Goal: Task Accomplishment & Management: Manage account settings

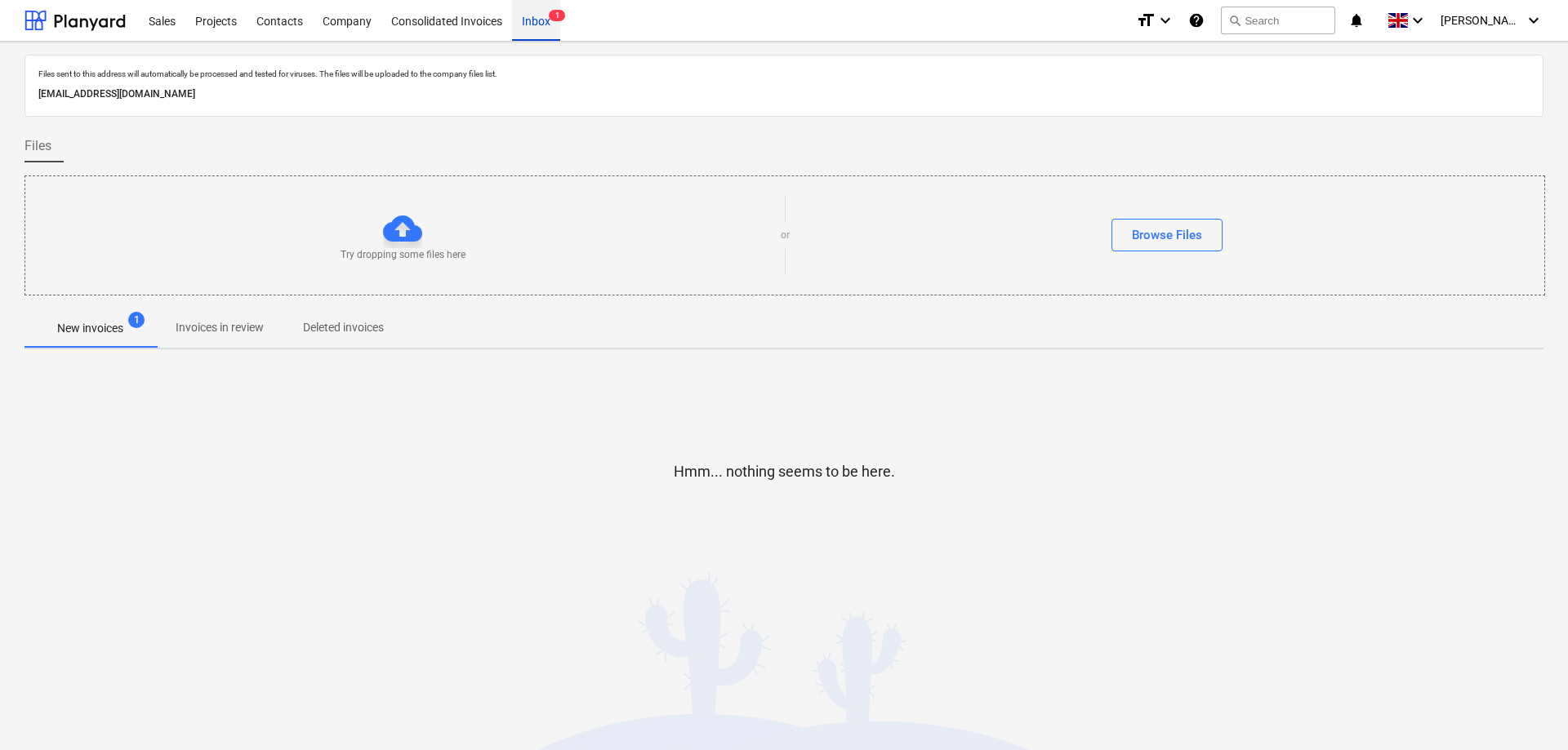
click at [534, 21] on div "Inbox 1" at bounding box center [536, 20] width 48 height 42
click at [537, 21] on div "Inbox 1" at bounding box center [536, 20] width 48 height 42
click at [73, 329] on p "New invoices" at bounding box center [90, 328] width 66 height 17
drag, startPoint x: 73, startPoint y: 329, endPoint x: 106, endPoint y: 300, distance: 43.9
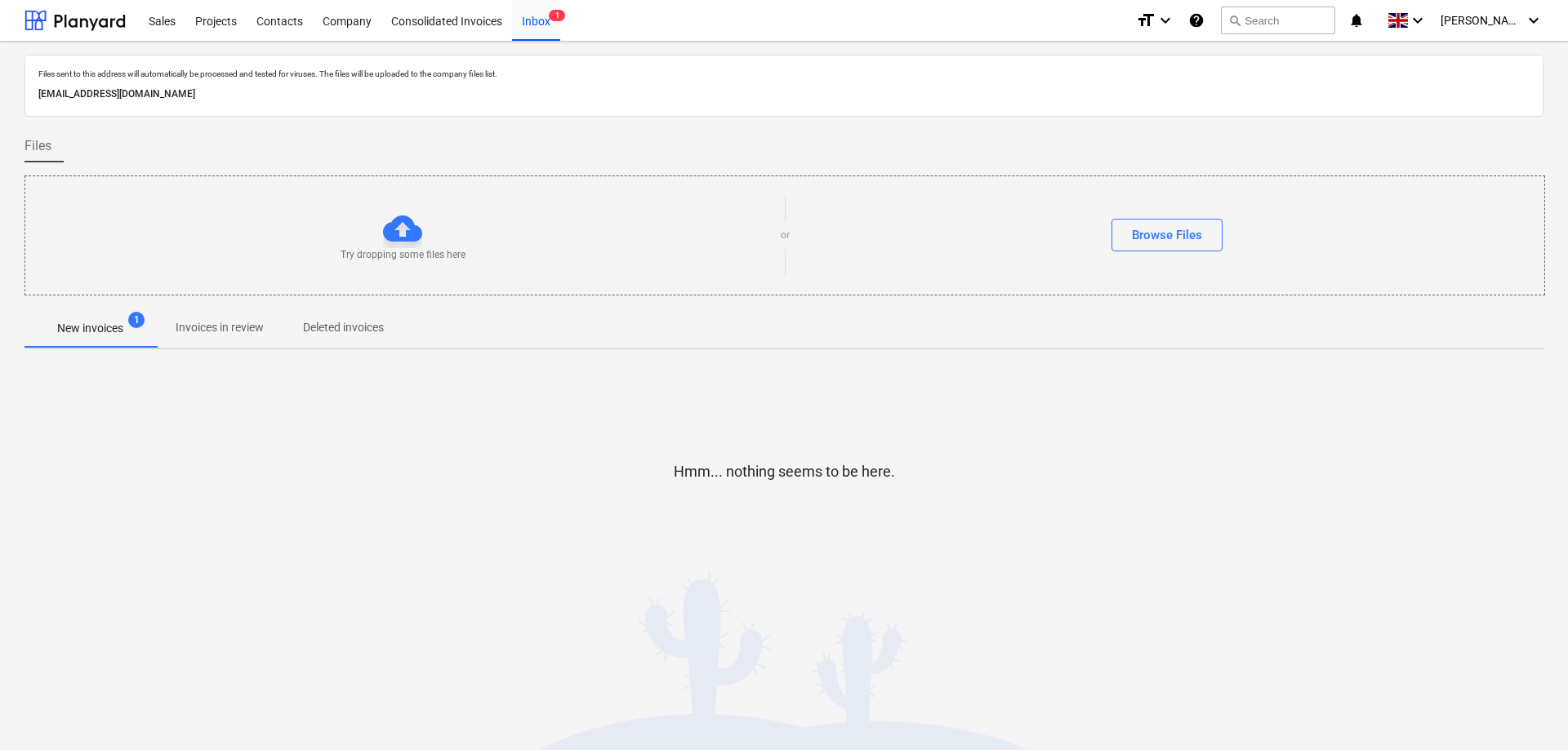
click at [73, 328] on p "New invoices" at bounding box center [90, 328] width 66 height 17
click at [161, 20] on div "Sales" at bounding box center [162, 20] width 46 height 42
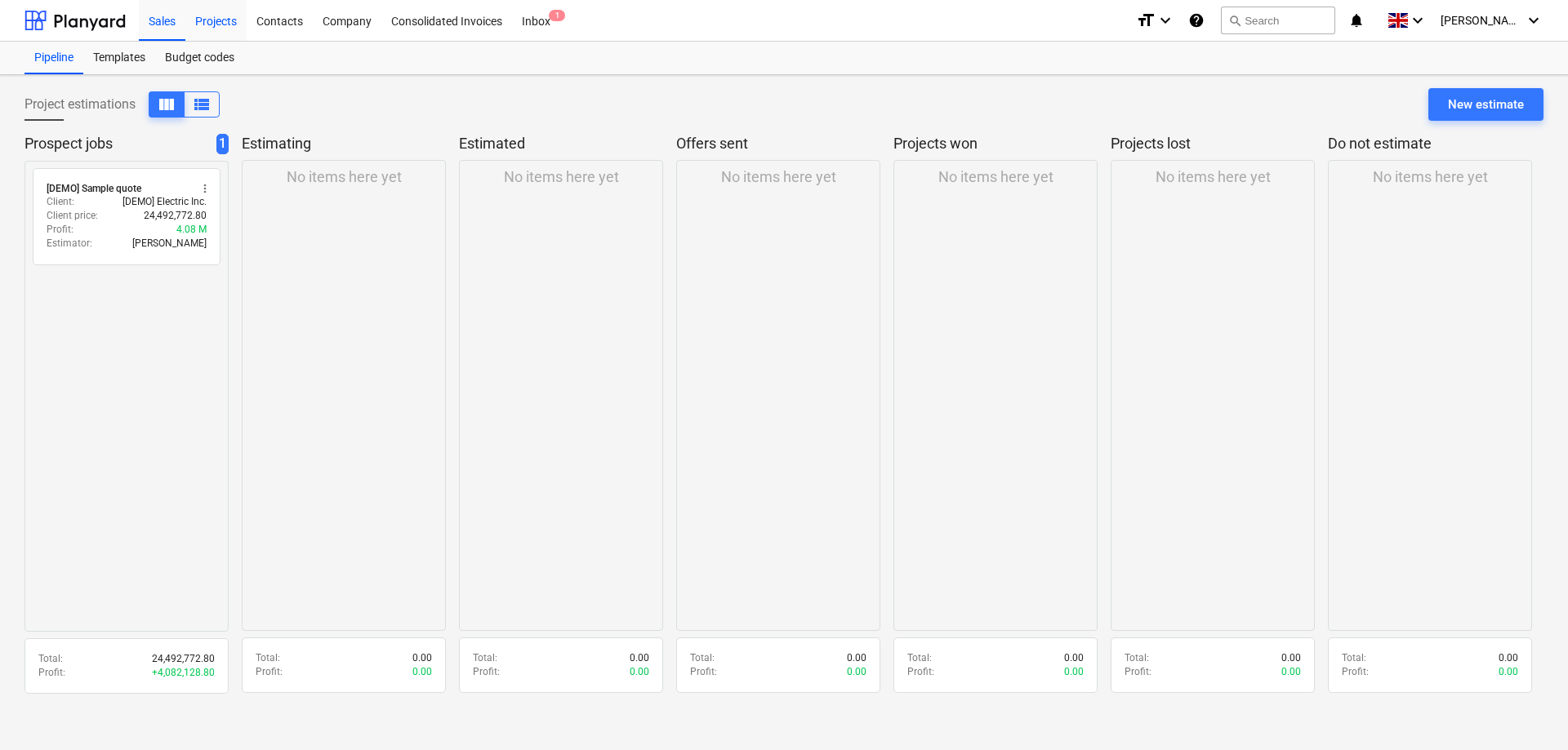
click at [219, 25] on div "Projects" at bounding box center [216, 20] width 62 height 42
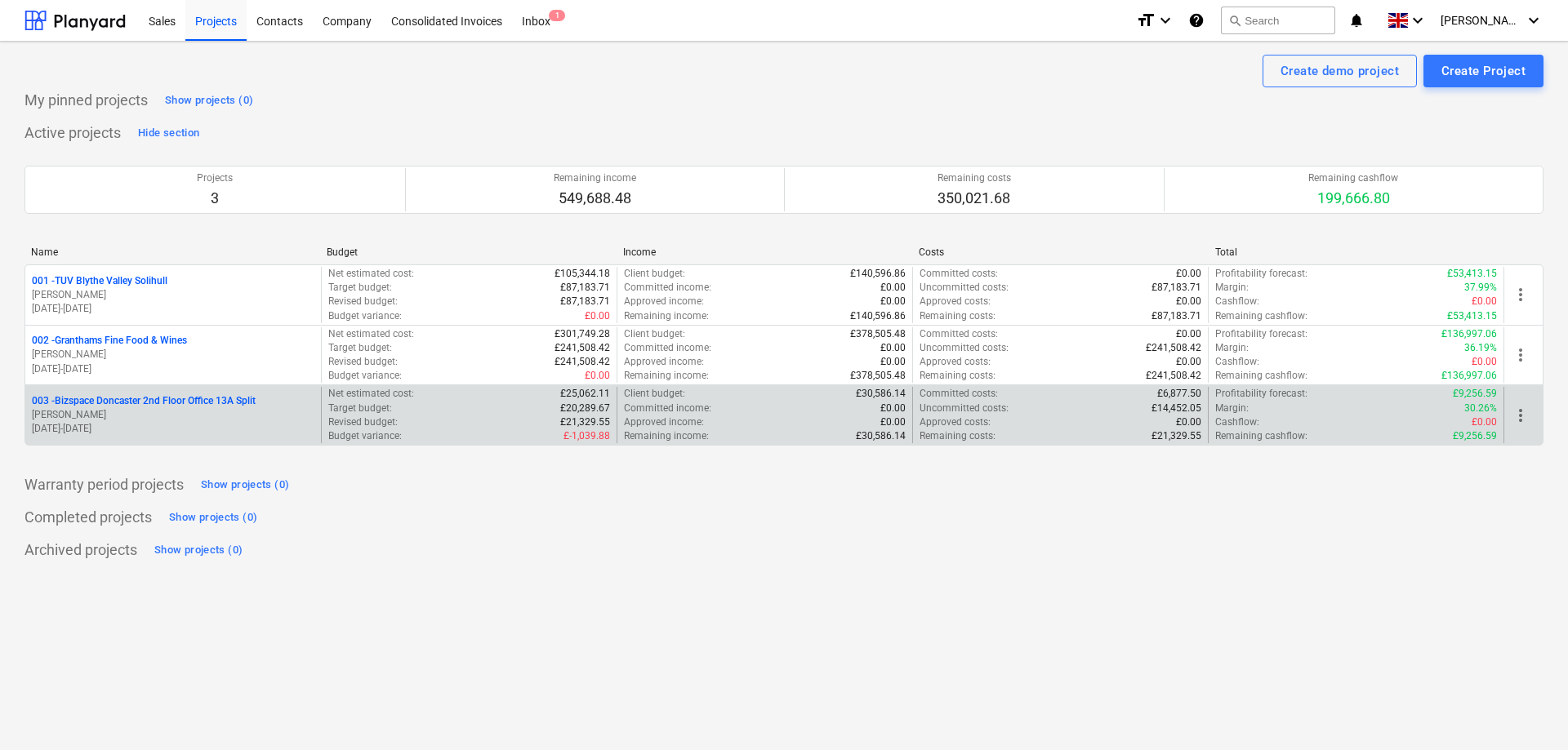
click at [176, 421] on p "[PERSON_NAME]" at bounding box center [173, 415] width 282 height 14
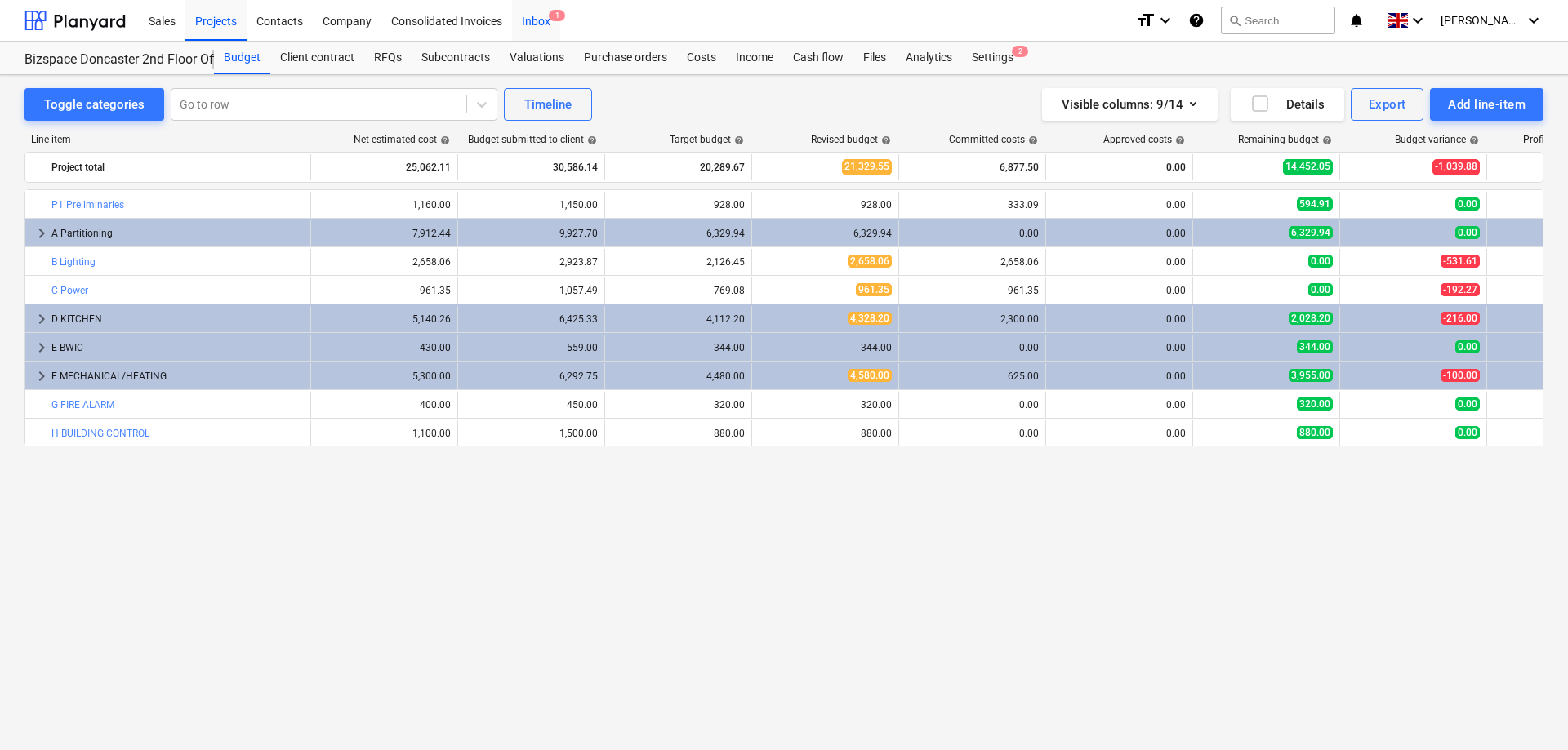
click at [548, 15] on div "Inbox 1" at bounding box center [536, 20] width 48 height 42
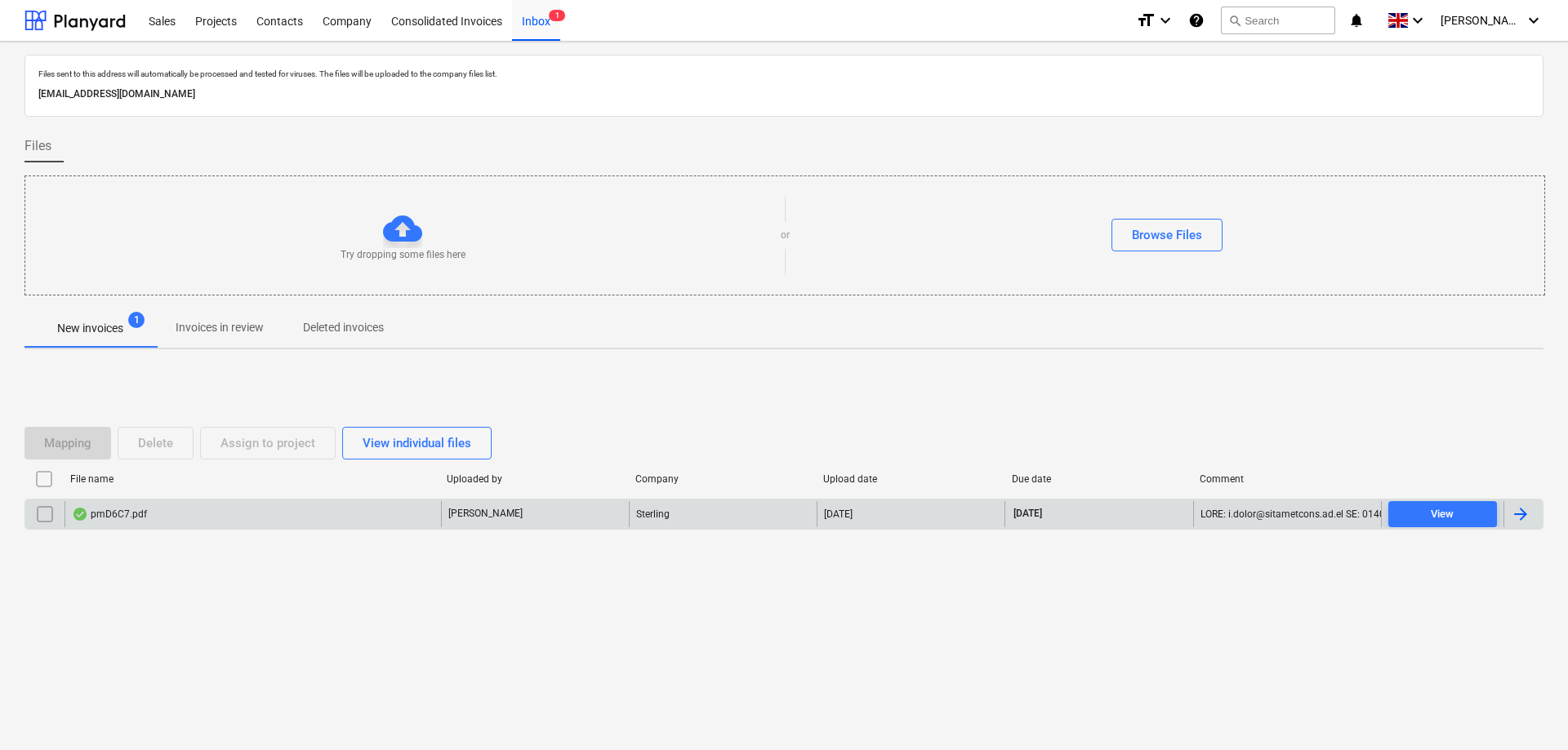
click at [135, 517] on div "pmD6C7.pdf" at bounding box center [109, 514] width 75 height 13
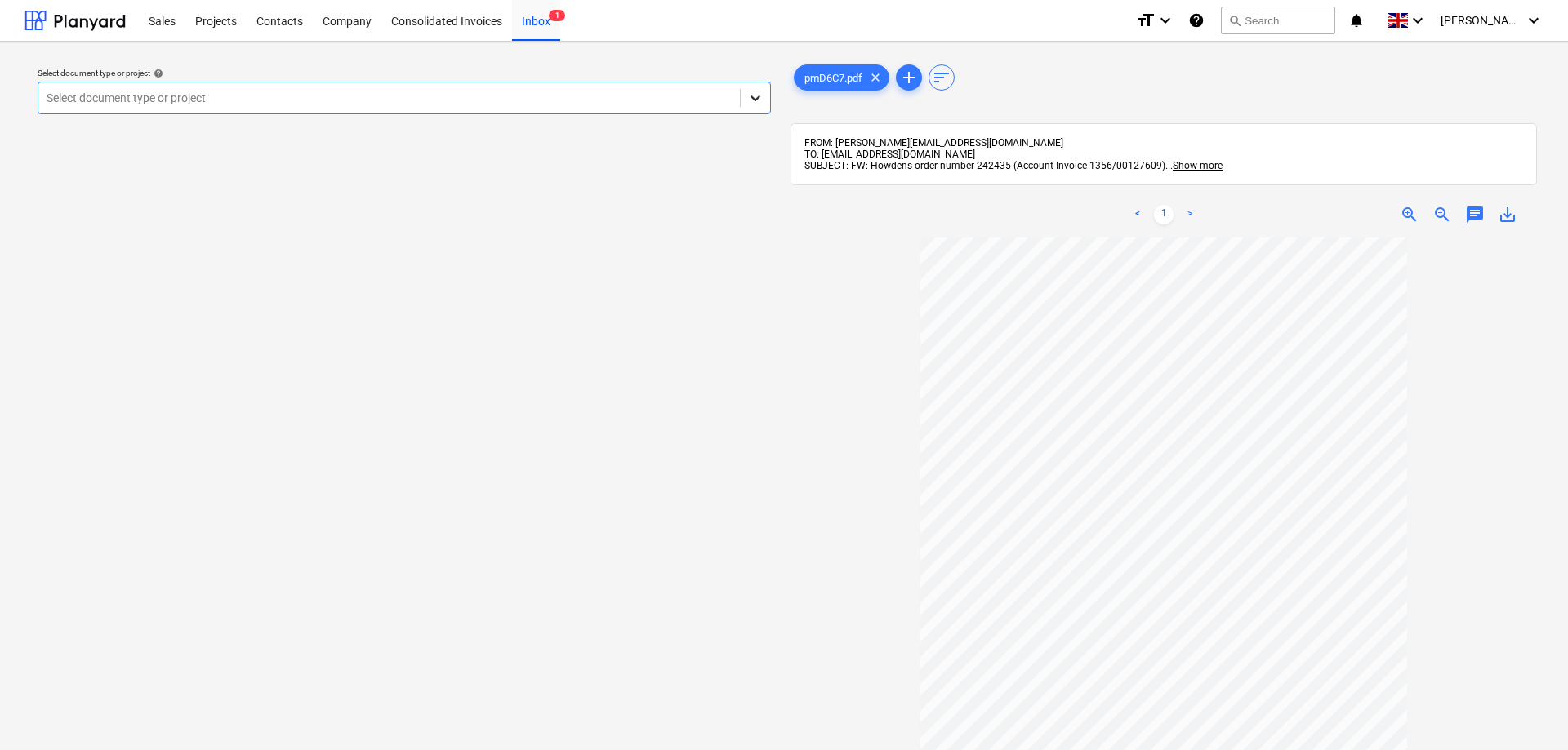
click at [761, 96] on icon at bounding box center [755, 97] width 16 height 16
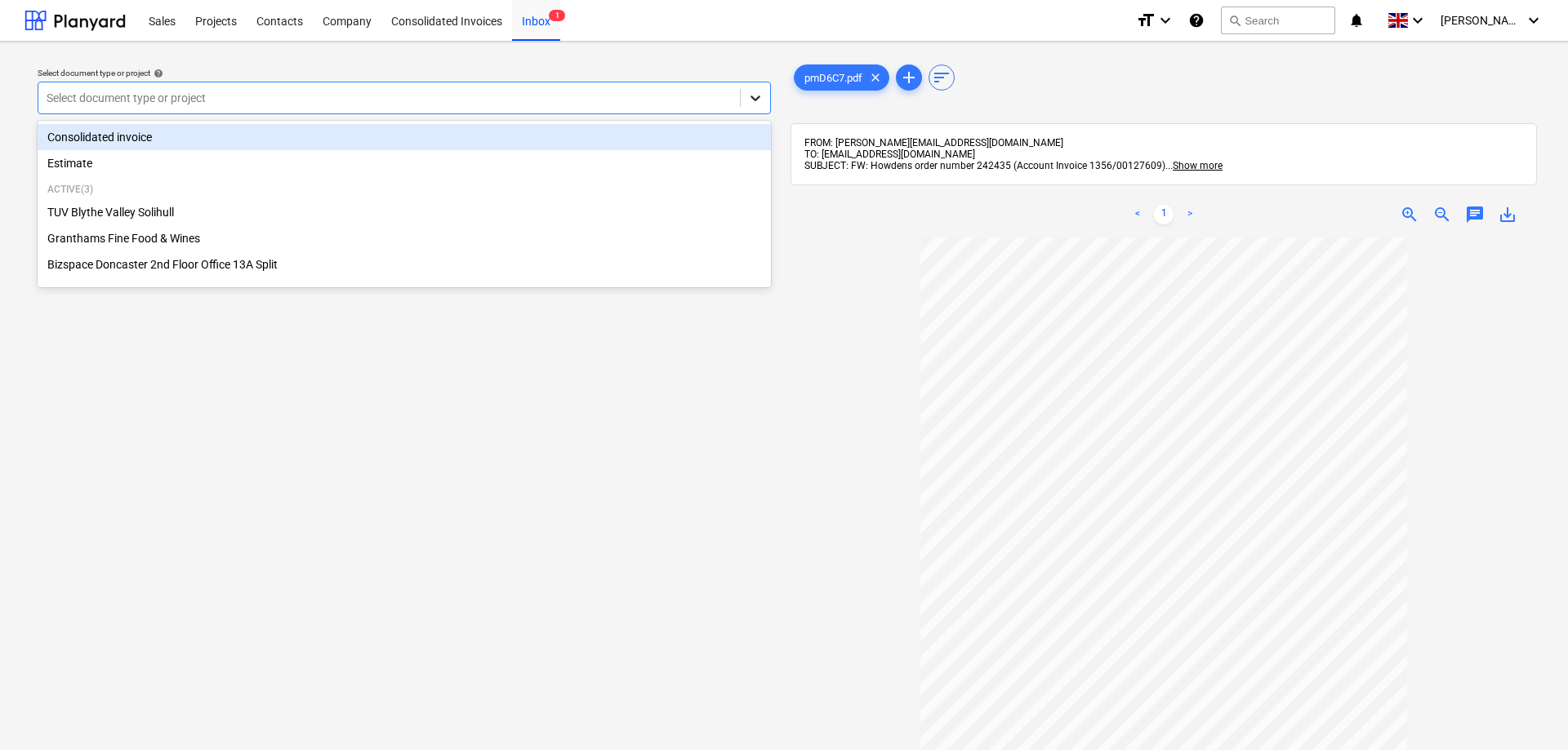
click at [761, 96] on icon at bounding box center [755, 97] width 16 height 16
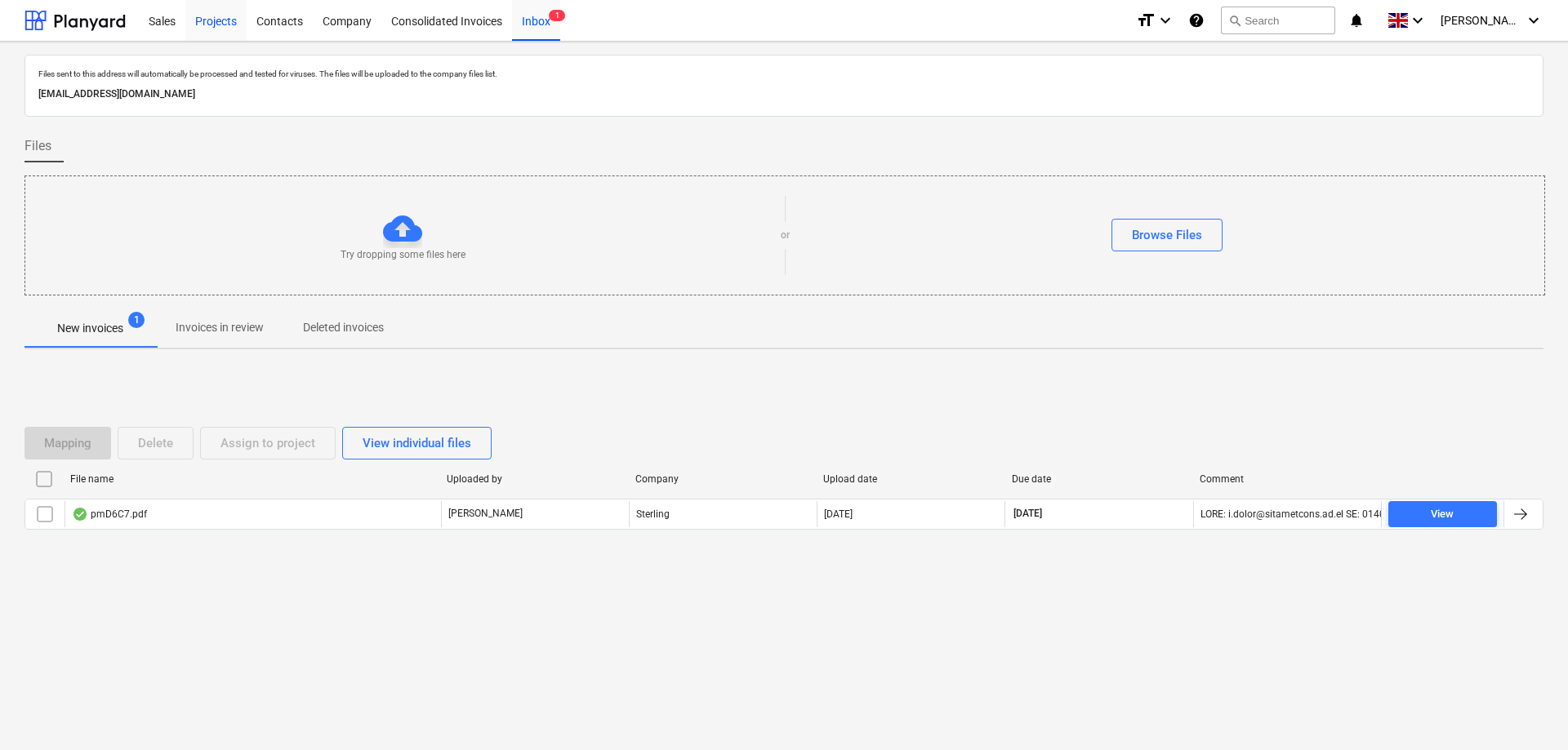
click at [216, 21] on div "Projects" at bounding box center [216, 20] width 62 height 42
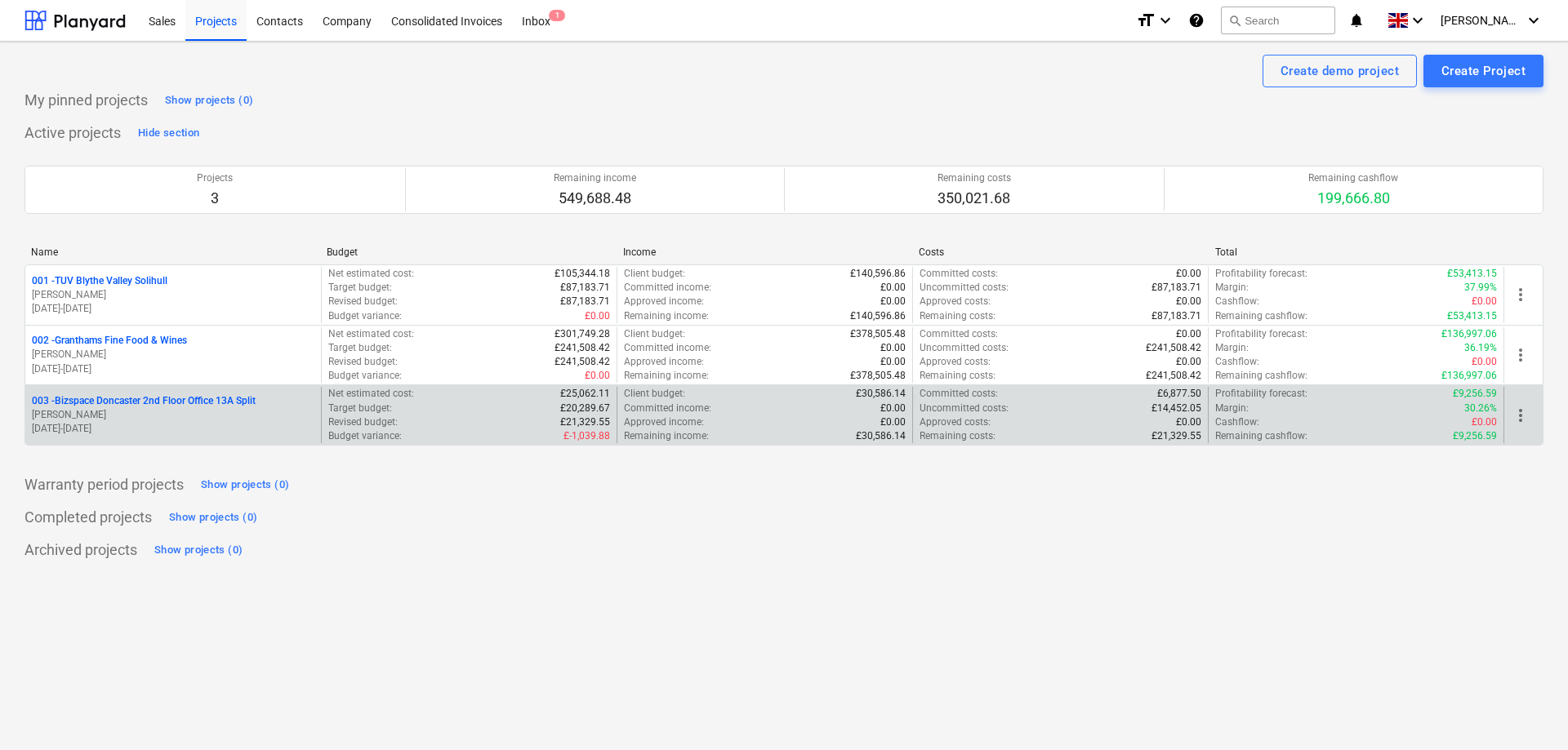
click at [106, 416] on p "[PERSON_NAME]" at bounding box center [173, 415] width 282 height 14
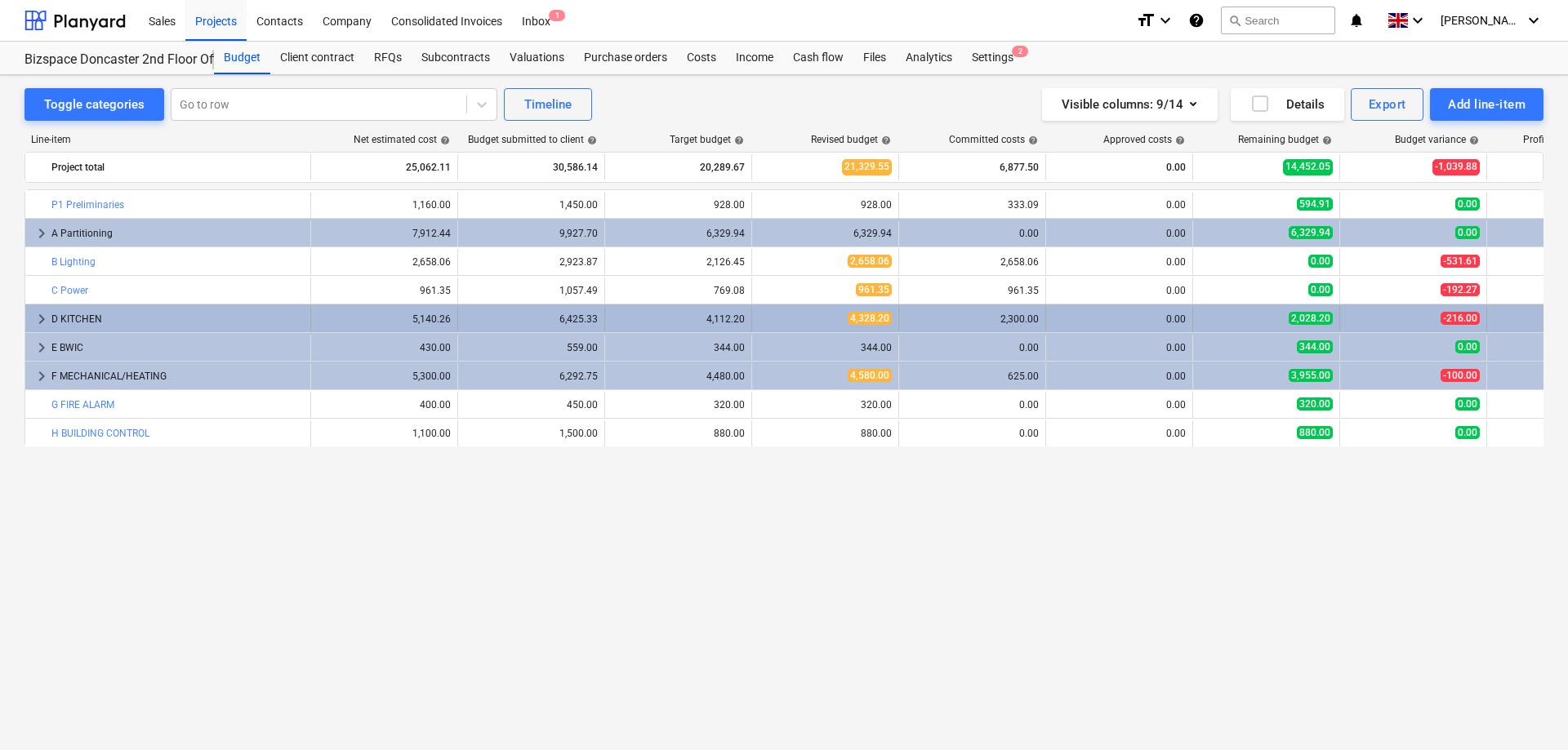
click at [38, 319] on span "keyboard_arrow_right" at bounding box center [41, 319] width 20 height 20
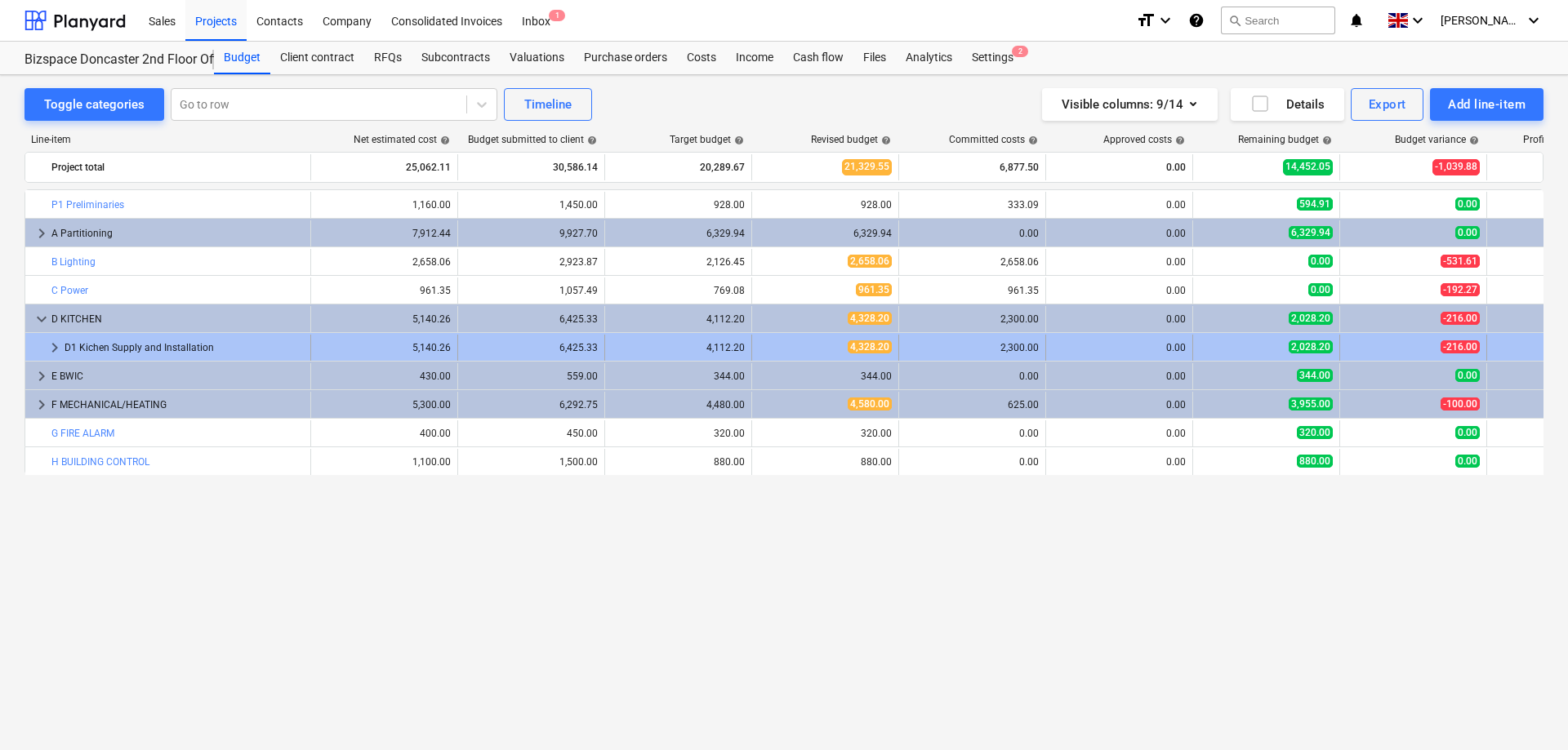
click at [54, 347] on span "keyboard_arrow_right" at bounding box center [55, 347] width 20 height 20
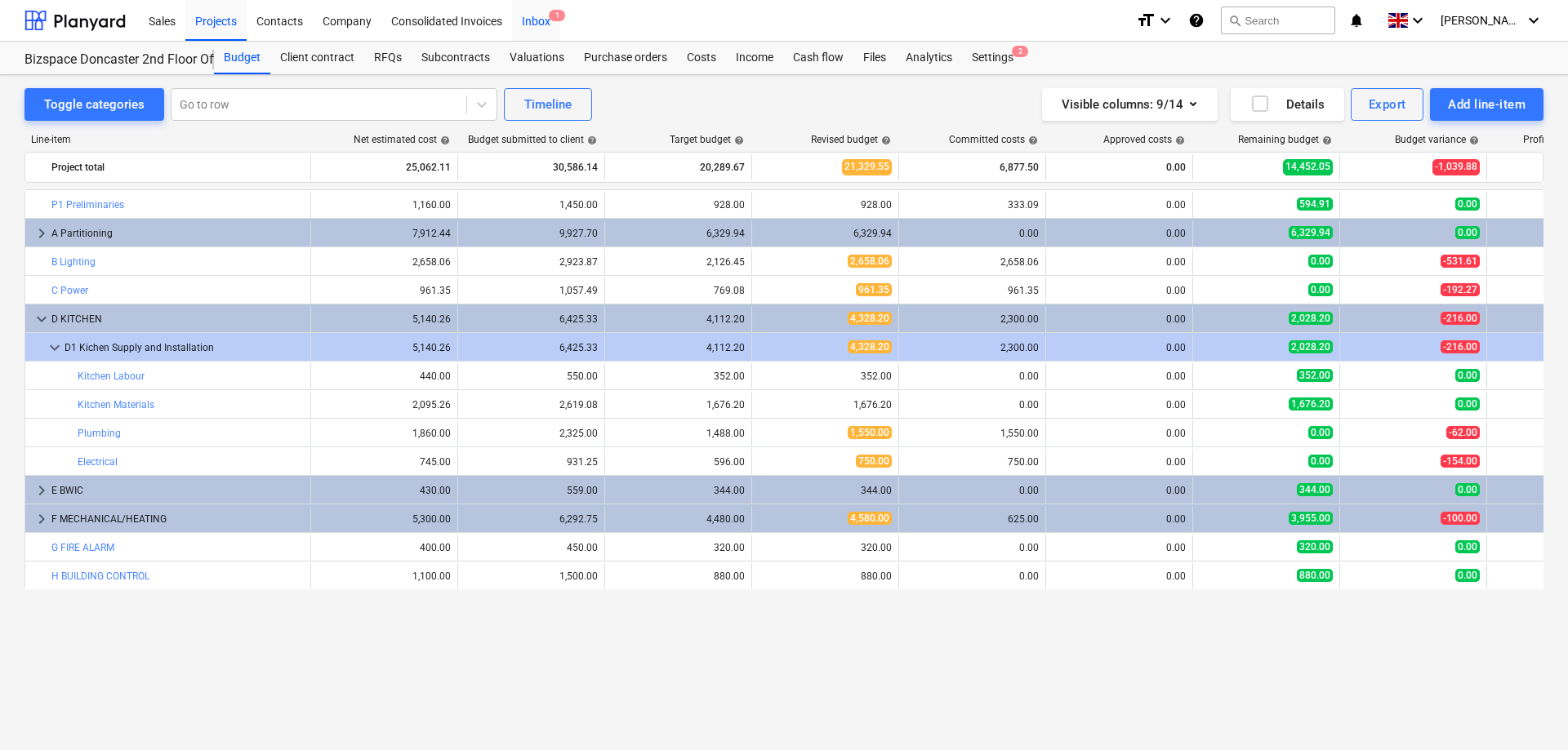
click at [529, 20] on div "Inbox 1" at bounding box center [536, 20] width 48 height 42
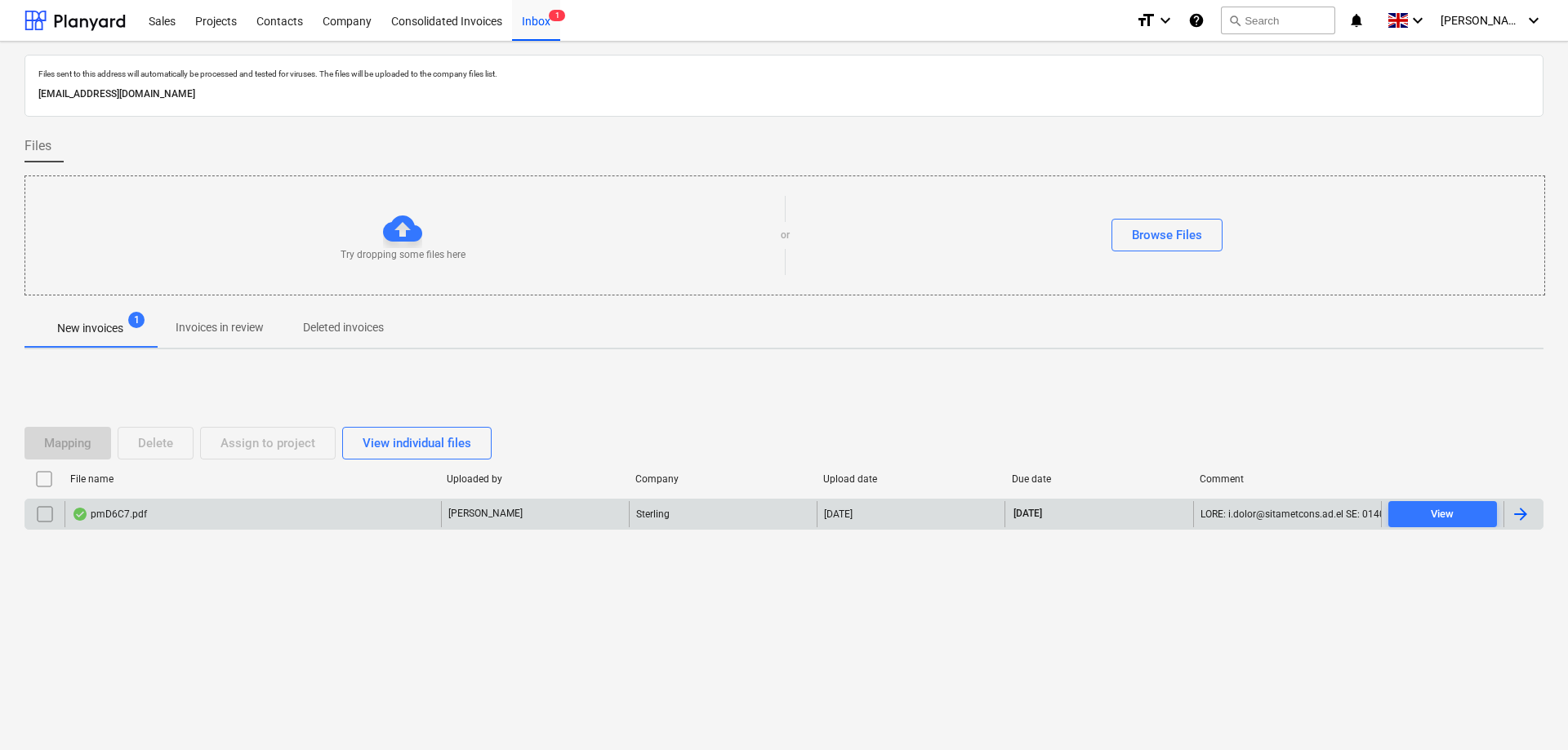
click at [115, 512] on div "pmD6C7.pdf" at bounding box center [109, 514] width 75 height 13
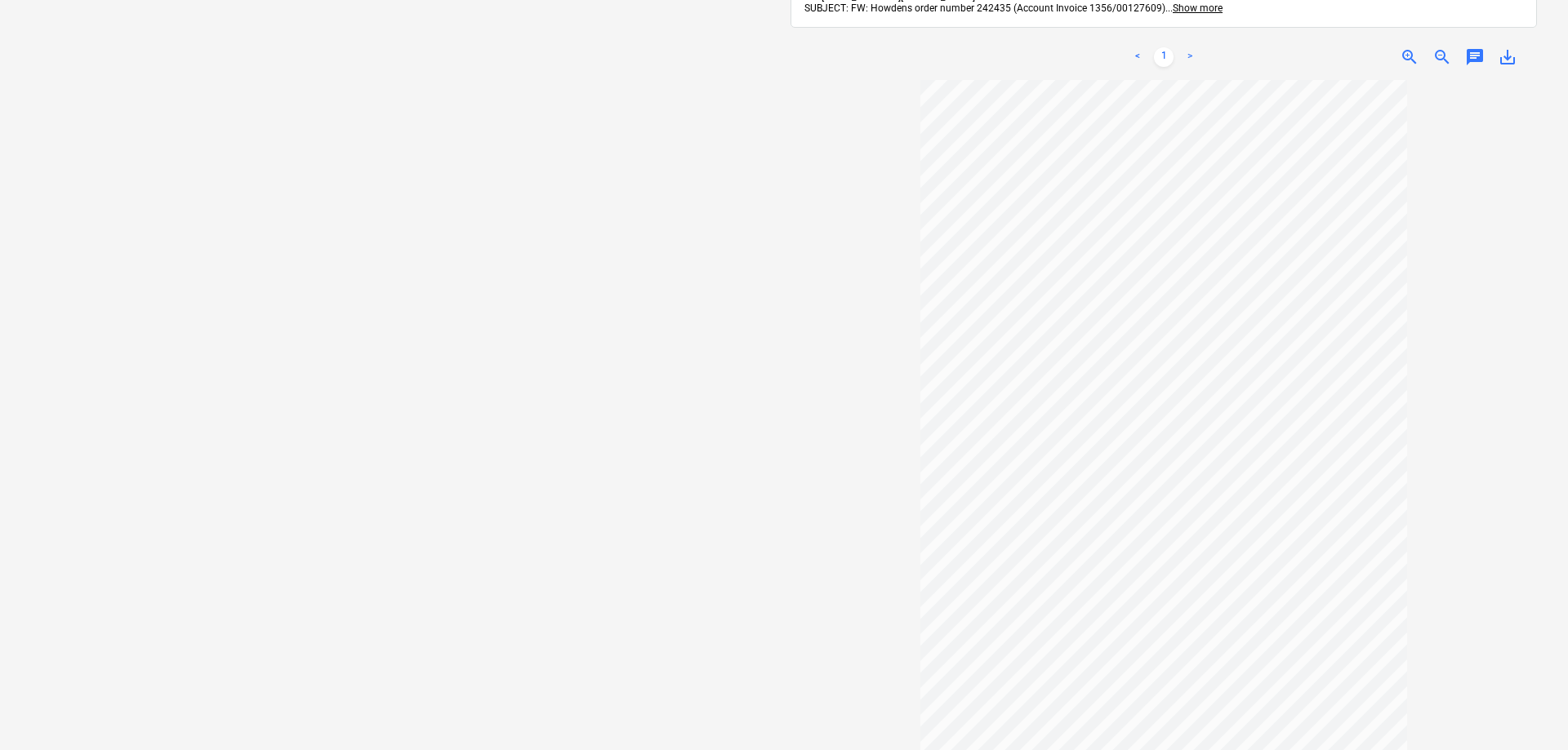
scroll to position [167, 0]
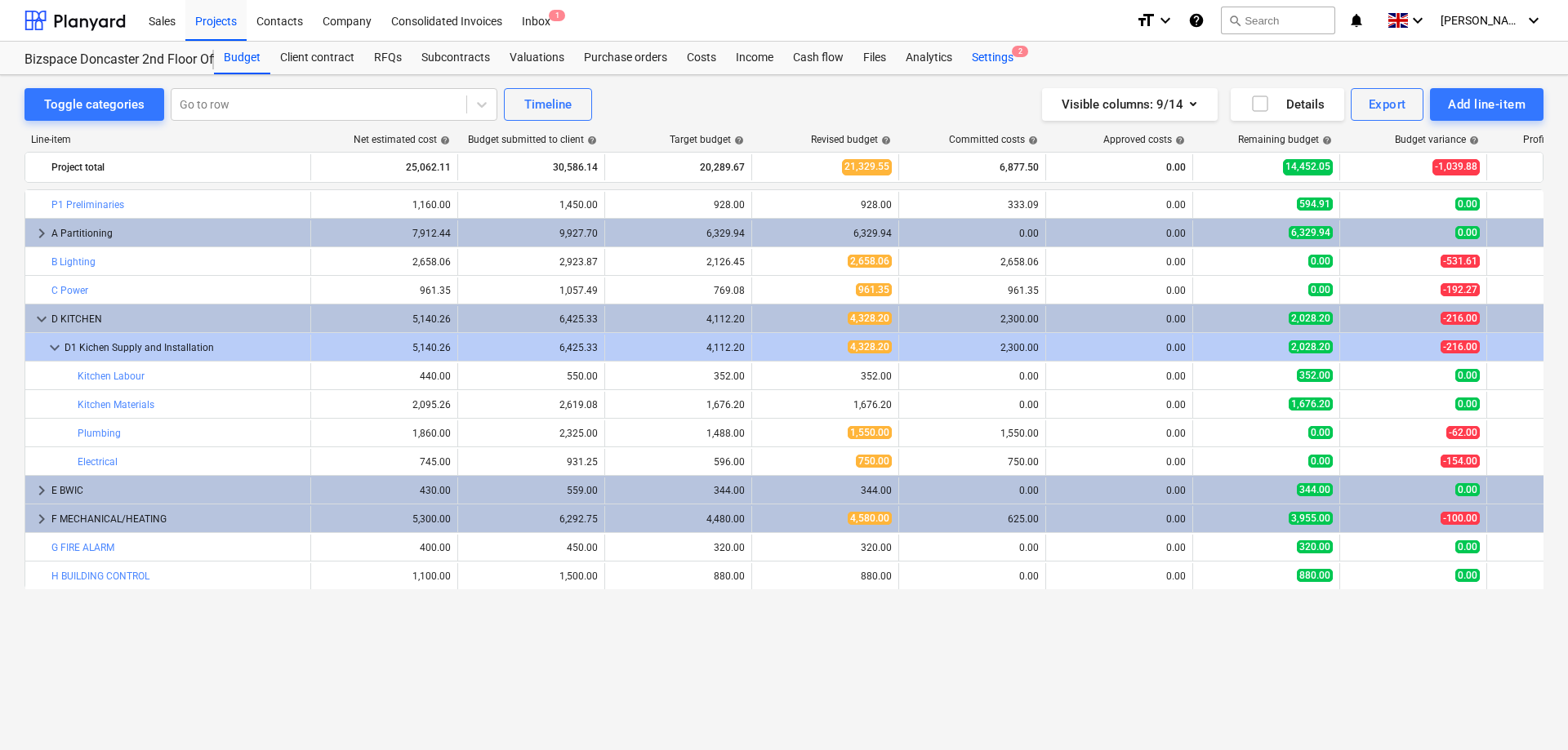
click at [996, 50] on div "Settings 2" at bounding box center [993, 58] width 62 height 32
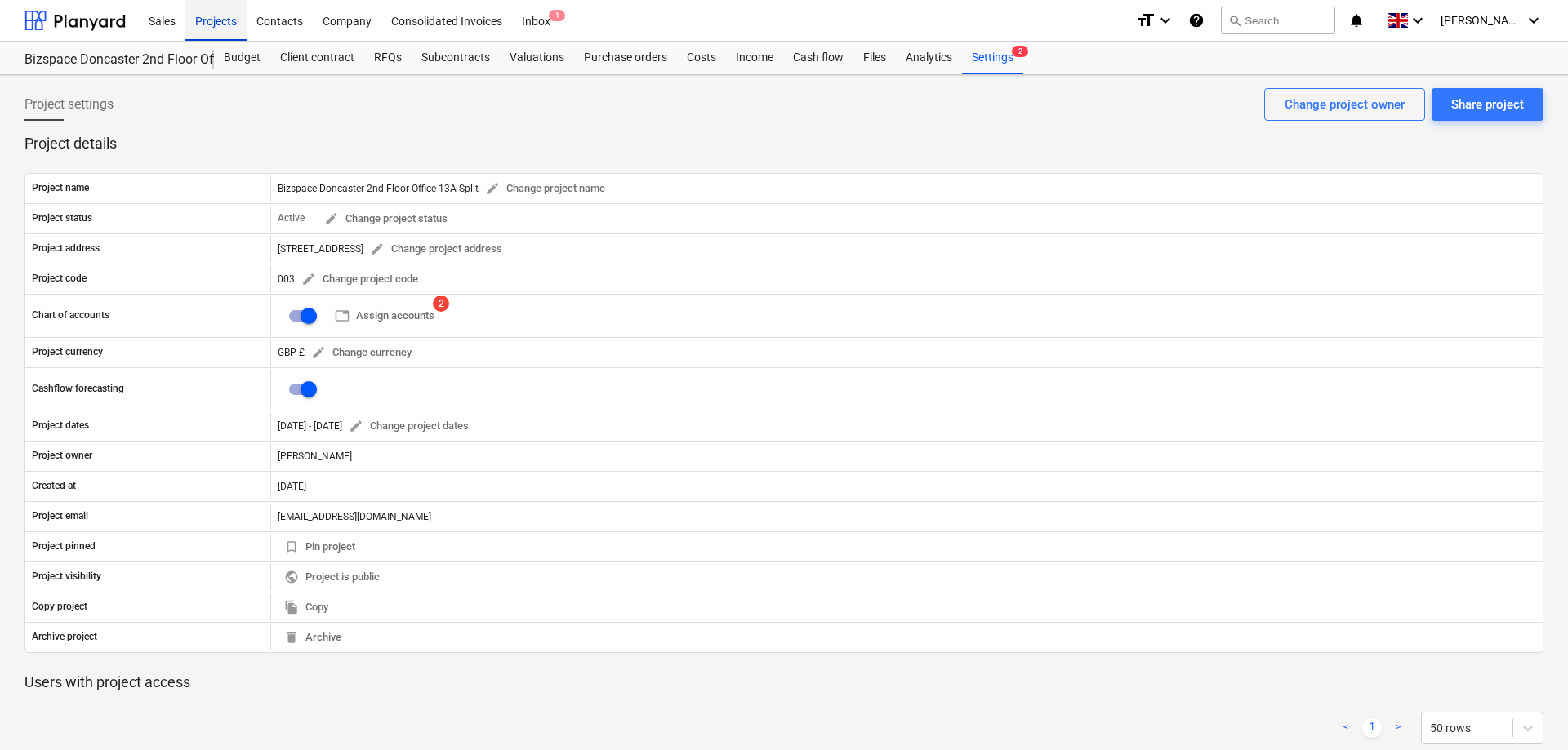
click at [223, 25] on div "Projects" at bounding box center [216, 20] width 62 height 42
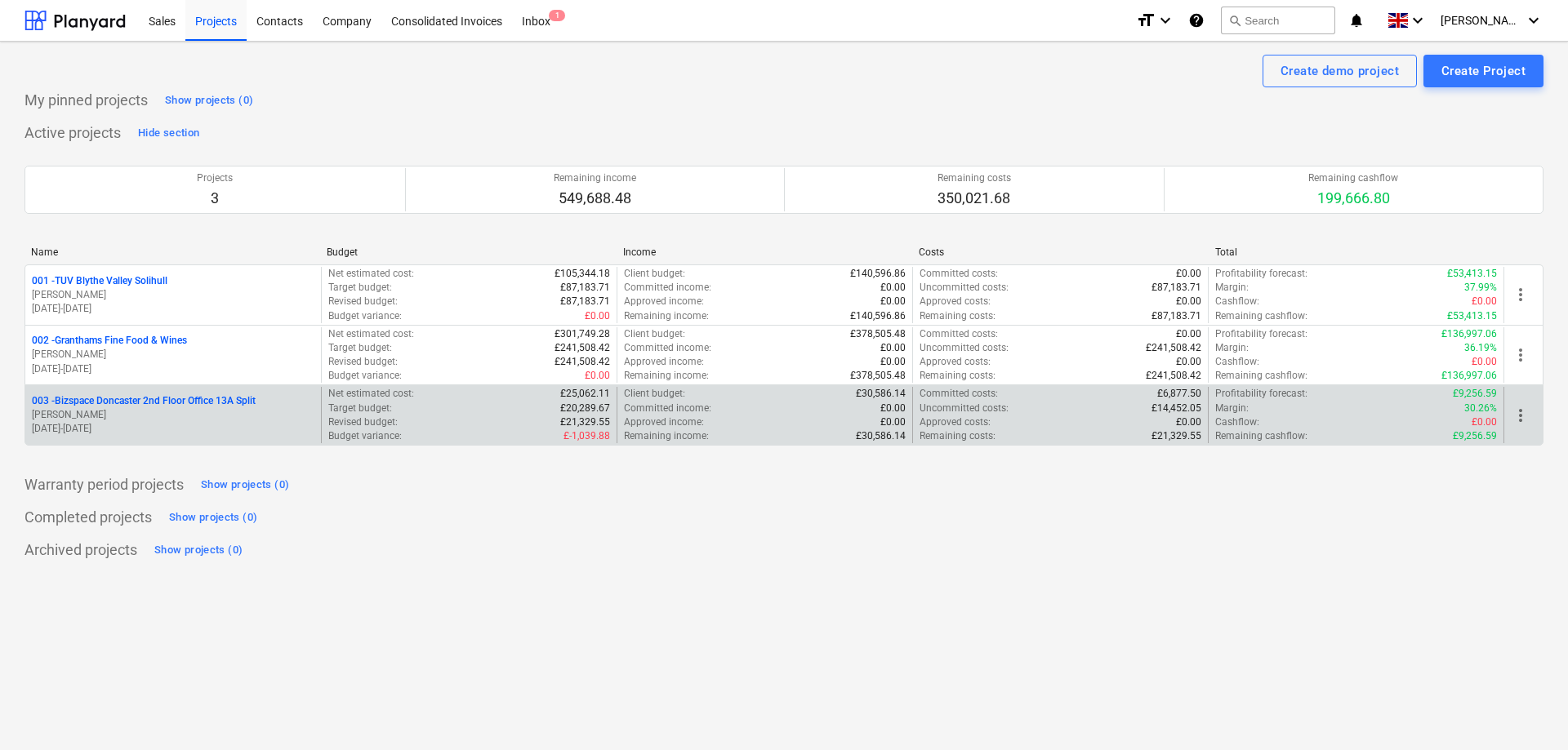
click at [173, 406] on p "003 - Bizspace Doncaster 2nd Floor Office 13A Split" at bounding box center [144, 401] width 224 height 14
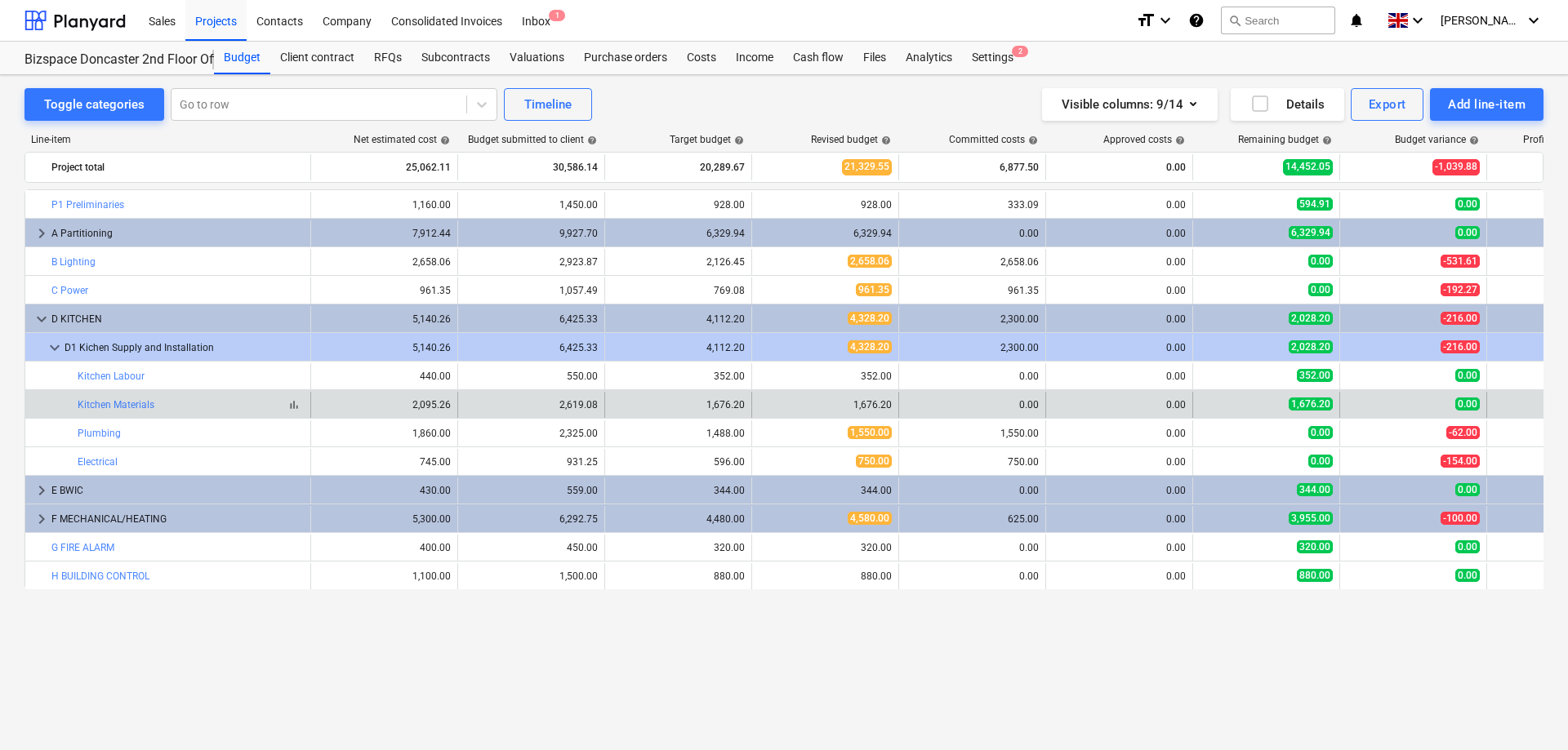
click at [186, 404] on div "bar_chart Kitchen Materials" at bounding box center [191, 405] width 226 height 11
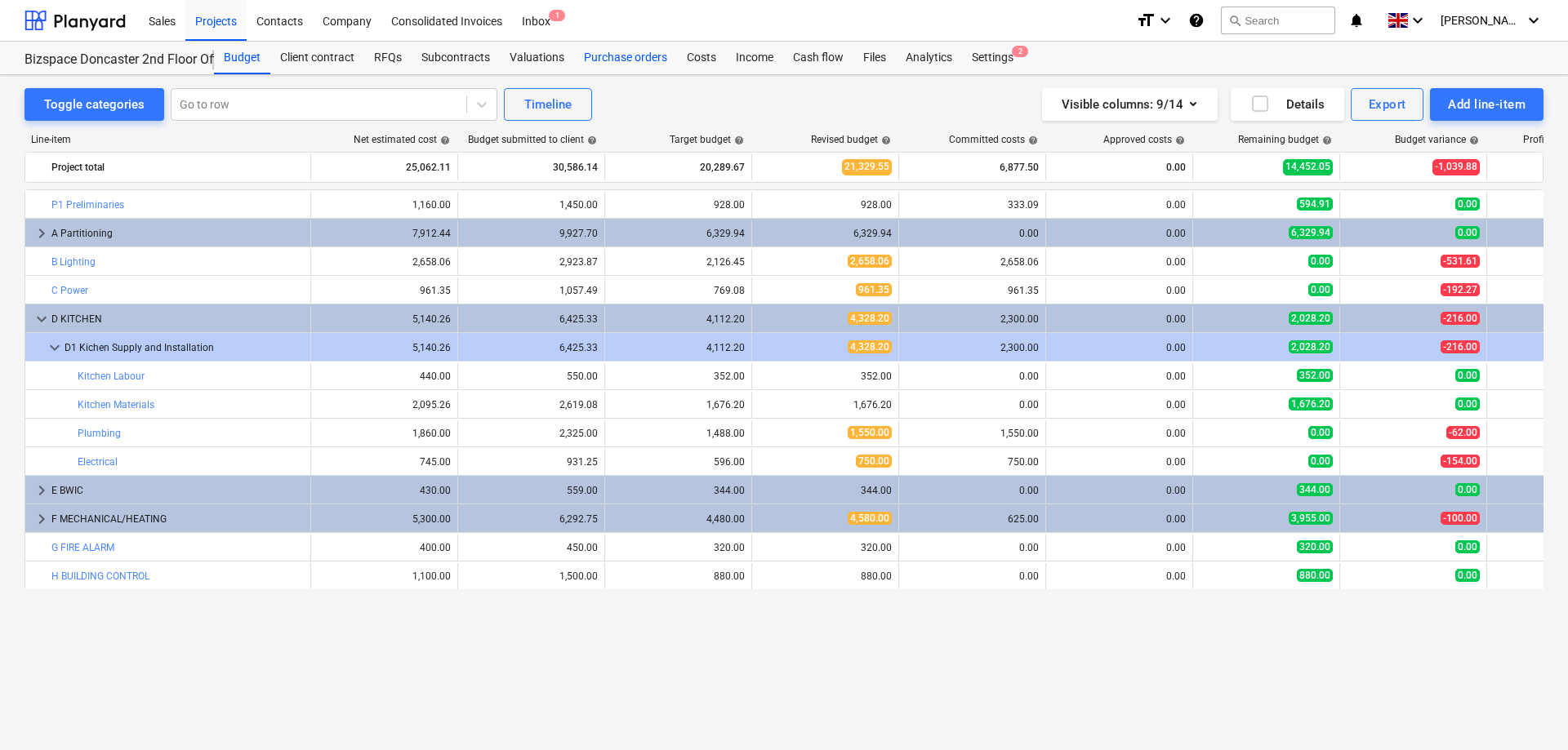
click at [609, 62] on div "Purchase orders" at bounding box center [625, 58] width 103 height 32
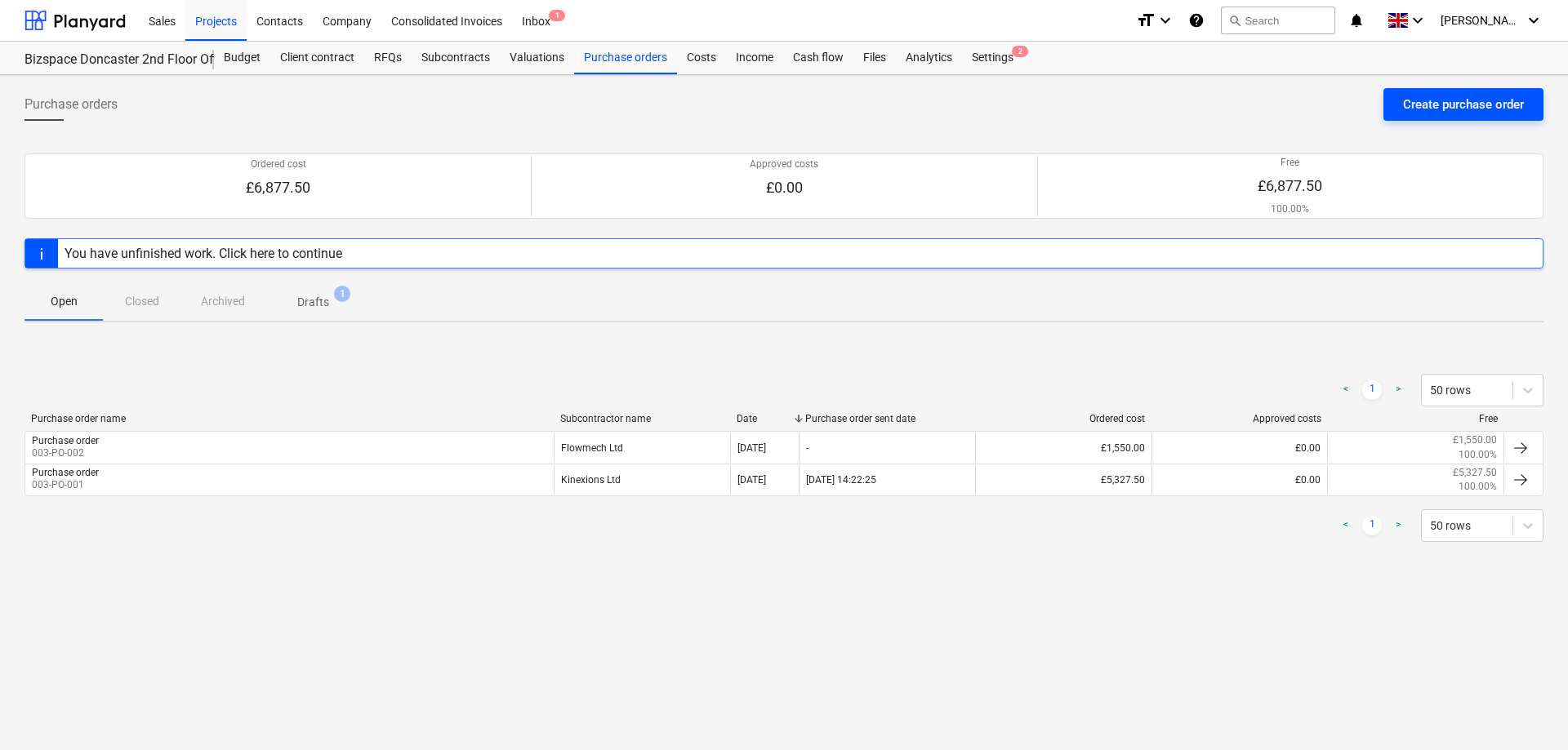
click at [1449, 114] on div "Create purchase order" at bounding box center [1463, 104] width 121 height 21
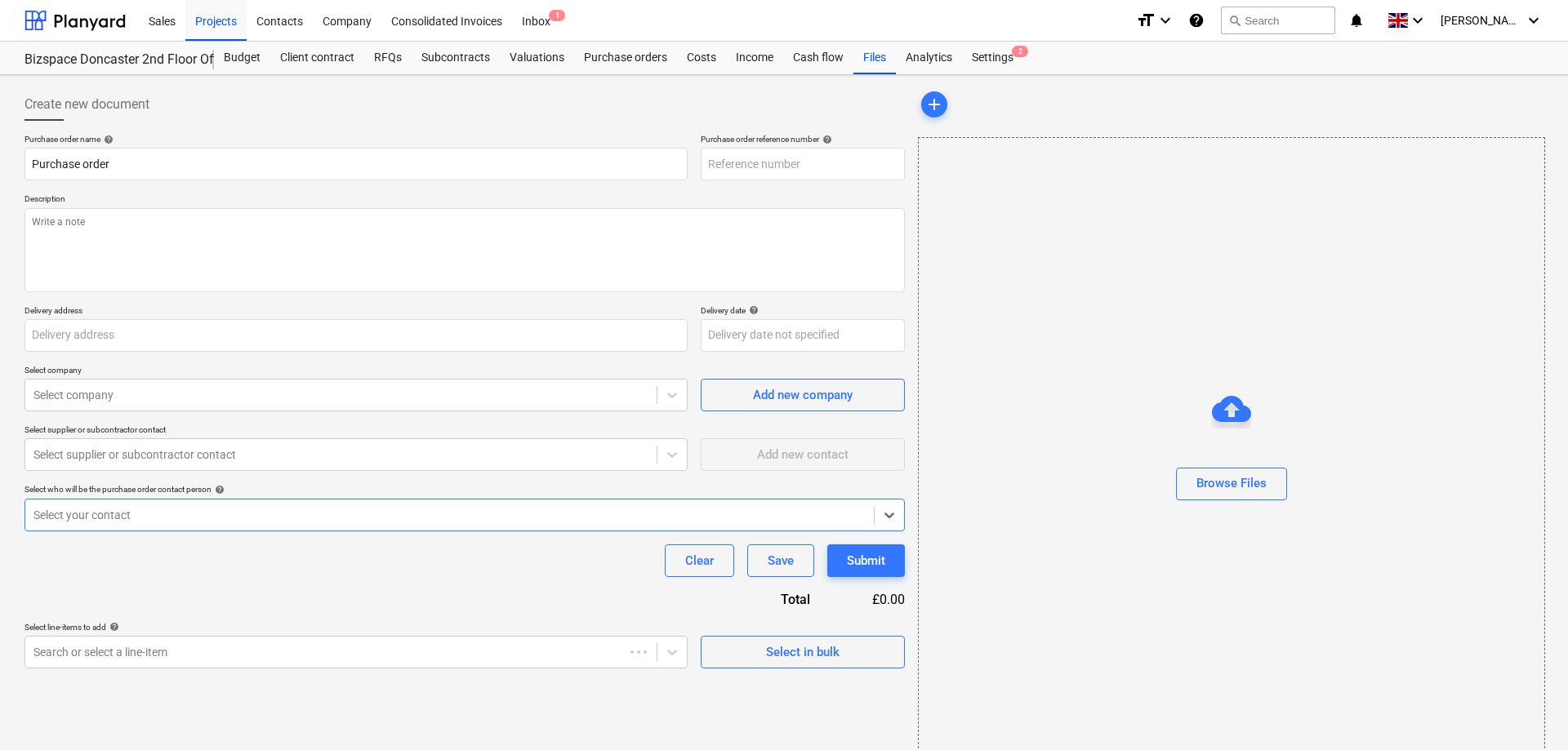
type textarea "x"
type input "[STREET_ADDRESS]"
type textarea "x"
type input "003-PO-004"
type textarea "x"
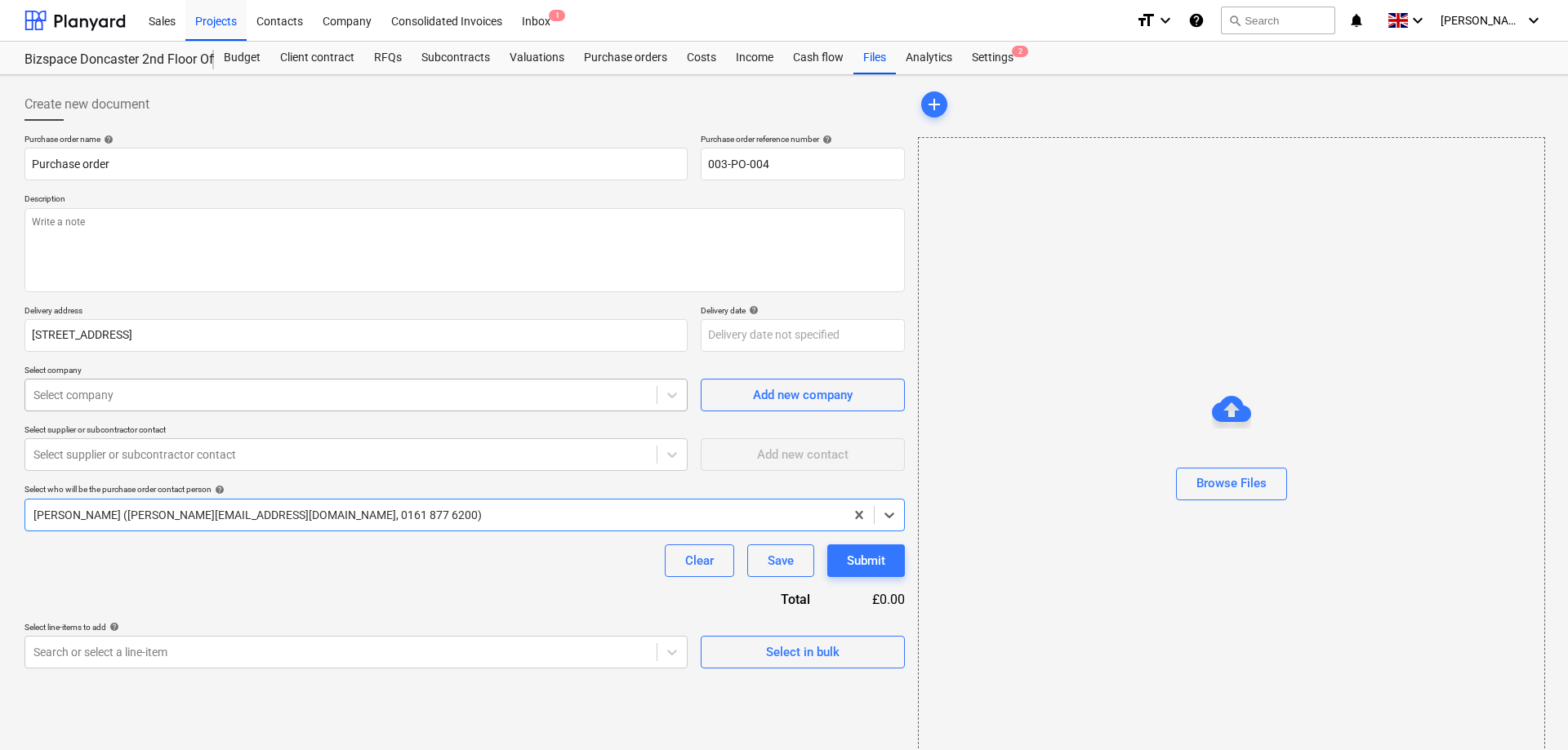
click at [207, 396] on div at bounding box center [340, 395] width 615 height 16
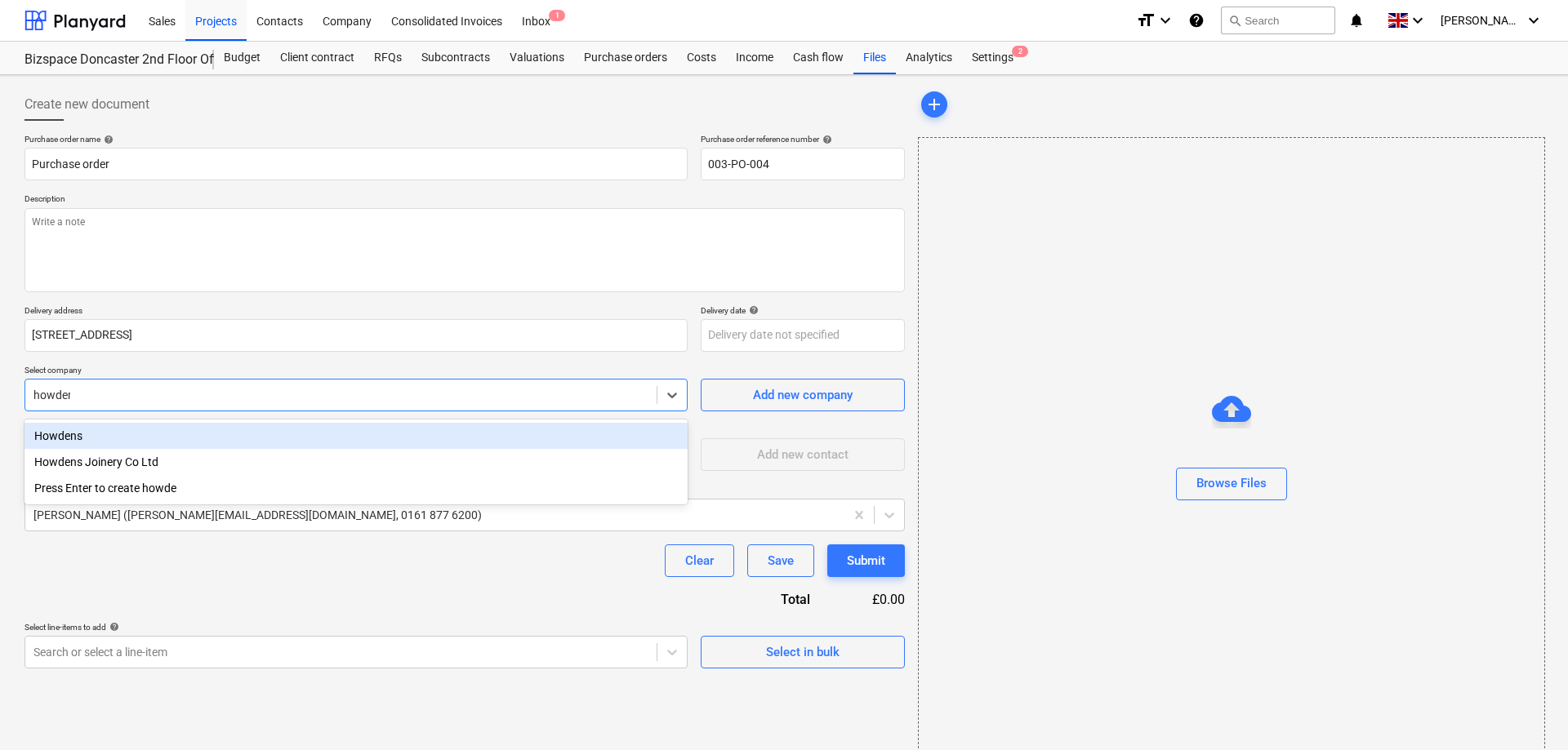
type input "howdens"
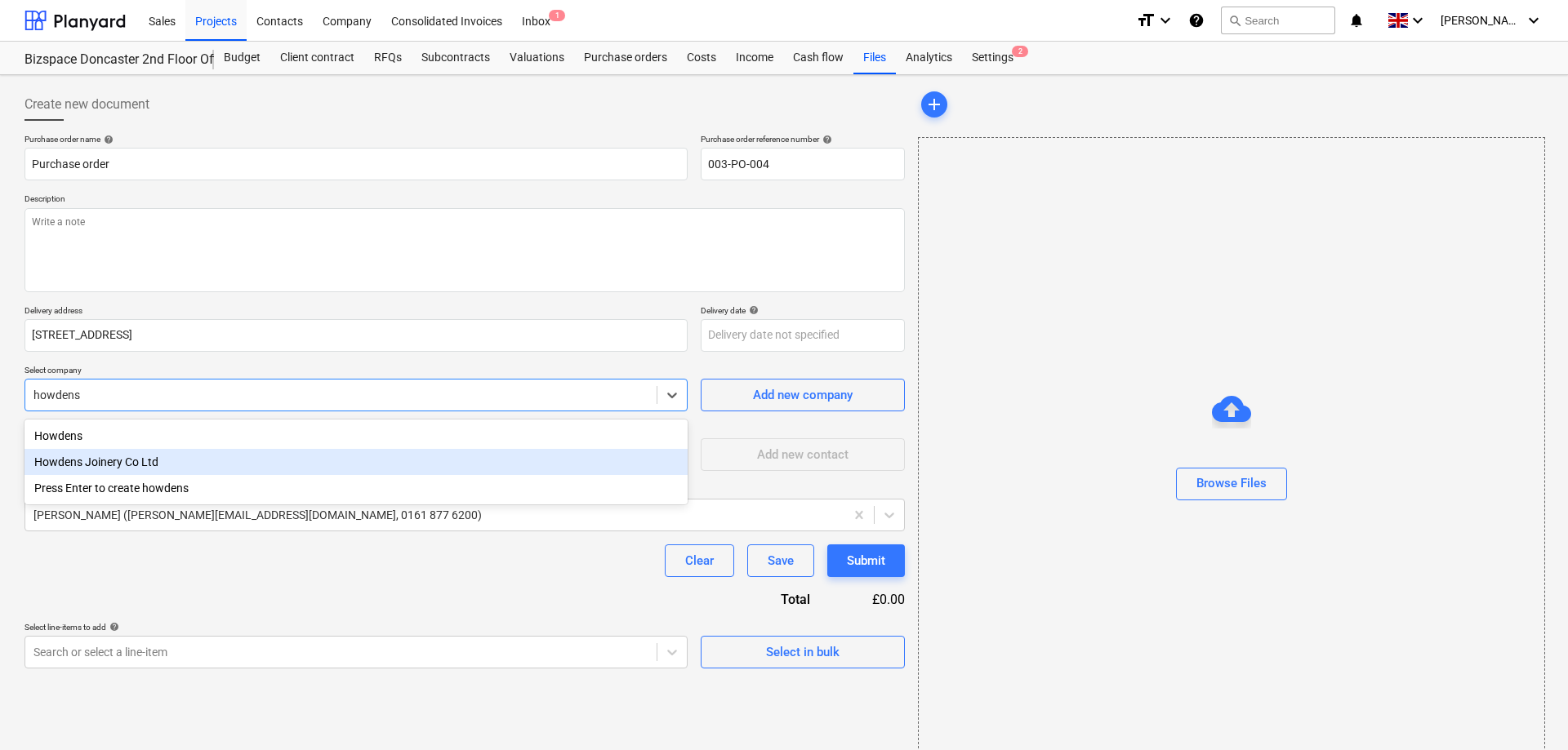
click at [148, 469] on div "Howdens Joinery Co Ltd" at bounding box center [356, 462] width 663 height 27
type textarea "x"
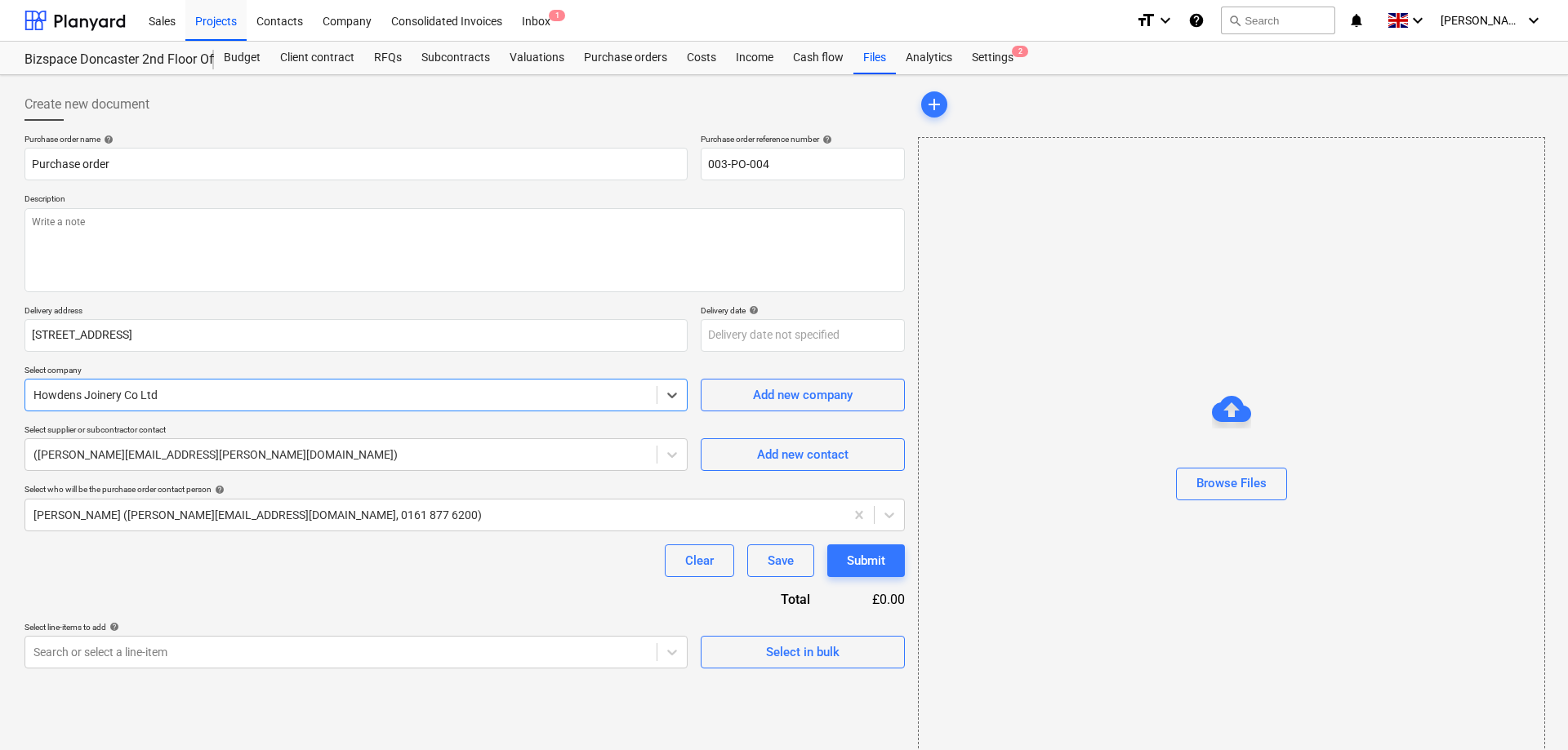
scroll to position [27, 0]
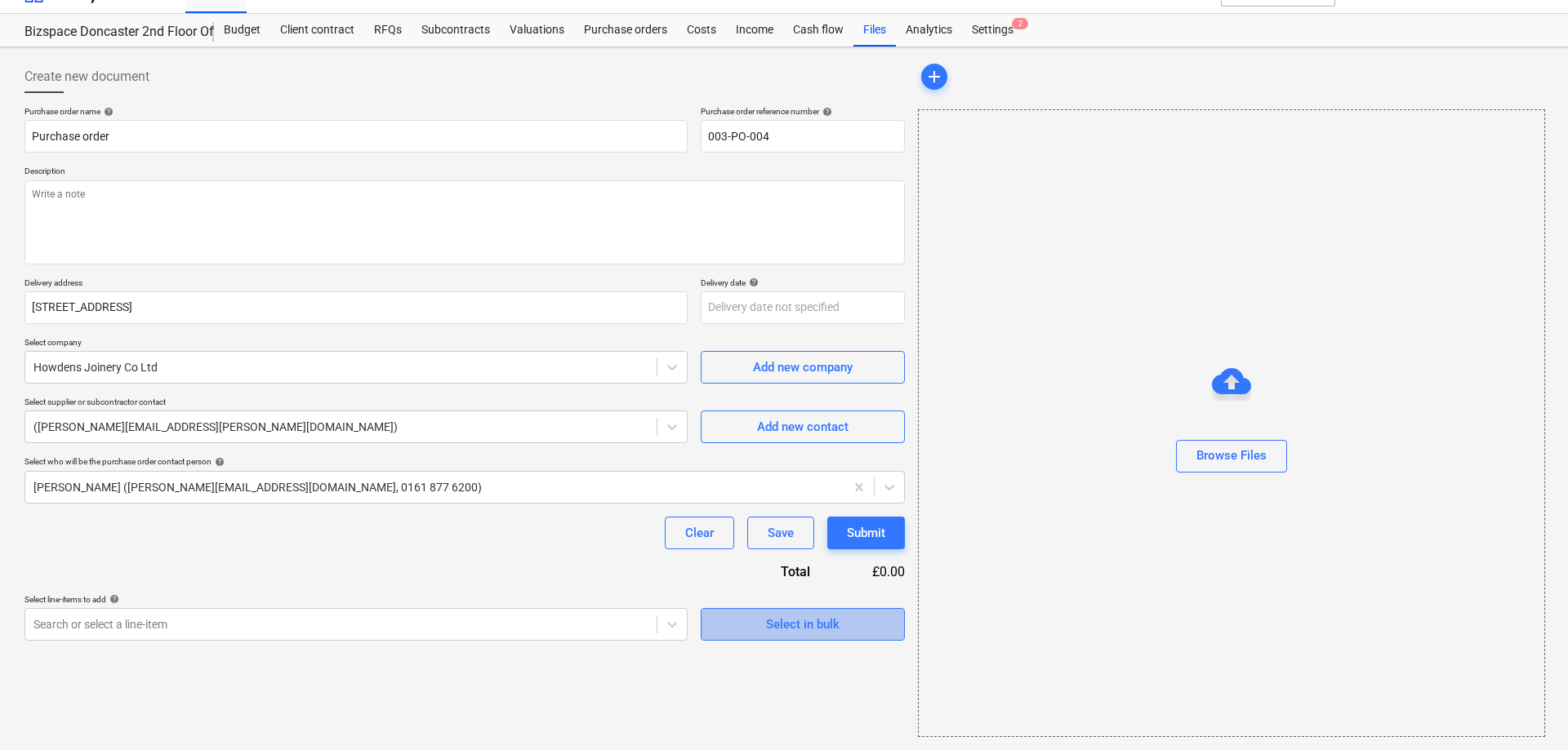
click at [799, 635] on div "Select in bulk" at bounding box center [802, 624] width 74 height 21
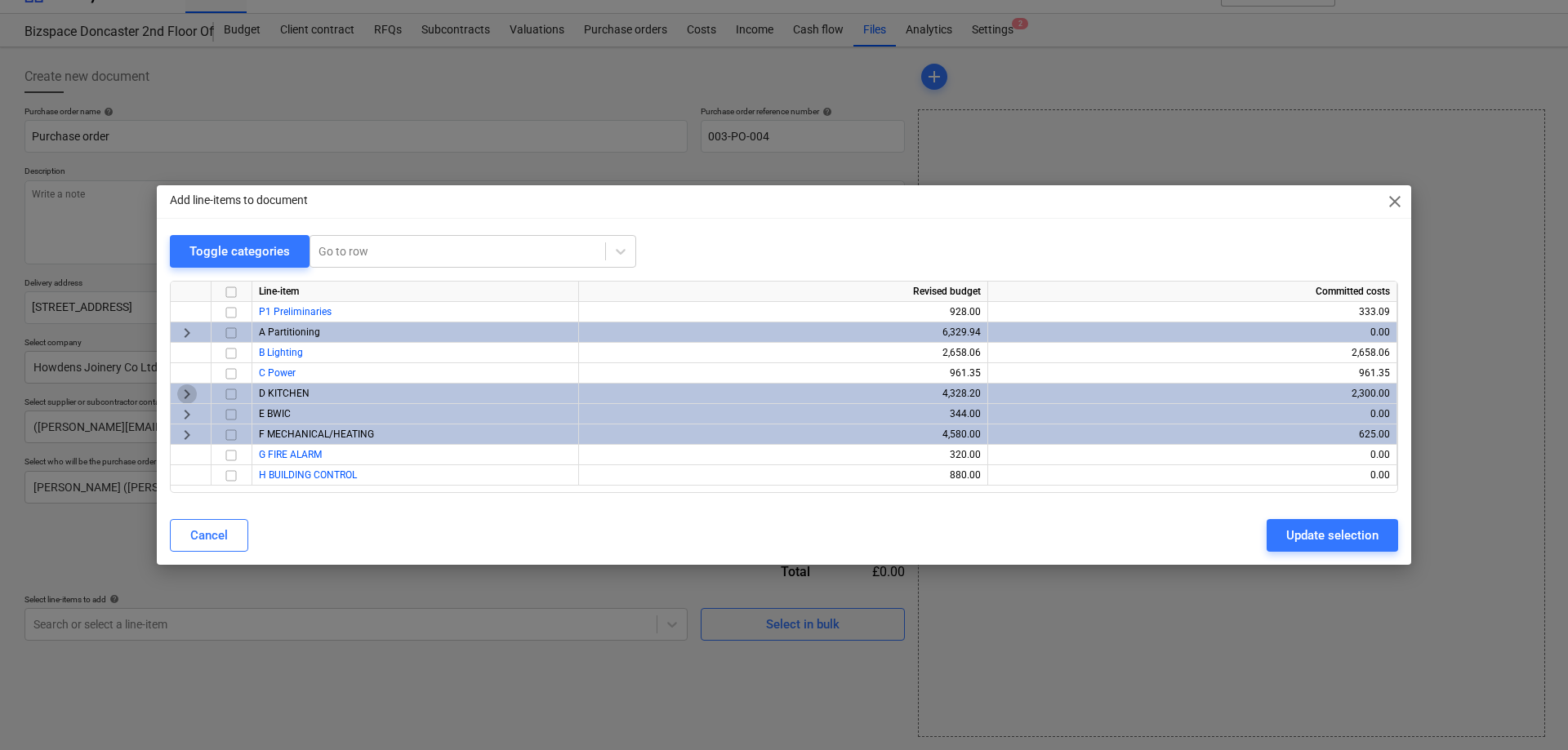
click at [182, 397] on span "keyboard_arrow_right" at bounding box center [186, 394] width 20 height 20
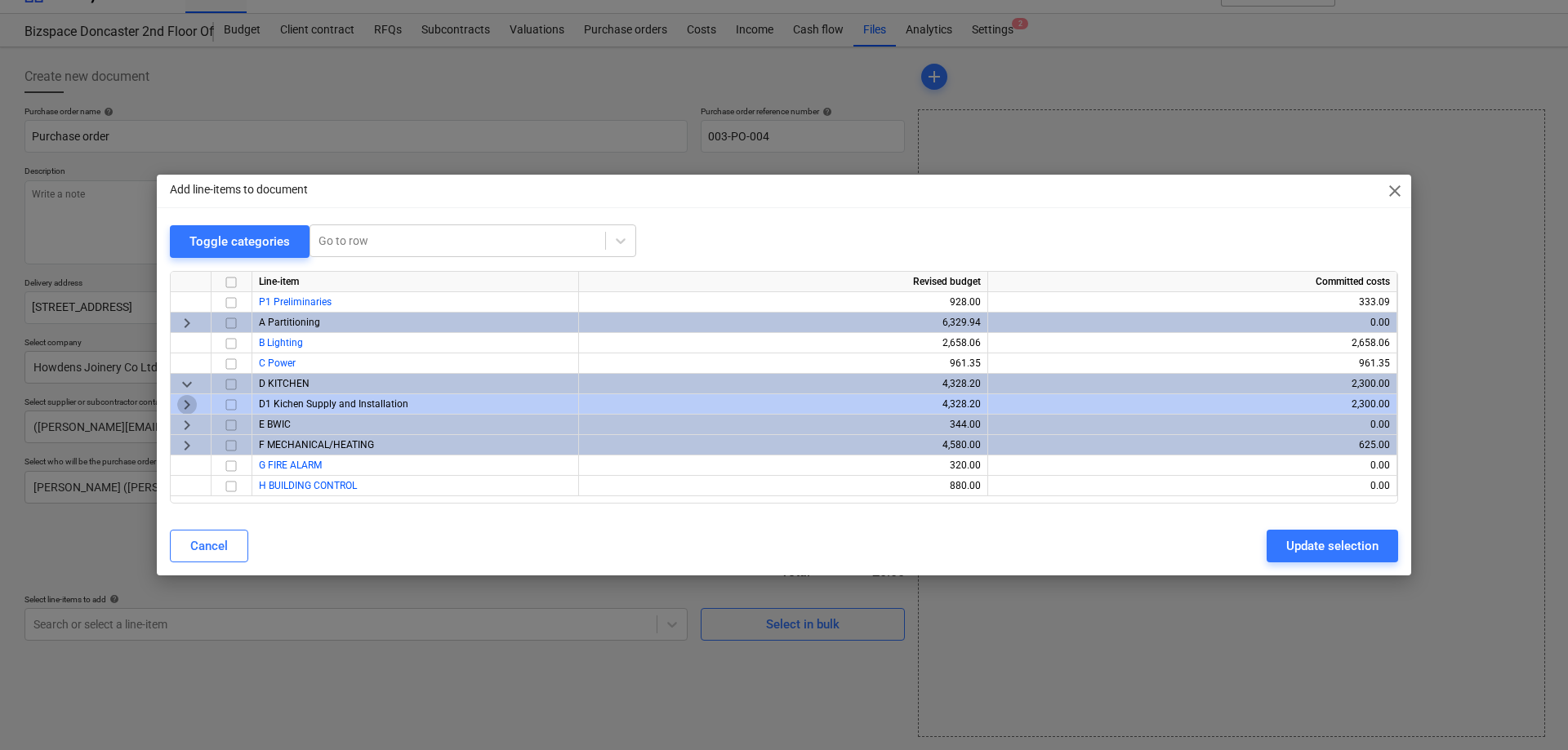
click at [187, 405] on span "keyboard_arrow_right" at bounding box center [186, 405] width 20 height 20
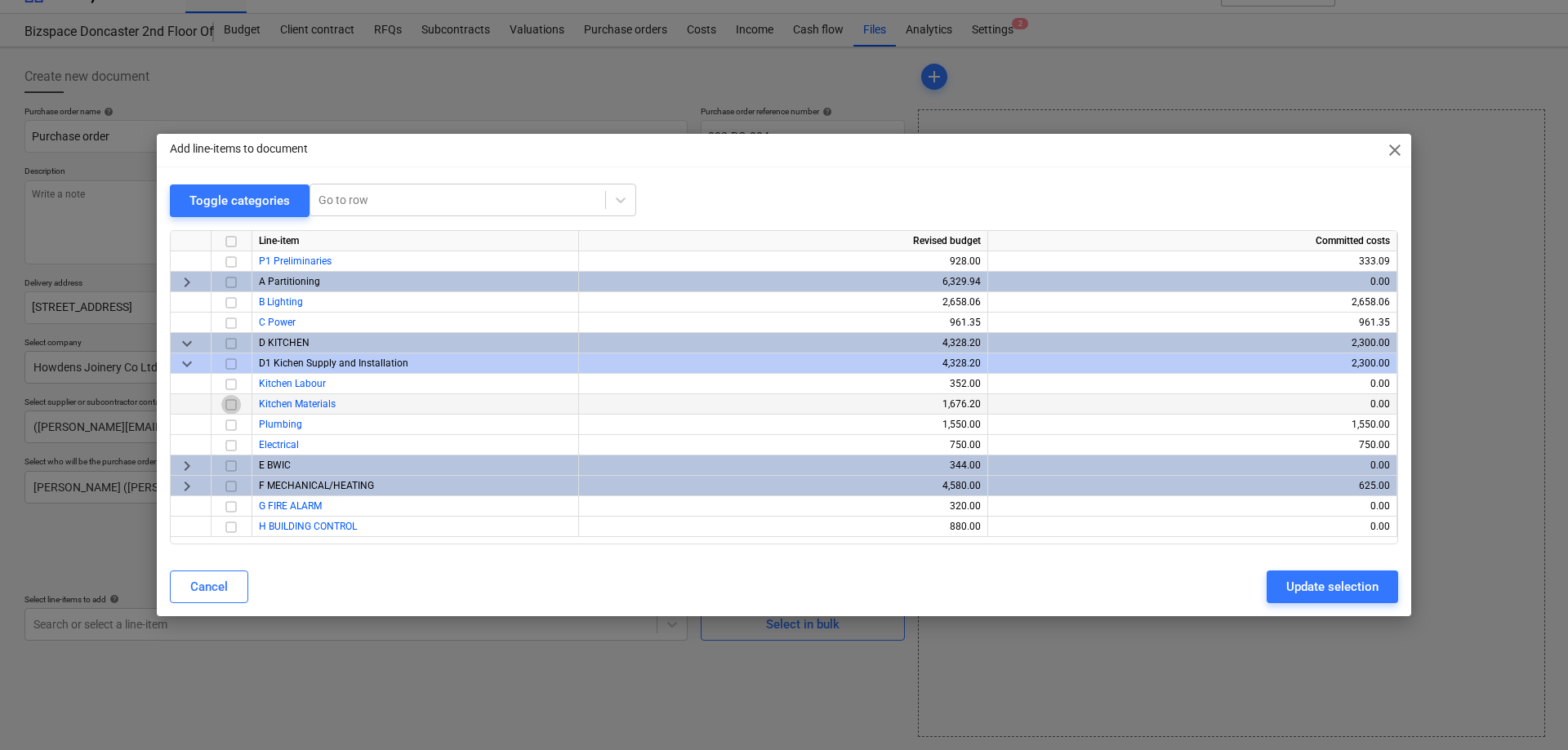
click at [230, 410] on input "checkbox" at bounding box center [231, 405] width 20 height 20
click at [1358, 587] on div "Update selection" at bounding box center [1333, 587] width 92 height 21
type textarea "x"
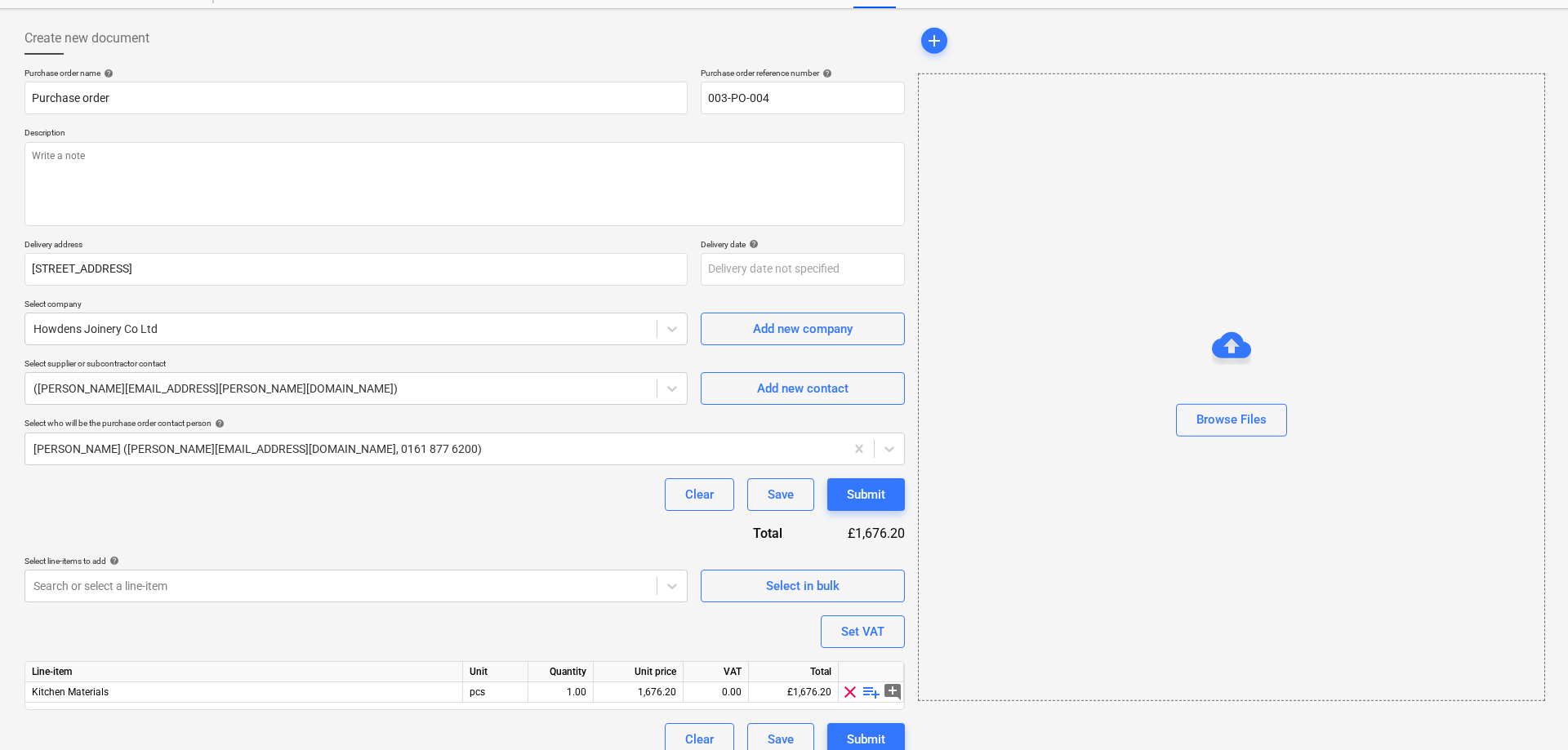
scroll to position [86, 0]
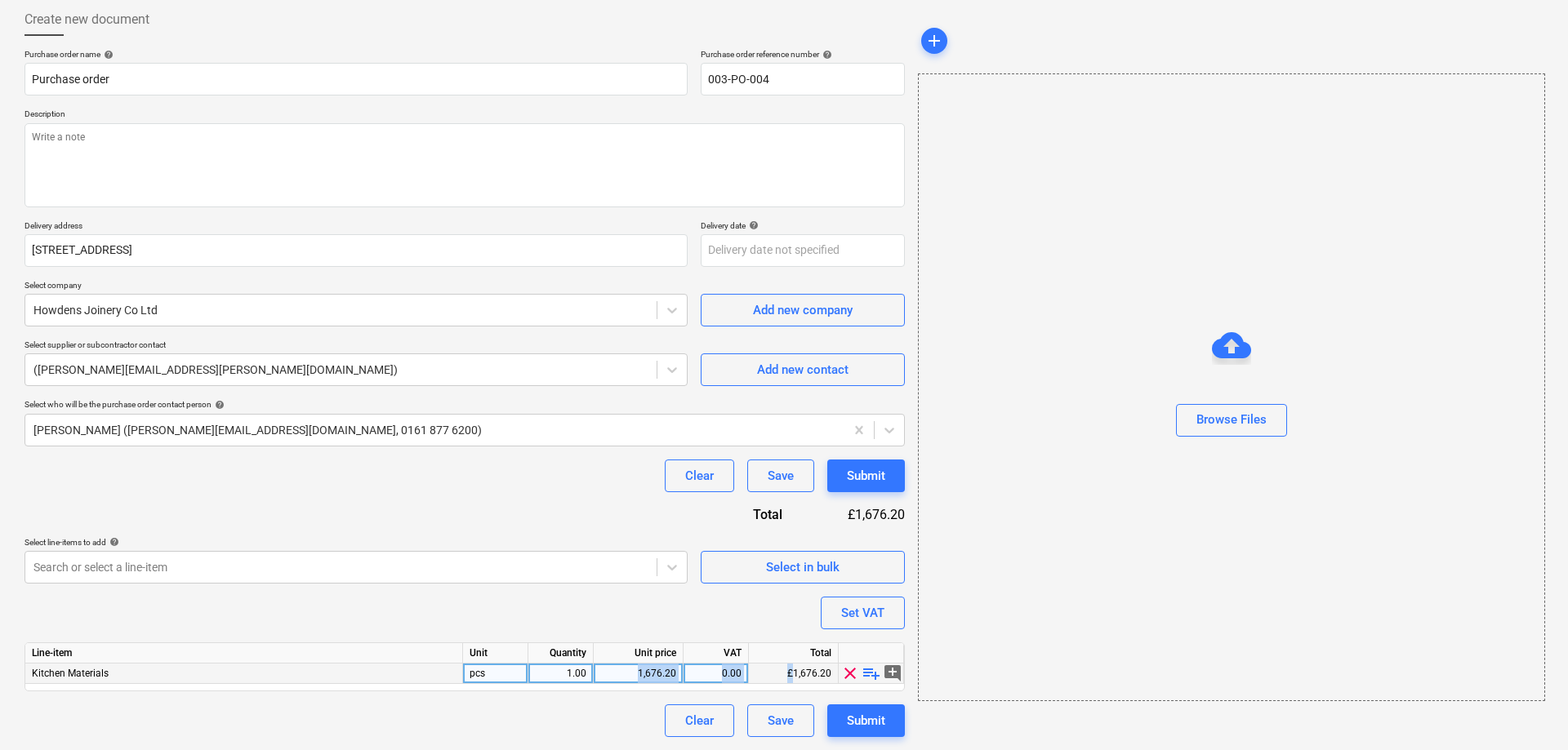
drag, startPoint x: 619, startPoint y: 675, endPoint x: 795, endPoint y: 675, distance: 176.0
click at [0, 0] on div "Kitchen Materials pcs 1.00 1,676.20 0.00 £1,676.20 clear playlist_add add_comme…" at bounding box center [0, 0] width 0 height 0
click at [633, 674] on div "1,676.20" at bounding box center [638, 674] width 76 height 21
type input "1795.69"
click at [672, 373] on icon at bounding box center [672, 371] width 9 height 6
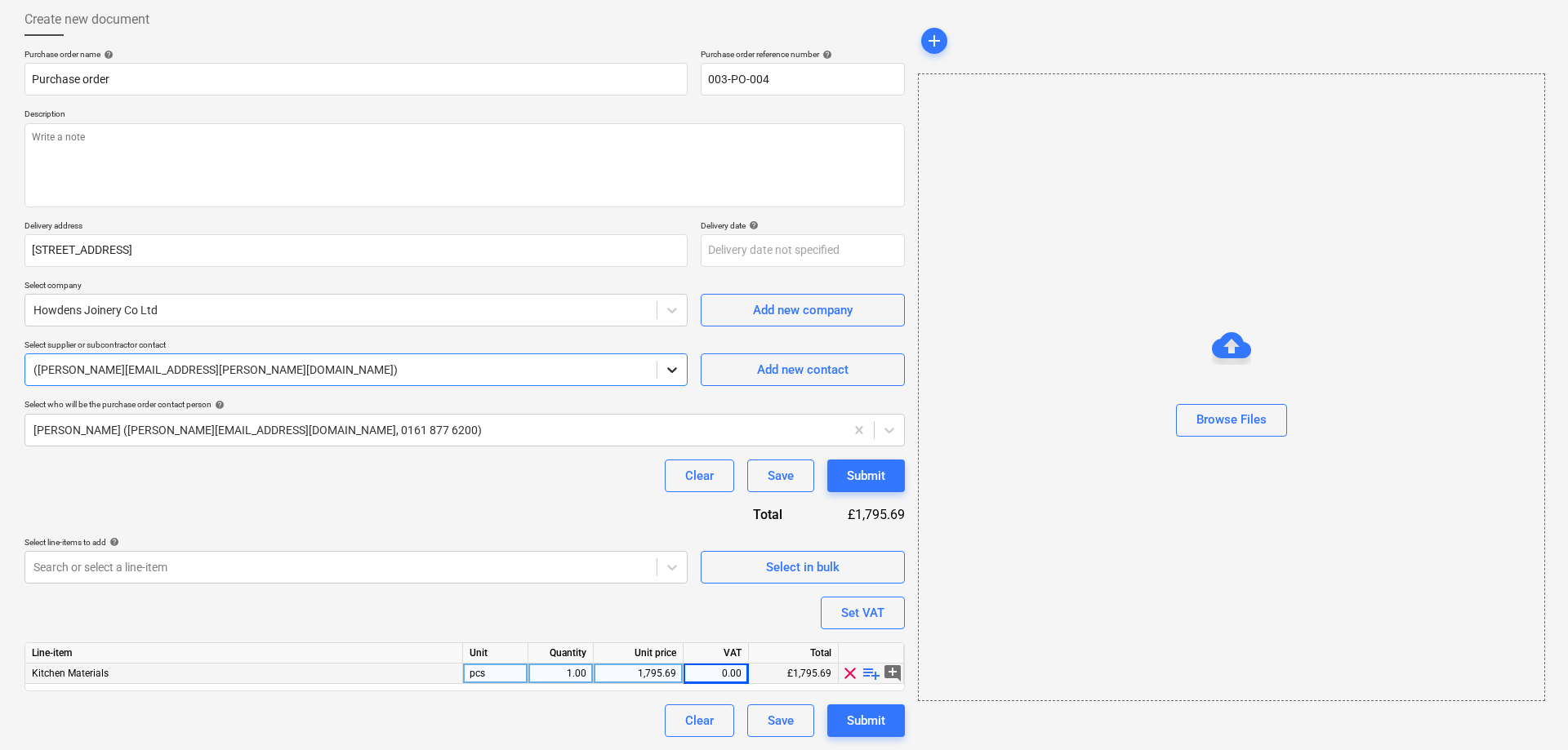
click at [672, 374] on icon at bounding box center [672, 369] width 16 height 16
click at [870, 726] on div "Submit" at bounding box center [866, 721] width 38 height 21
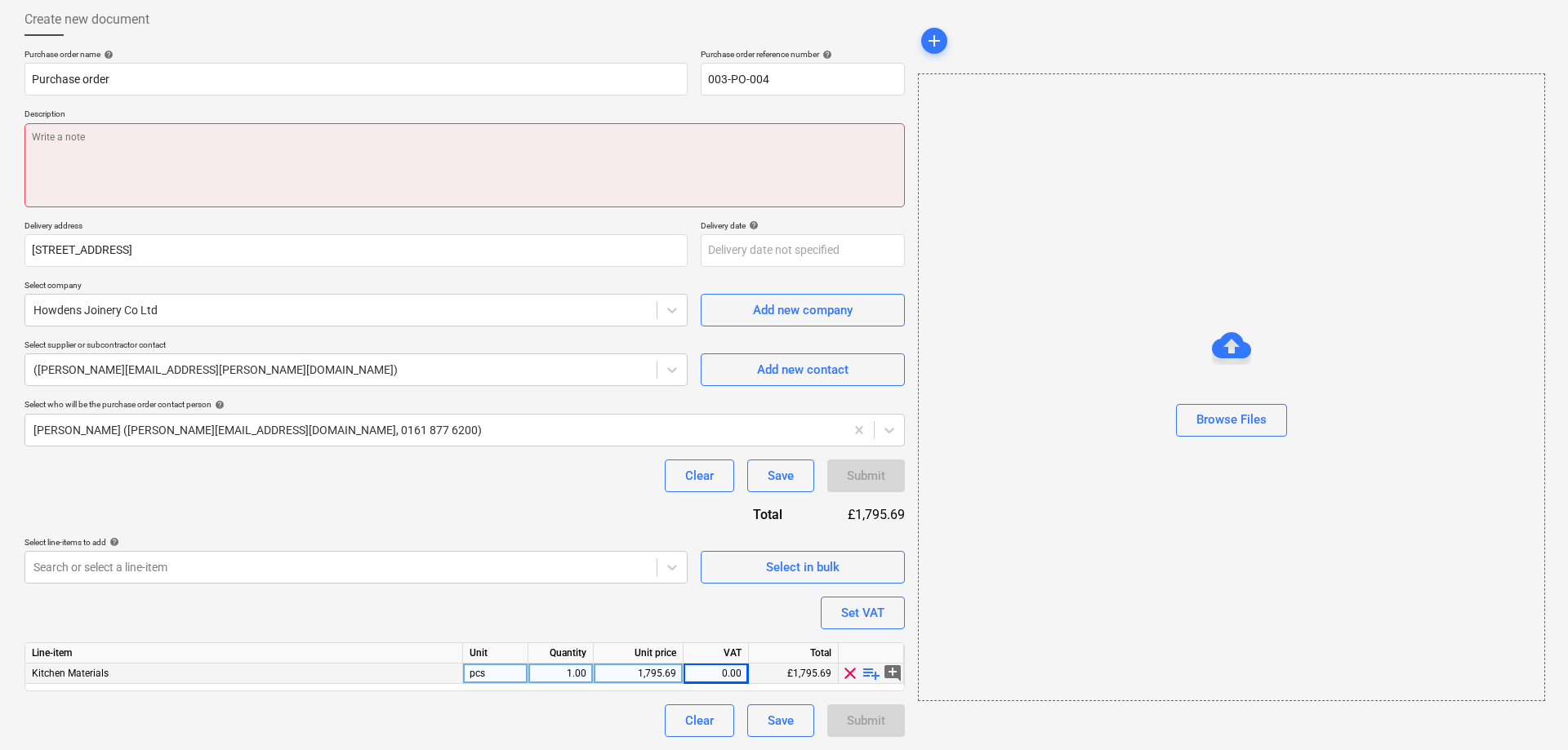
click at [90, 146] on textarea at bounding box center [464, 165] width 880 height 84
type textarea "x"
type textarea "K"
type textarea "x"
type textarea "Ki"
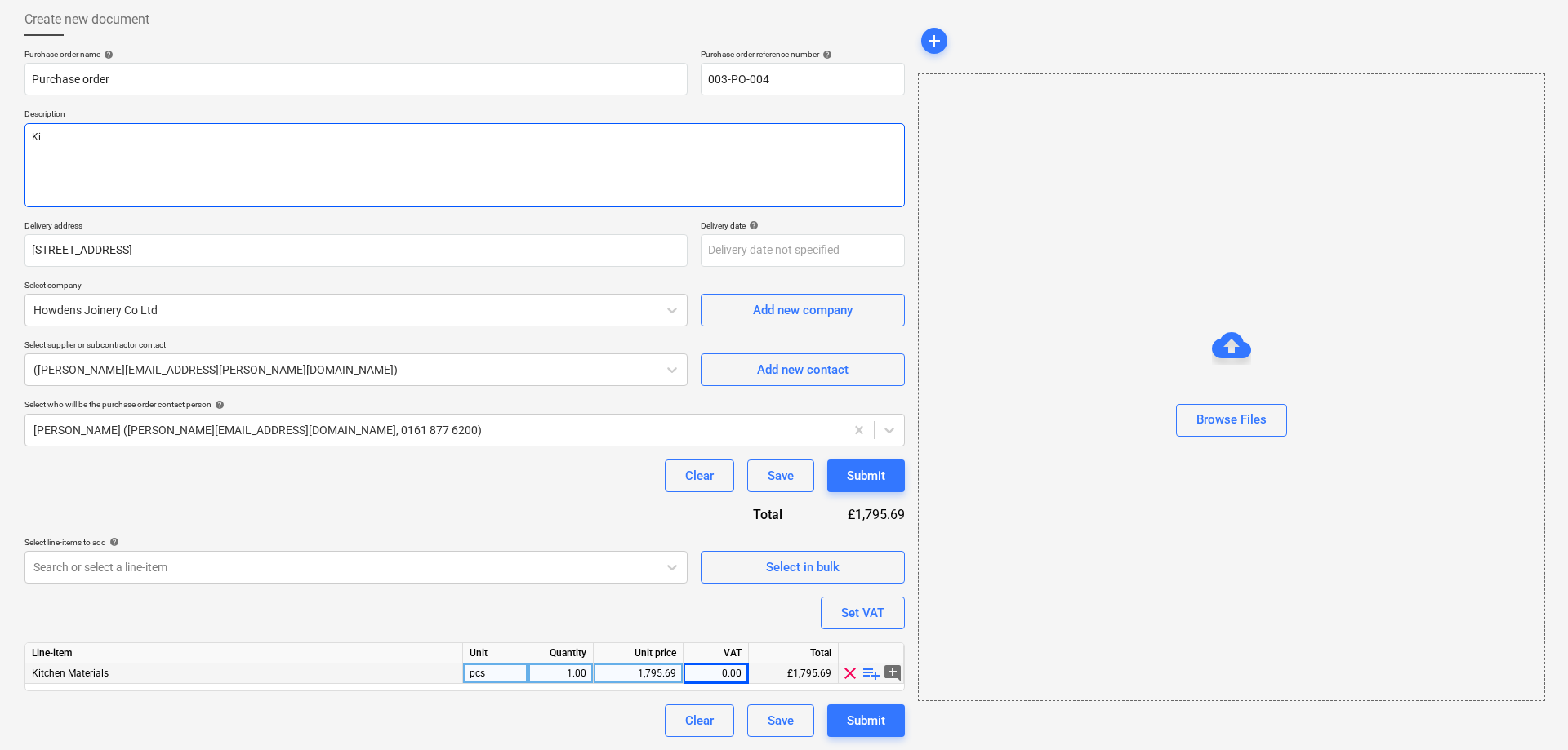
type textarea "x"
type textarea "Kit"
type textarea "x"
type textarea "Kitc"
type textarea "x"
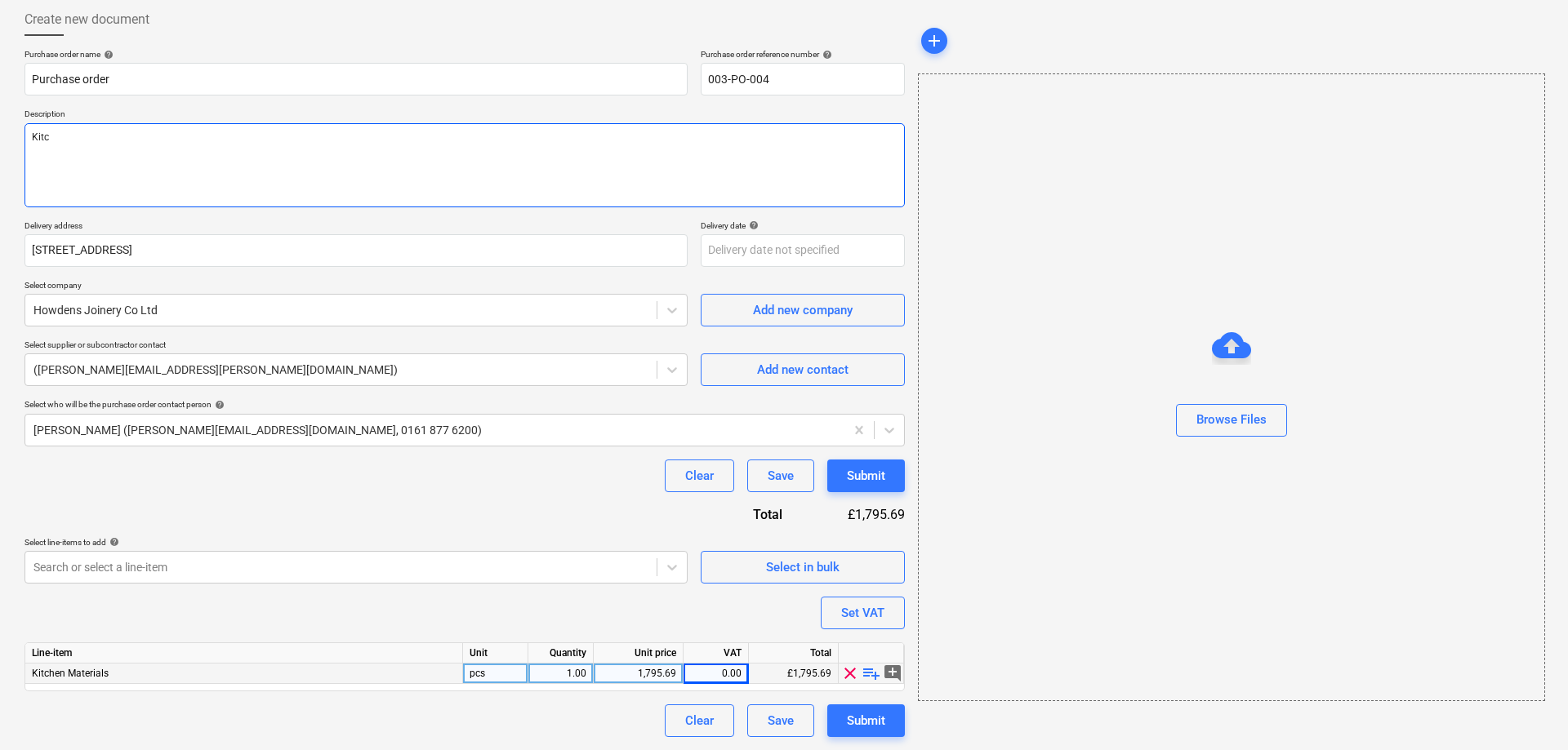
type textarea "Kitch"
type textarea "x"
type textarea "Kitche"
type textarea "x"
type textarea "Kitchen"
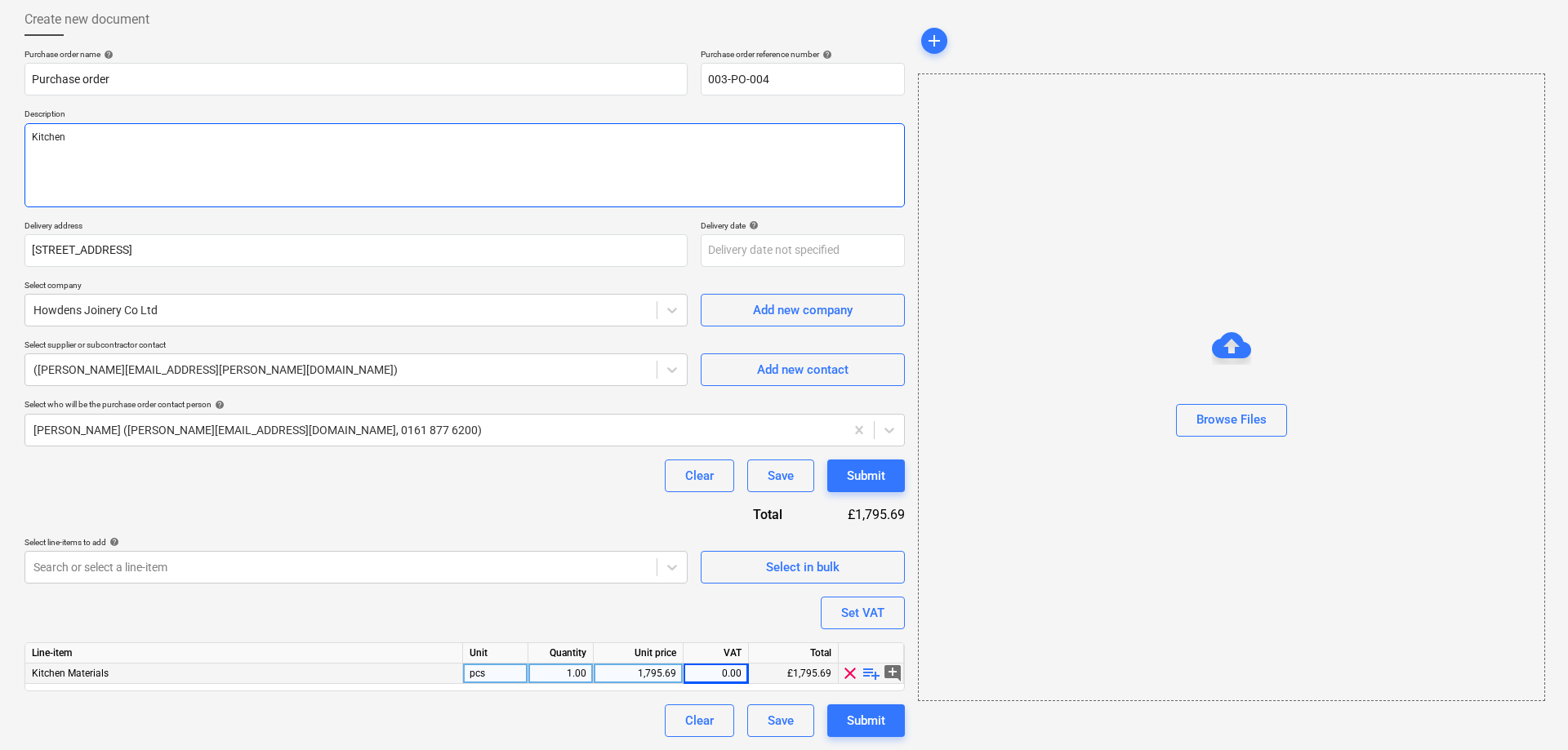
type textarea "x"
type textarea "Kitchen"
type textarea "x"
type textarea "Kitchen U"
type textarea "x"
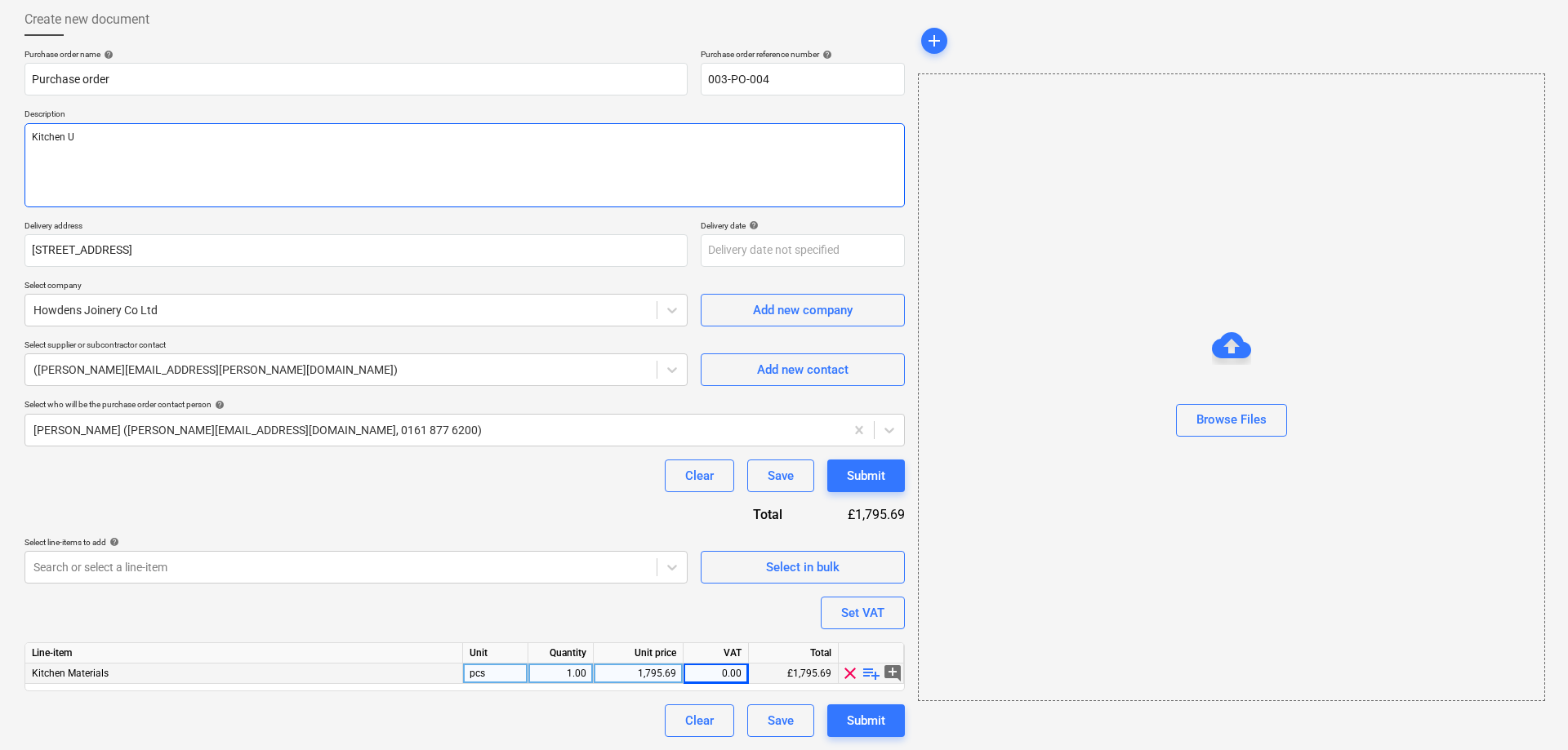
type textarea "Kitchen Un"
type textarea "x"
type textarea "Kitchen Uni"
type textarea "x"
type textarea "Kitchen Unit"
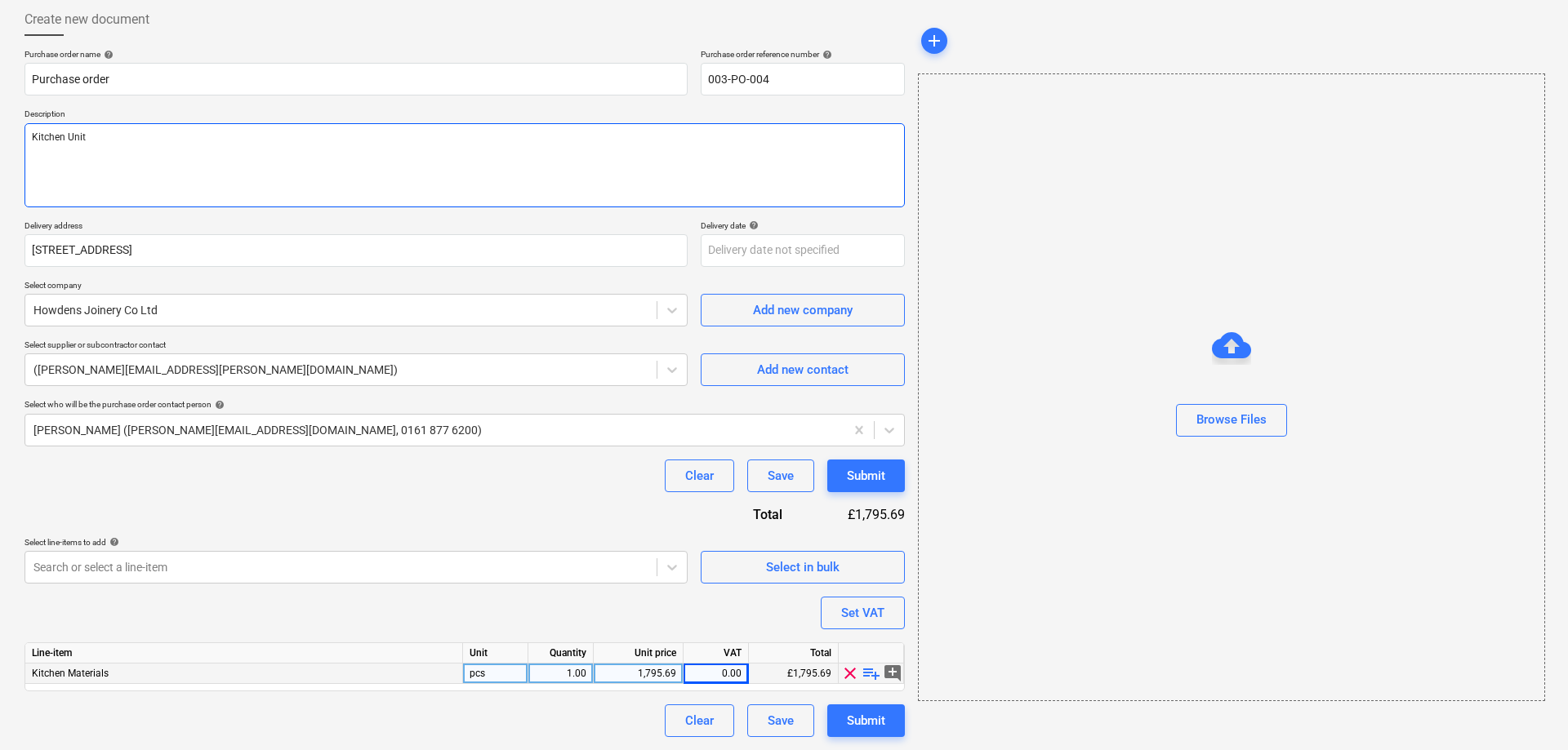
type textarea "x"
type textarea "Kitchen Units"
type textarea "x"
type textarea "Kitchen Units"
type textarea "x"
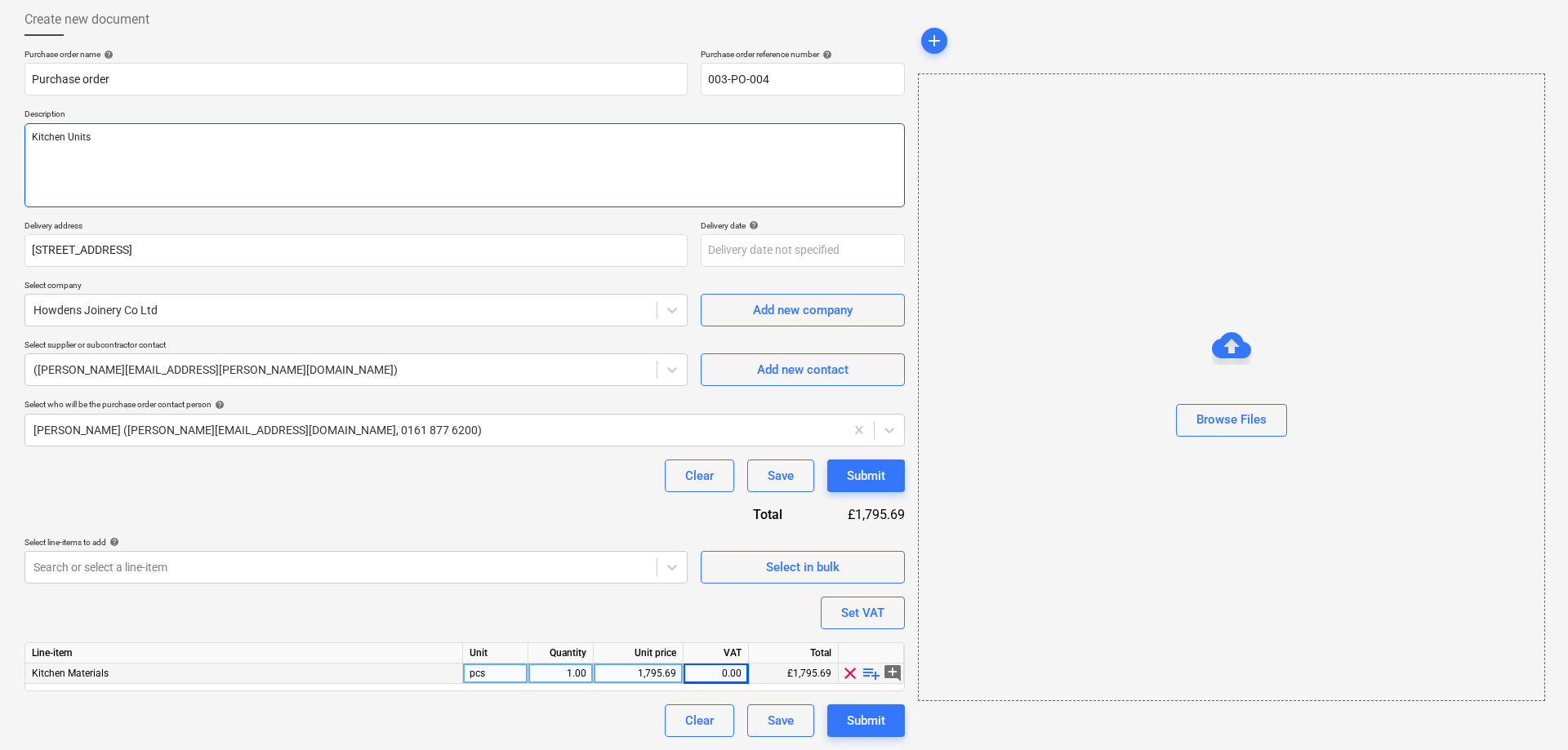
type textarea "Kitchen Units &"
type textarea "x"
type textarea "Kitchen Units &"
type textarea "x"
type textarea "Kitchen Units &"
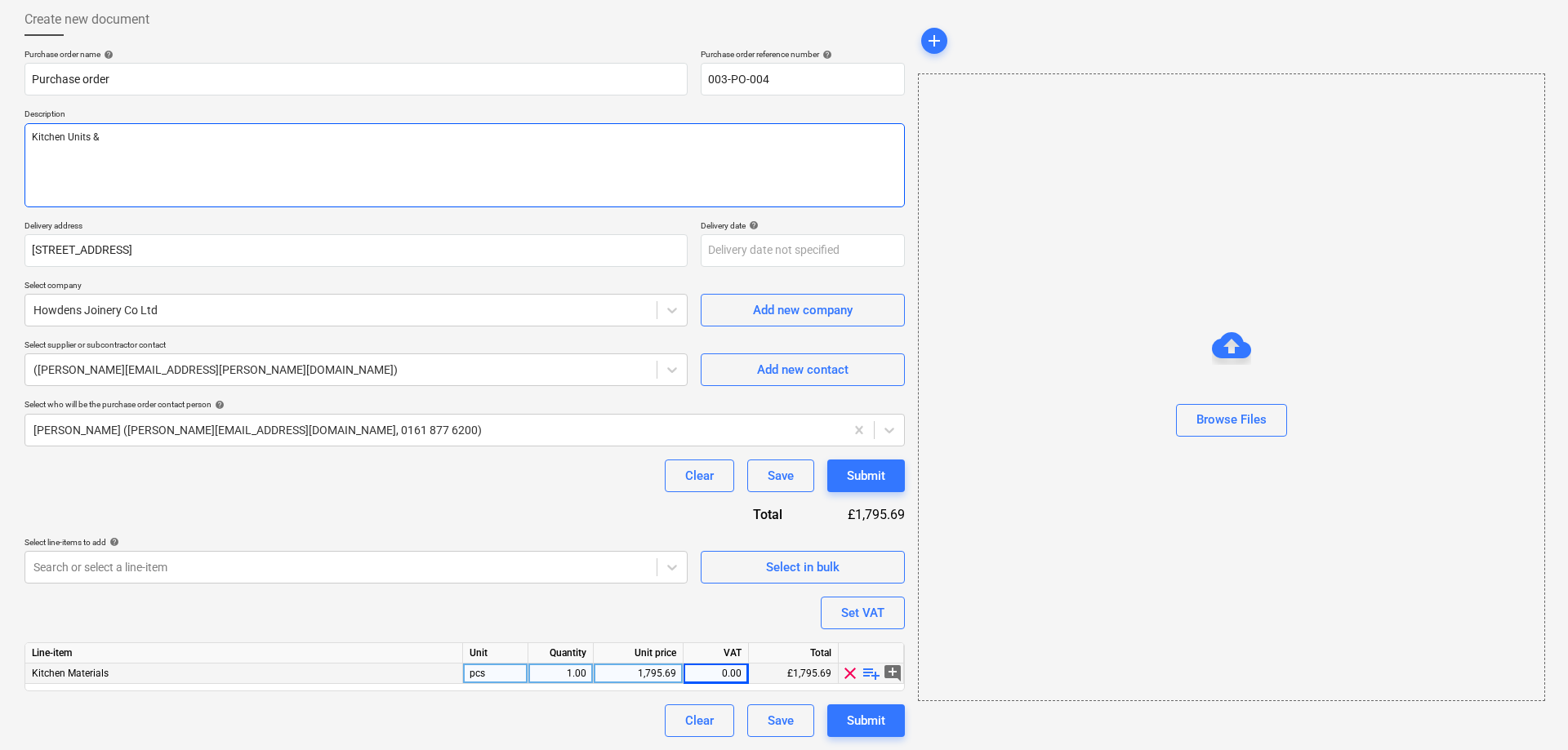
type textarea "x"
type textarea "Kitchen Units"
type textarea "x"
type textarea "Kitchen Units"
type textarea "x"
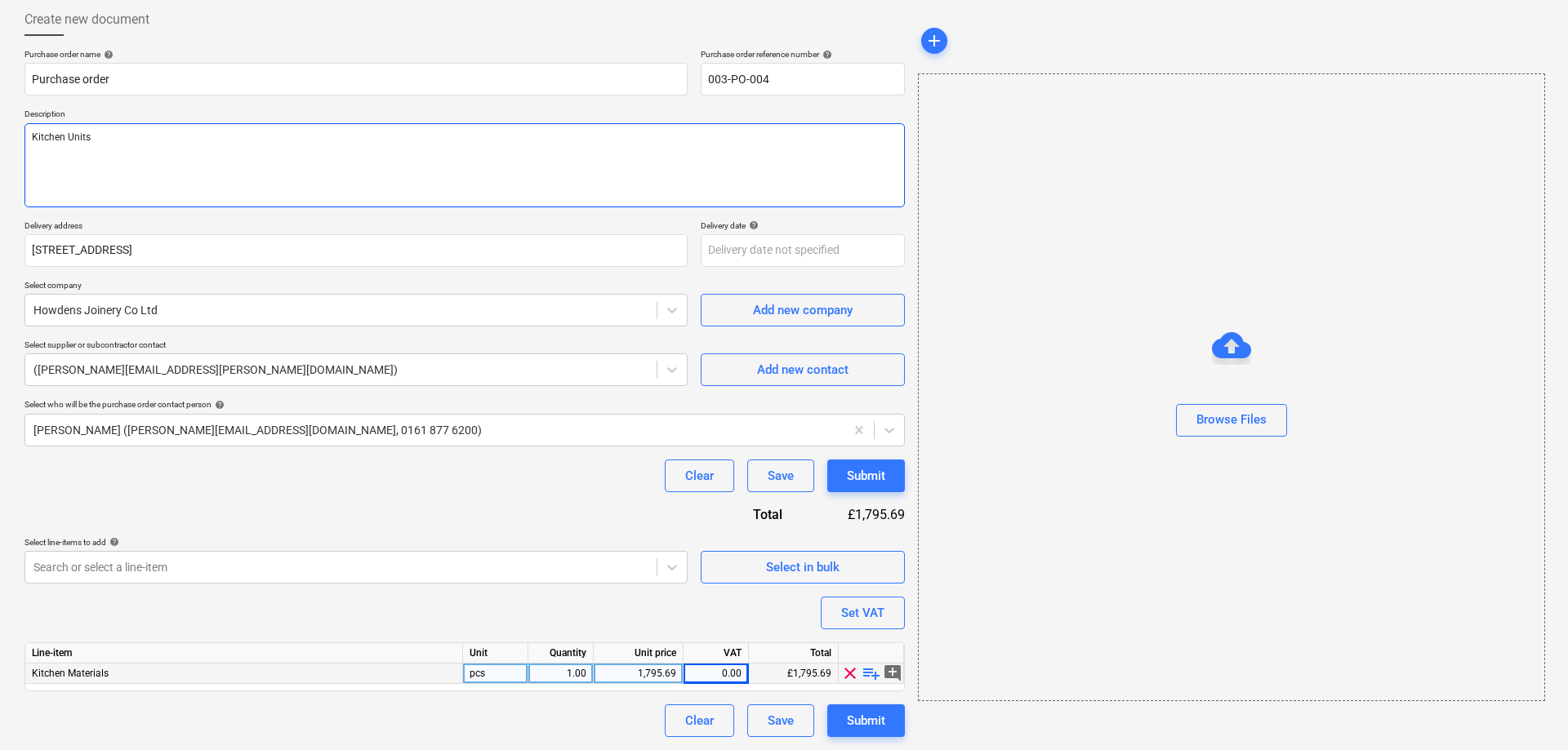
type textarea "Kitchen Units,"
type textarea "x"
type textarea "Kitchen Units,"
type textarea "x"
type textarea "Kitchen Units, w"
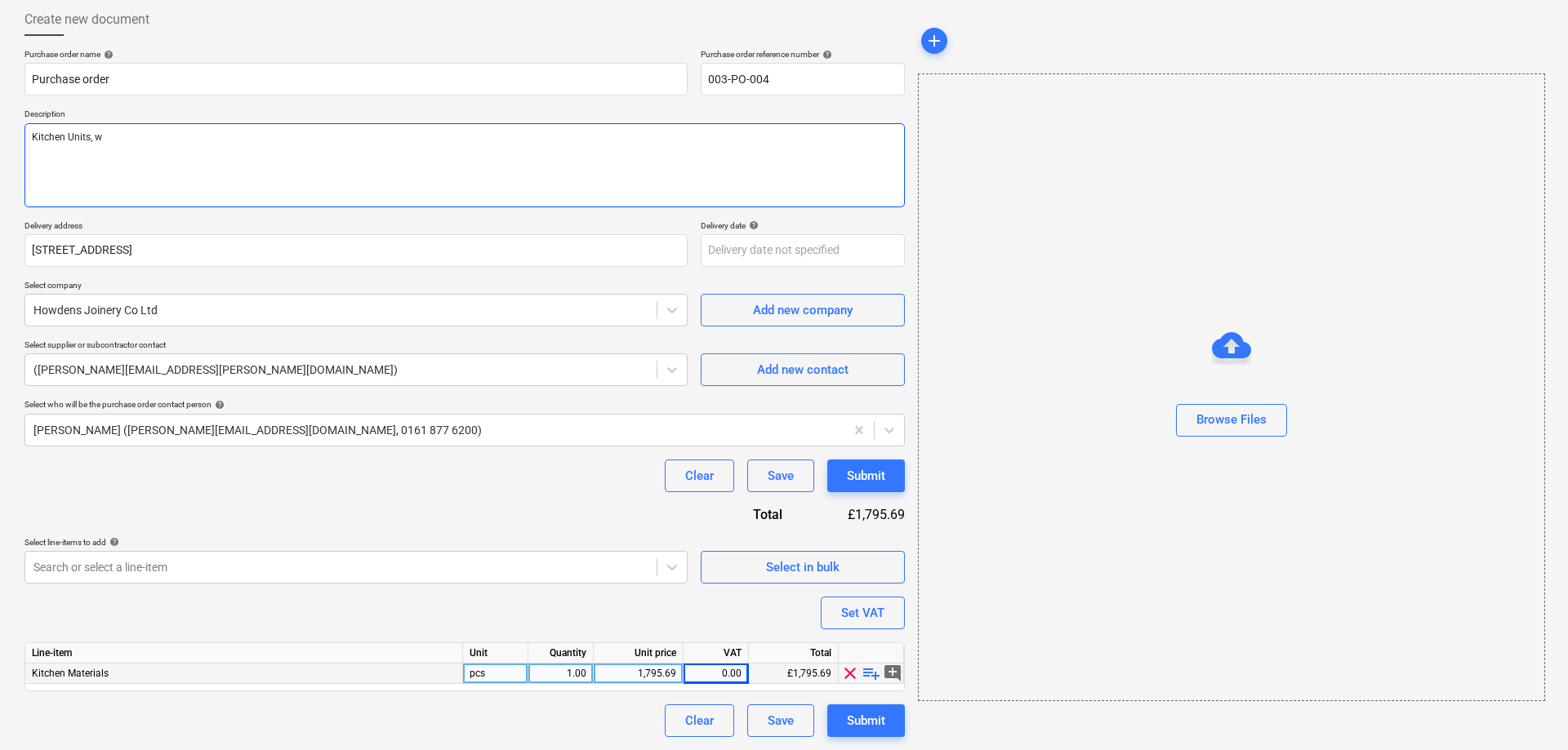
type textarea "x"
type textarea "Kitchen Units, wo"
type textarea "x"
type textarea "Kitchen Units, wor"
type textarea "x"
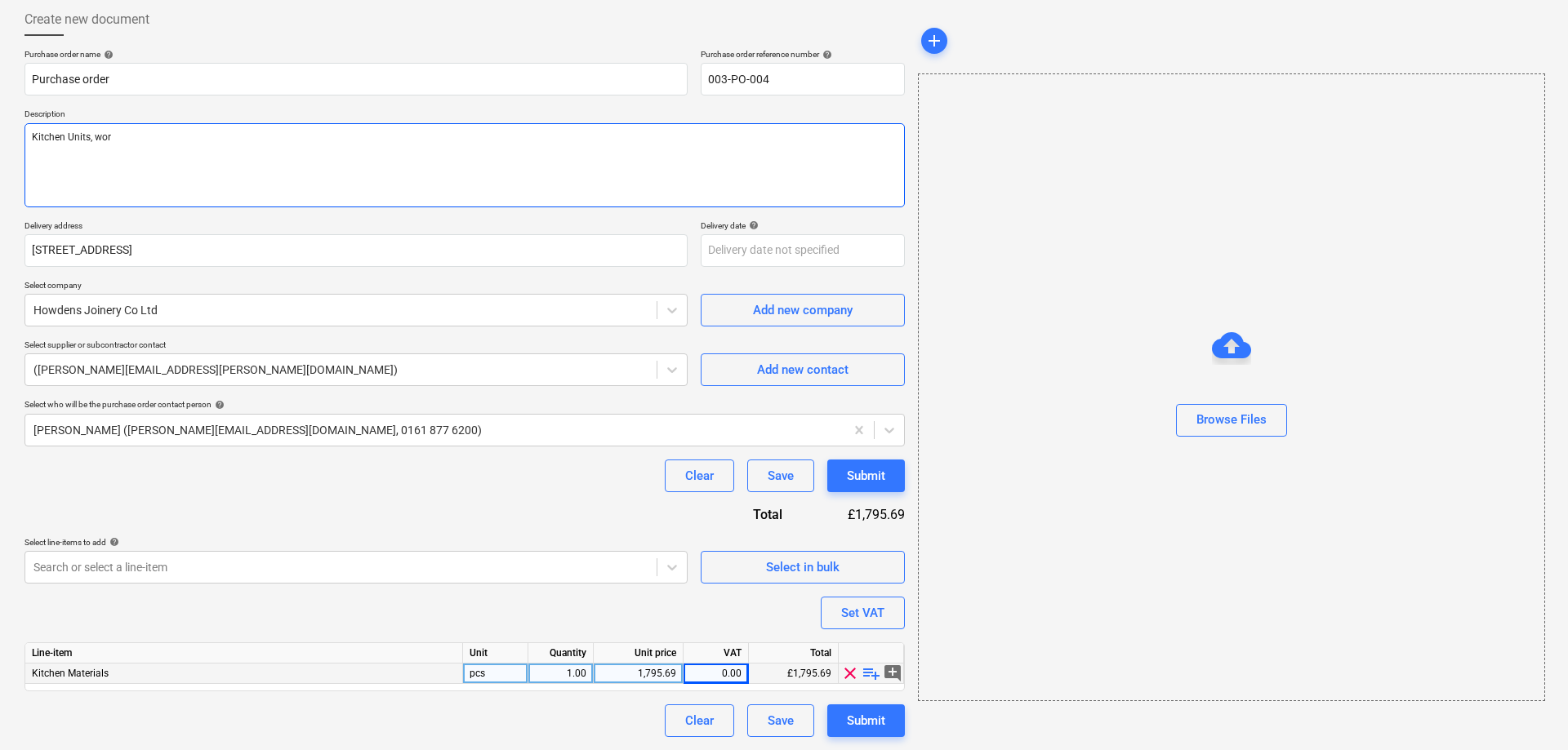
type textarea "Kitchen Units, work"
type textarea "x"
type textarea "Kitchen Units, workt"
type textarea "x"
type textarea "Kitchen Units, workto"
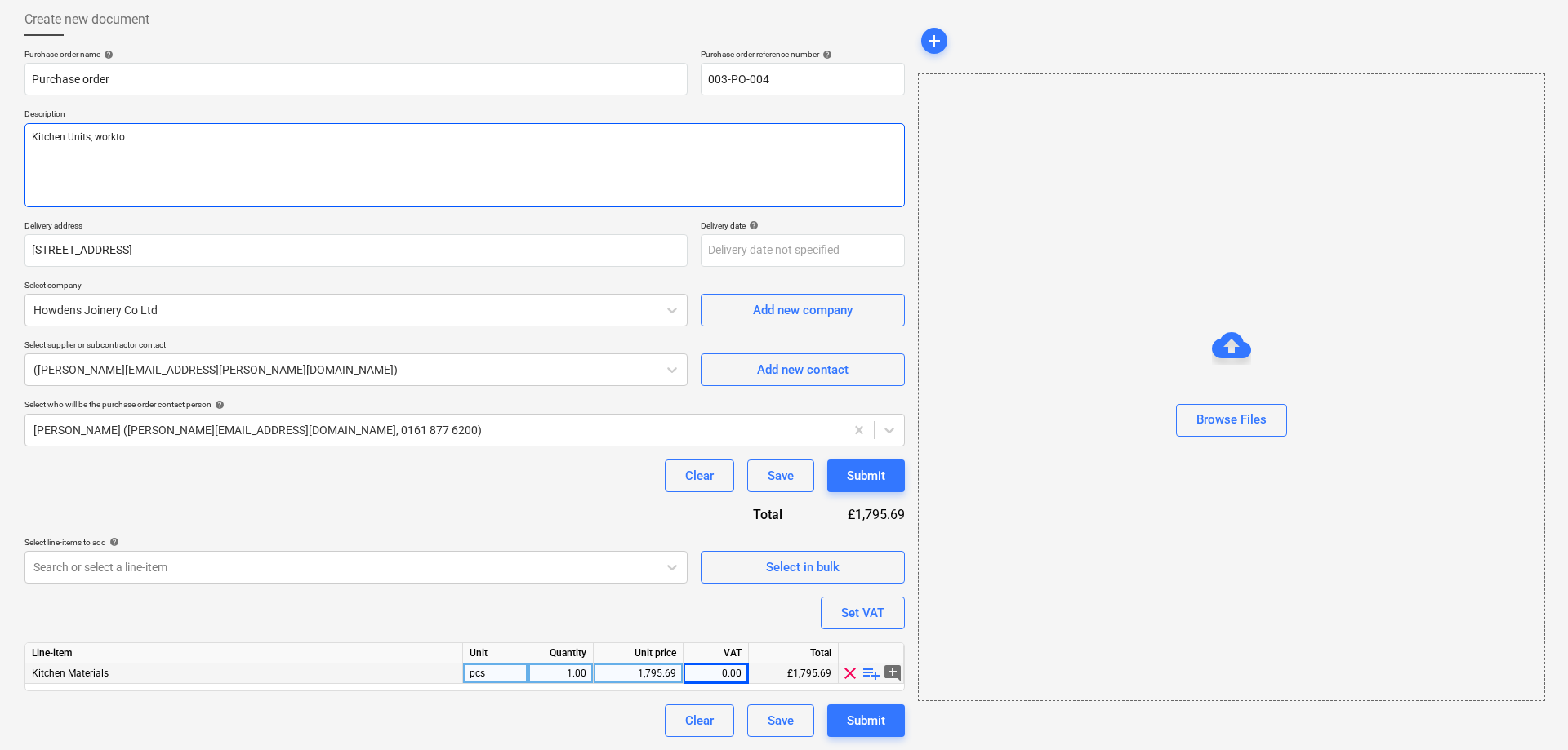
type textarea "x"
type textarea "Kitchen Units, worktop"
type textarea "x"
type textarea "Kitchen Units, worktop"
type textarea "x"
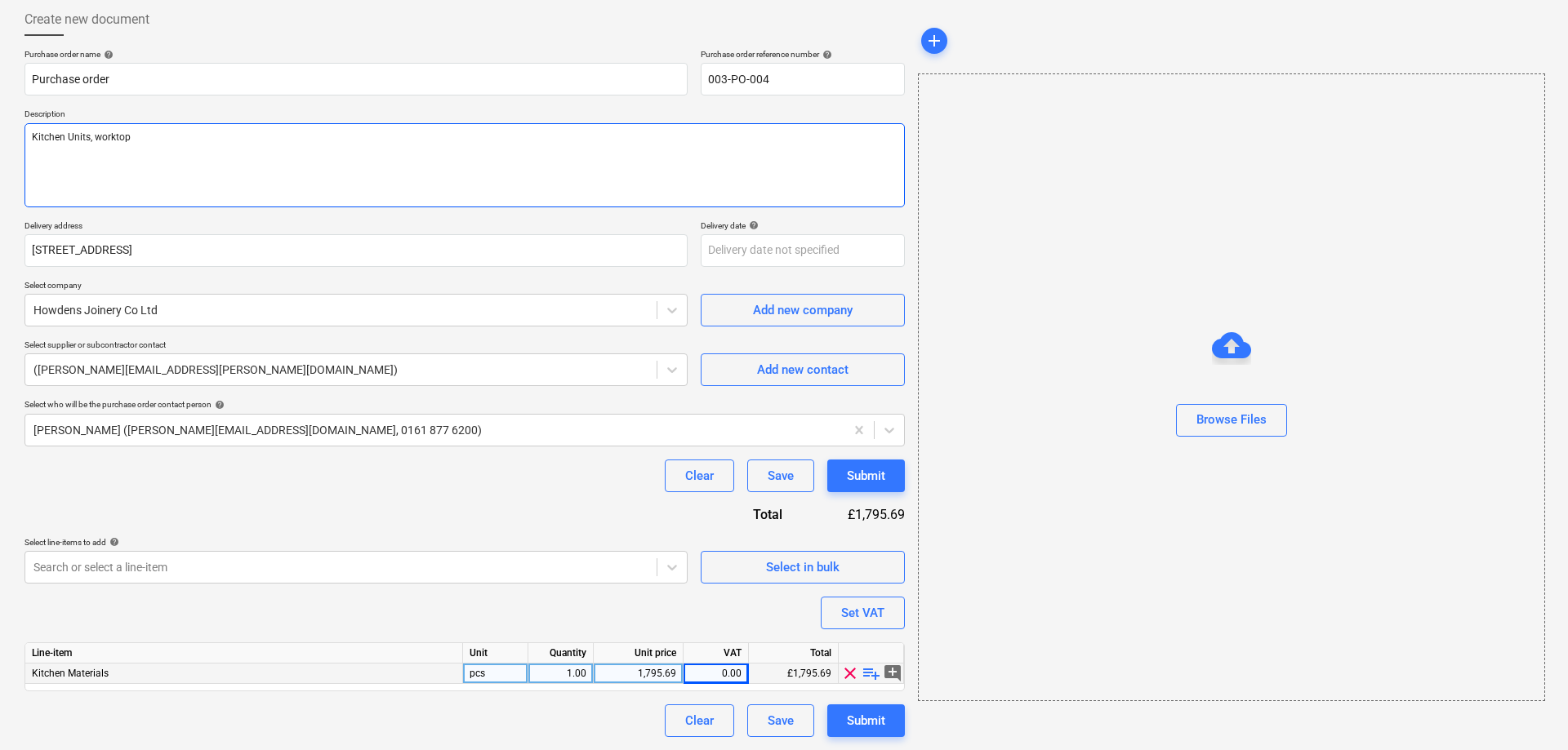
type textarea "Kitchen Units, worktop a"
type textarea "x"
type textarea "Kitchen Units, worktop an"
type textarea "x"
type textarea "Kitchen Units, worktop and"
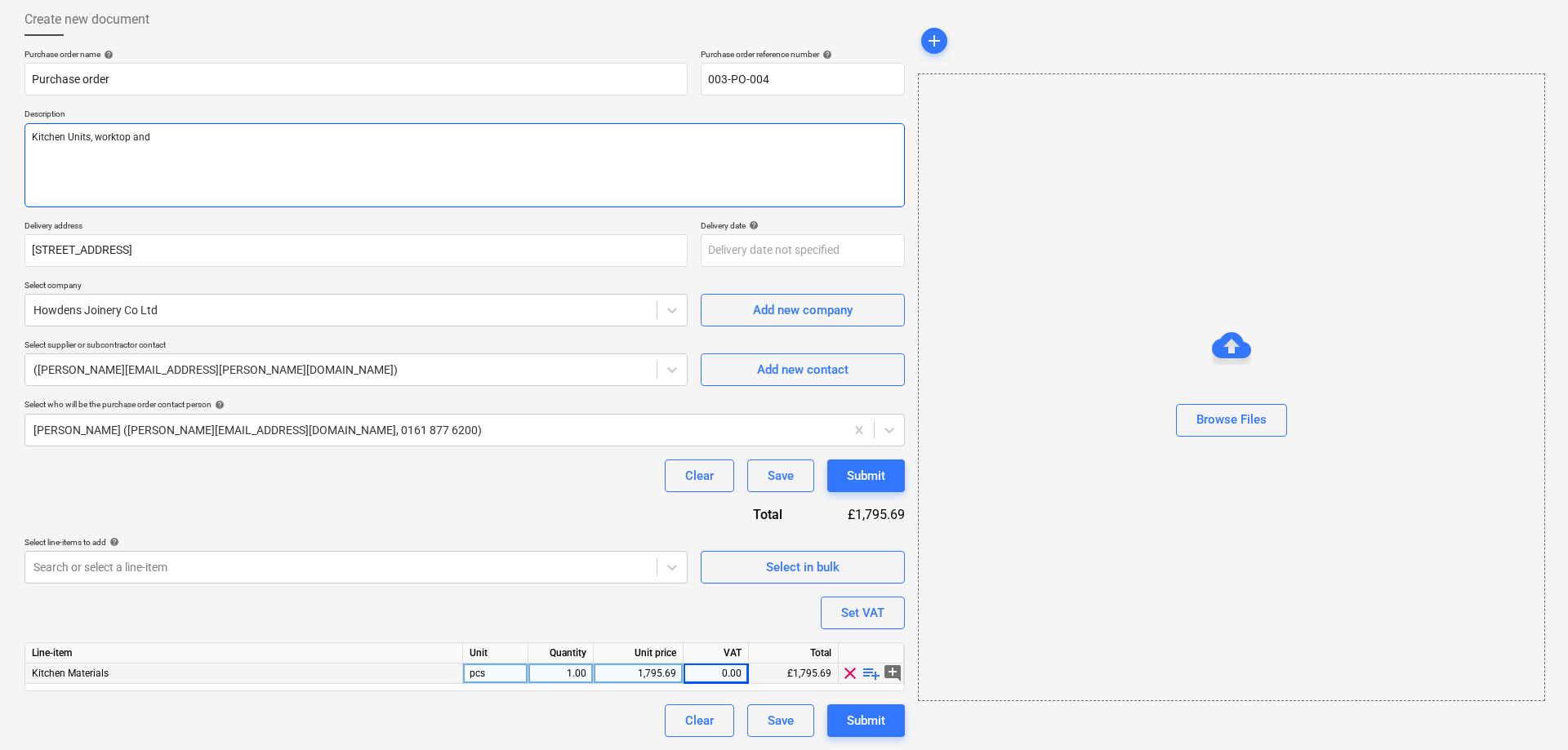
type textarea "x"
type textarea "Kitchen Units, worktop and"
type textarea "x"
type textarea "Kitchen Units, worktop and a"
type textarea "x"
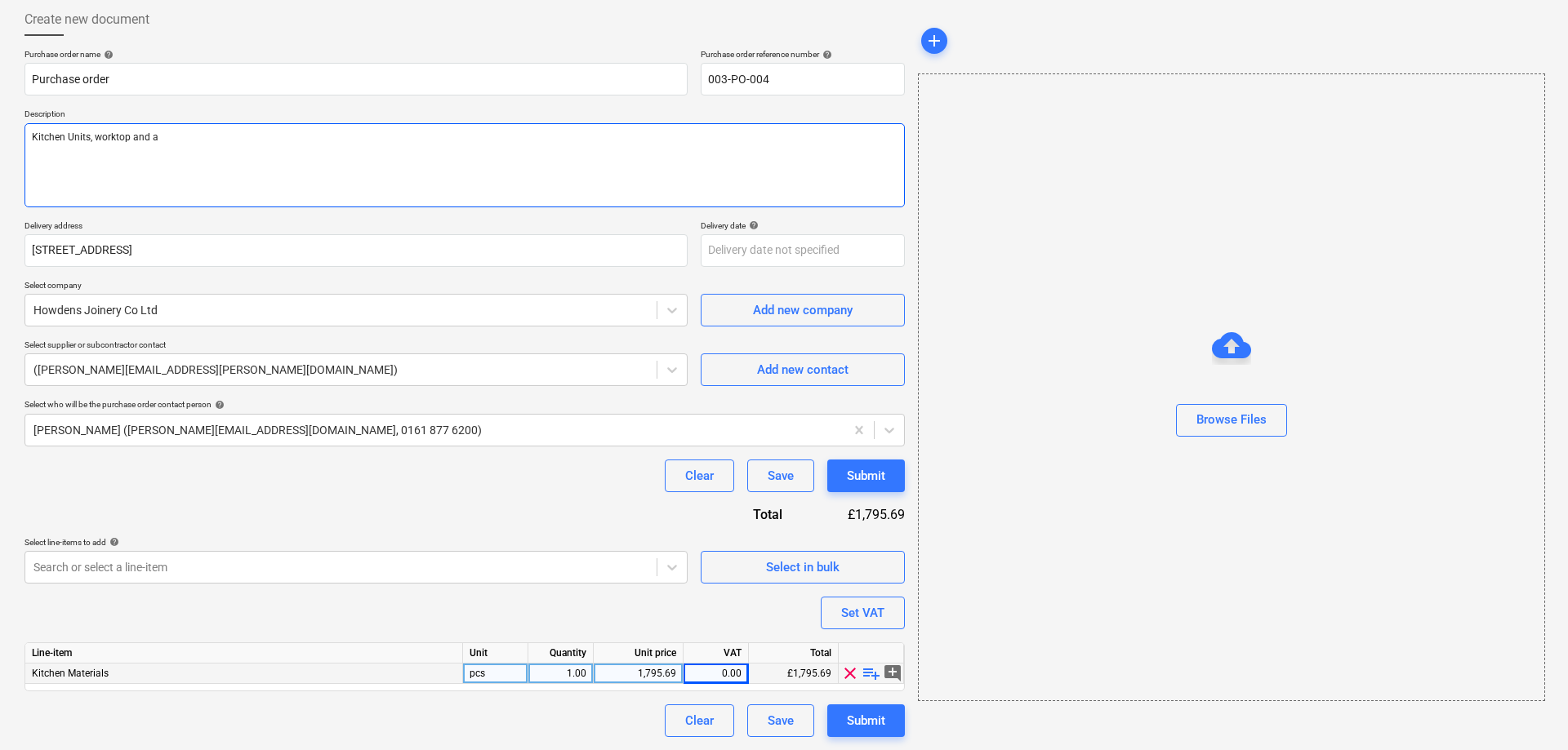
type textarea "Kitchen Units, worktop and ap"
type textarea "x"
type textarea "Kitchen Units, worktop and app"
type textarea "x"
type textarea "Kitchen Units, worktop and appl"
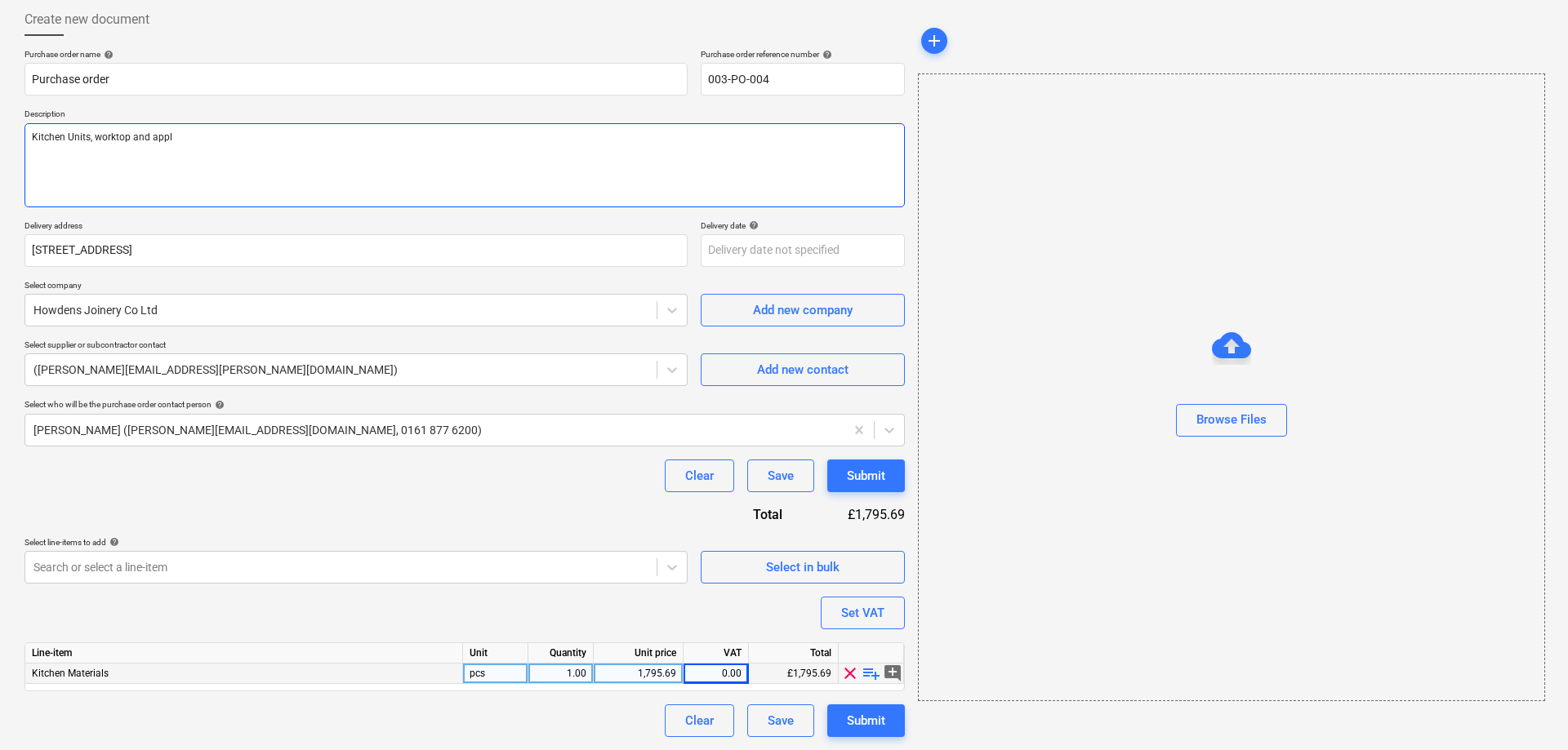
type textarea "x"
type textarea "Kitchen Units, worktop and appli"
type textarea "x"
type textarea "Kitchen Units, worktop and applia"
type textarea "x"
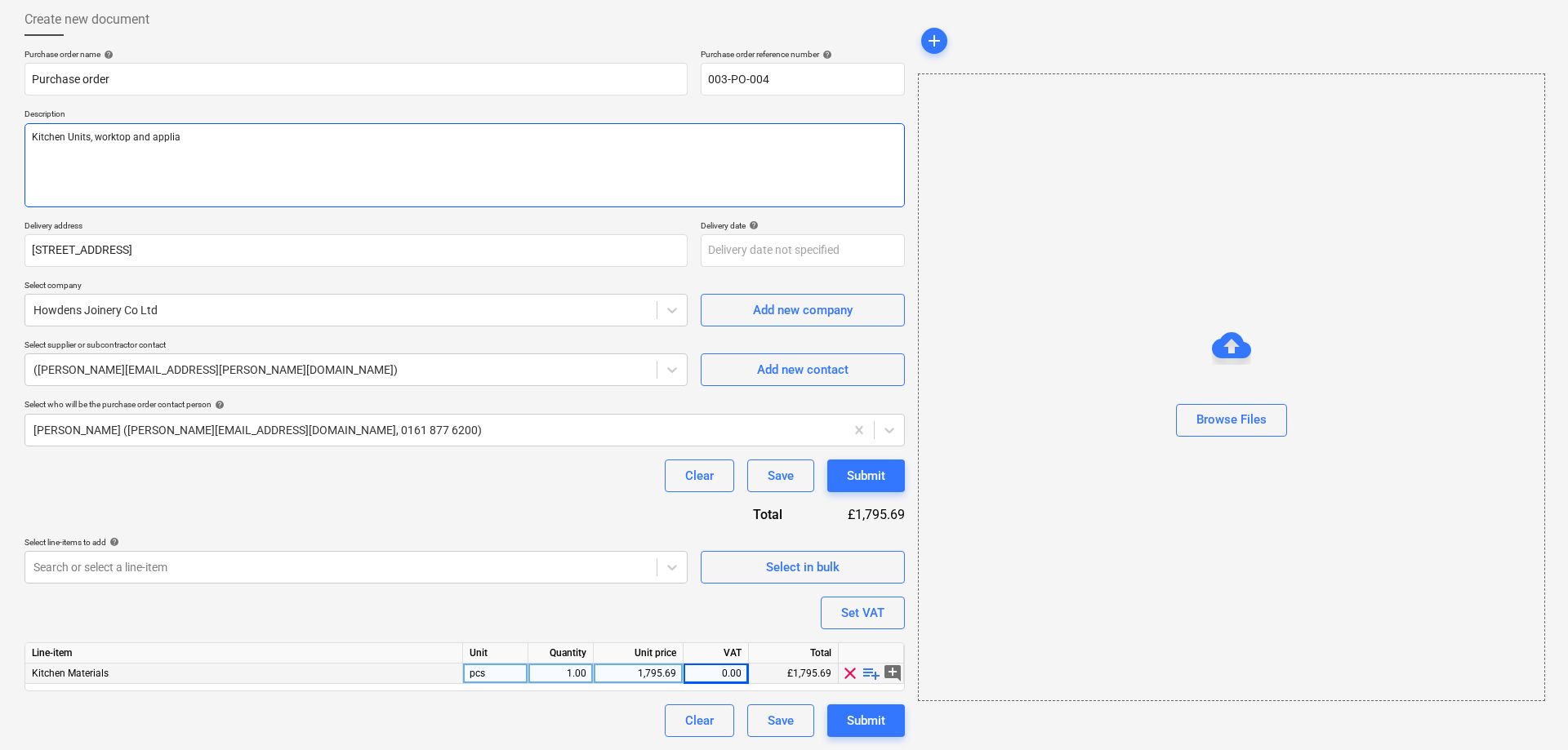
type textarea "Kitchen Units, worktop and applian"
type textarea "x"
type textarea "Kitchen Units, worktop and applianc"
type textarea "x"
type textarea "Kitchen Units, worktop and appliance"
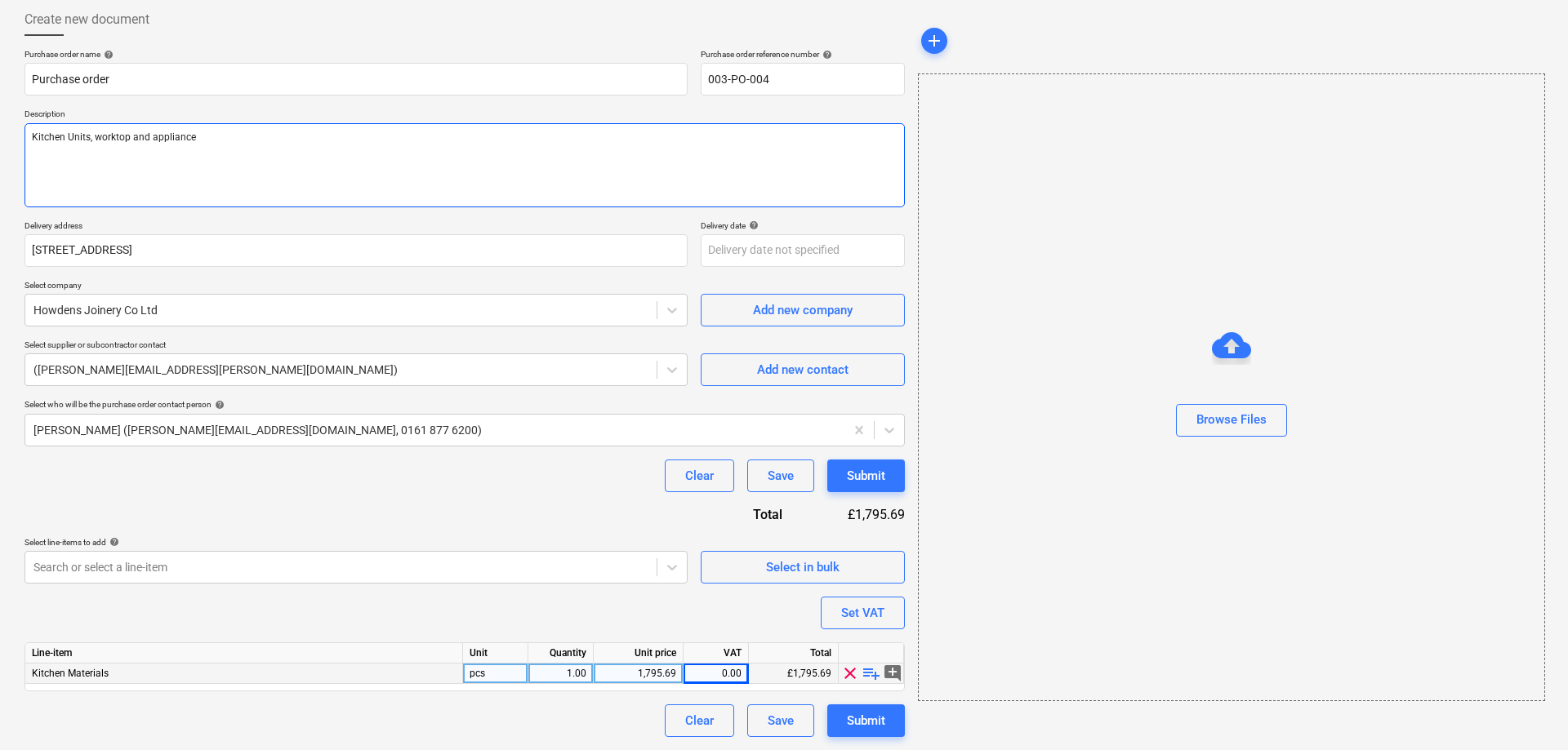
type textarea "x"
type textarea "Kitchen Units, worktop and appliances"
click at [913, 718] on div "add Browse Files" at bounding box center [1230, 370] width 639 height 747
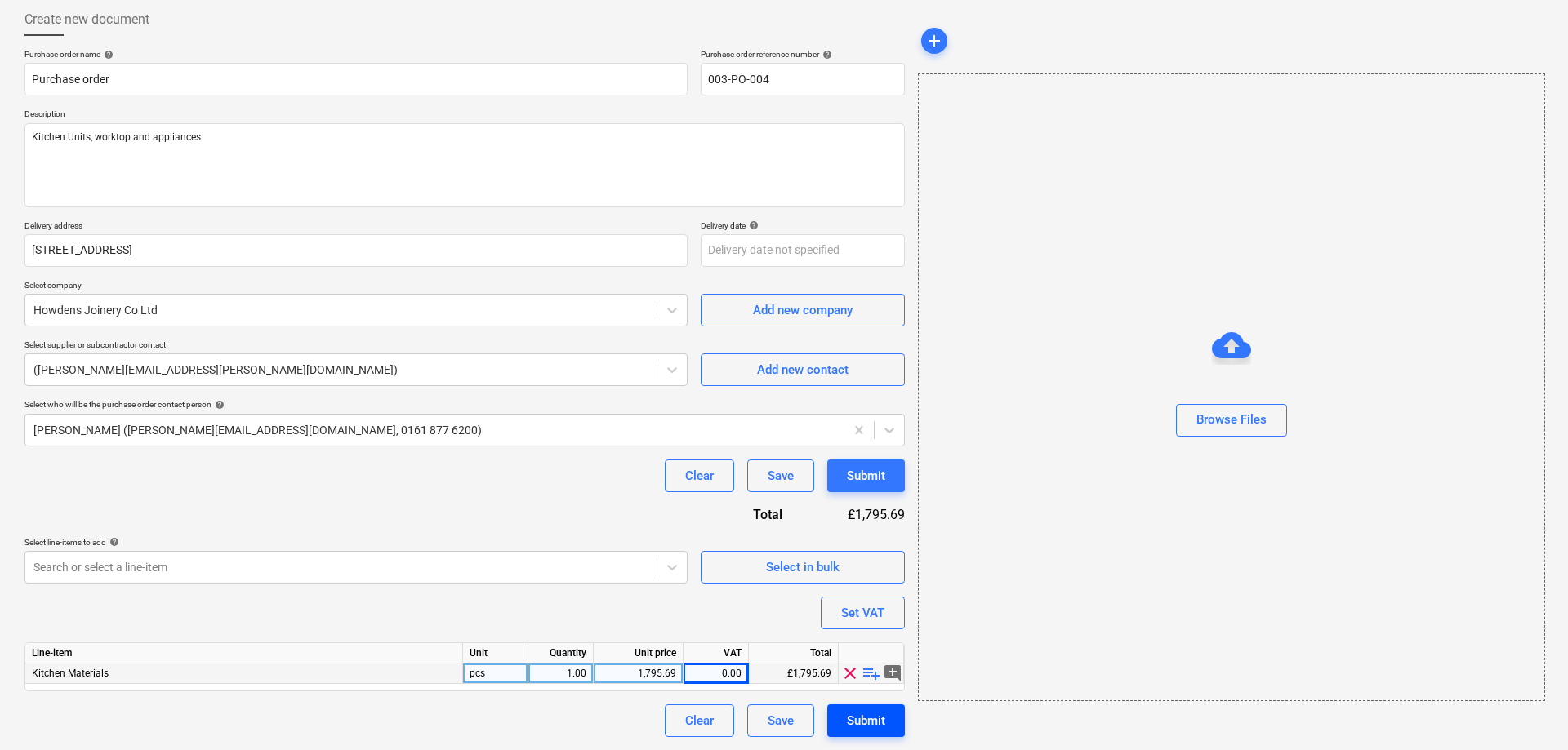
click at [896, 724] on button "Submit" at bounding box center [866, 721] width 78 height 32
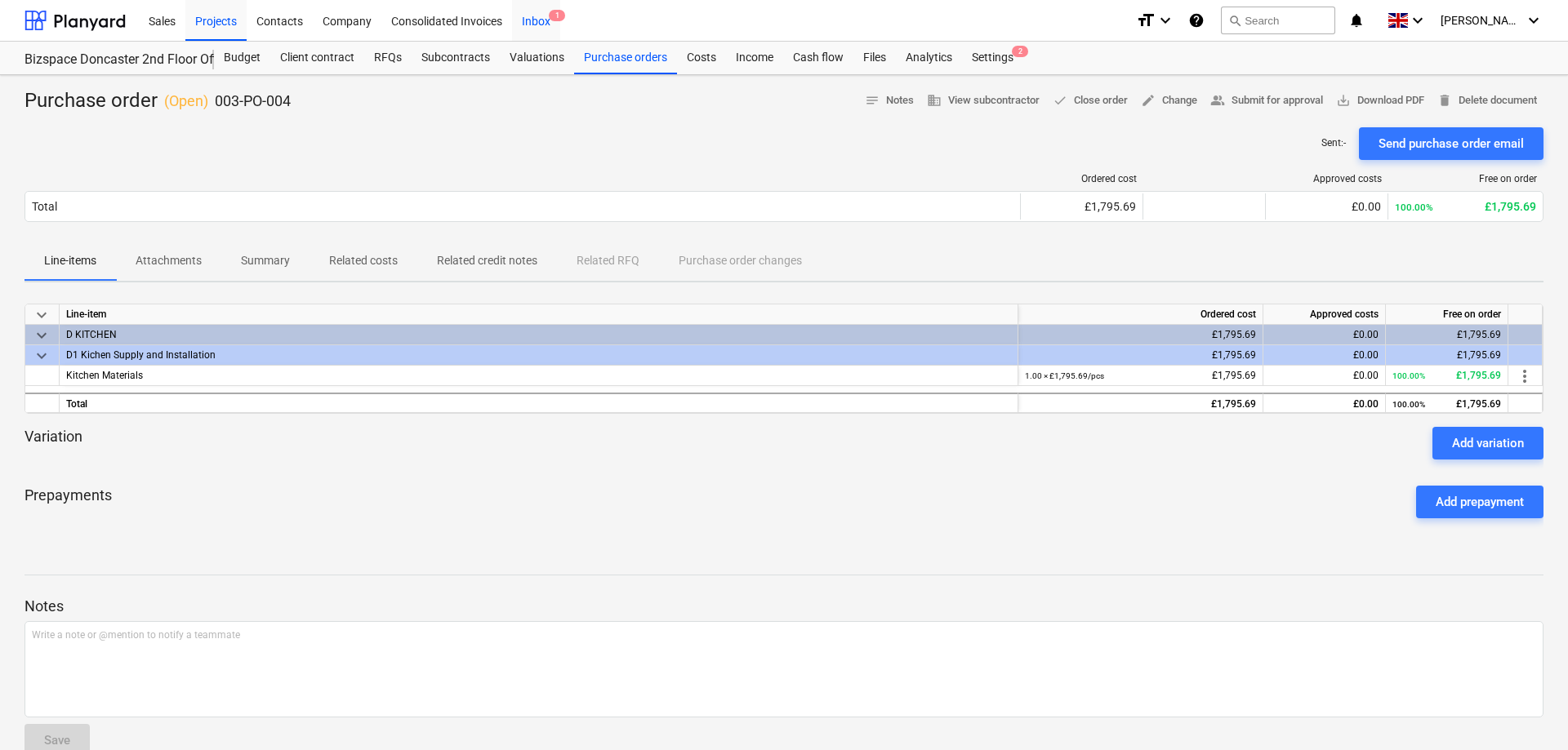
click at [535, 15] on div "Inbox 1" at bounding box center [536, 20] width 48 height 42
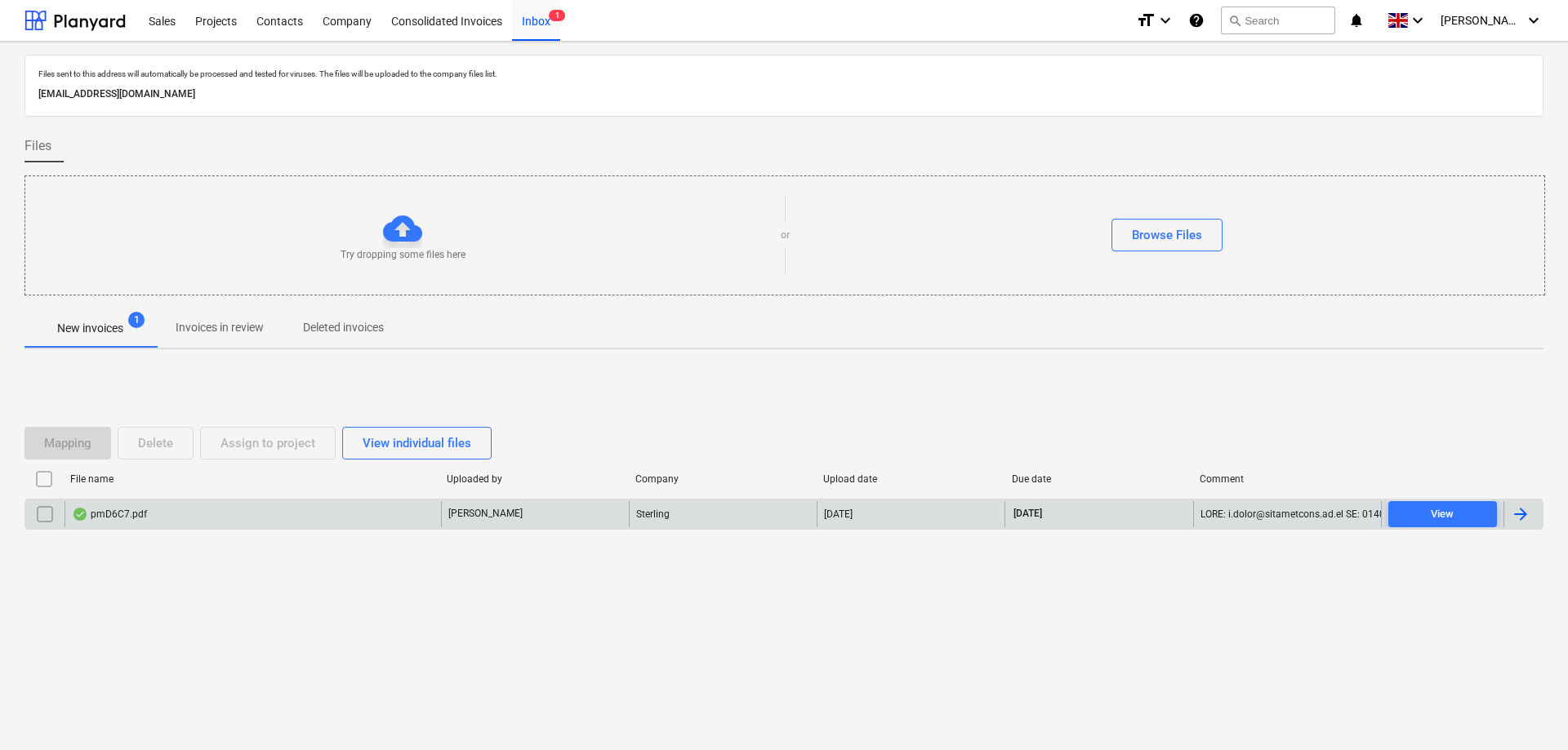
click at [154, 517] on div "pmD6C7.pdf" at bounding box center [252, 514] width 376 height 27
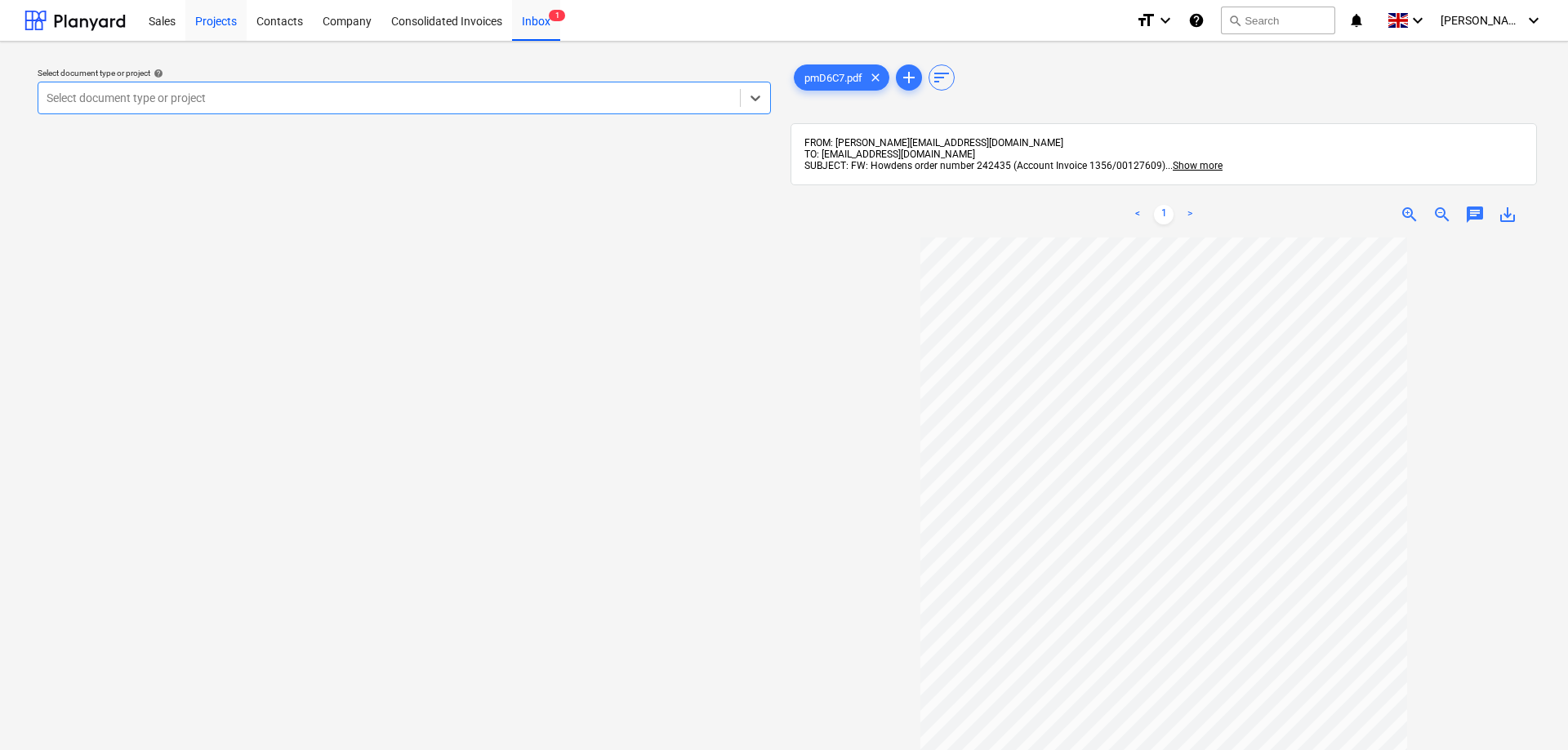
click at [225, 27] on div "Projects" at bounding box center [216, 20] width 62 height 42
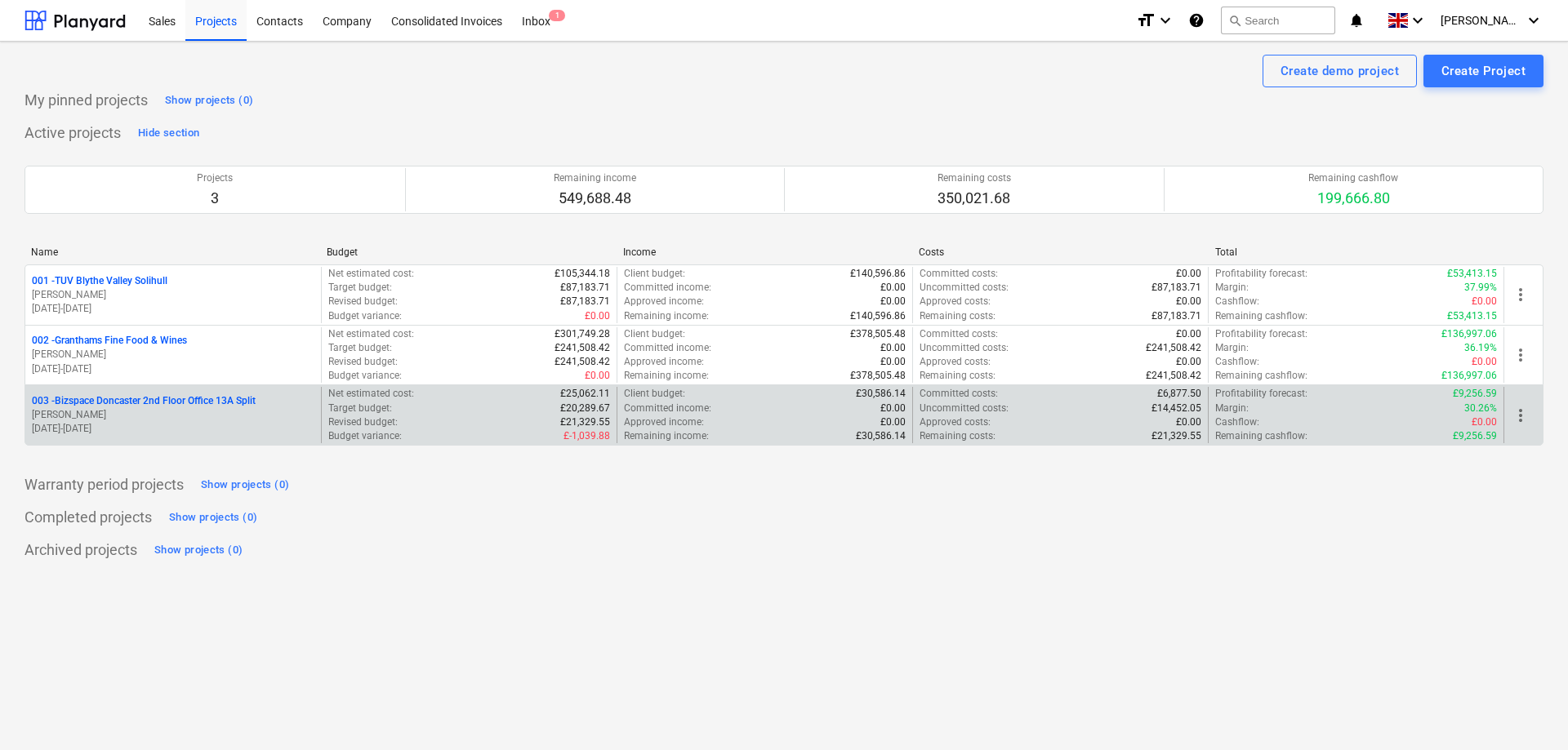
click at [167, 420] on p "[PERSON_NAME]" at bounding box center [173, 415] width 282 height 14
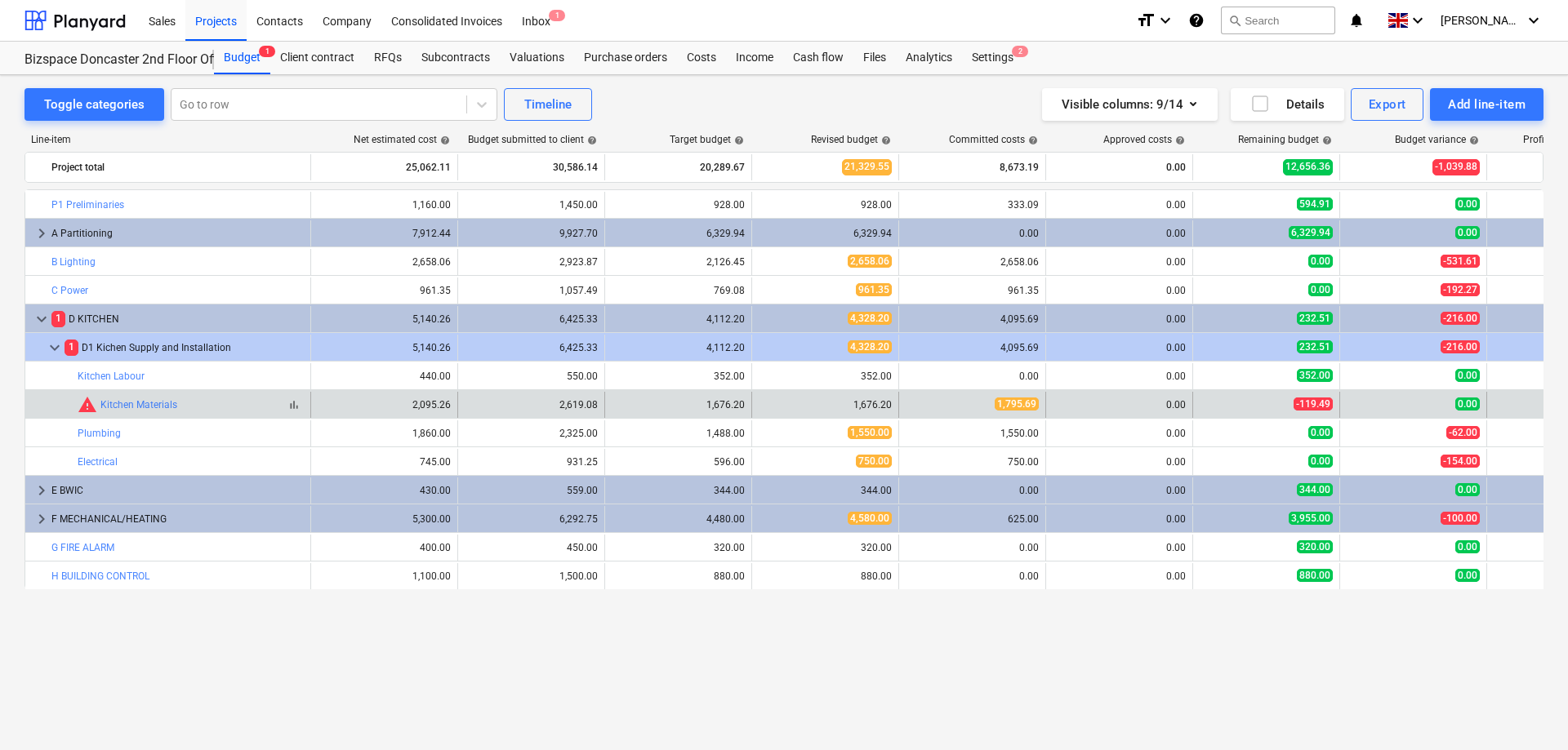
click at [89, 406] on span "warning" at bounding box center [87, 405] width 20 height 20
click at [143, 404] on link "Kitchen Materials" at bounding box center [139, 405] width 77 height 11
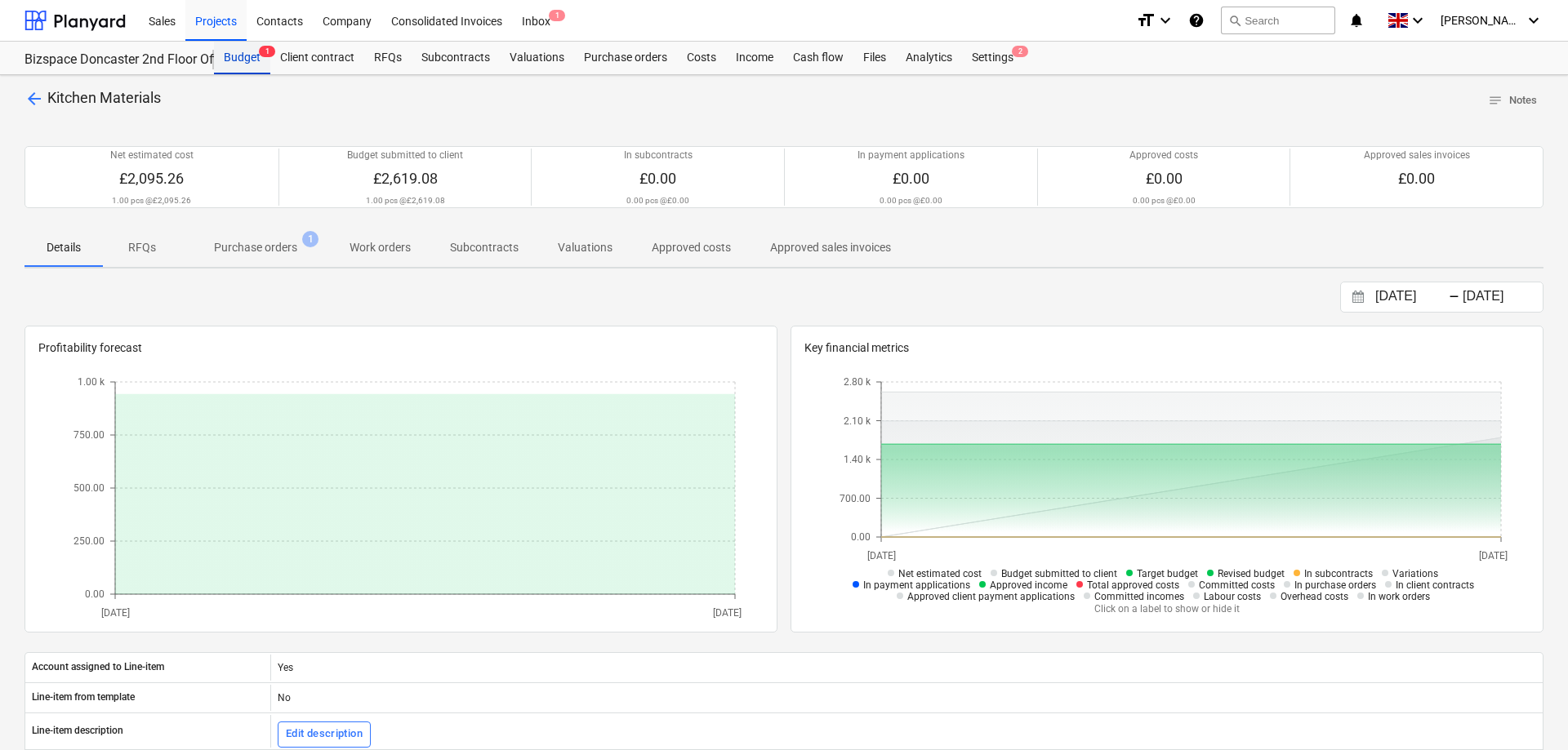
click at [257, 55] on div "Budget 1" at bounding box center [242, 58] width 56 height 32
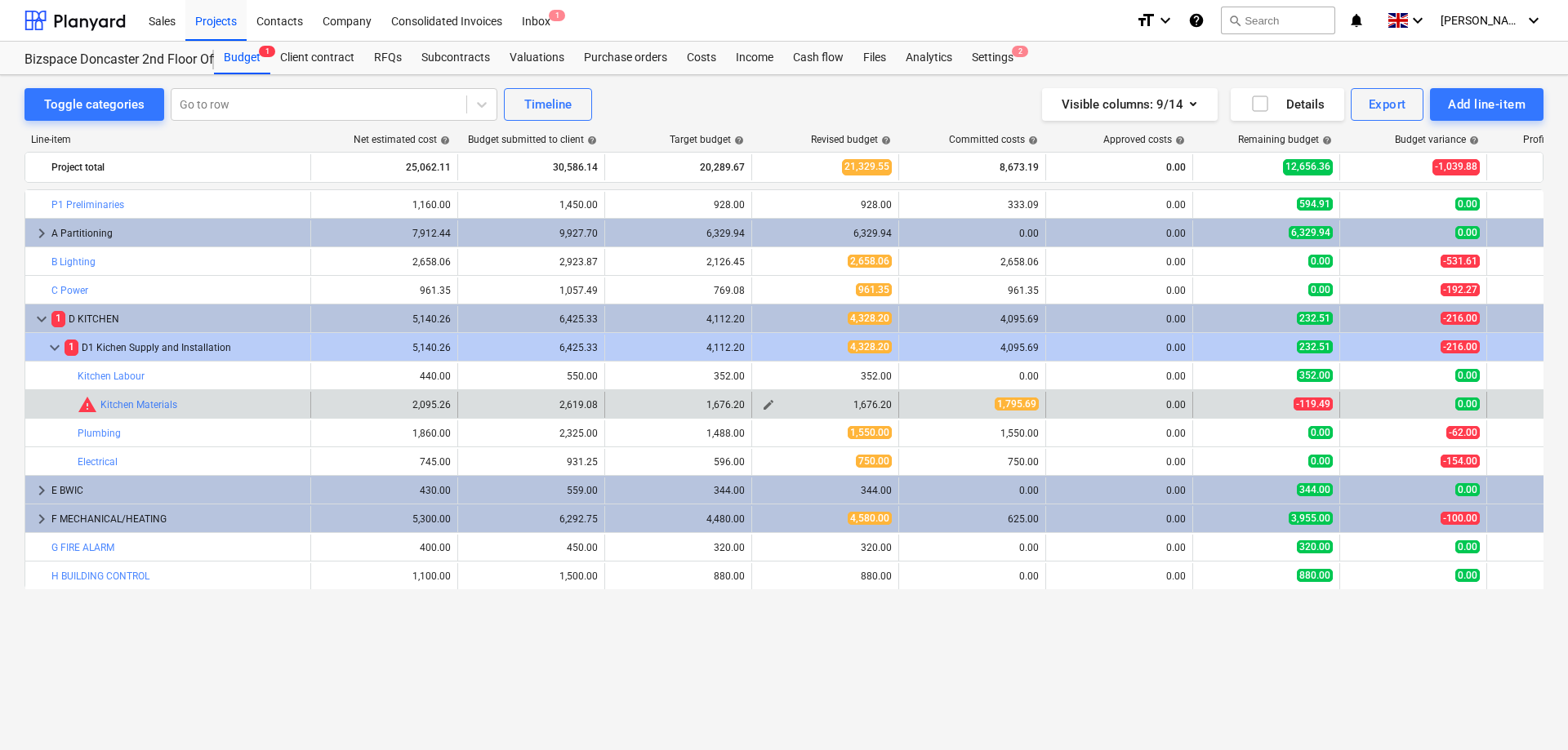
click at [771, 405] on span "edit" at bounding box center [768, 405] width 13 height 13
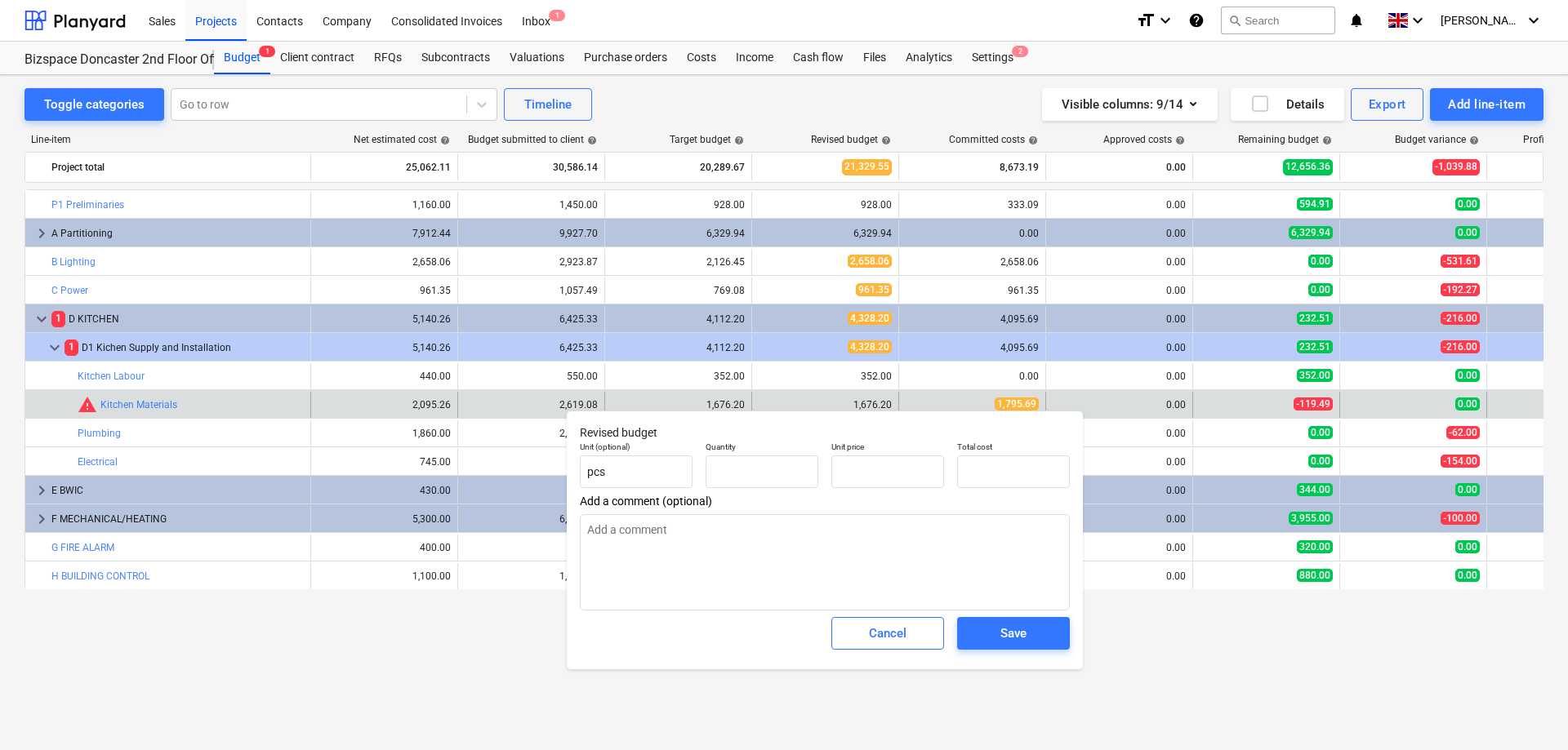
type textarea "x"
type input "1.00"
type input "1,676.20"
click at [826, 405] on div "1,676.20" at bounding box center [825, 405] width 133 height 11
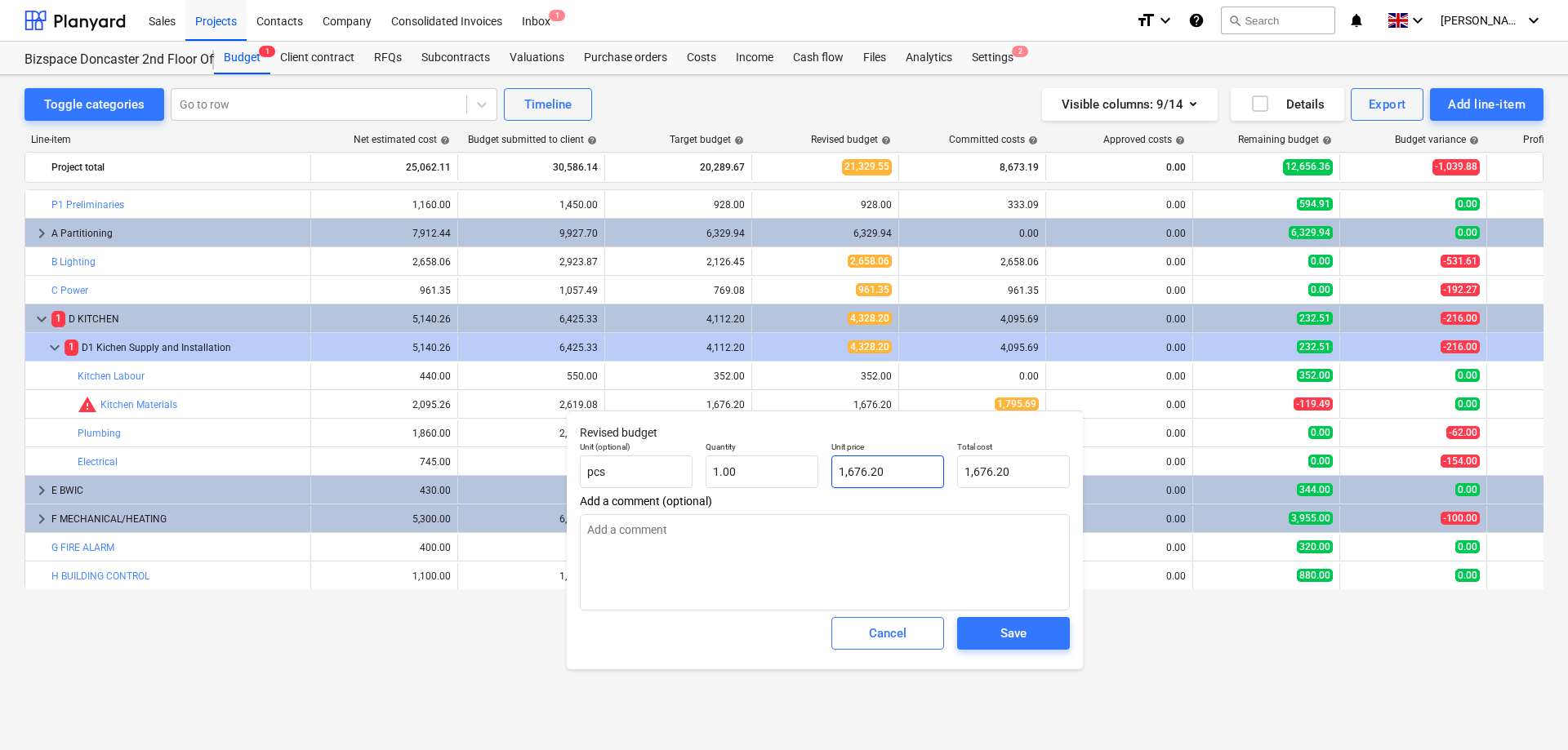
type input "1676.2"
drag, startPoint x: 899, startPoint y: 468, endPoint x: 780, endPoint y: 468, distance: 119.0
click at [831, 468] on input "1676.2" at bounding box center [888, 472] width 113 height 32
type textarea "x"
type input "1"
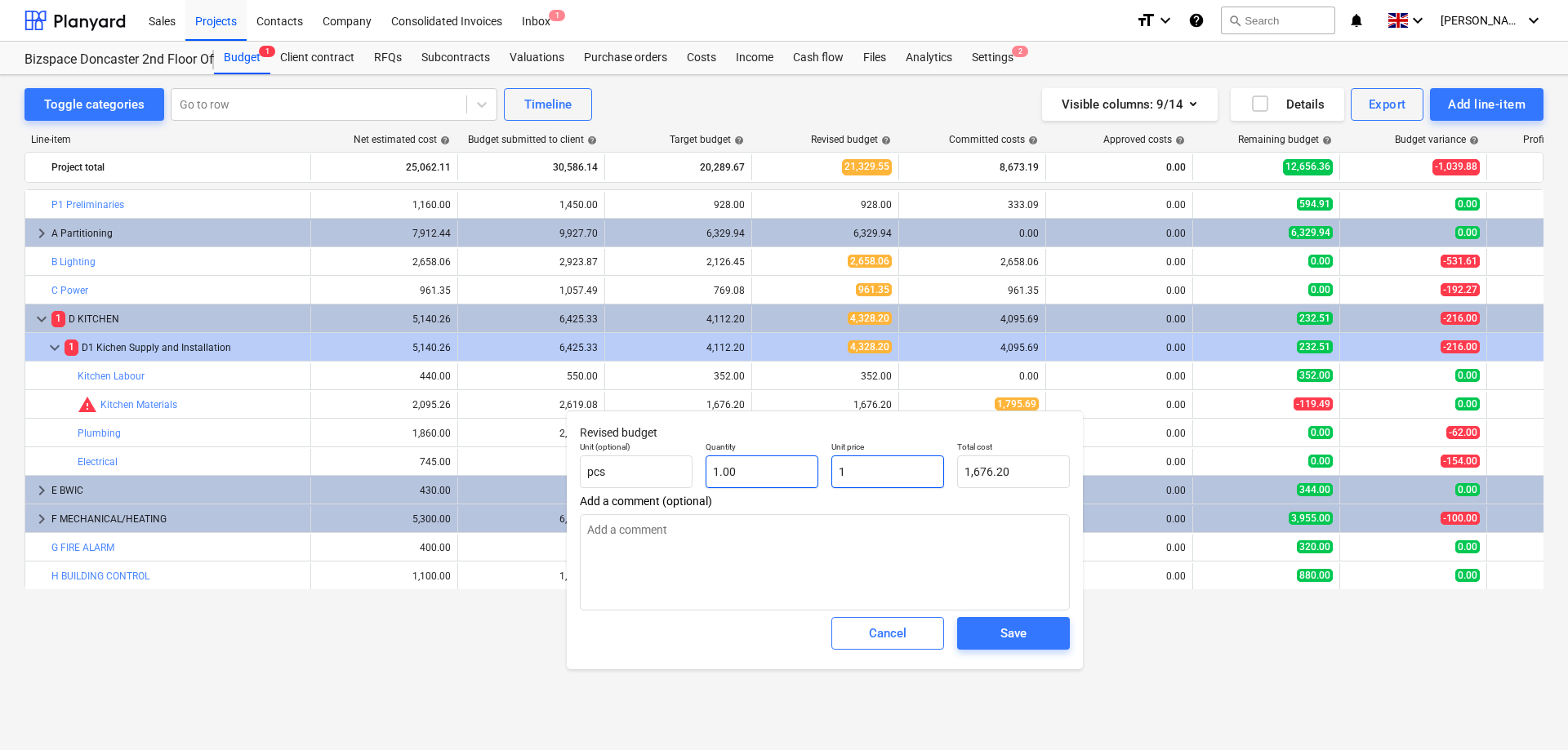
type input "1.00"
type textarea "x"
type input "17"
type input "17.00"
type textarea "x"
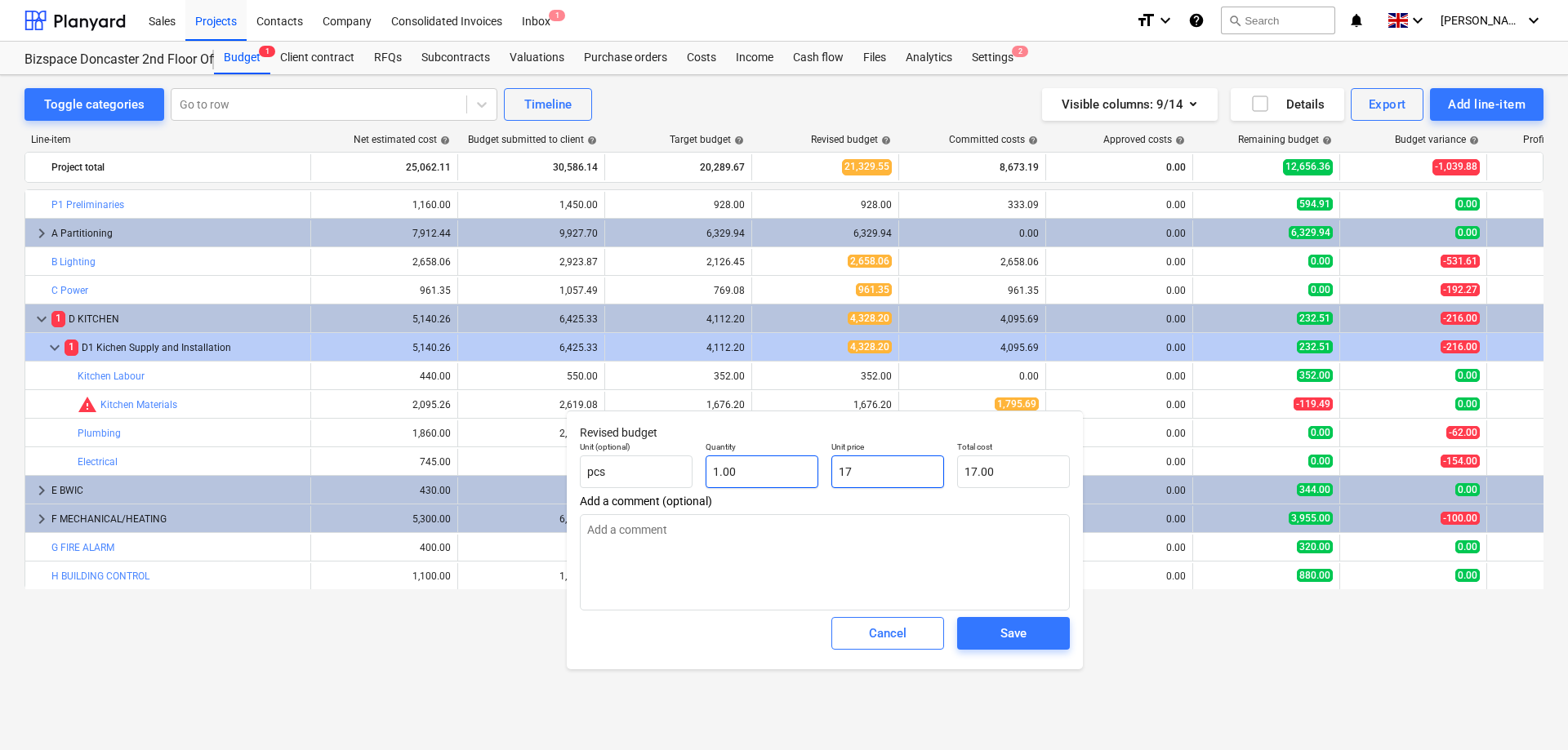
type input "179"
type input "179.00"
type textarea "x"
type input "1795"
type input "1,795.00"
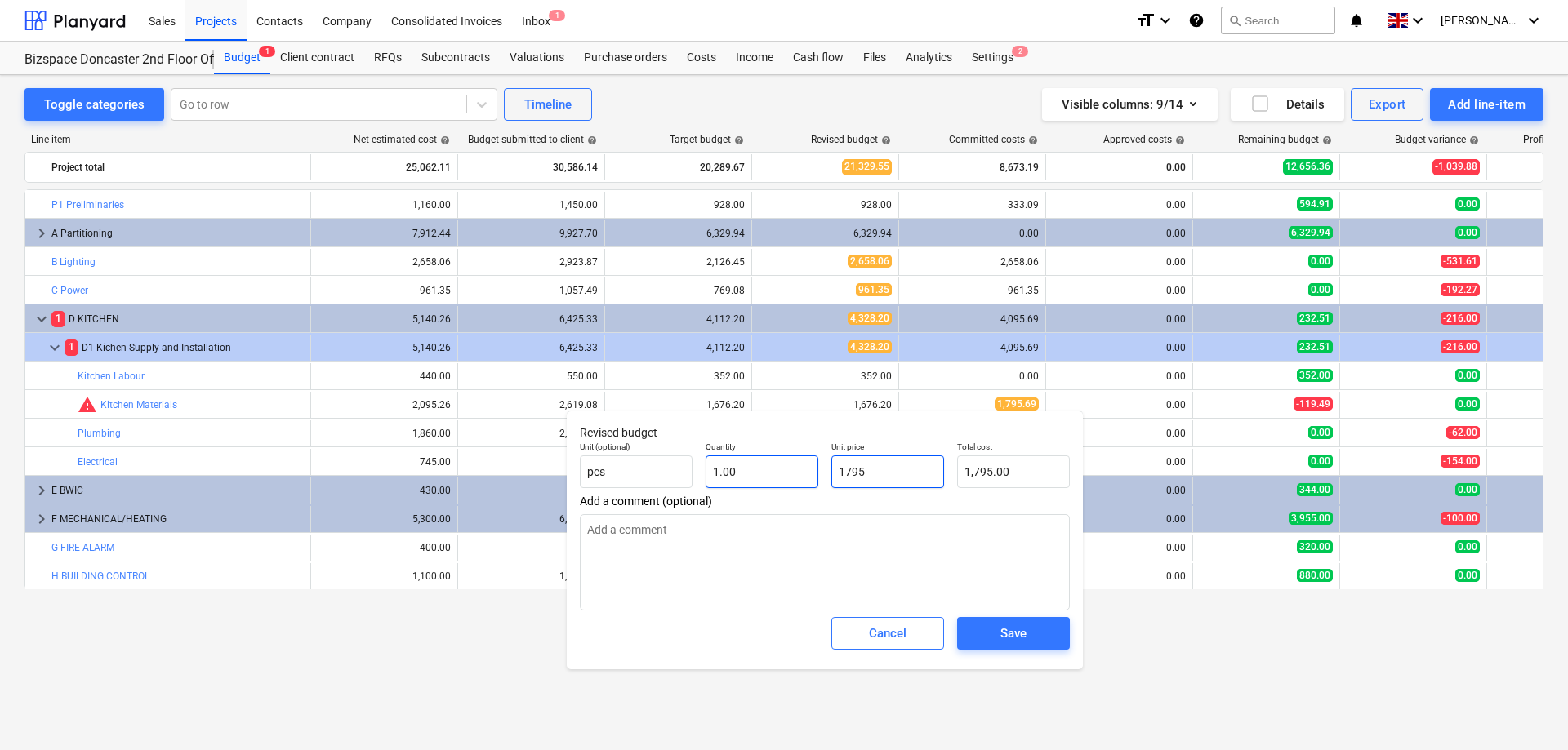
type textarea "x"
type input "1795."
type textarea "x"
type input "1795.6"
type input "1,795.60"
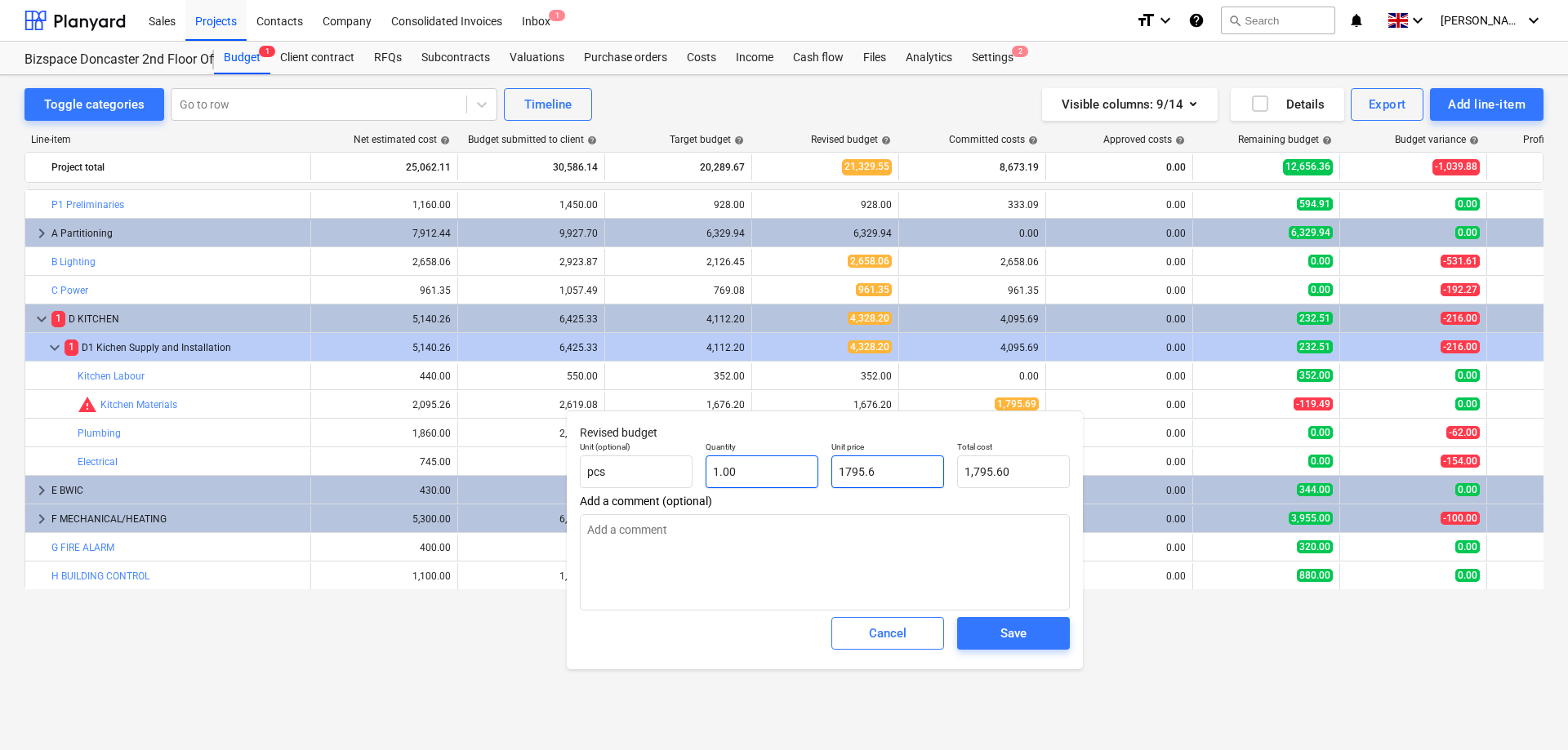
type textarea "x"
type input "1795.62"
type input "1,795.62"
type input "1795.62"
type textarea "x"
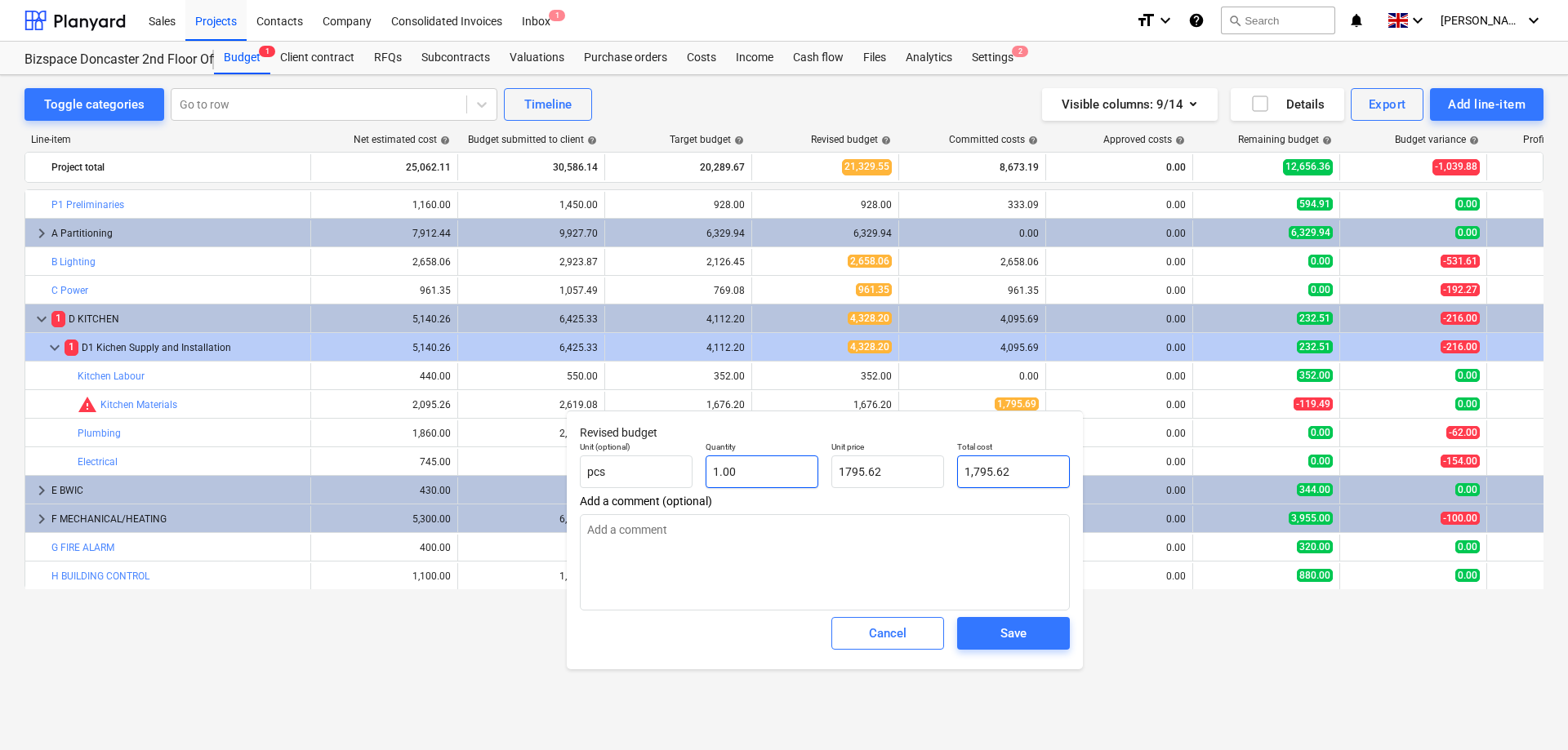
type input "1,795.62"
type input "1795.62"
type textarea "x"
type input "1,795.62"
click at [1022, 636] on div "Save" at bounding box center [1013, 633] width 27 height 21
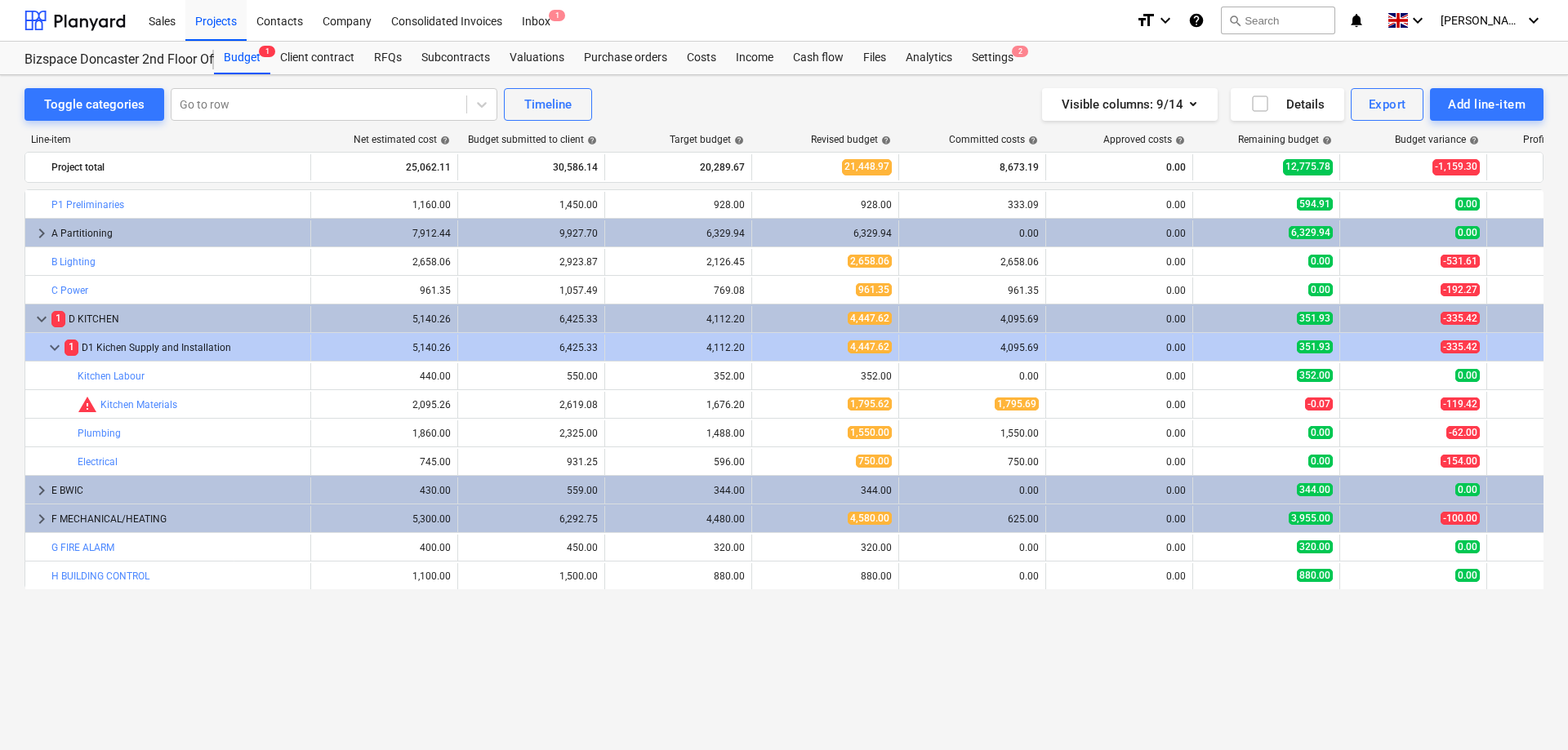
type textarea "x"
type input "1.00"
type input "1,795.62"
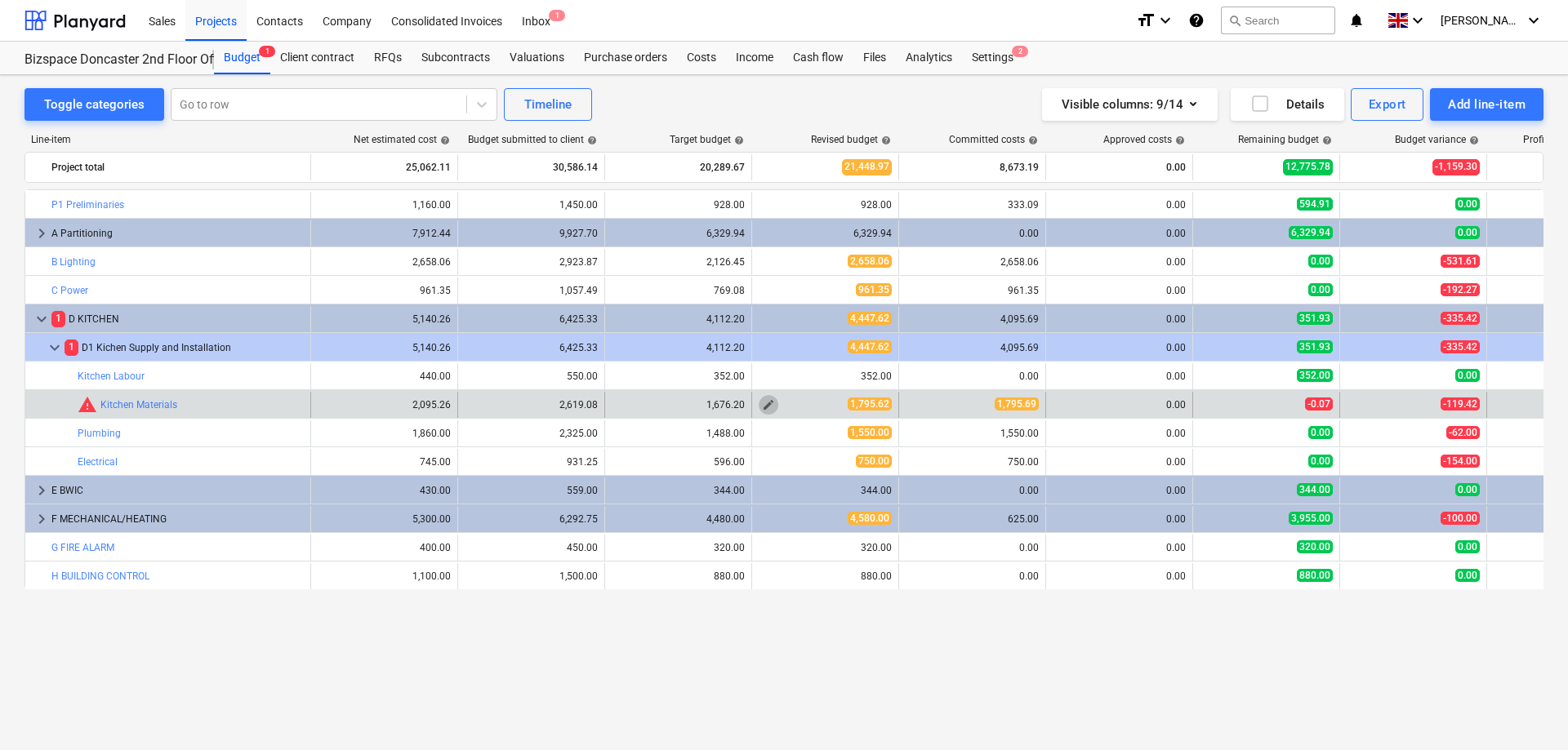
click at [772, 405] on span "edit" at bounding box center [768, 405] width 13 height 13
type textarea "x"
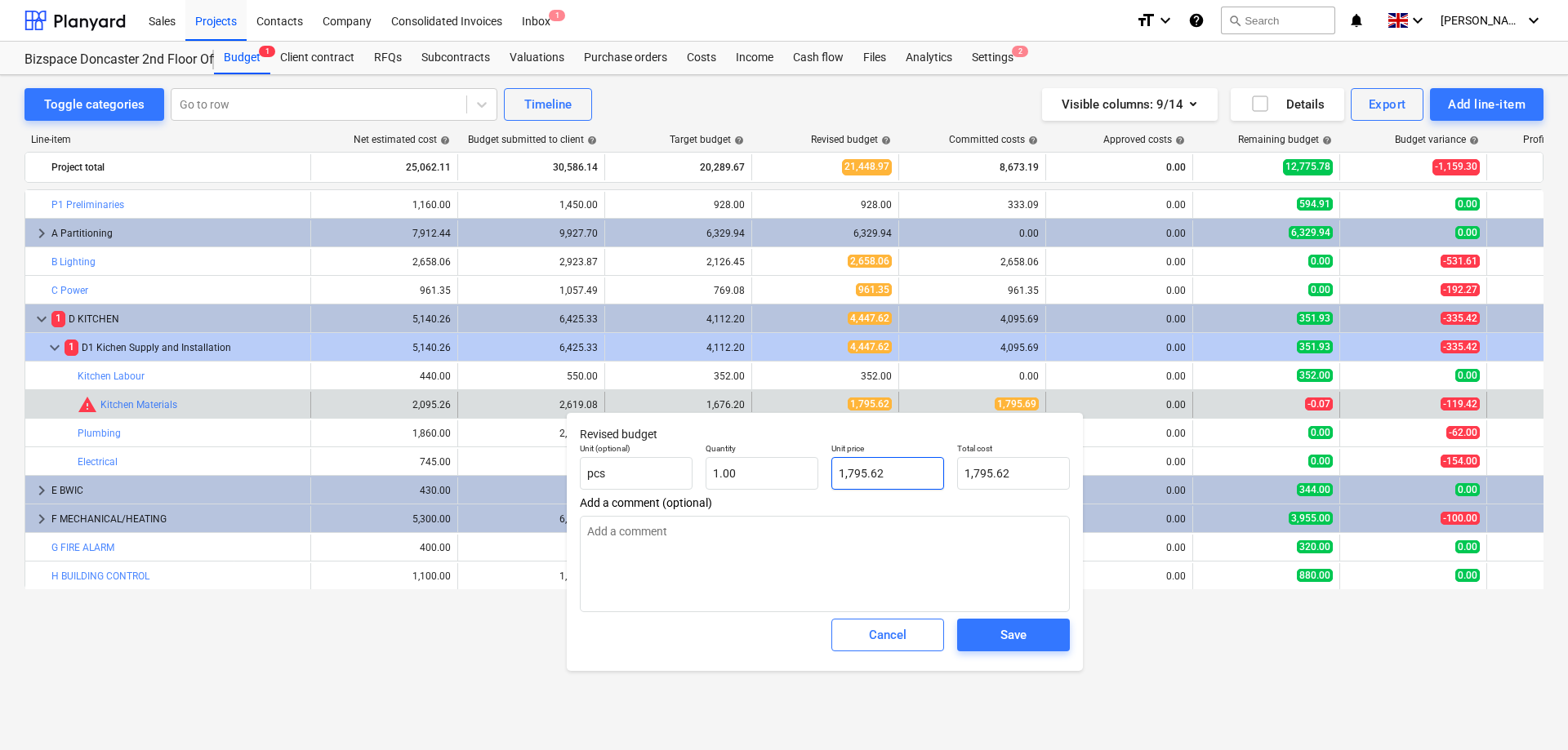
type input "1795.62"
click at [903, 470] on input "1795.62" at bounding box center [888, 474] width 113 height 32
type textarea "x"
type input "1795.6"
type input "1,795.60"
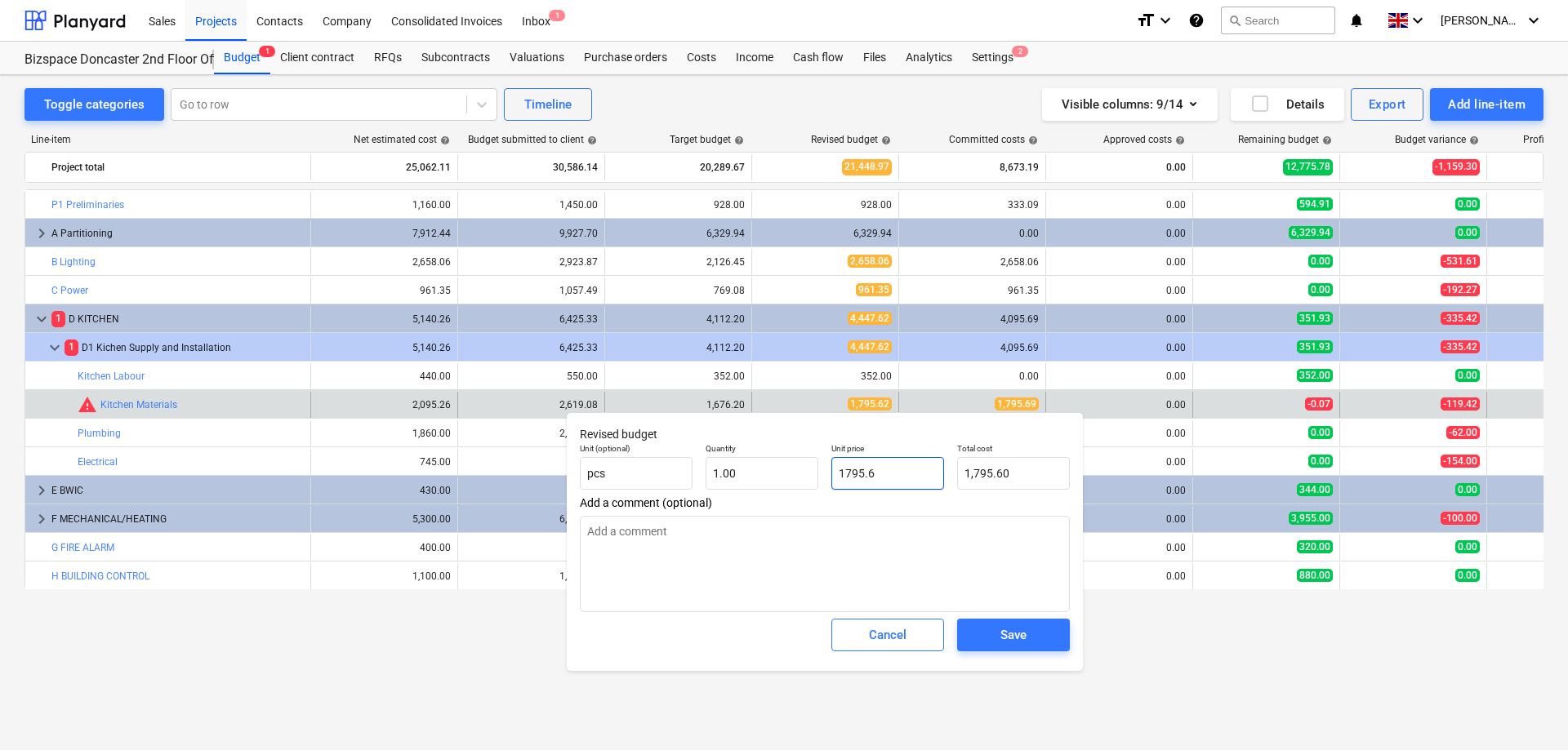
type textarea "x"
type input "1795.69"
type input "1,795.69"
type input "1795.69"
type textarea "x"
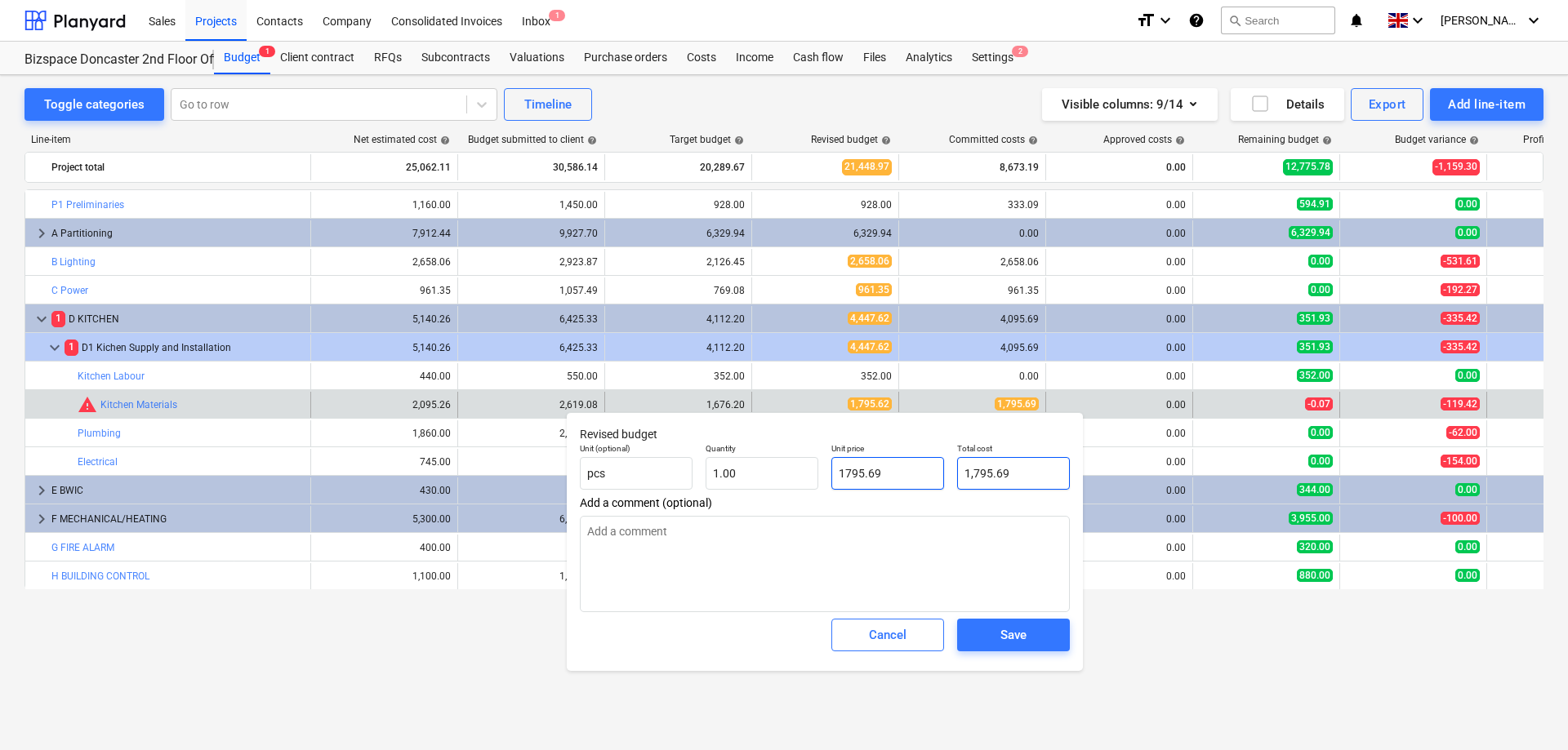
type input "1,795.69"
type input "1795.69"
type textarea "x"
type input "1,795.69"
click at [1038, 646] on span "Save" at bounding box center [1014, 635] width 74 height 21
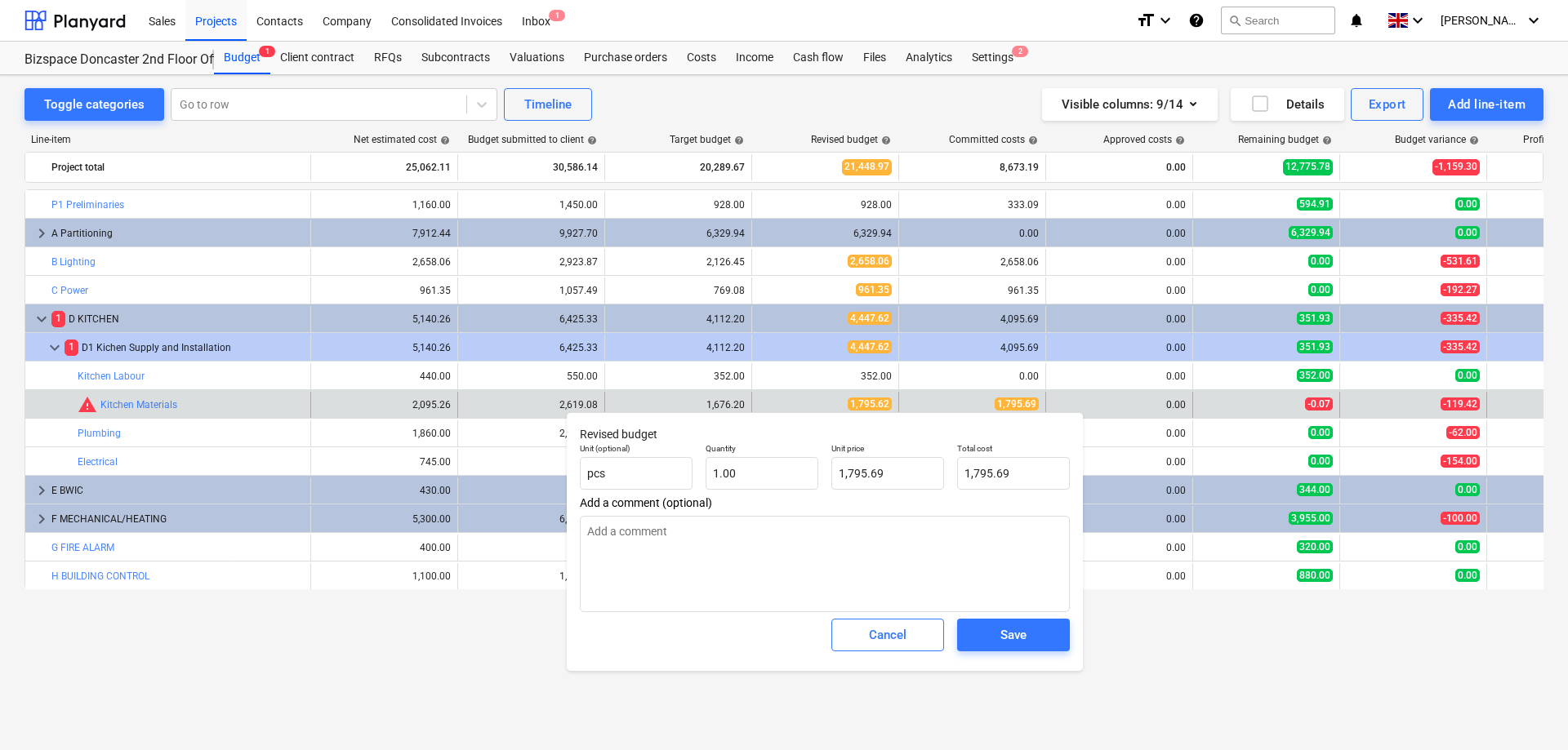
type textarea "x"
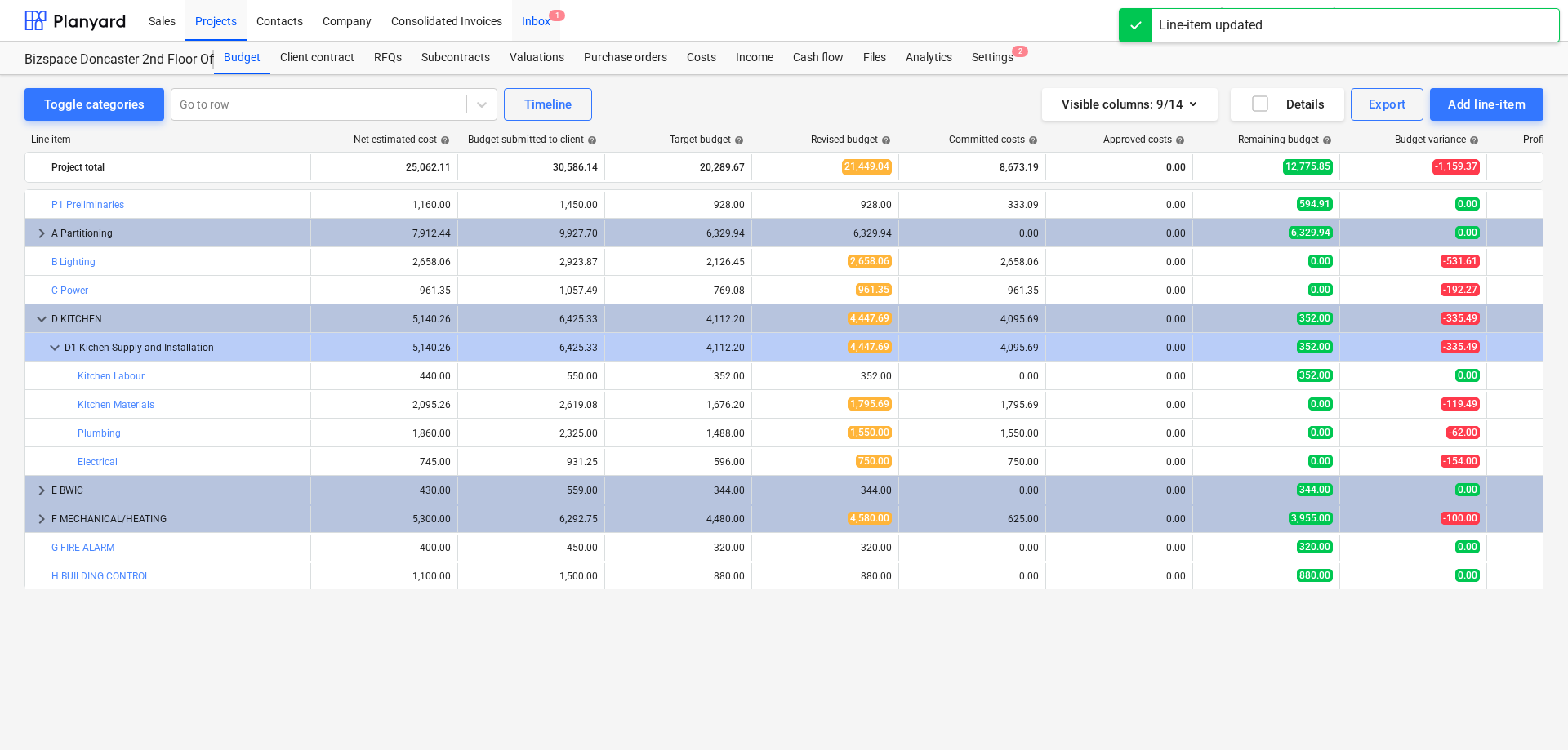
click at [528, 20] on div "Inbox 1" at bounding box center [536, 20] width 48 height 42
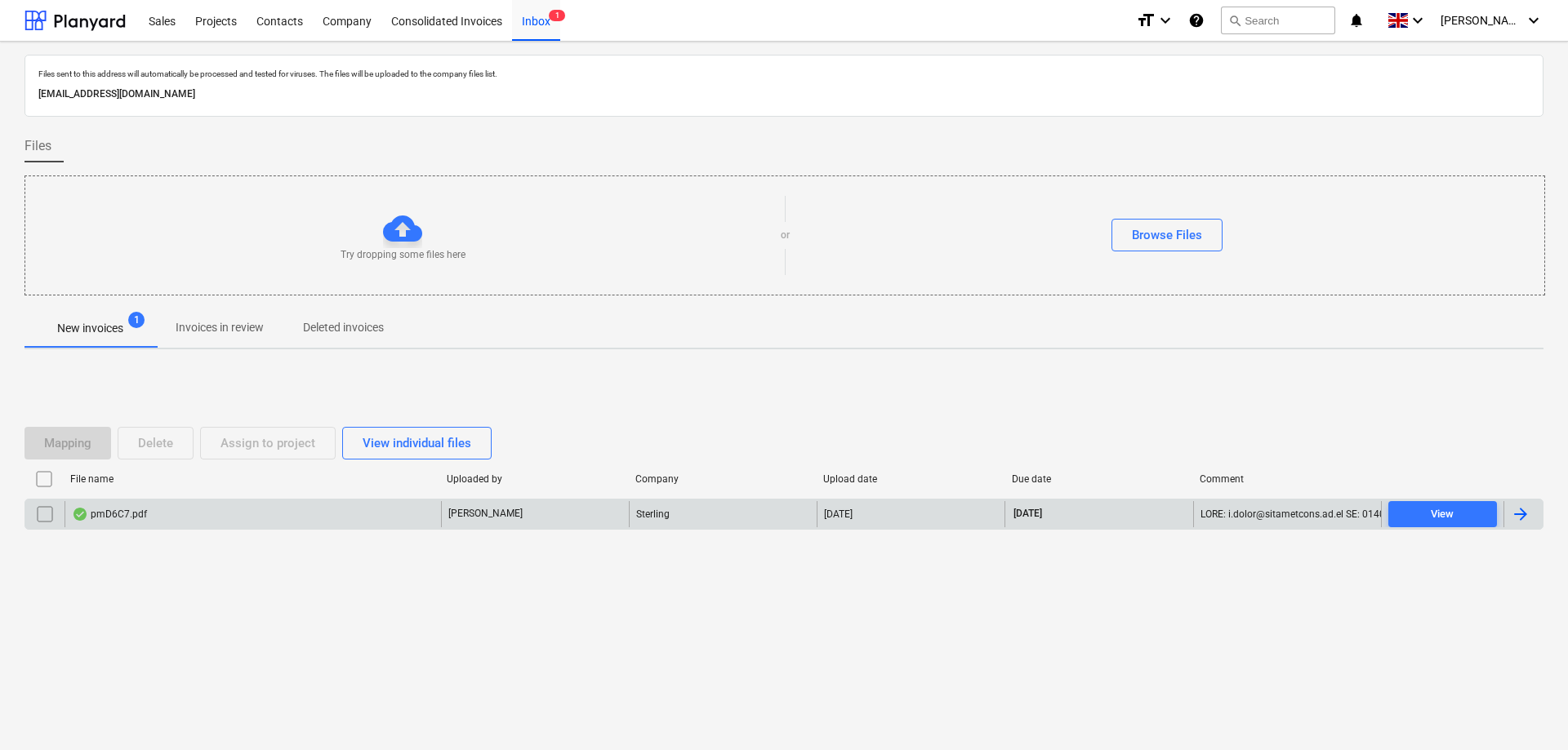
click at [1521, 511] on div at bounding box center [1520, 514] width 20 height 20
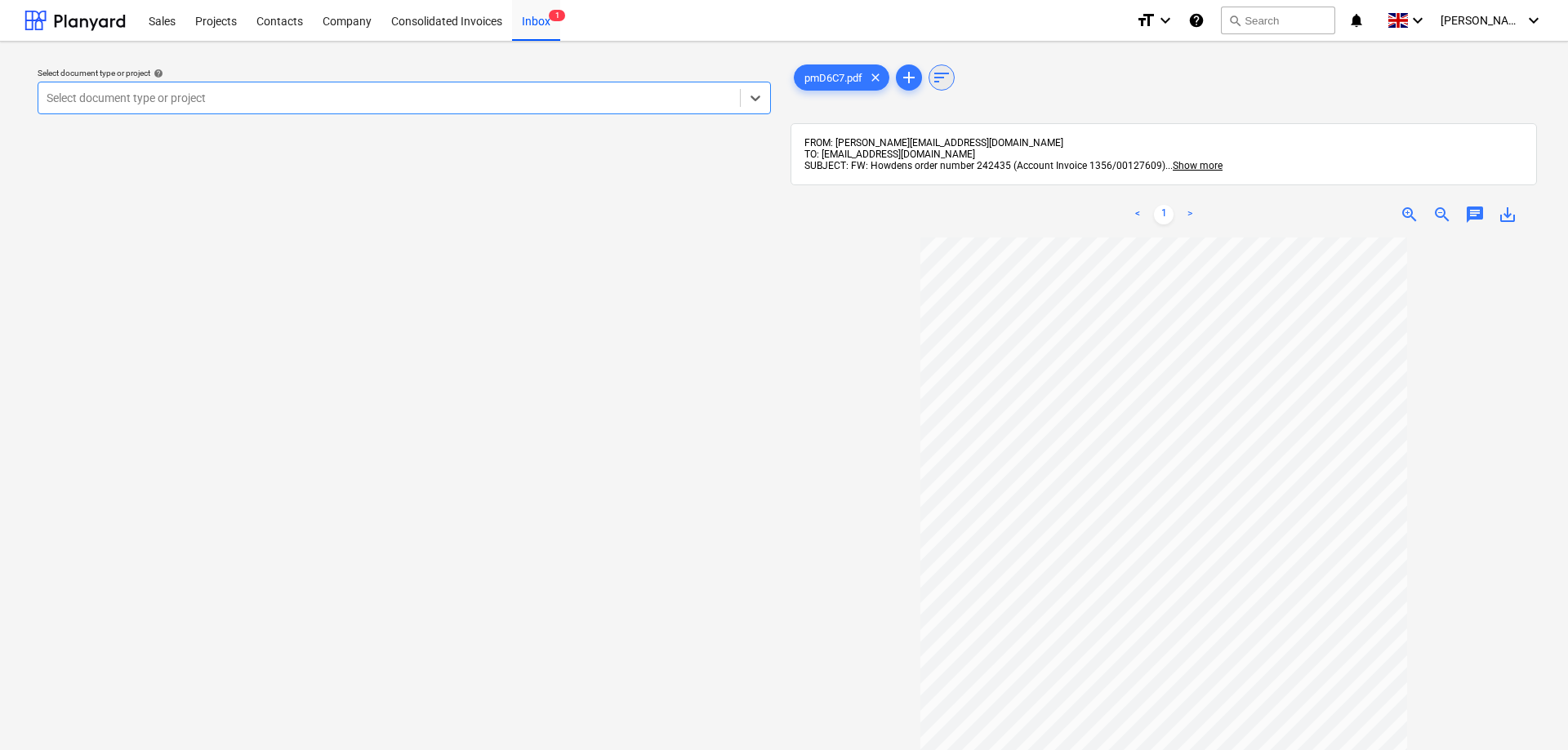
click at [944, 81] on span "sort" at bounding box center [941, 77] width 20 height 20
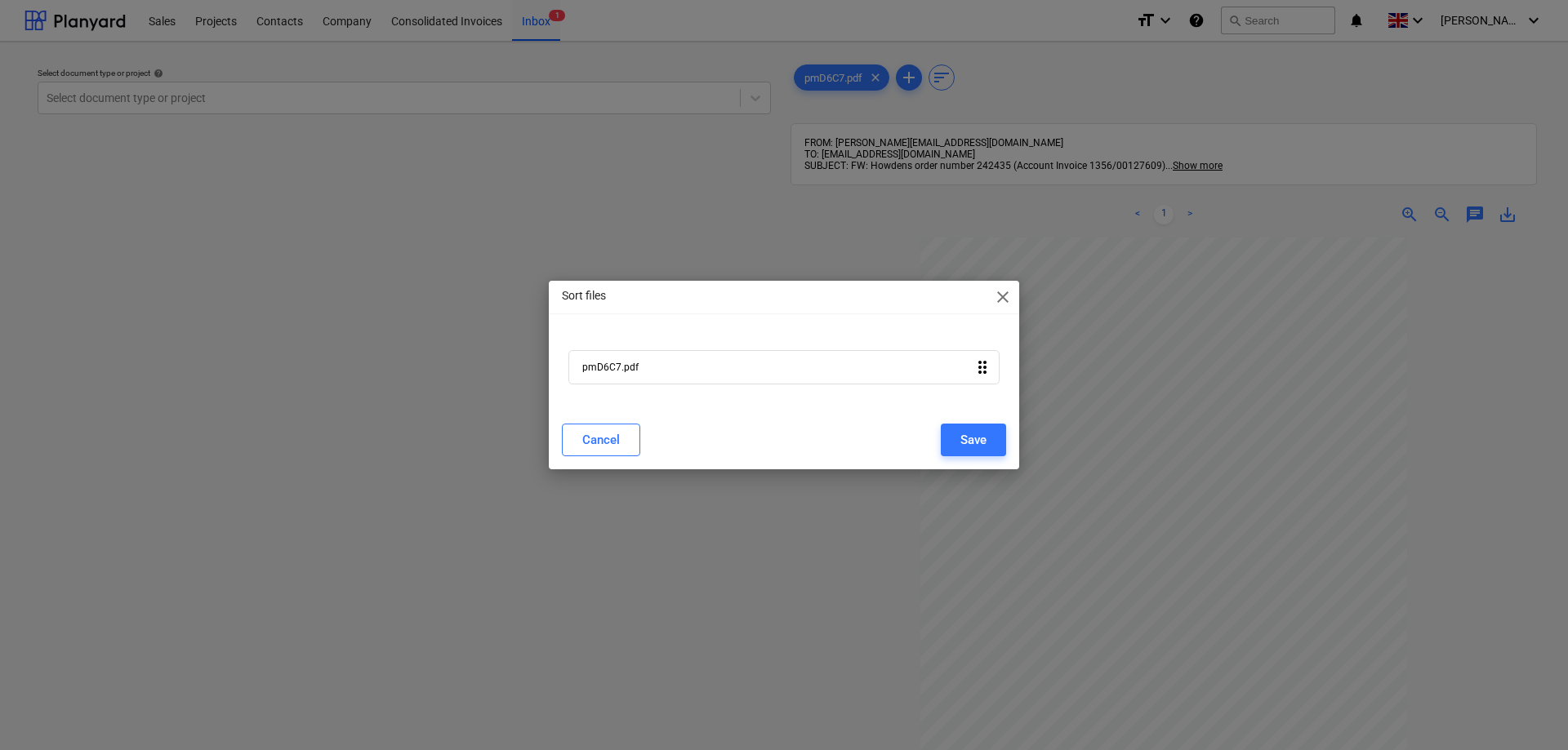
click at [983, 374] on icon "drag_indicator" at bounding box center [982, 367] width 20 height 20
click at [1004, 296] on span "close" at bounding box center [1003, 297] width 20 height 20
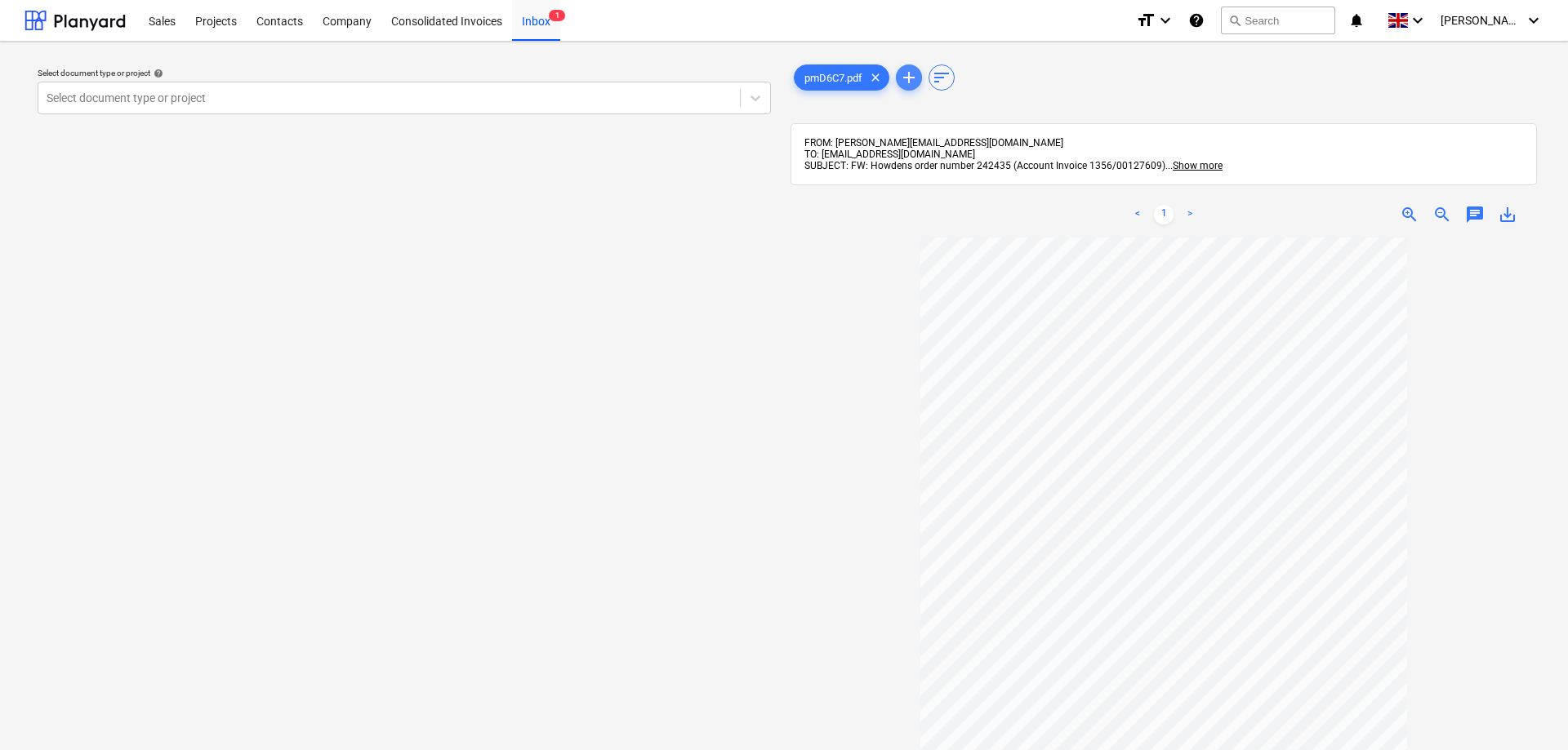
click at [910, 78] on span "add" at bounding box center [908, 77] width 20 height 20
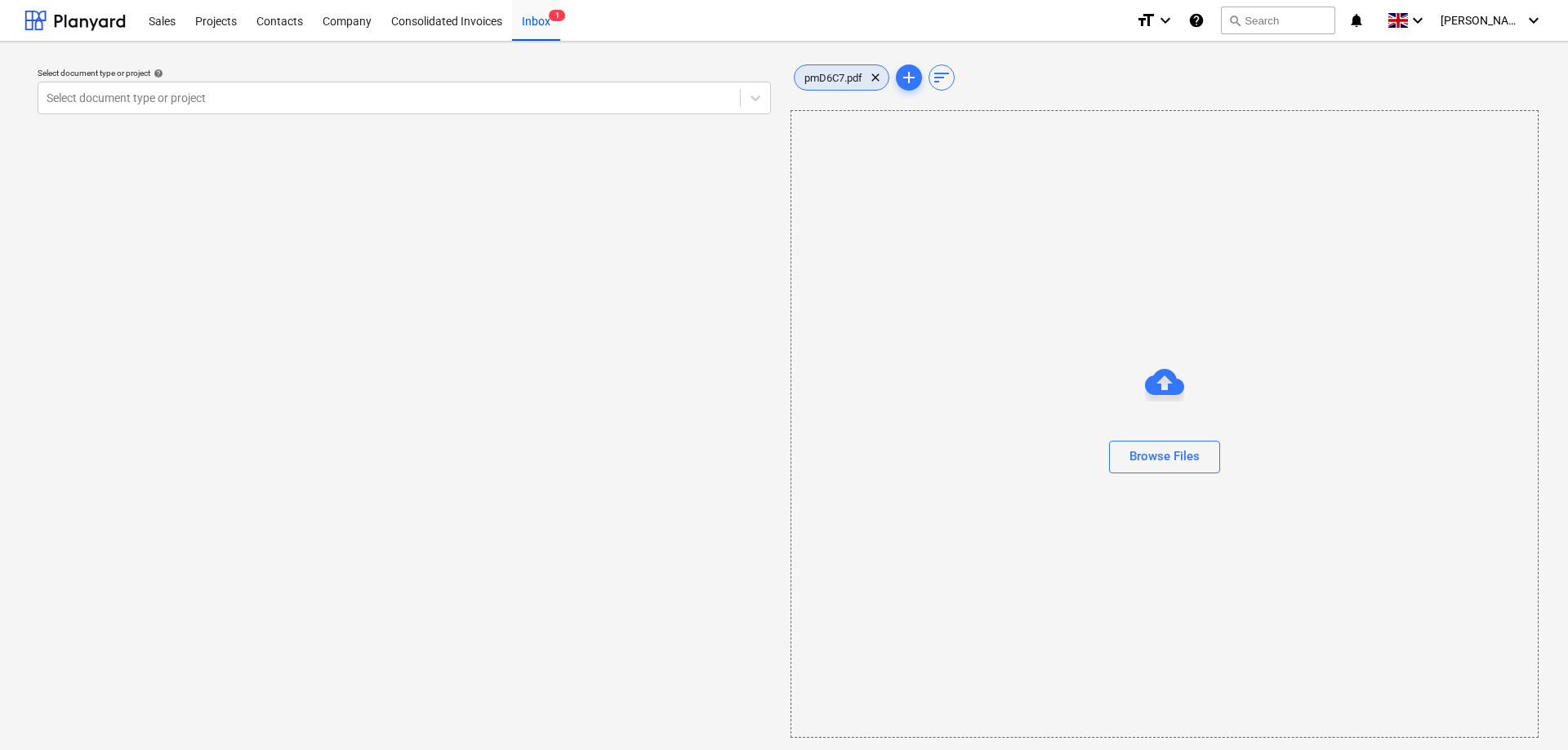
click at [851, 84] on div "pmD6C7.pdf clear" at bounding box center [842, 77] width 96 height 27
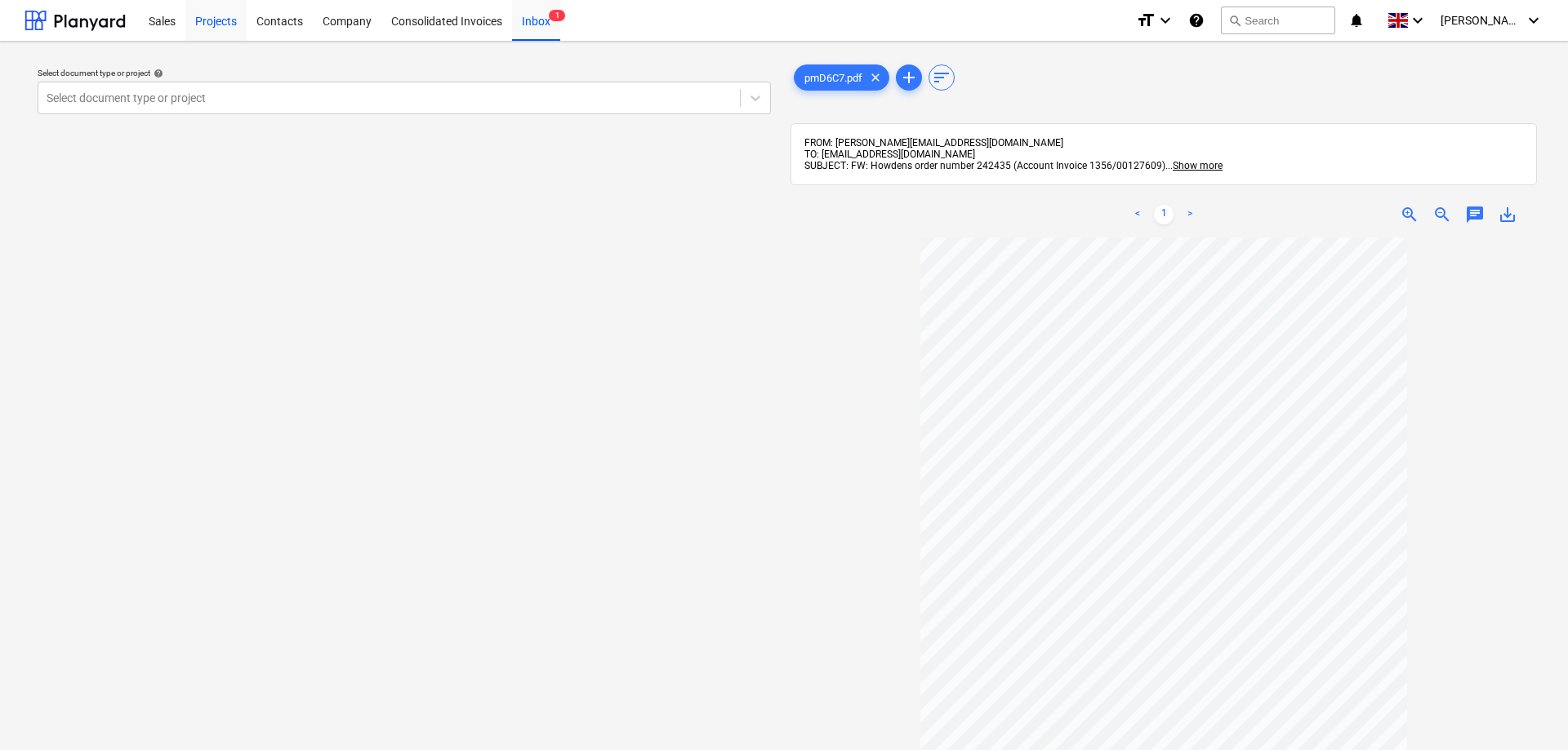
click at [207, 20] on div "Projects" at bounding box center [216, 20] width 62 height 42
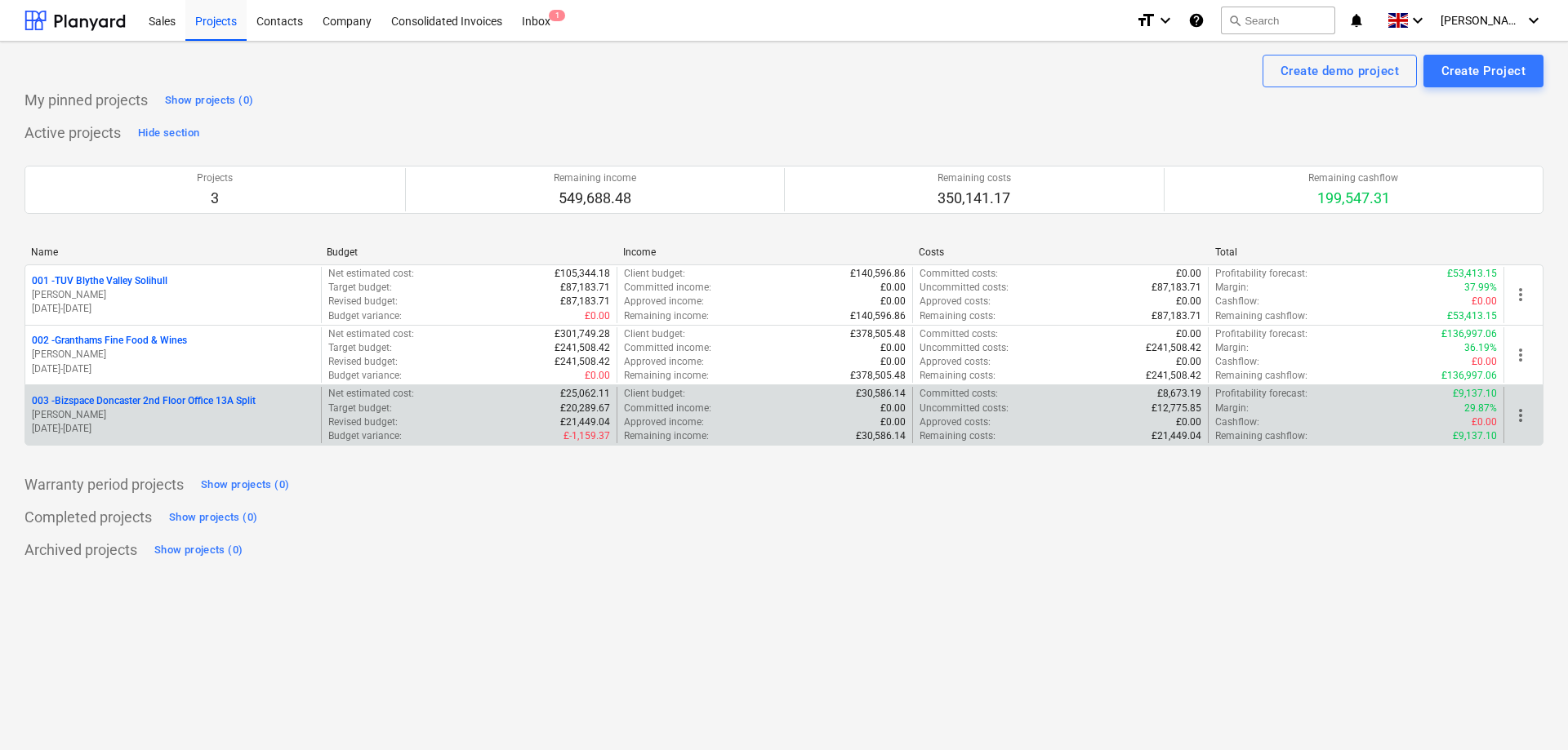
click at [185, 410] on p "[PERSON_NAME]" at bounding box center [173, 415] width 282 height 14
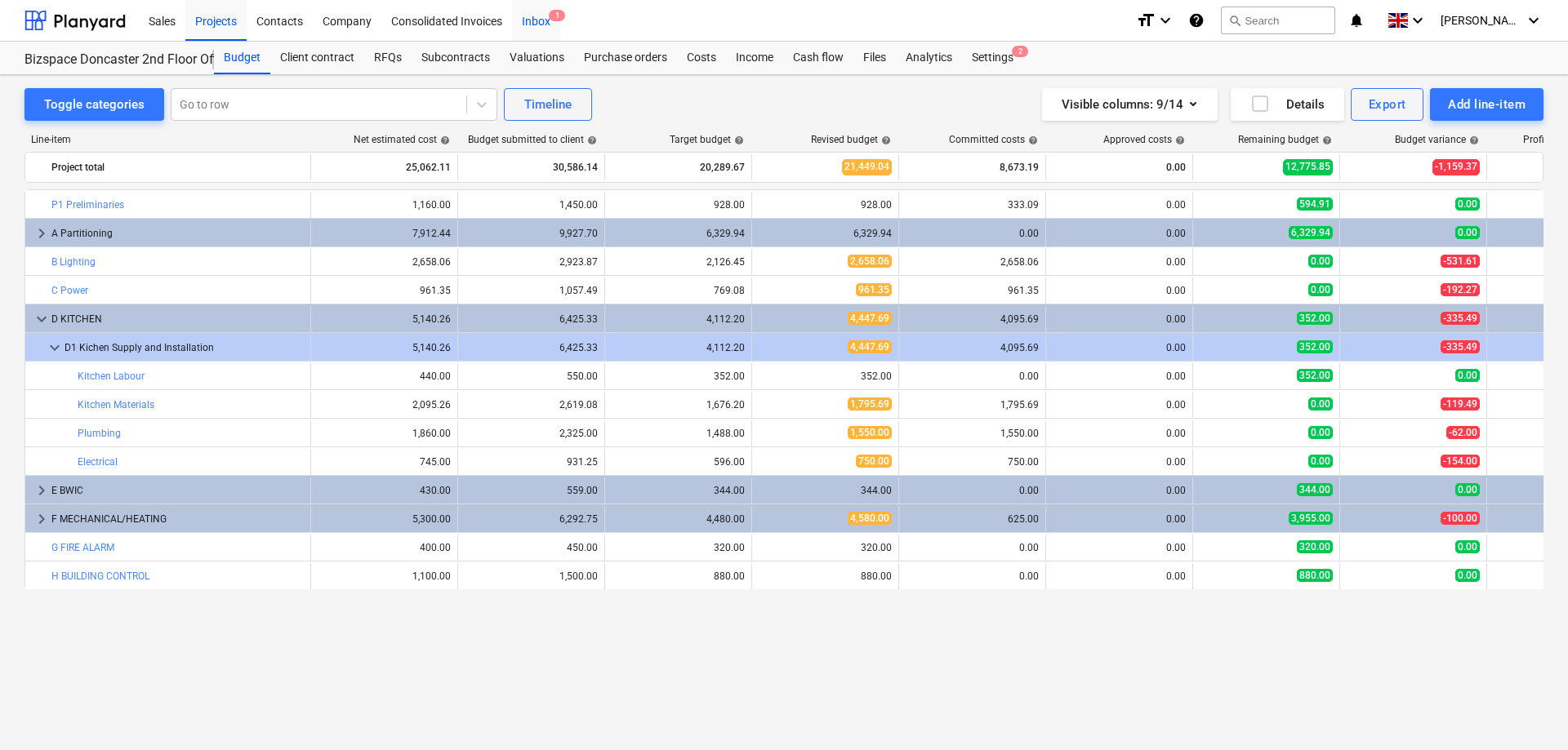
click at [541, 21] on div "Inbox 1" at bounding box center [536, 20] width 48 height 42
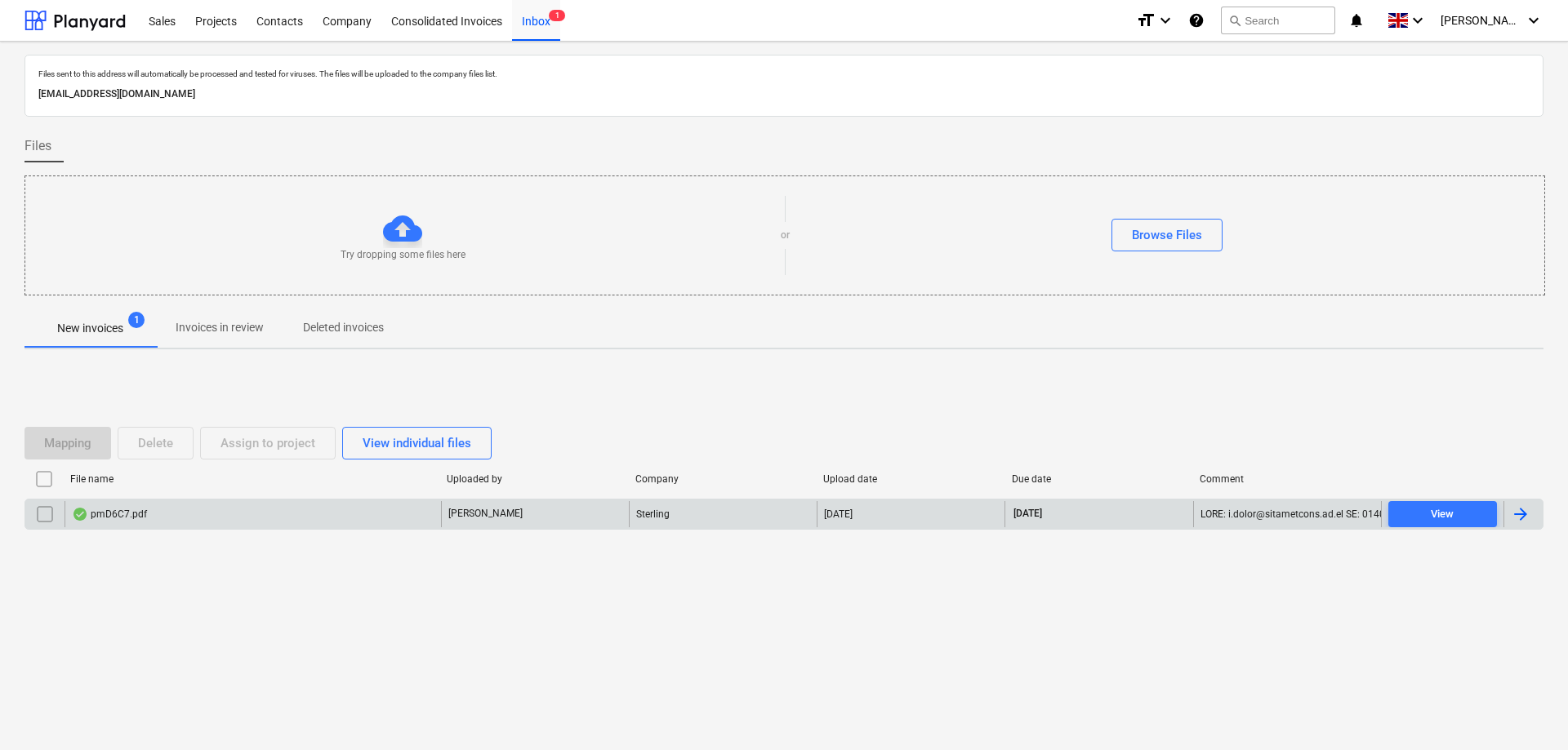
click at [117, 519] on div "pmD6C7.pdf" at bounding box center [109, 514] width 75 height 13
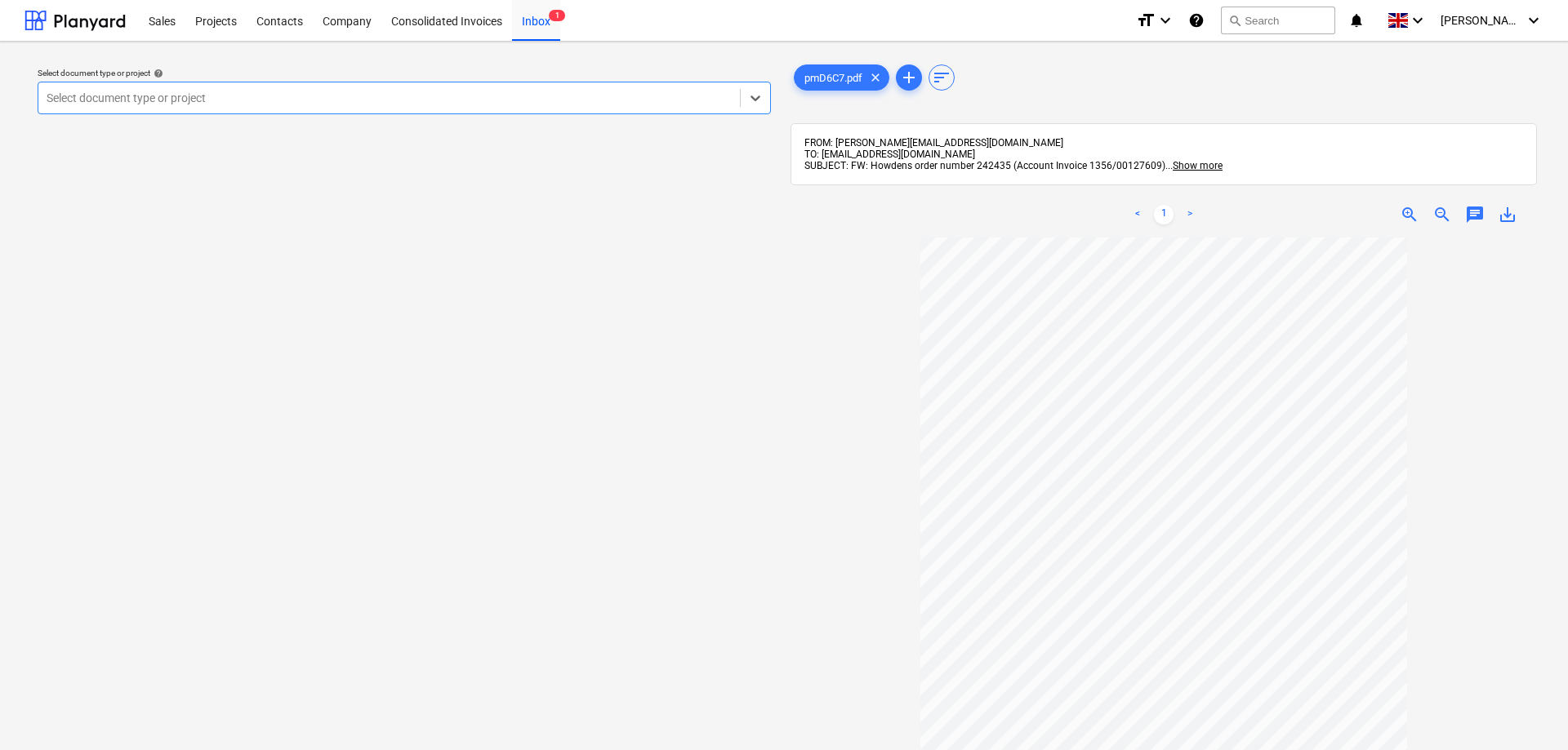
click at [375, 233] on div "Select document type or project help Select is focused ,type to refine list, pr…" at bounding box center [405, 501] width 760 height 894
click at [257, 99] on div at bounding box center [388, 97] width 685 height 16
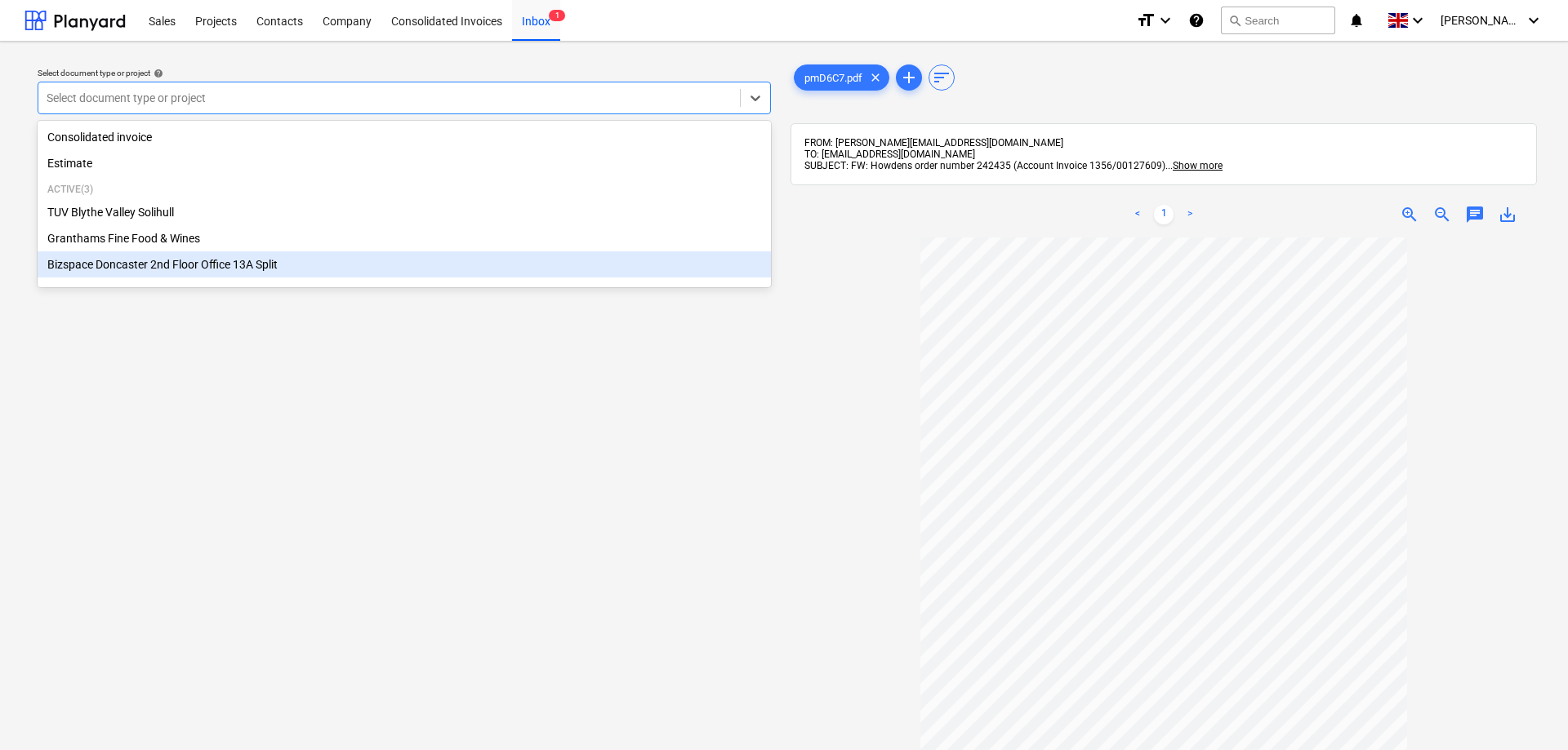
click at [231, 269] on div "Bizspace Doncaster 2nd Floor Office 13A Split" at bounding box center [404, 264] width 733 height 27
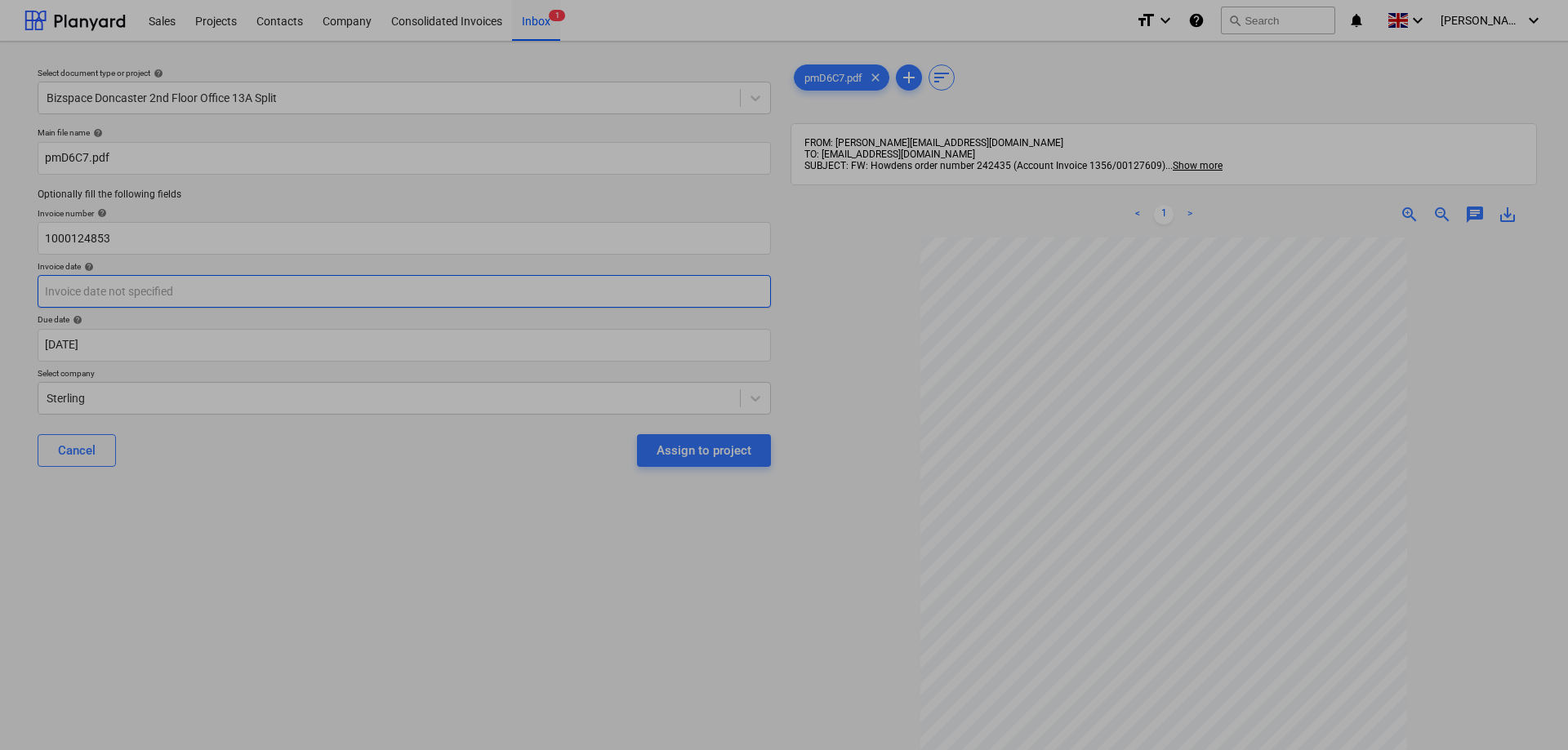
click at [390, 297] on input "text" at bounding box center [404, 292] width 733 height 32
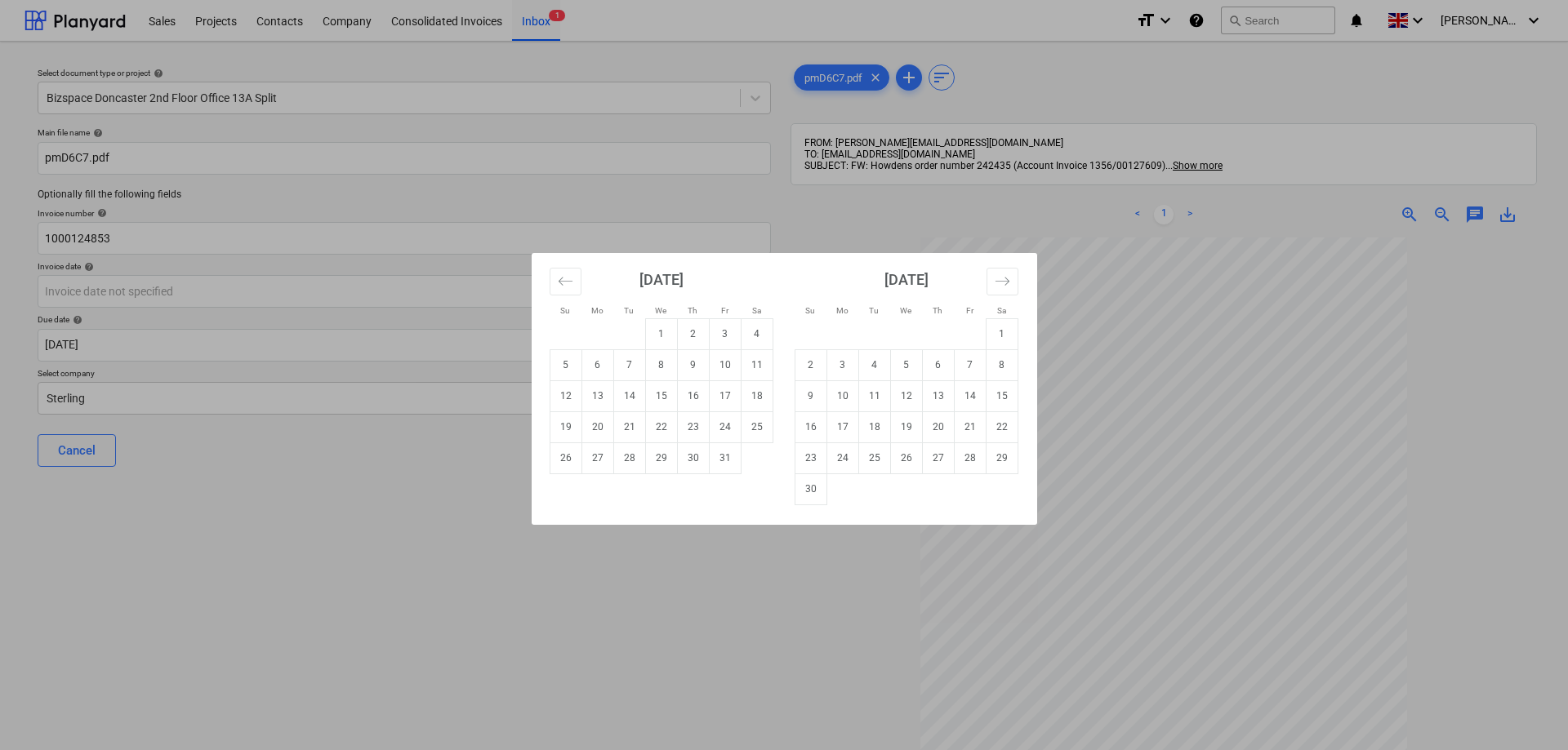
drag, startPoint x: 766, startPoint y: 276, endPoint x: 407, endPoint y: 256, distance: 359.6
click at [407, 256] on div "Su Mo Tu We Th Fr Sa Su Mo Tu We Th Fr Sa [DATE] 1 2 3 4 5 6 7 8 9 10 11 12 13 …" at bounding box center [784, 375] width 1568 height 750
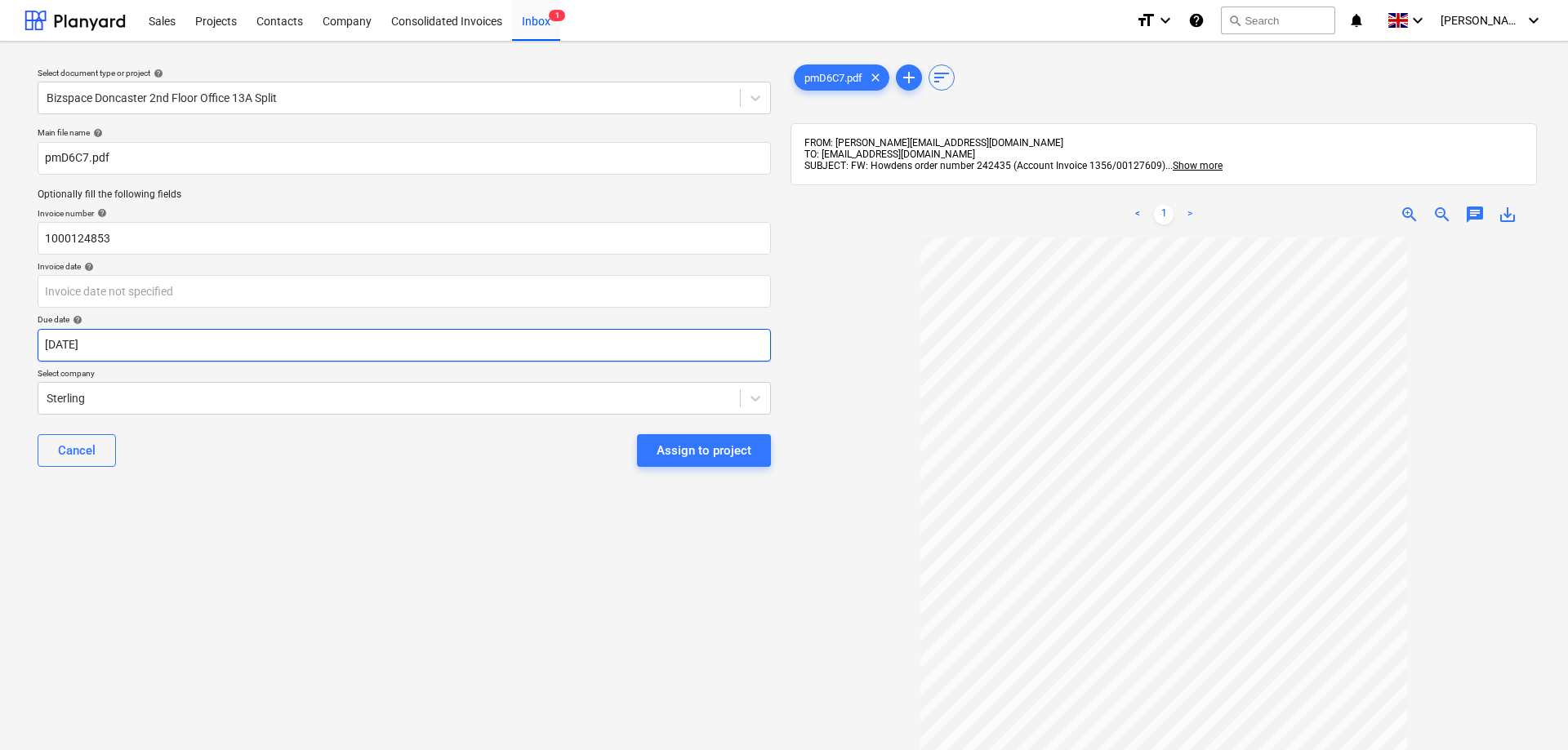
click at [132, 342] on input "[DATE]" at bounding box center [404, 345] width 733 height 32
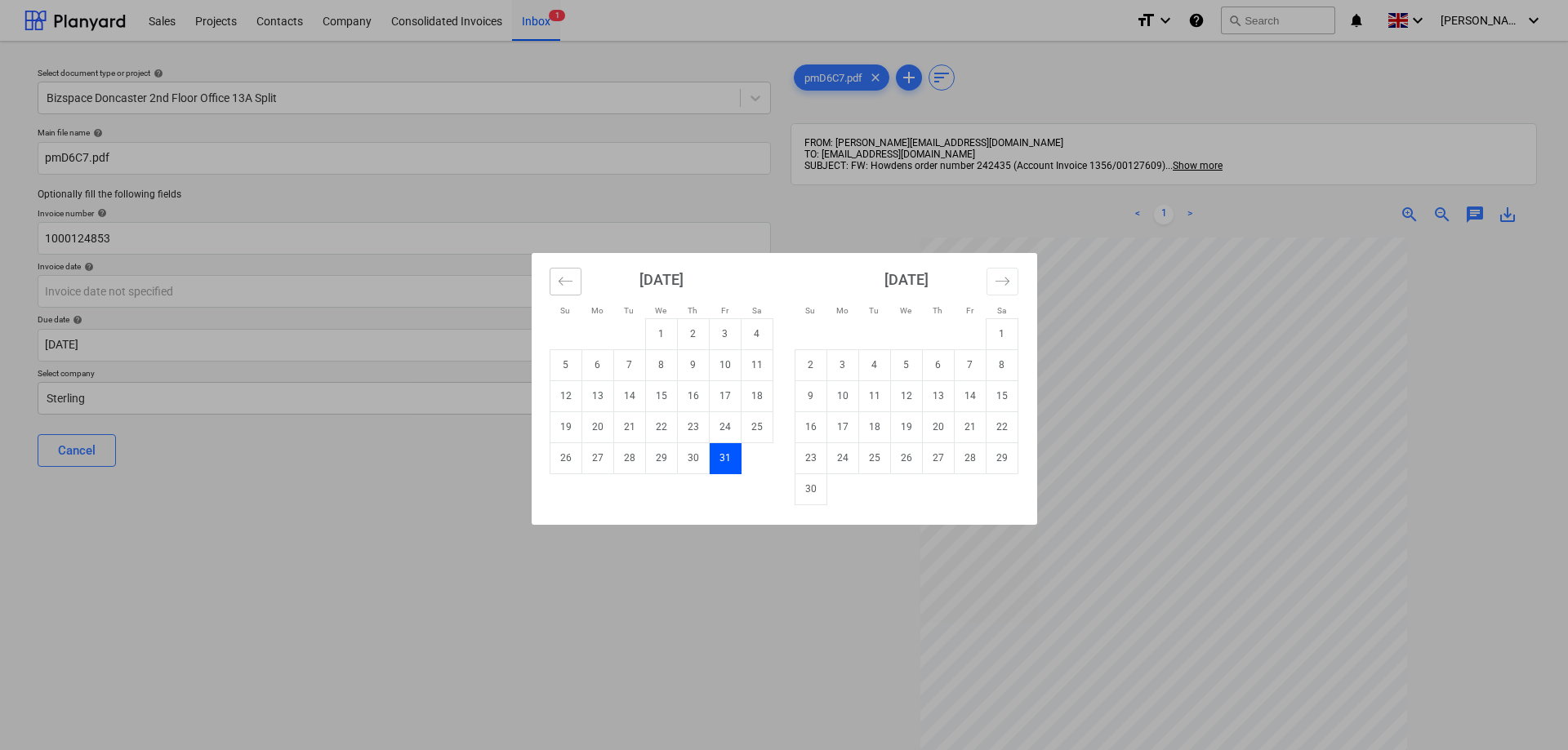
click at [565, 278] on icon "Move backward to switch to the previous month." at bounding box center [565, 281] width 15 height 15
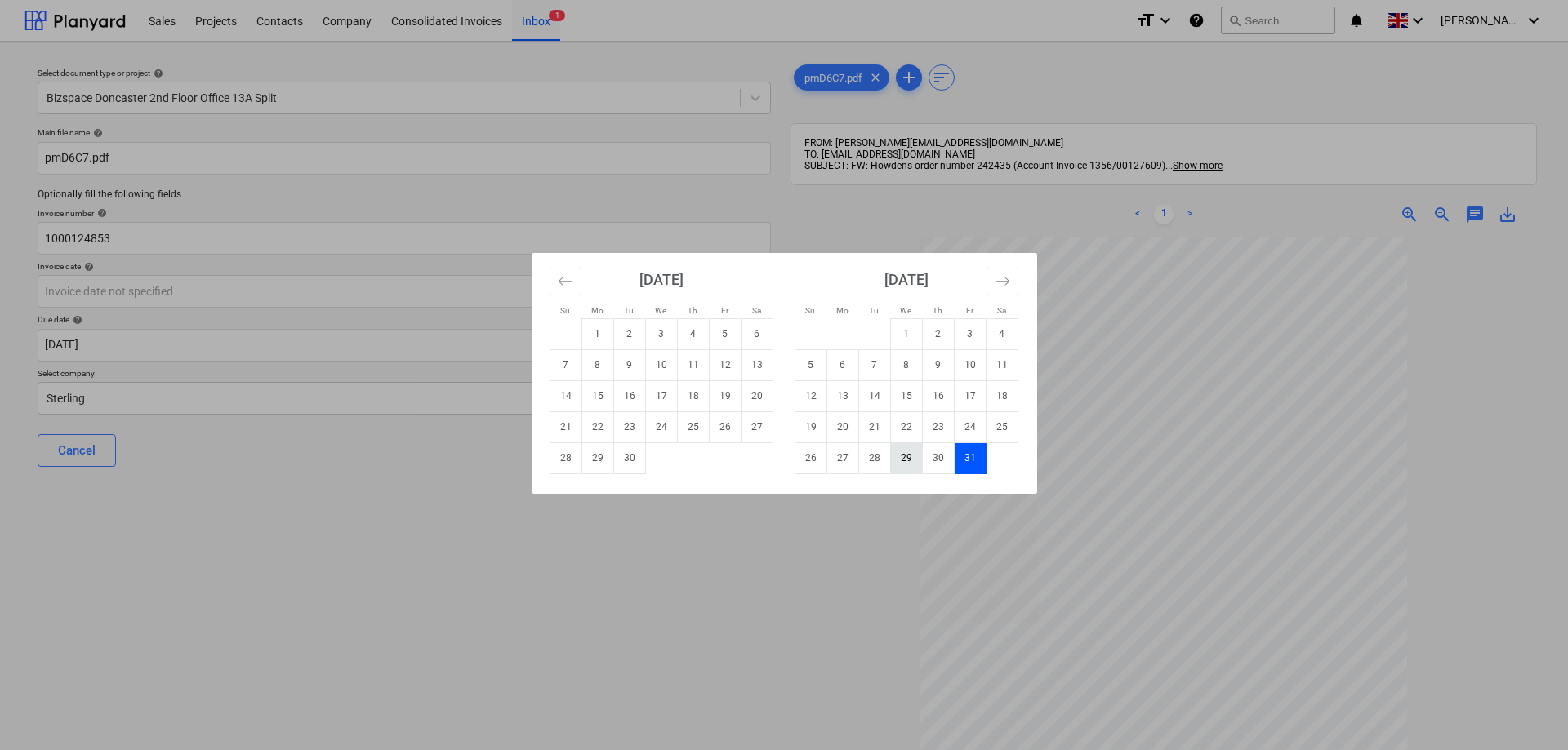
click at [903, 456] on td "29" at bounding box center [906, 458] width 32 height 31
type input "[DATE]"
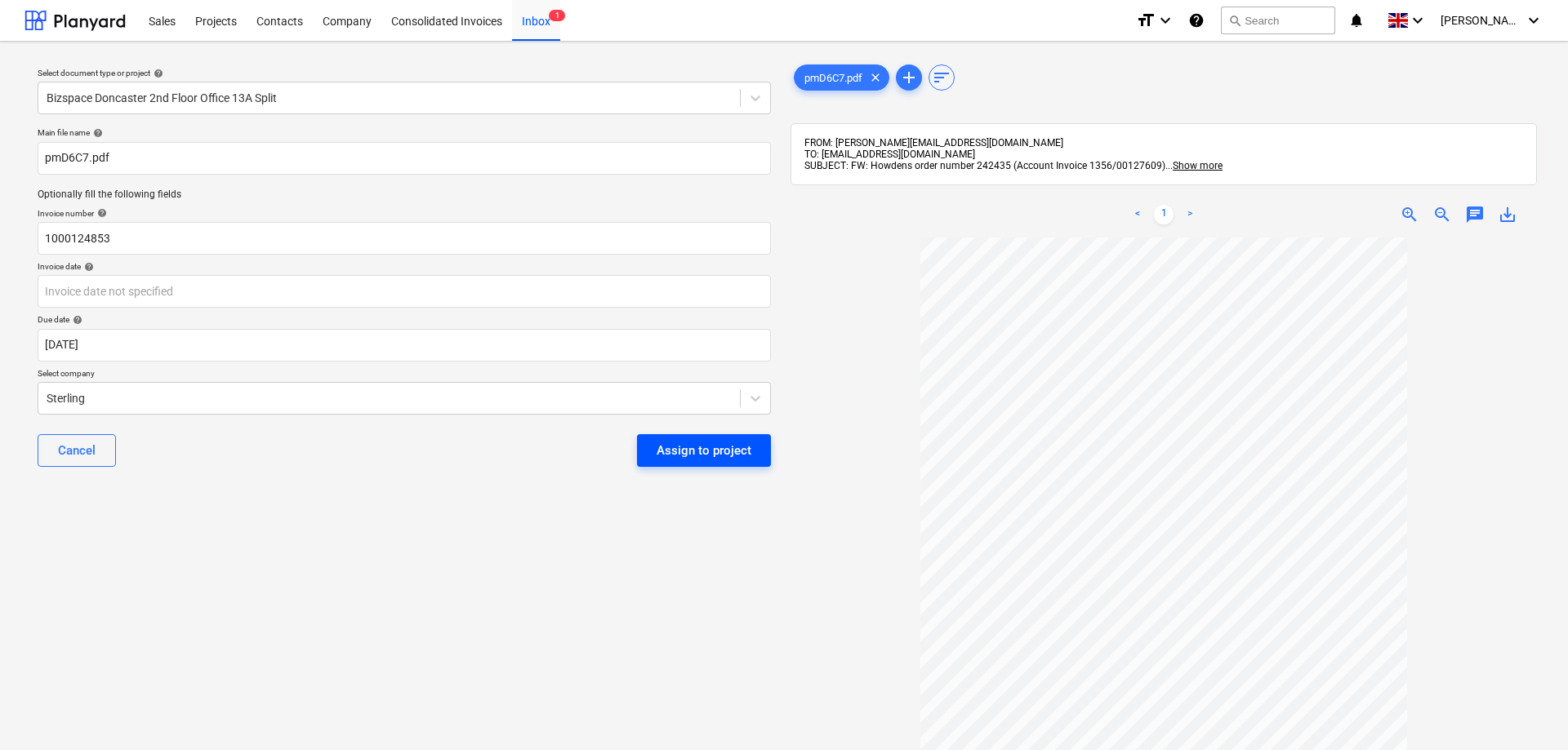
click at [748, 455] on div "Assign to project" at bounding box center [704, 451] width 95 height 21
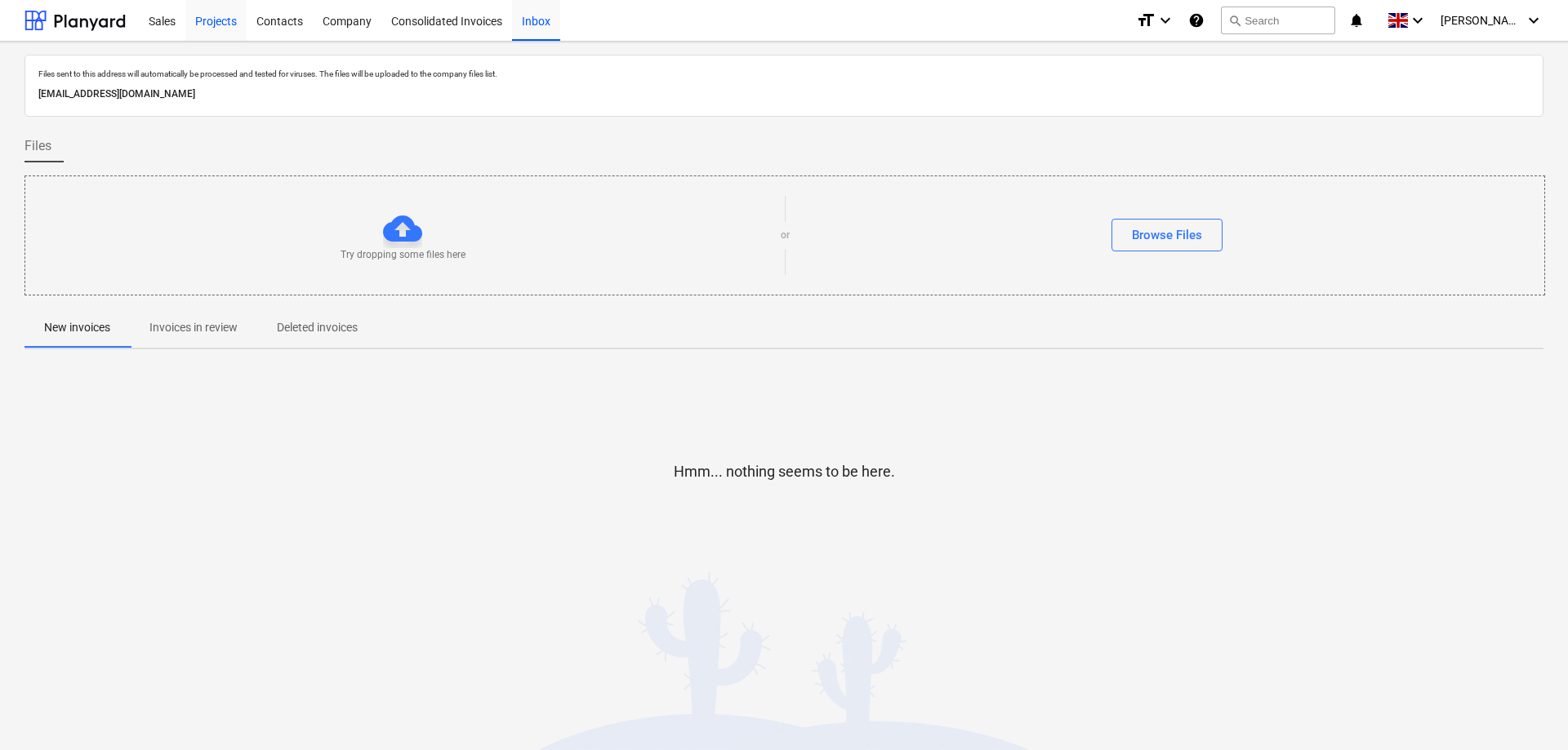
click at [204, 10] on div "Projects" at bounding box center [216, 20] width 62 height 42
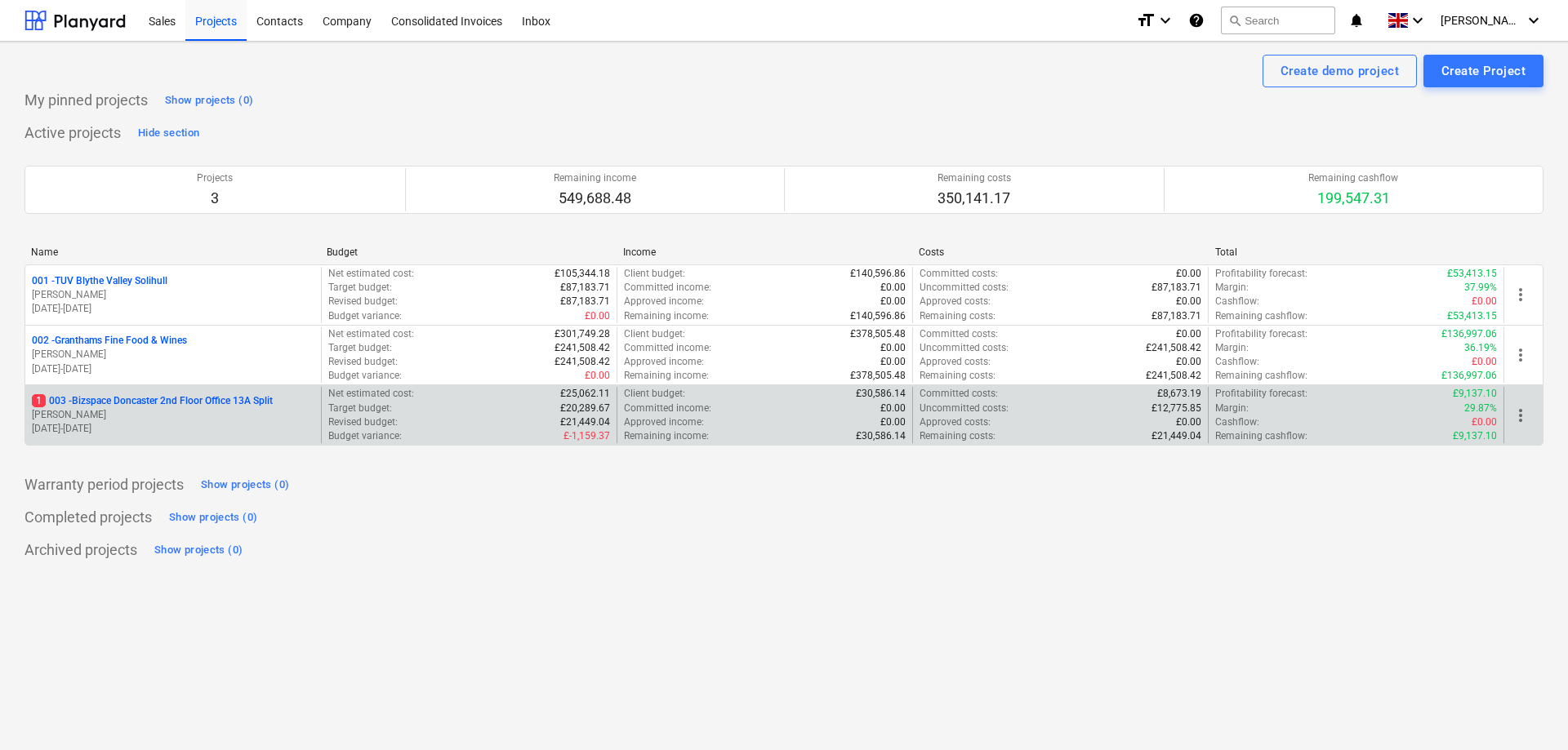
click at [96, 399] on p "1 003 - Bizspace Doncaster 2nd Floor Office 13A Split" at bounding box center [152, 401] width 241 height 14
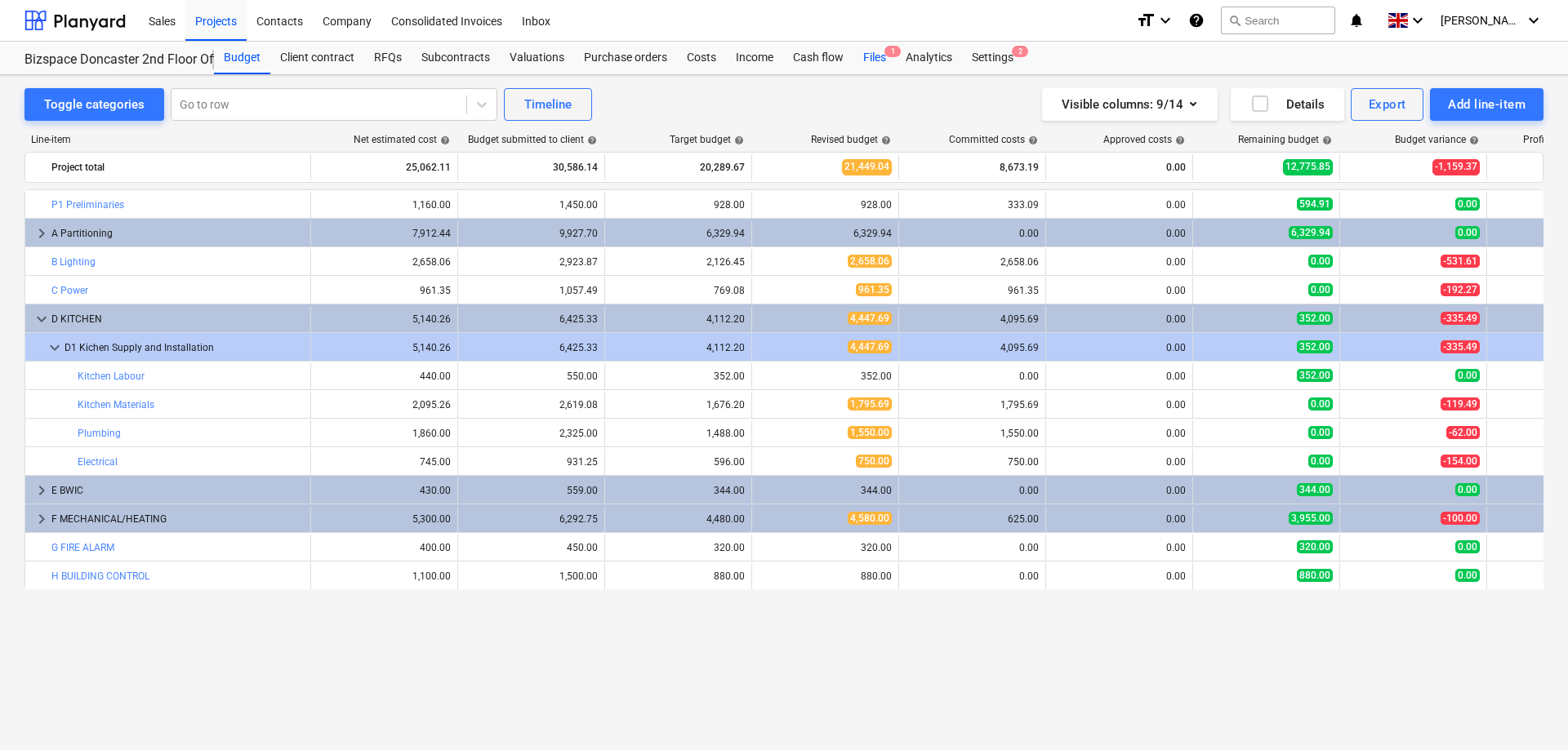
click at [877, 57] on div "Files 1" at bounding box center [875, 58] width 43 height 32
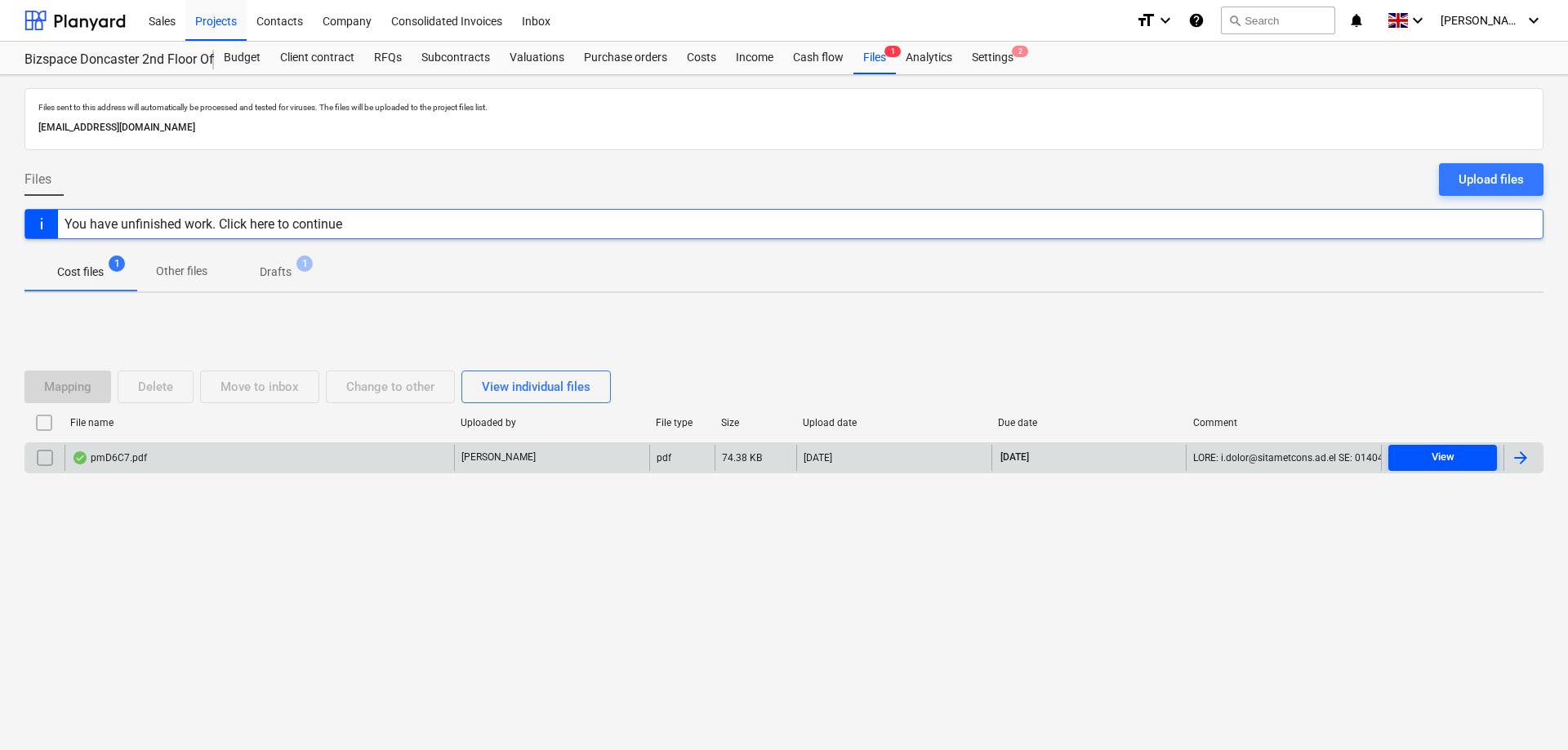
click at [1424, 452] on span "View" at bounding box center [1443, 458] width 96 height 19
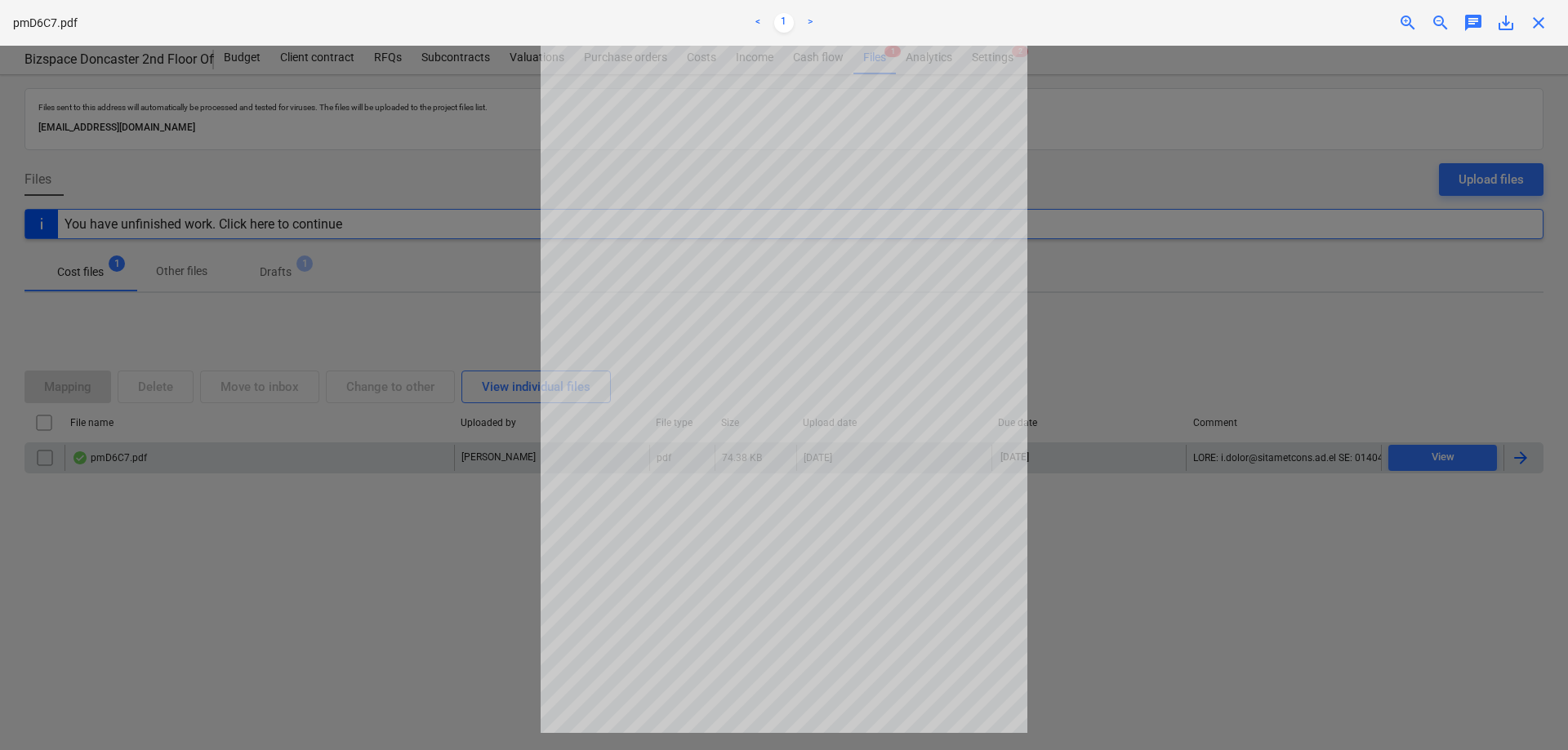
click at [1073, 225] on div at bounding box center [784, 398] width 1568 height 705
click at [1098, 397] on div at bounding box center [784, 398] width 1568 height 705
click at [1010, 17] on ul "< 1 >" at bounding box center [784, 22] width 513 height 20
click at [1357, 624] on div at bounding box center [784, 398] width 1568 height 705
click at [1417, 466] on div at bounding box center [784, 398] width 1568 height 705
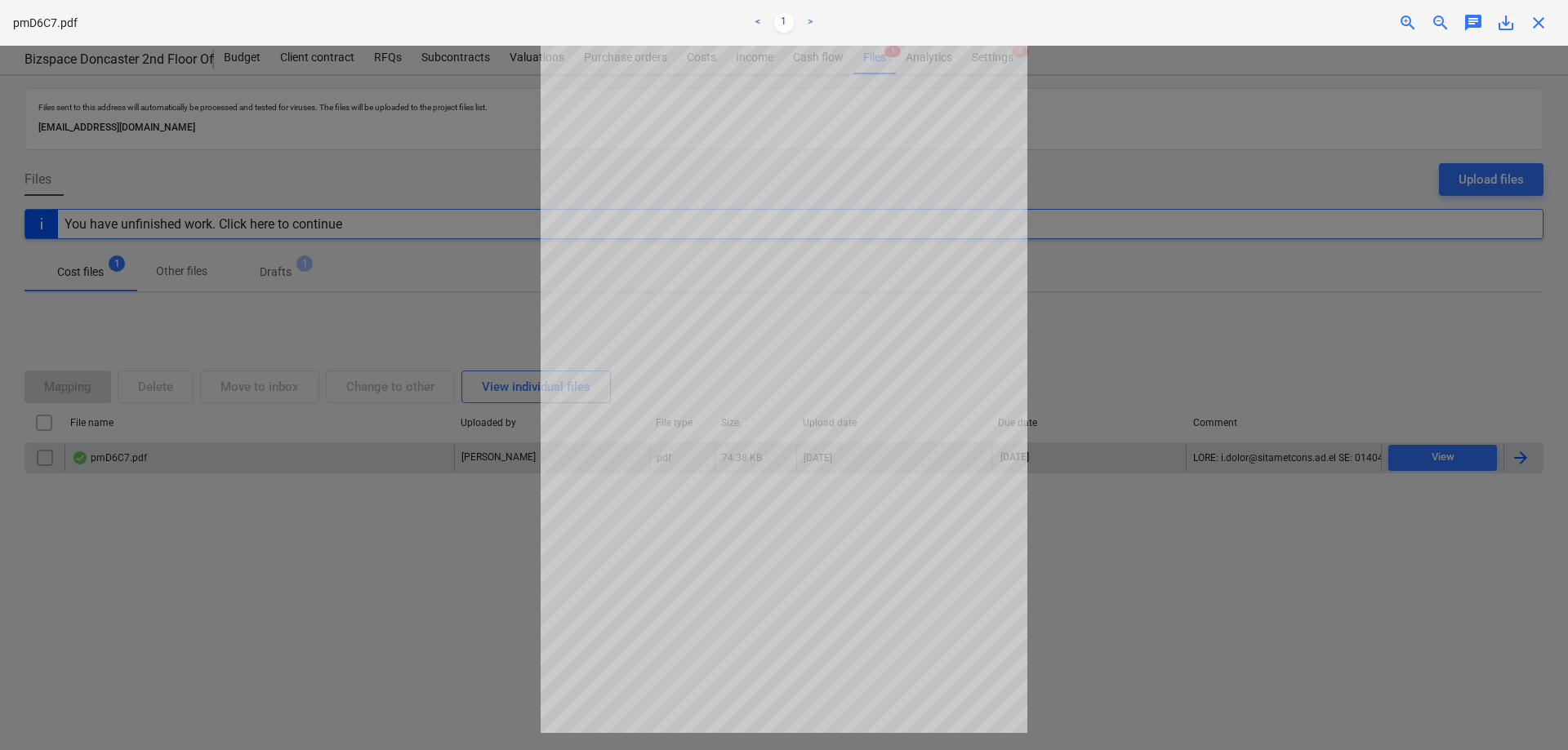
drag, startPoint x: 1226, startPoint y: 584, endPoint x: 512, endPoint y: 525, distance: 716.4
click at [1216, 588] on div at bounding box center [784, 398] width 1568 height 705
click at [689, 33] on div "< 1 >" at bounding box center [784, 22] width 513 height 45
click at [926, 40] on div "< 1 >" at bounding box center [784, 22] width 513 height 45
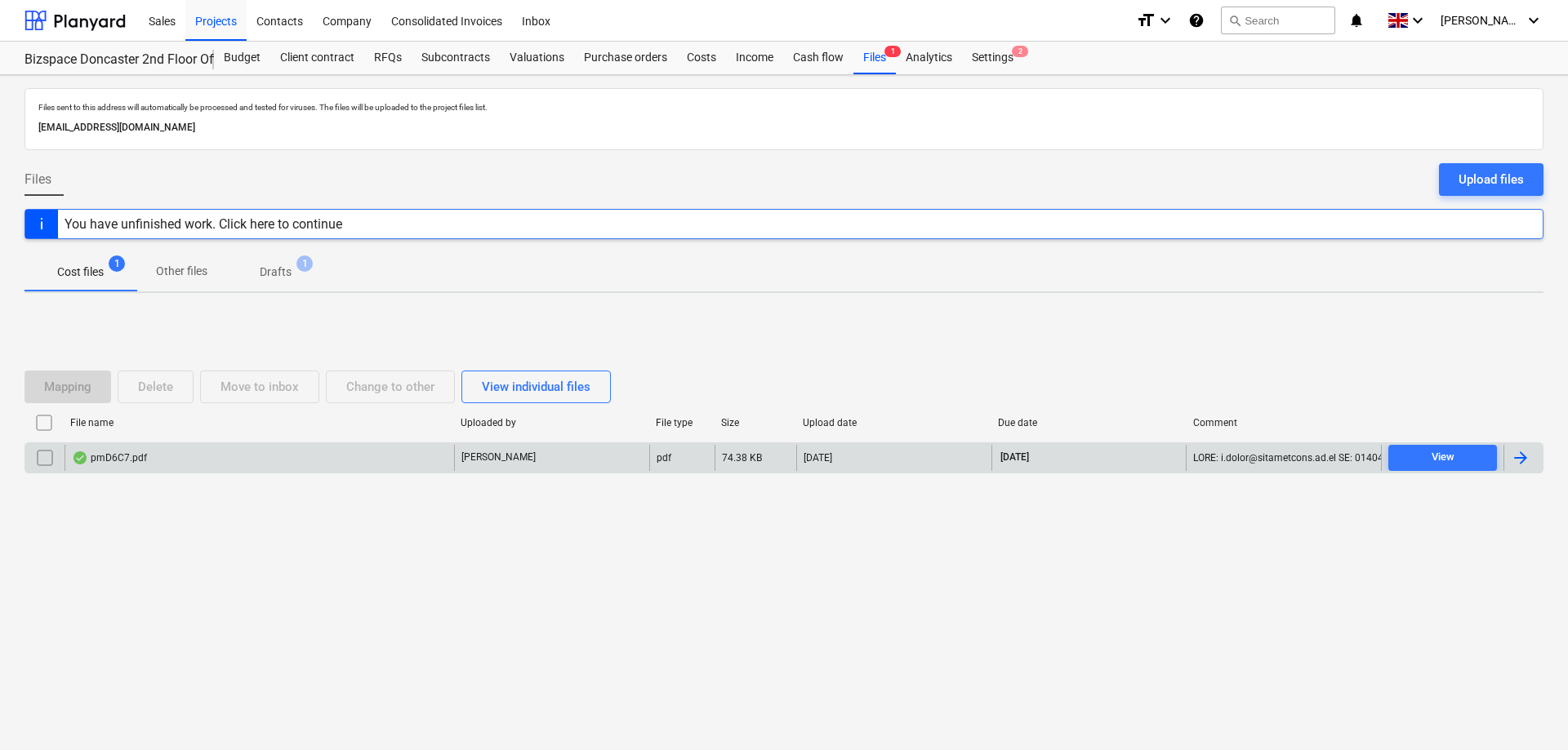
click at [136, 463] on div "pmD6C7.pdf" at bounding box center [109, 458] width 75 height 13
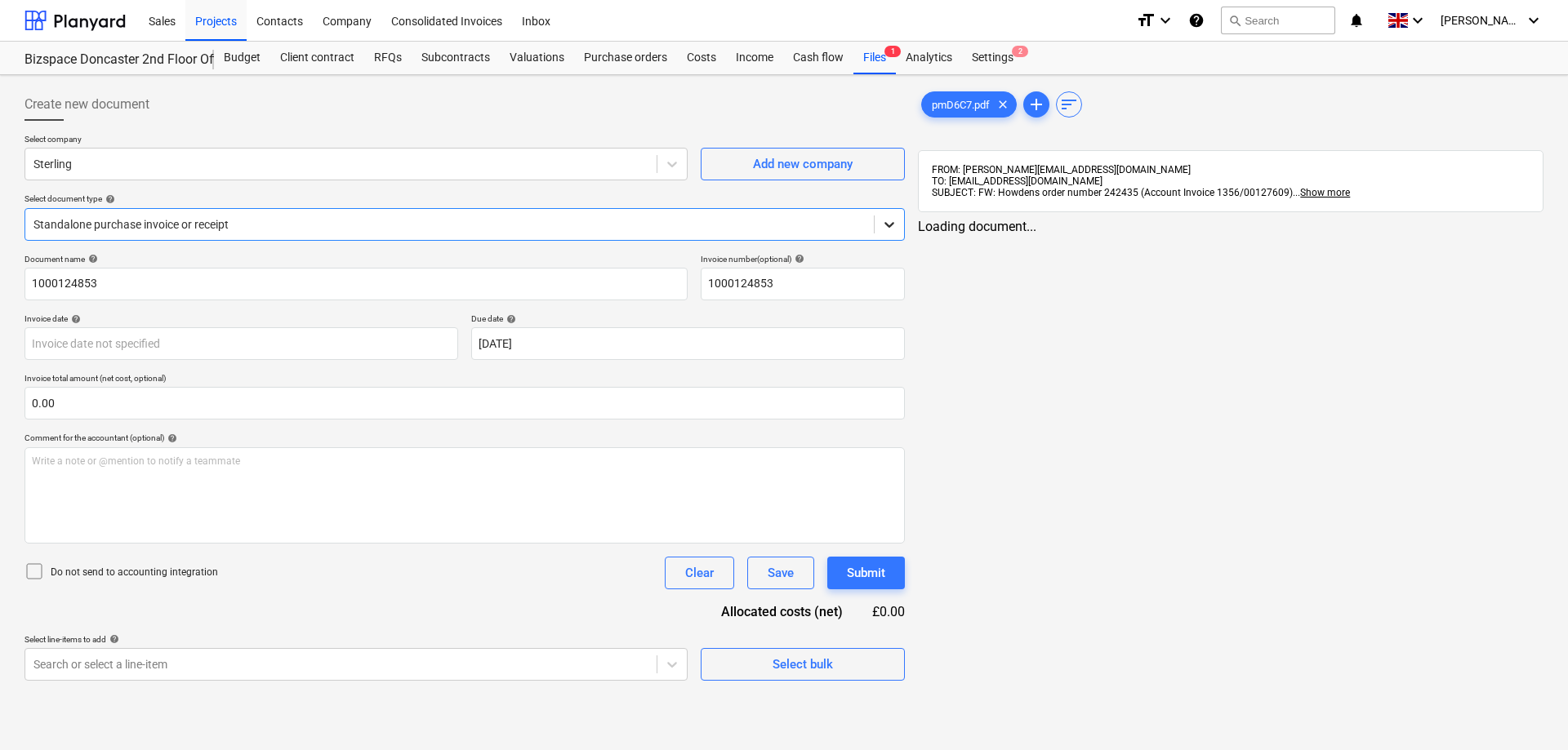
click at [886, 220] on icon at bounding box center [889, 224] width 16 height 16
click at [477, 221] on div at bounding box center [449, 224] width 832 height 16
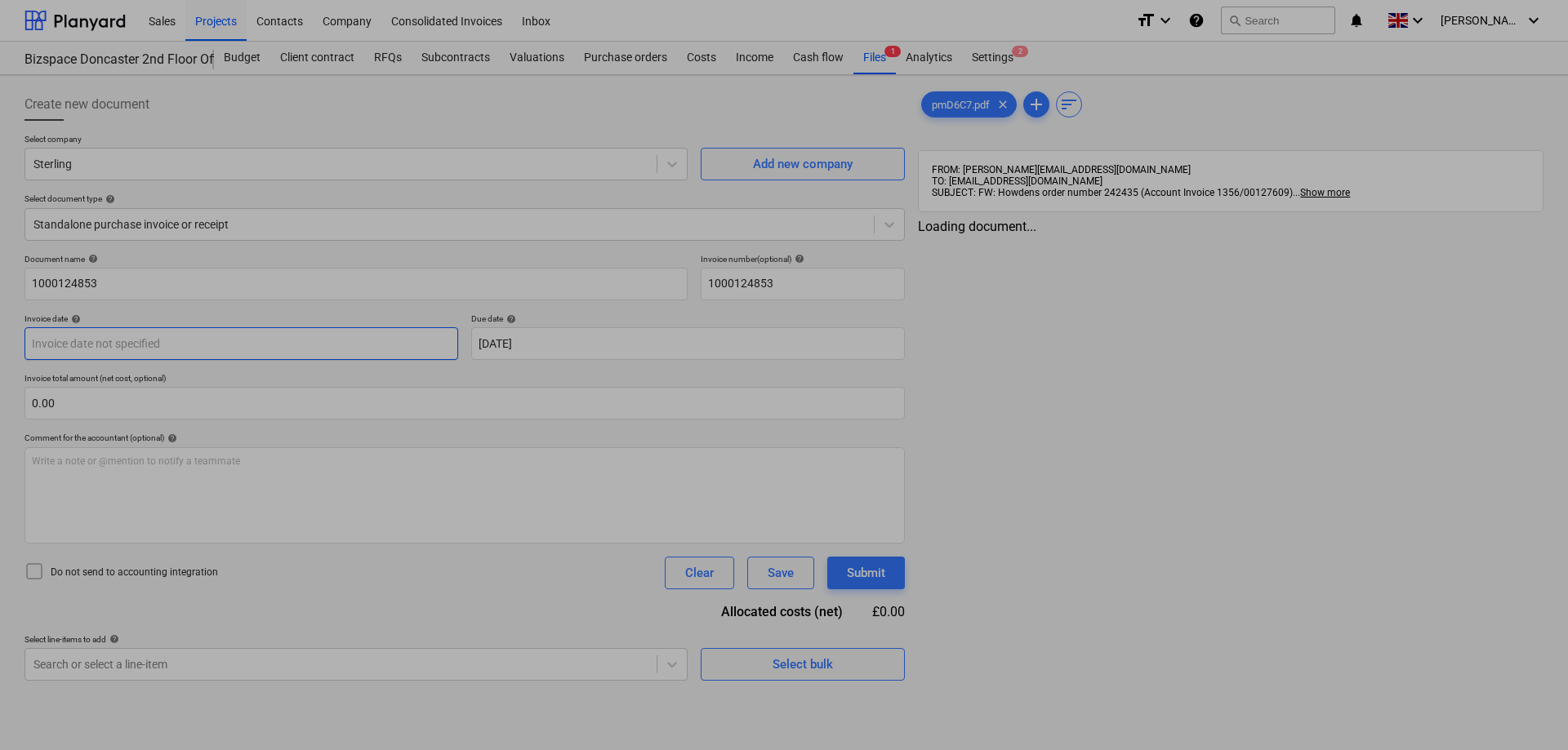
click at [297, 352] on input "text" at bounding box center [241, 344] width 434 height 32
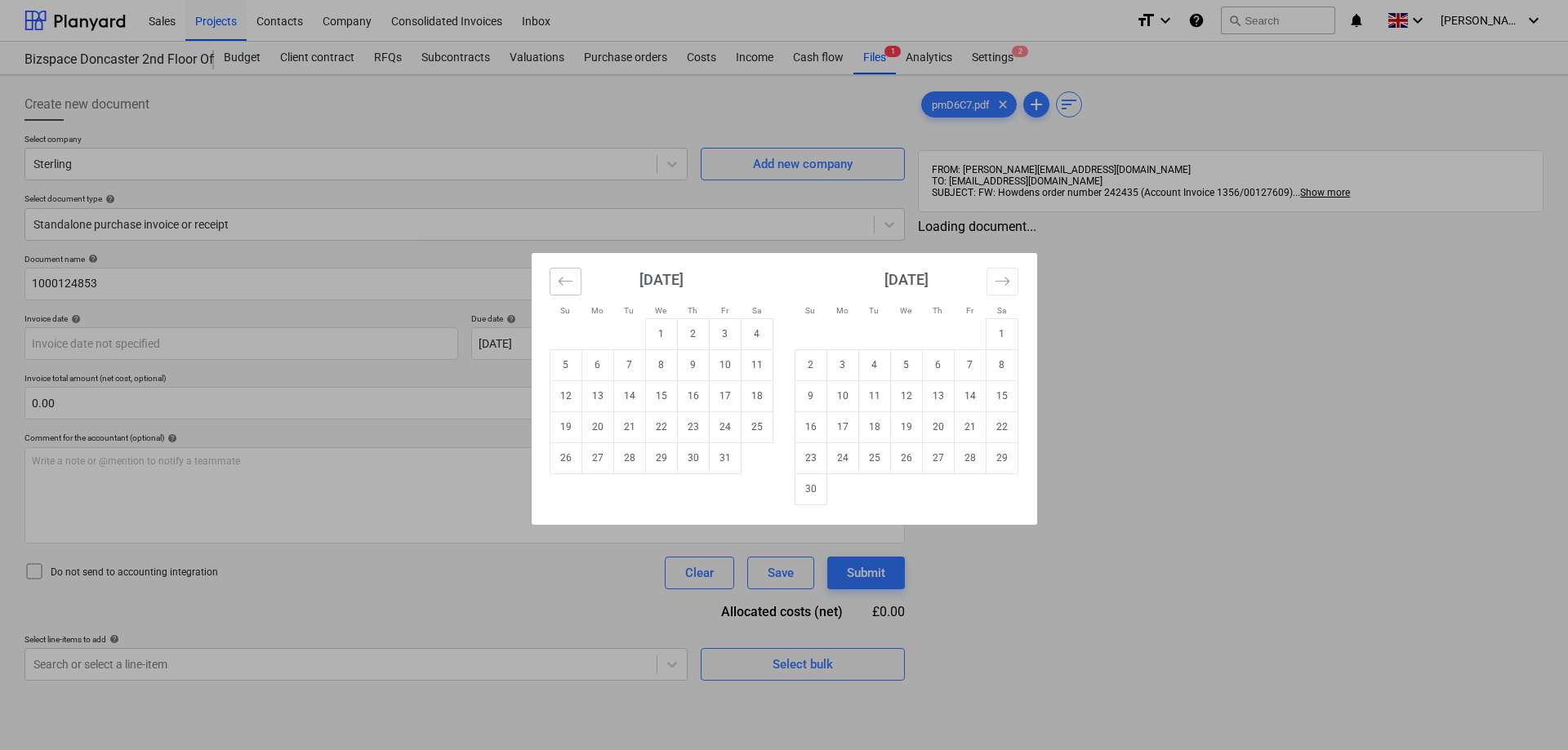
click at [566, 278] on icon "Move backward to switch to the previous month." at bounding box center [565, 281] width 15 height 15
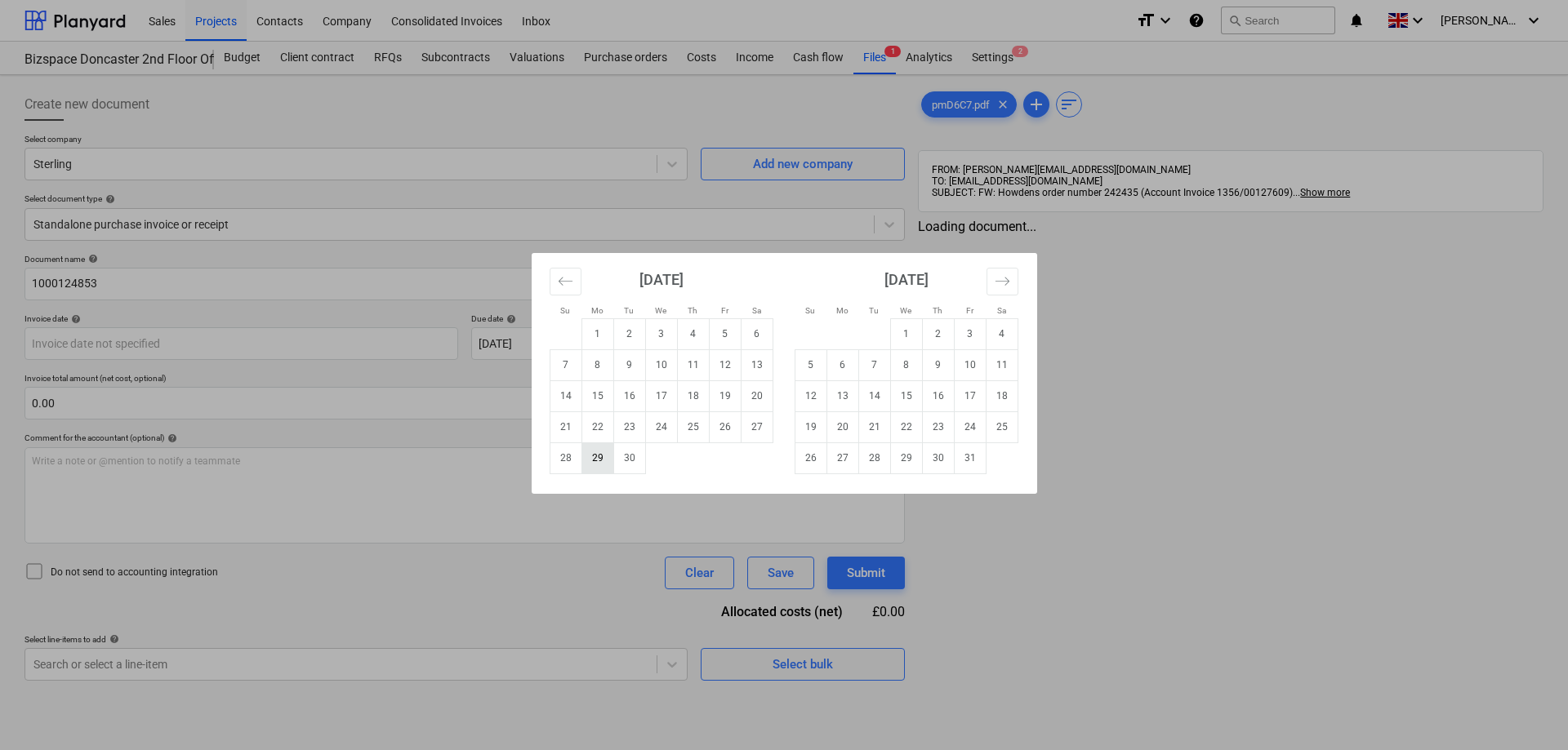
click at [598, 453] on td "29" at bounding box center [597, 458] width 32 height 31
type input "[DATE]"
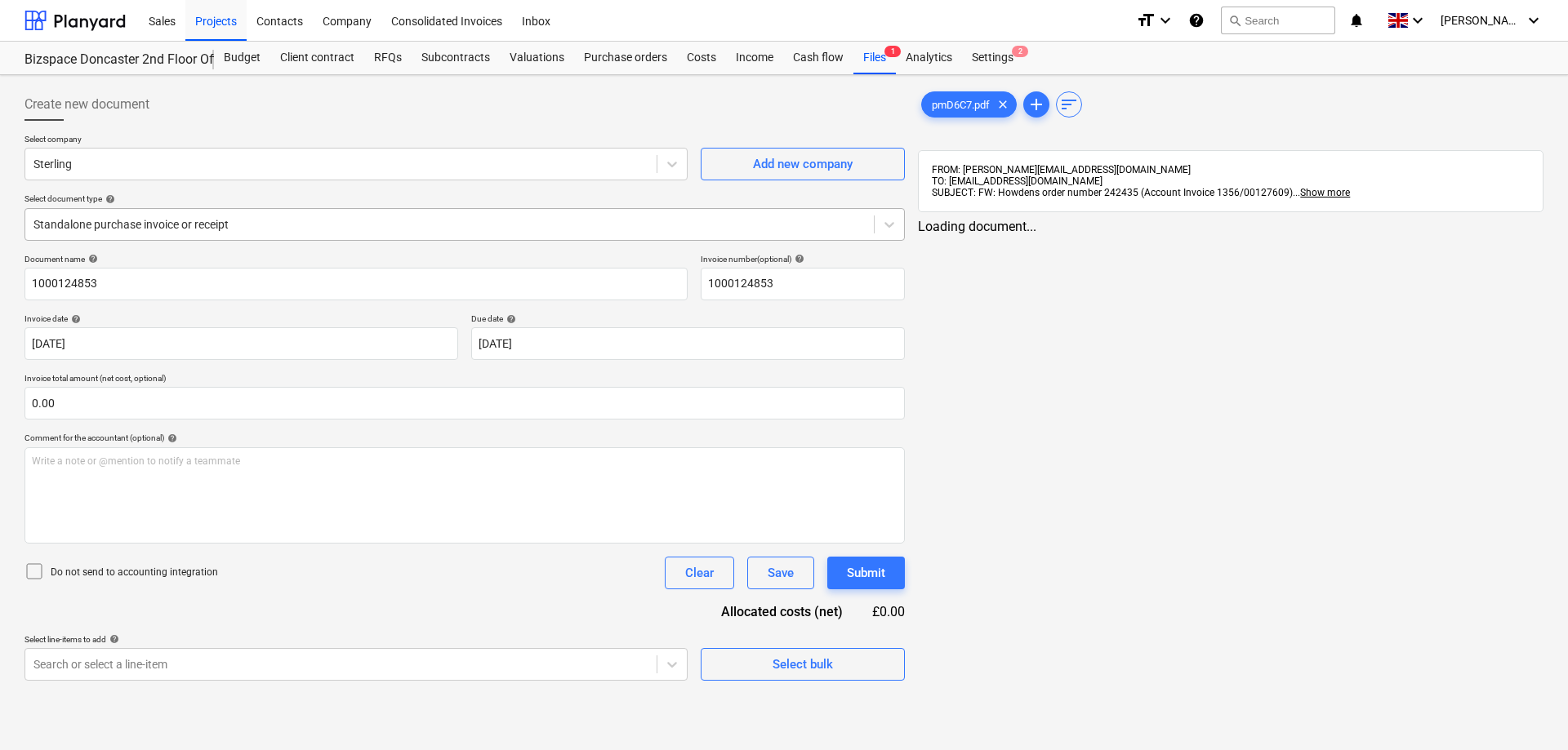
click at [305, 229] on div at bounding box center [449, 224] width 832 height 16
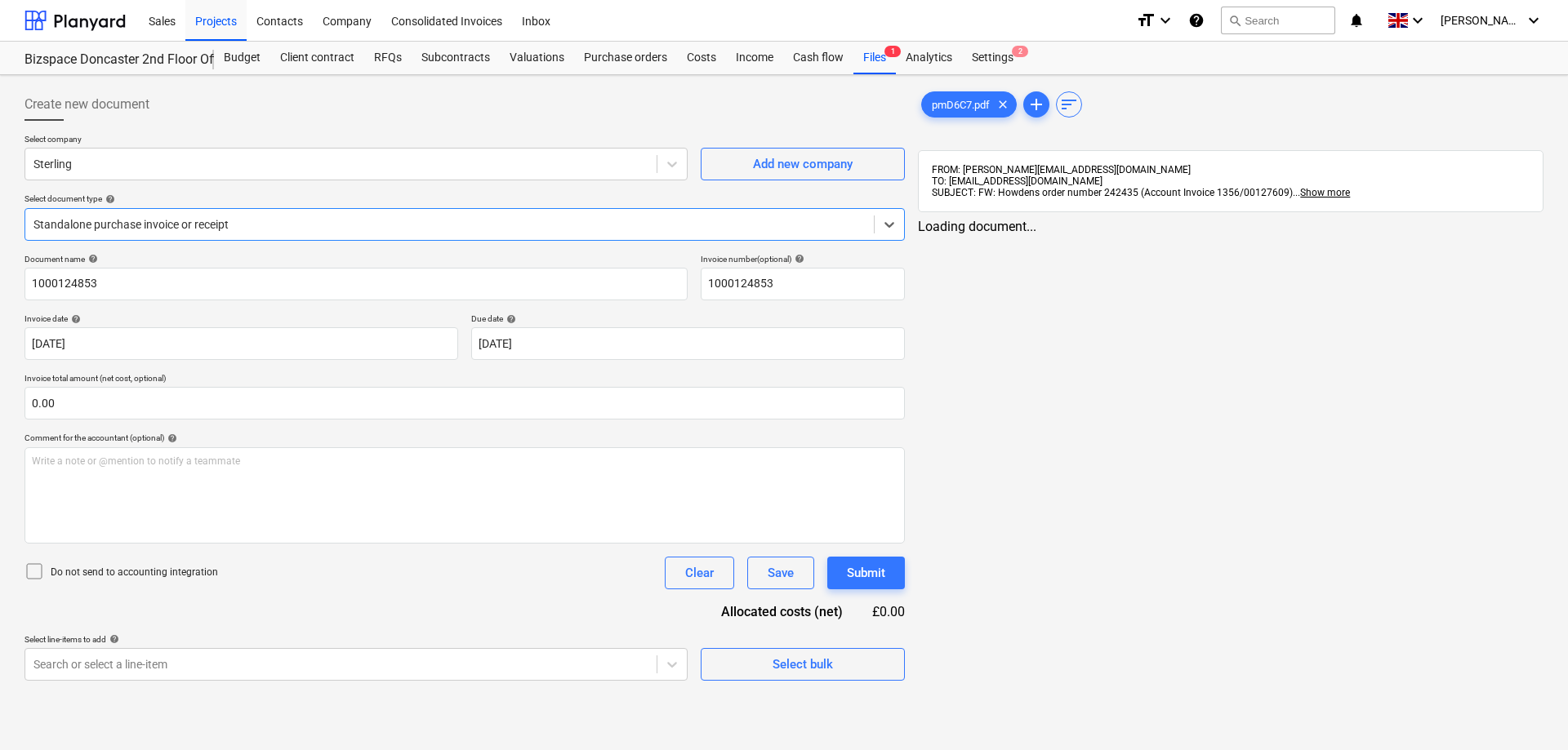
click at [562, 204] on div "Select document type help" at bounding box center [464, 198] width 880 height 10
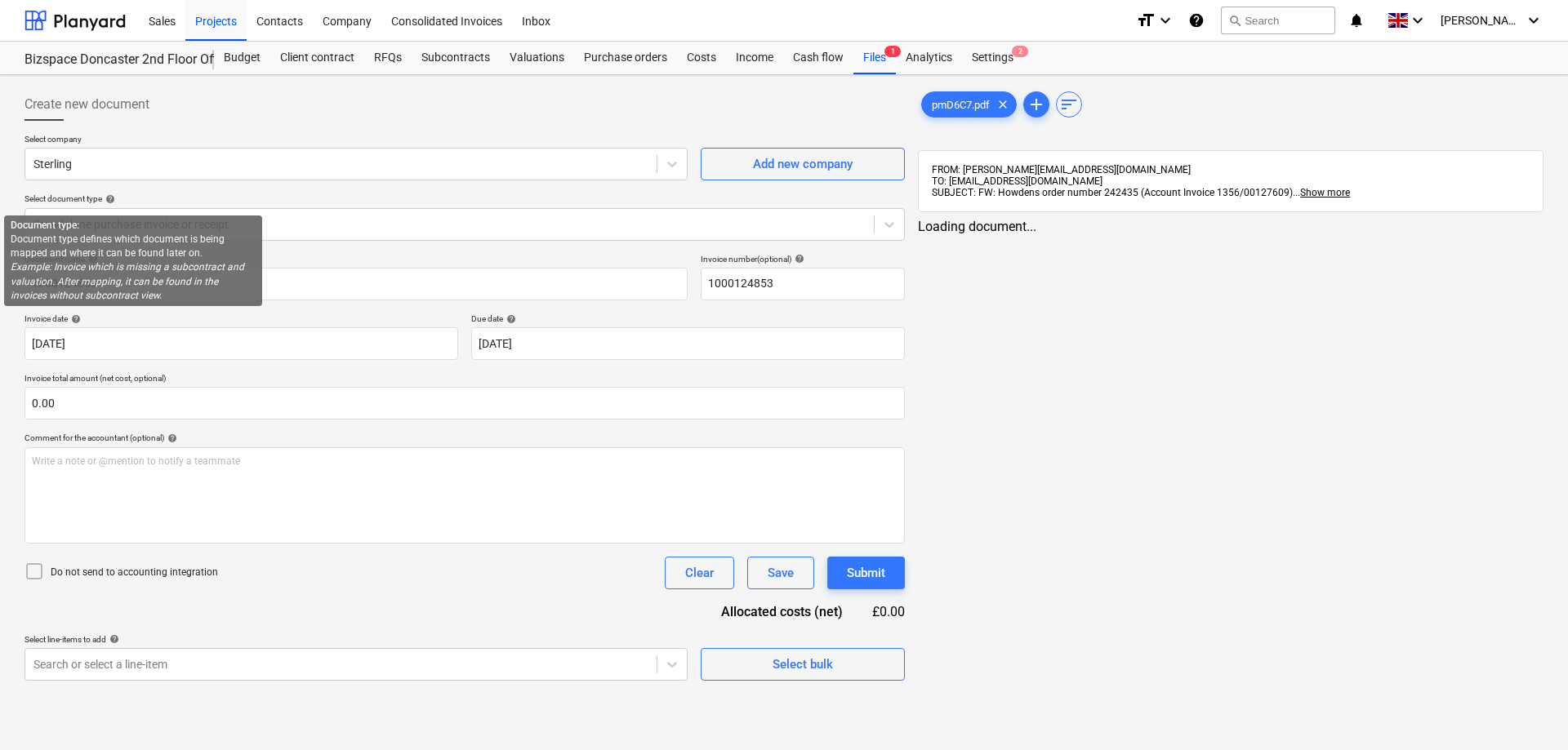
click at [110, 198] on span "help" at bounding box center [108, 198] width 13 height 9
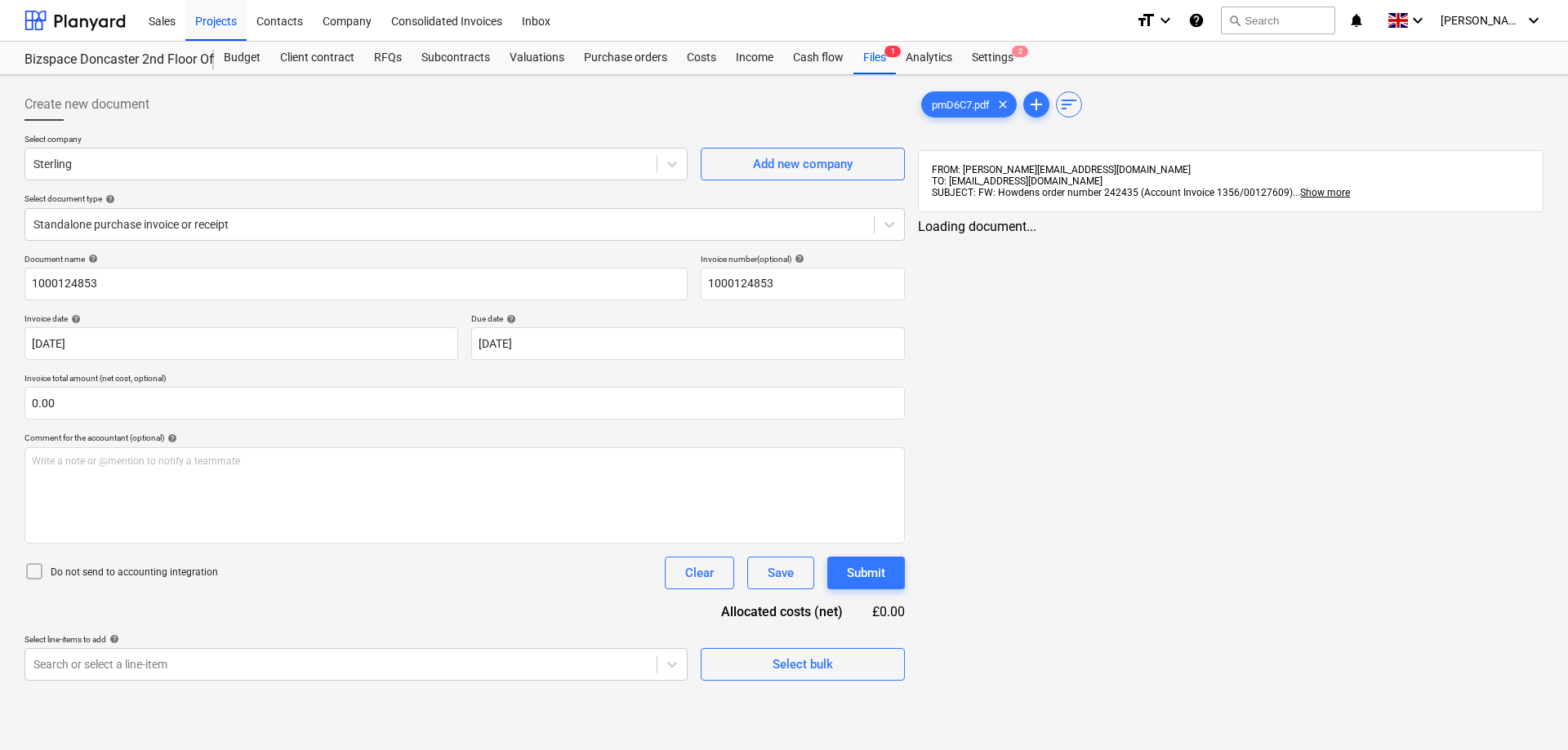
click at [1044, 375] on div "pmD6C7.pdf clear add sort FROM: [PERSON_NAME][EMAIL_ADDRESS][DOMAIN_NAME] TO: […" at bounding box center [1230, 384] width 639 height 605
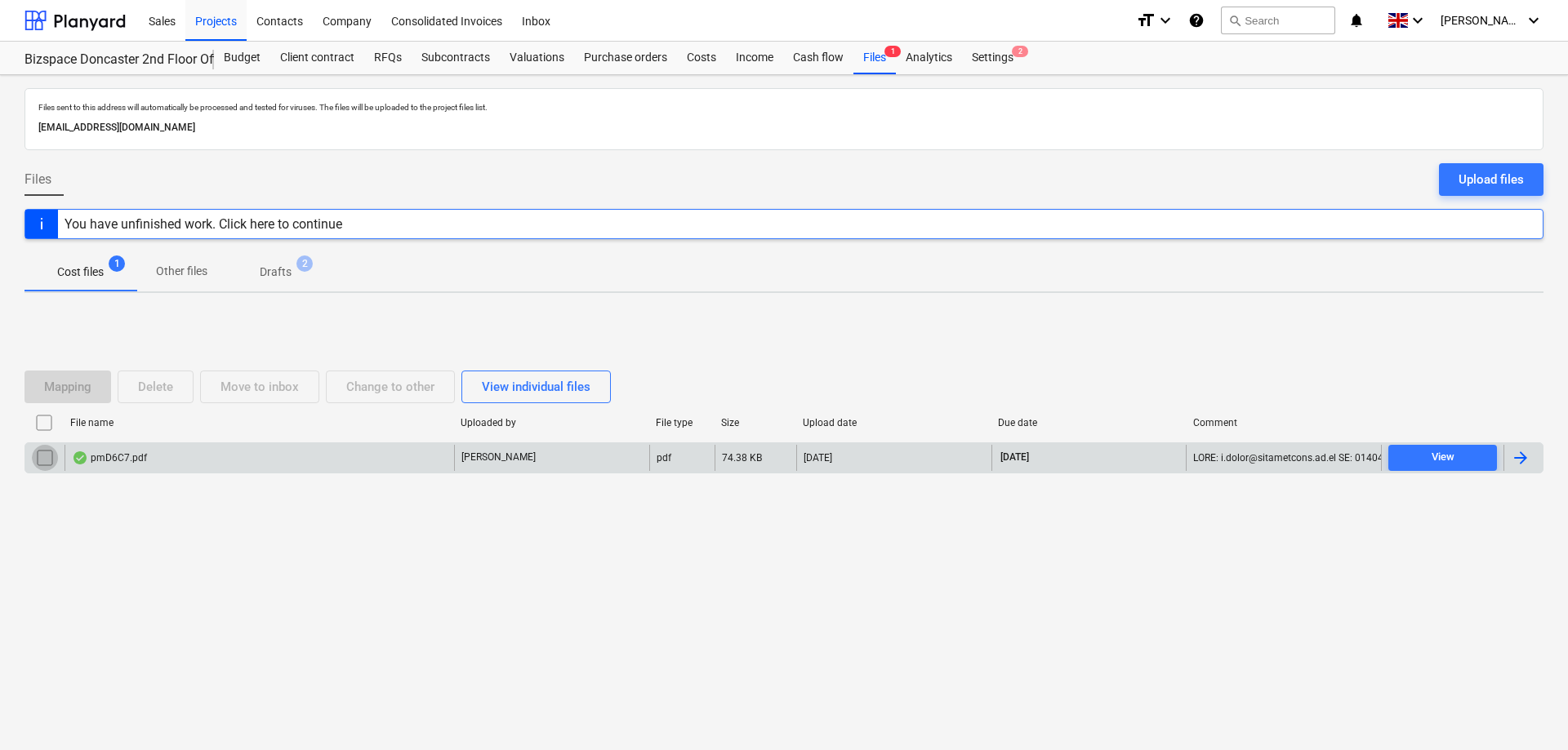
click at [45, 457] on input "checkbox" at bounding box center [44, 458] width 27 height 27
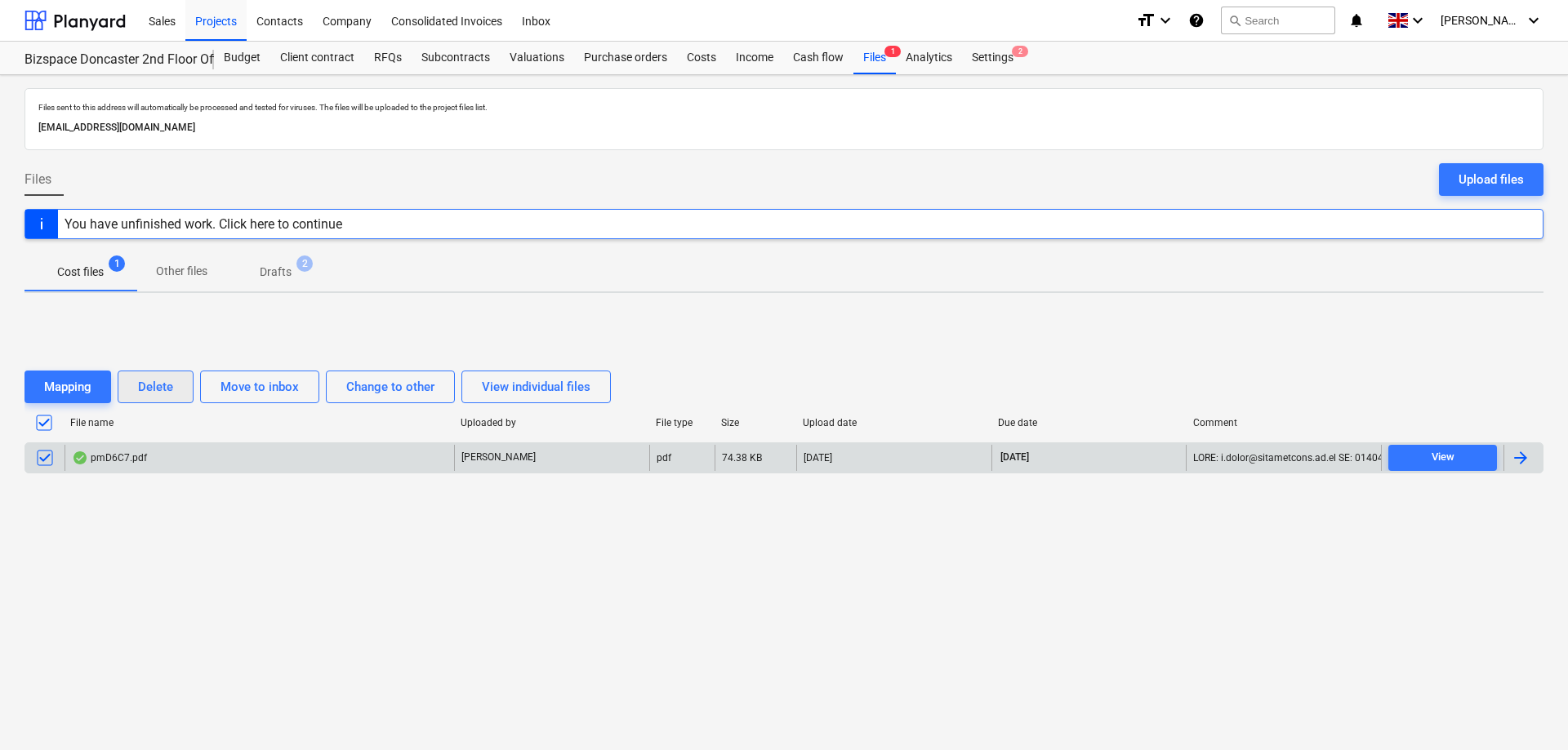
click at [153, 378] on div "Delete" at bounding box center [155, 387] width 35 height 21
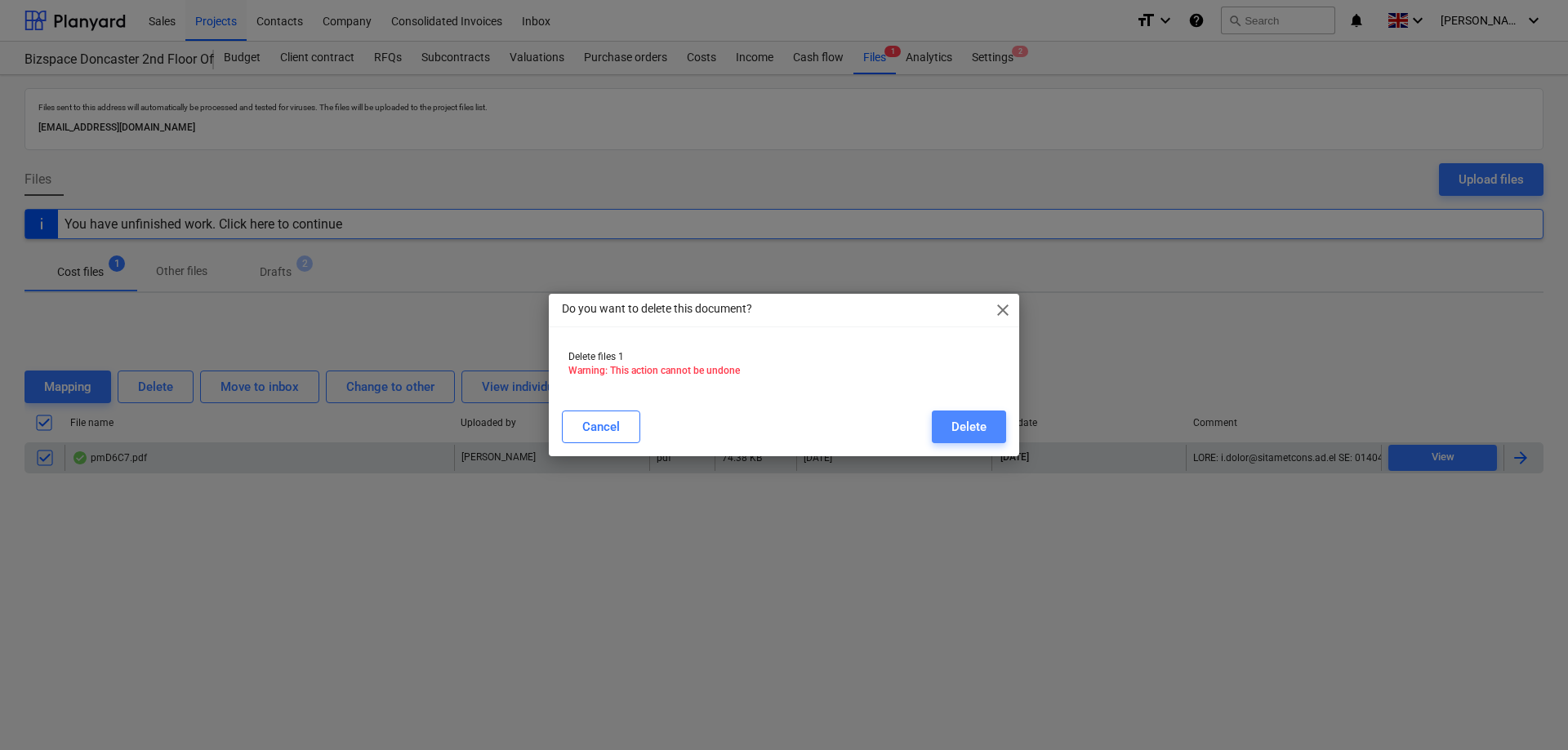
click at [974, 428] on div "Delete" at bounding box center [968, 427] width 35 height 21
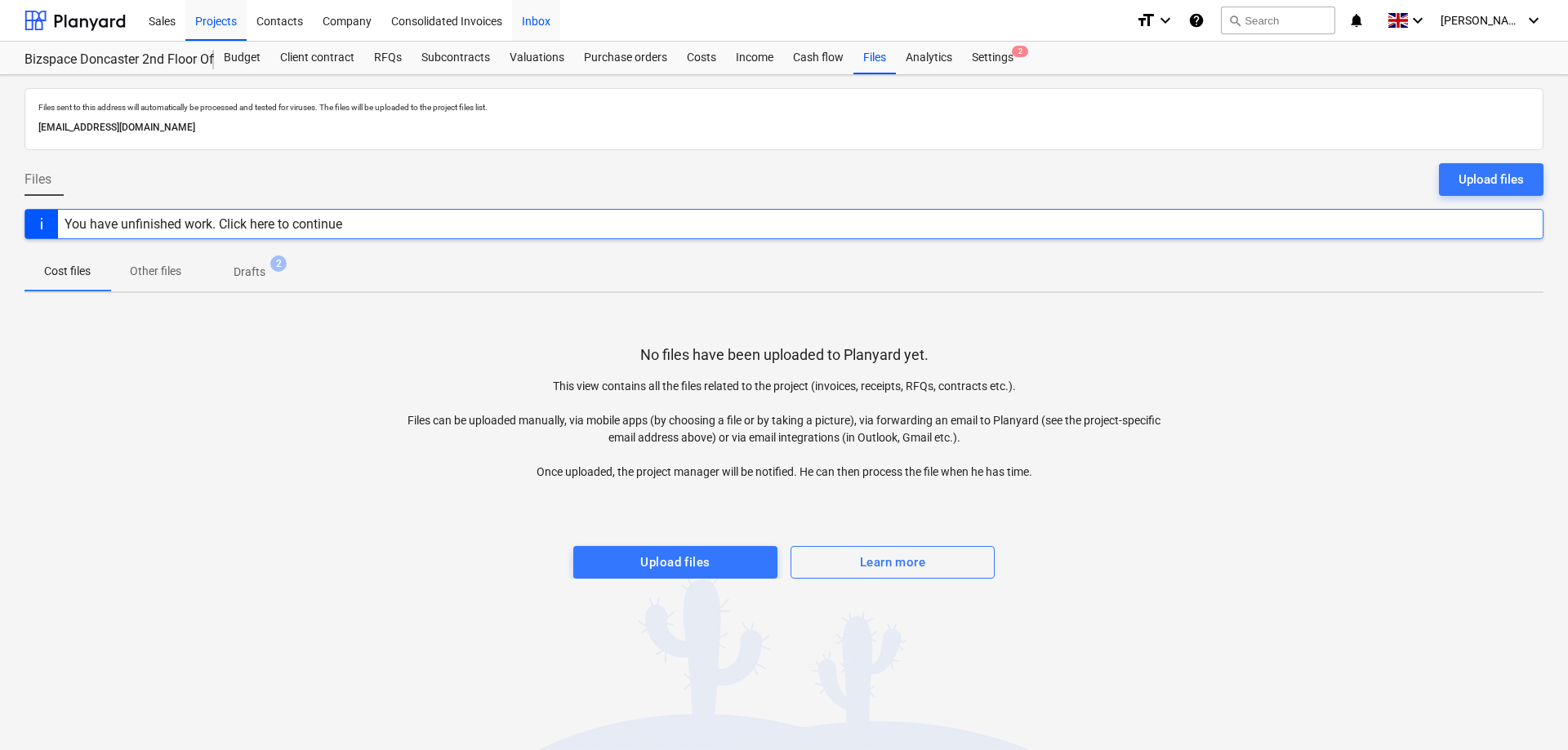
click at [541, 18] on div "Inbox" at bounding box center [536, 20] width 48 height 42
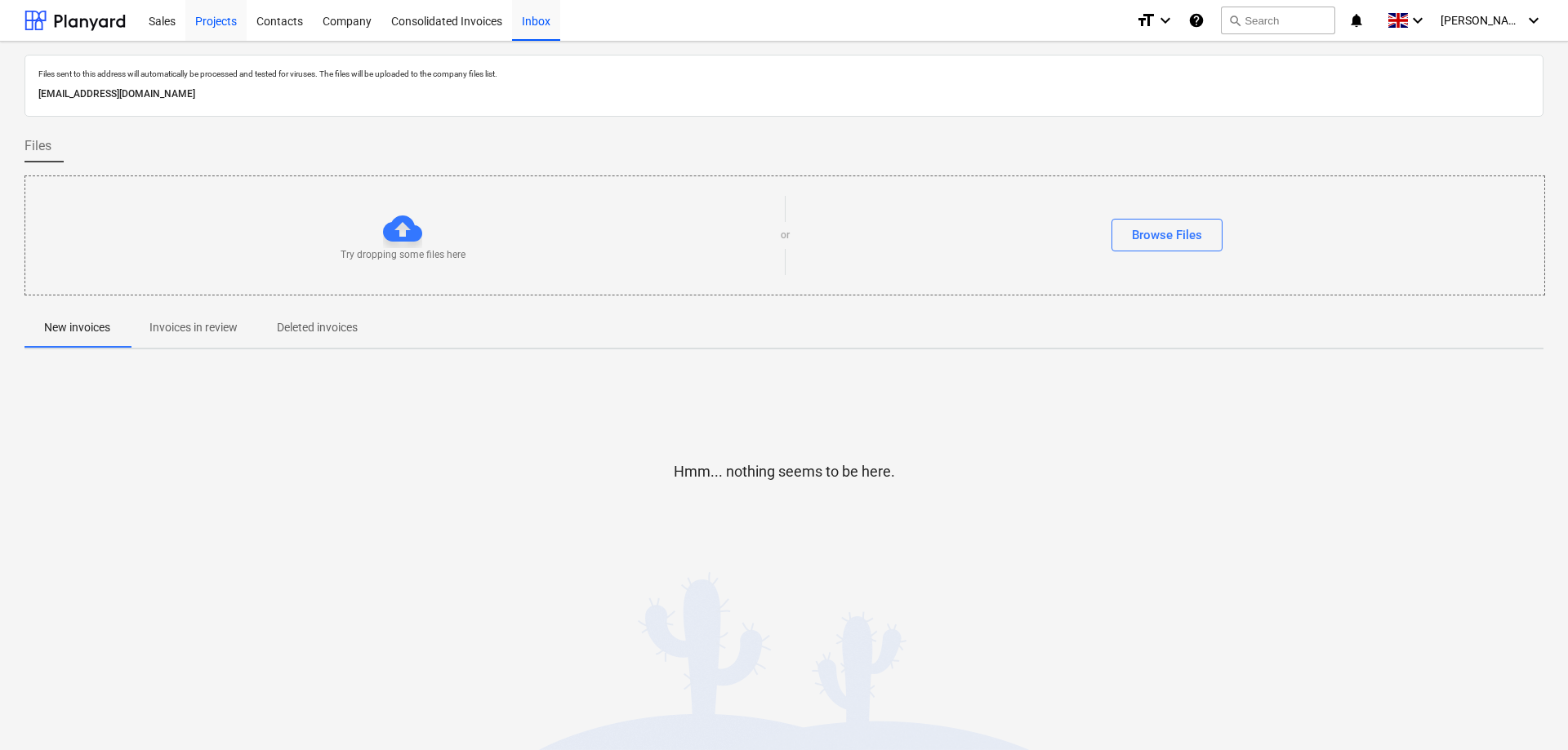
click at [218, 25] on div "Projects" at bounding box center [216, 20] width 62 height 42
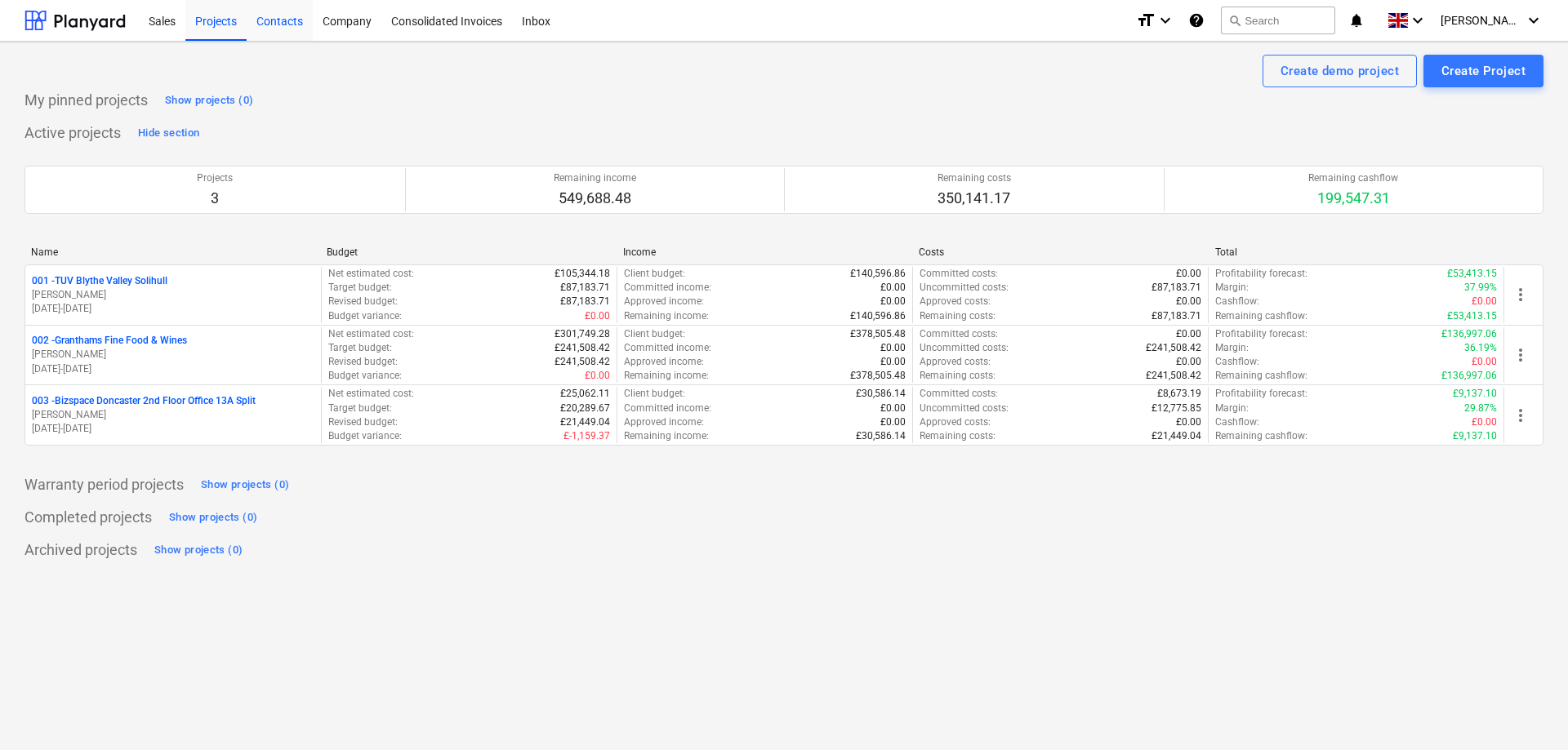
click at [291, 23] on div "Contacts" at bounding box center [279, 20] width 66 height 42
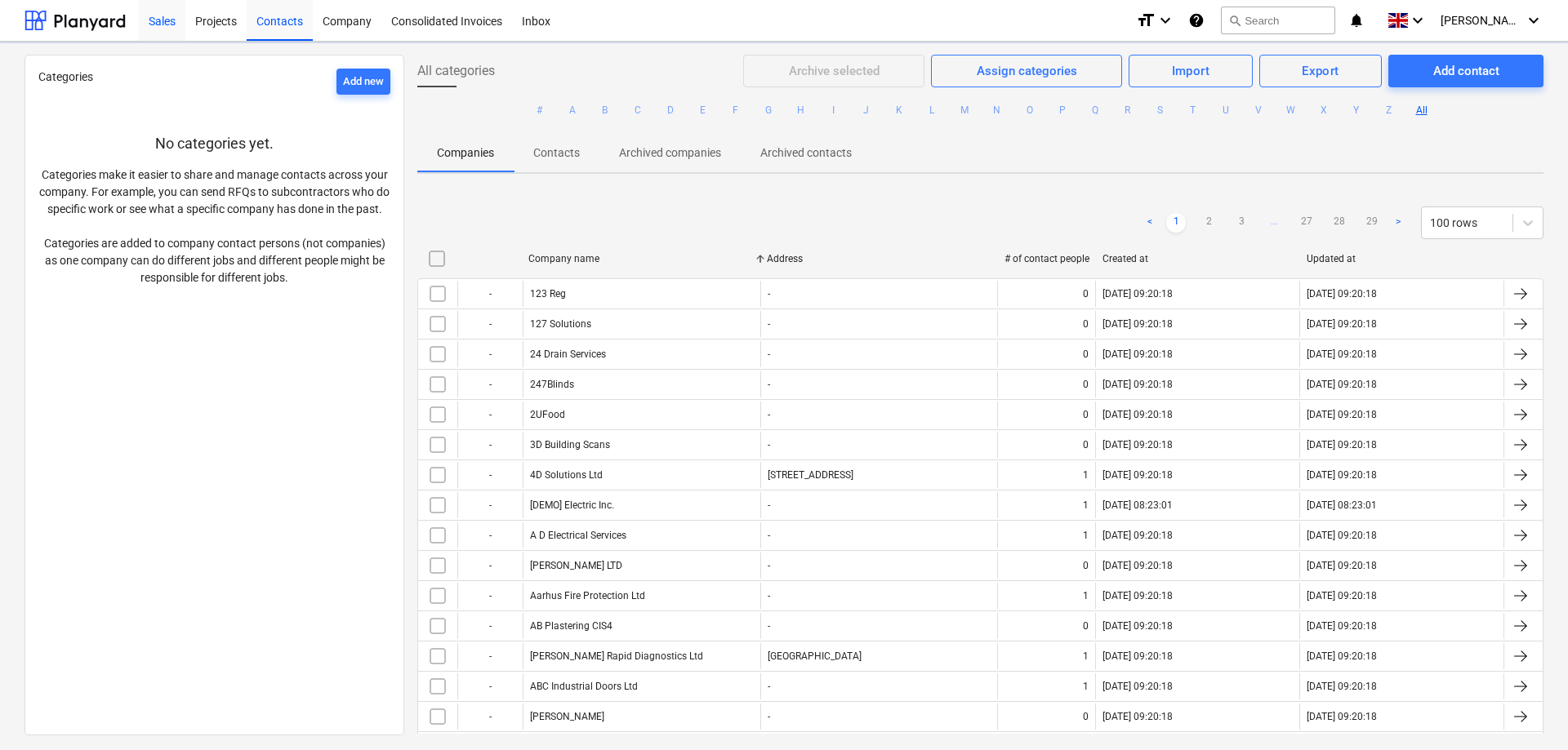
click at [163, 18] on div "Sales" at bounding box center [162, 20] width 46 height 42
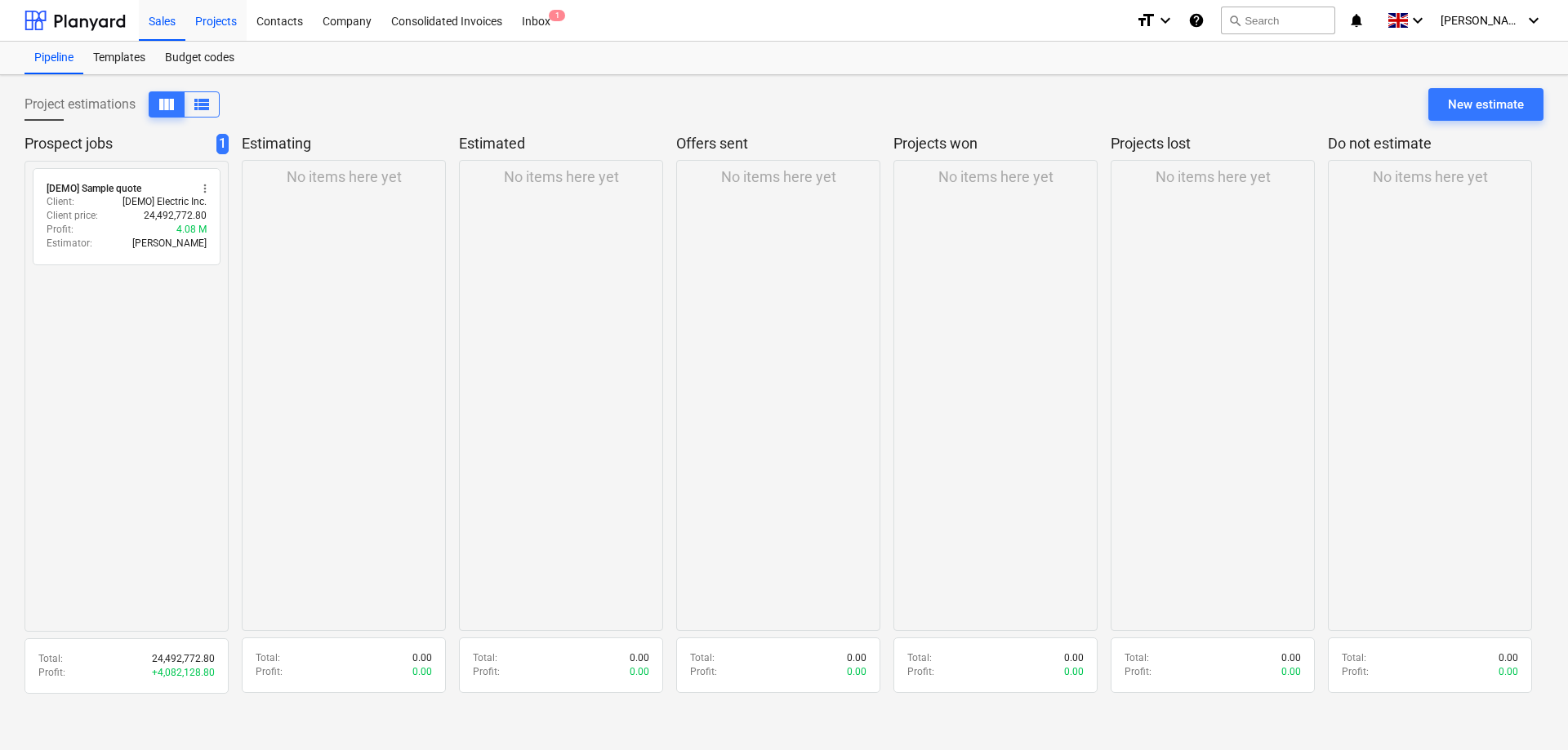
click at [210, 26] on div "Projects" at bounding box center [216, 20] width 62 height 42
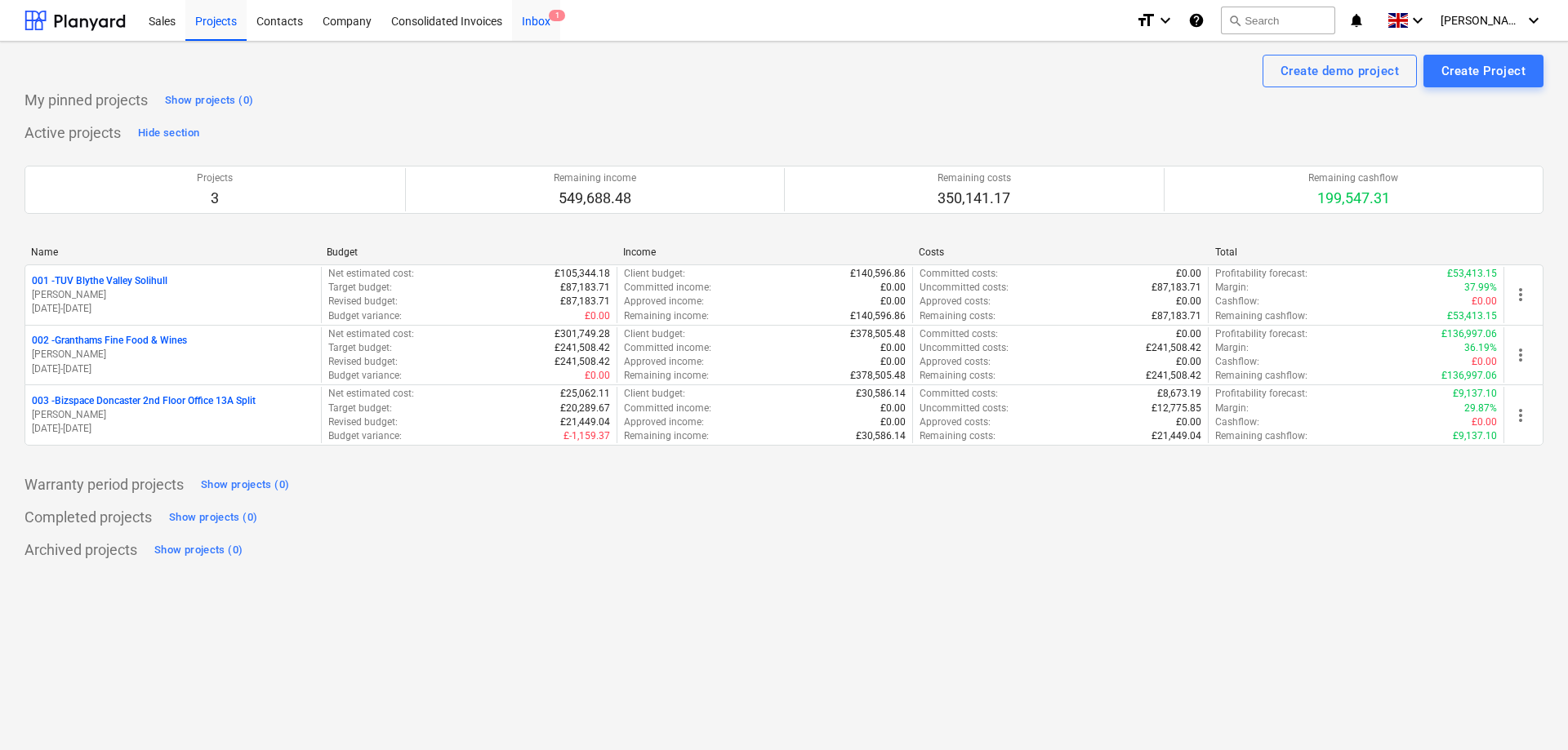
click at [539, 16] on div "Inbox 1" at bounding box center [536, 20] width 48 height 42
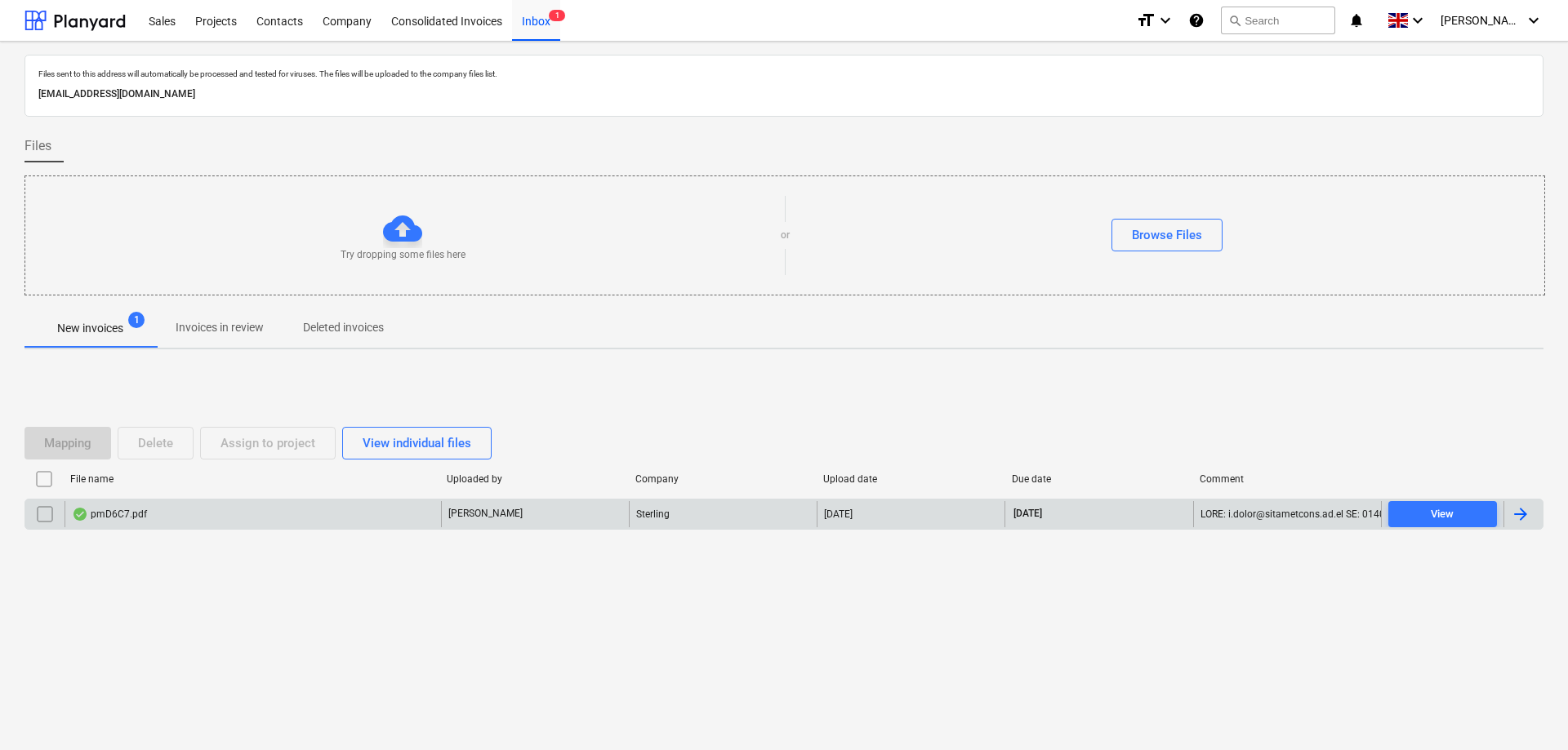
click at [120, 515] on div "pmD6C7.pdf" at bounding box center [109, 514] width 75 height 13
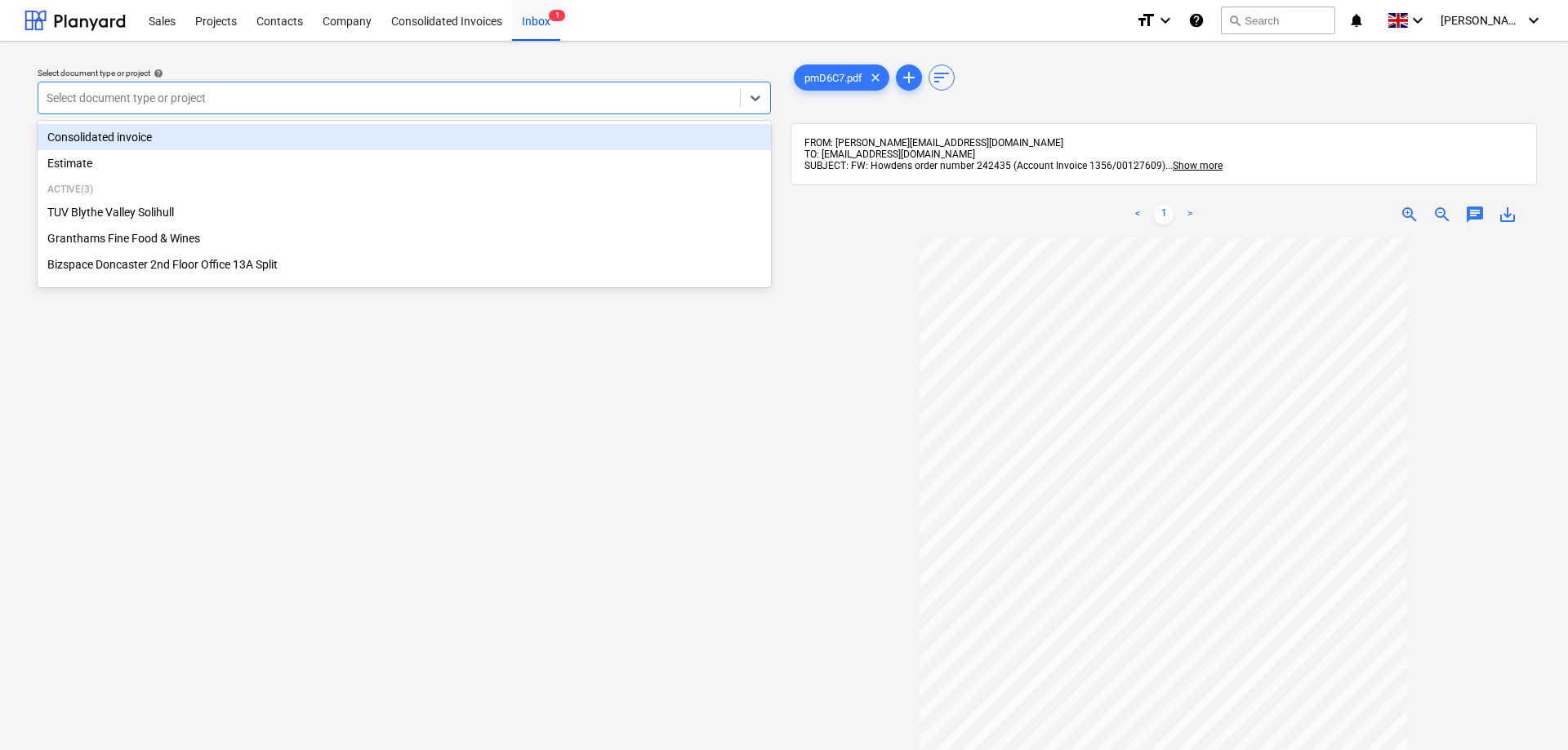
click at [583, 102] on div at bounding box center [388, 97] width 685 height 16
click at [122, 139] on div "Consolidated invoice" at bounding box center [404, 137] width 733 height 27
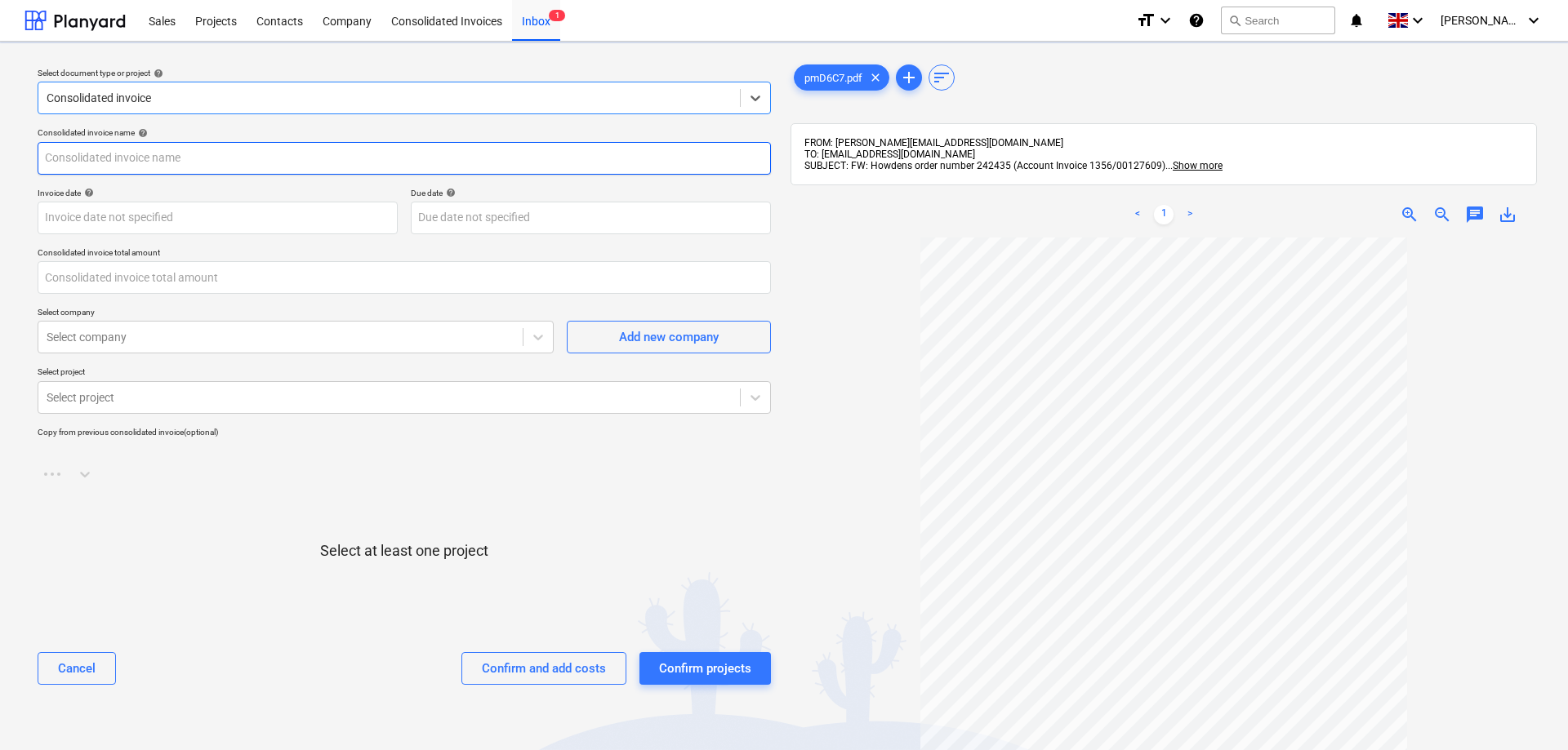
type input "1000124853"
type input "[DATE]"
type input "0.00"
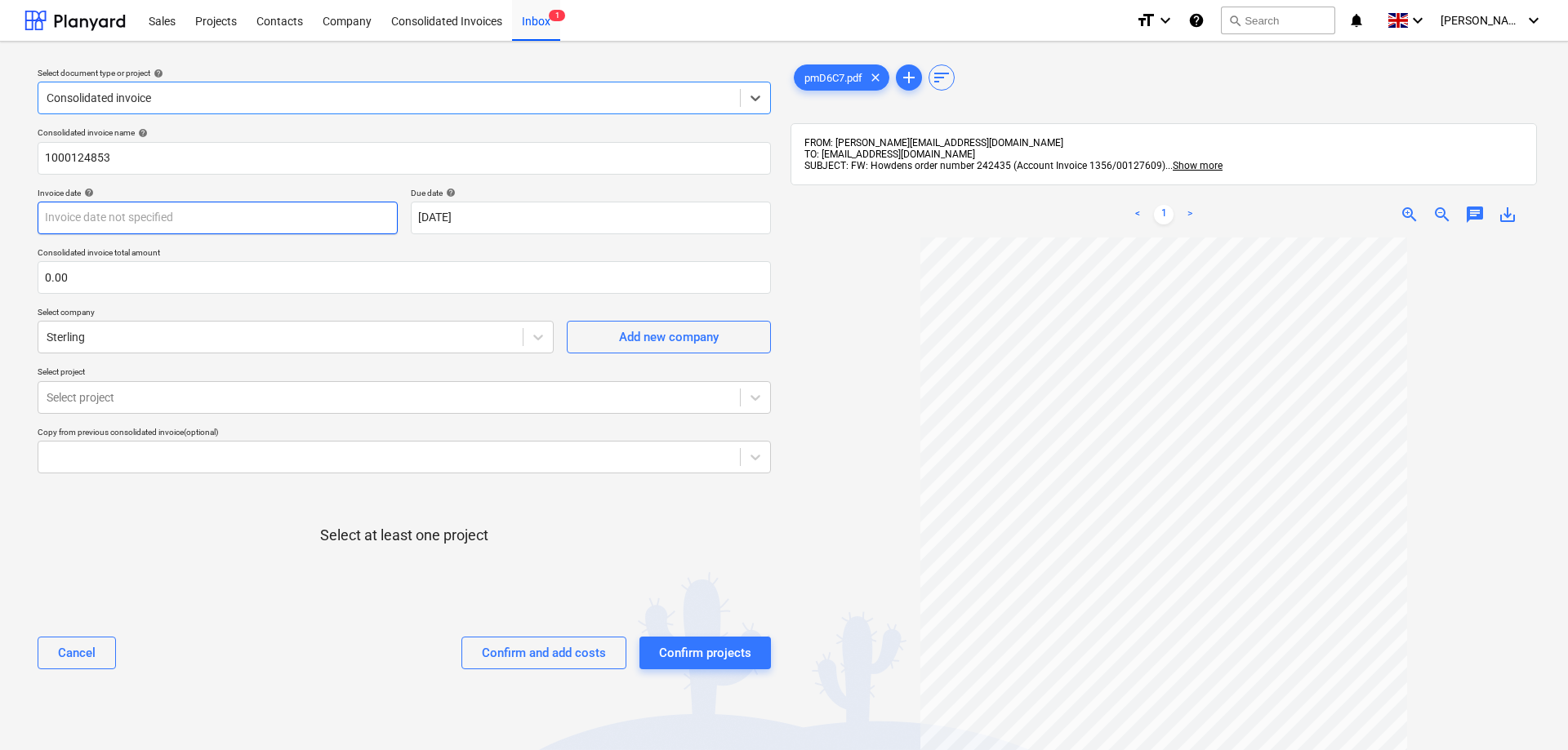
click at [206, 223] on input "text" at bounding box center [217, 218] width 360 height 32
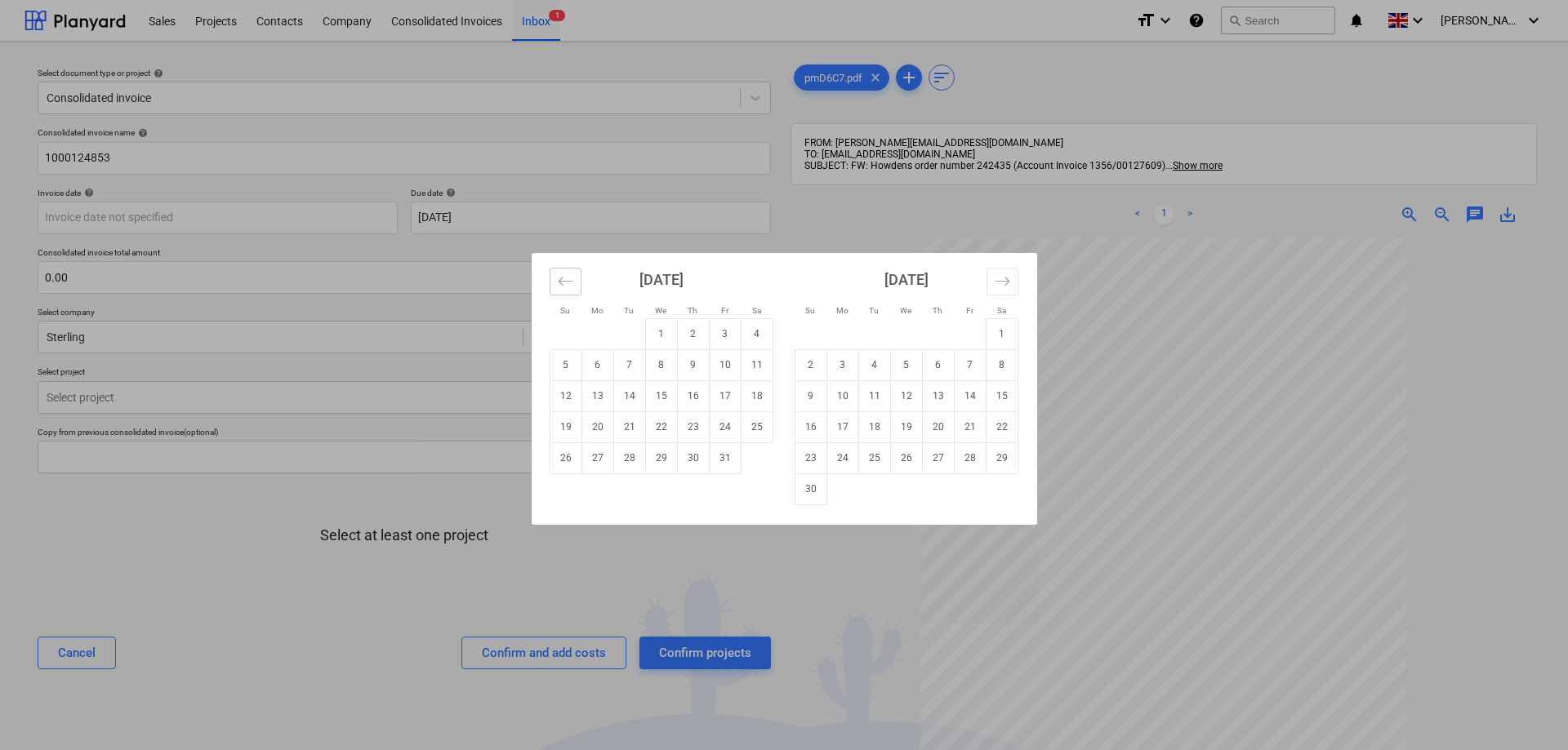
click at [568, 278] on icon "Move backward to switch to the previous month." at bounding box center [565, 281] width 15 height 15
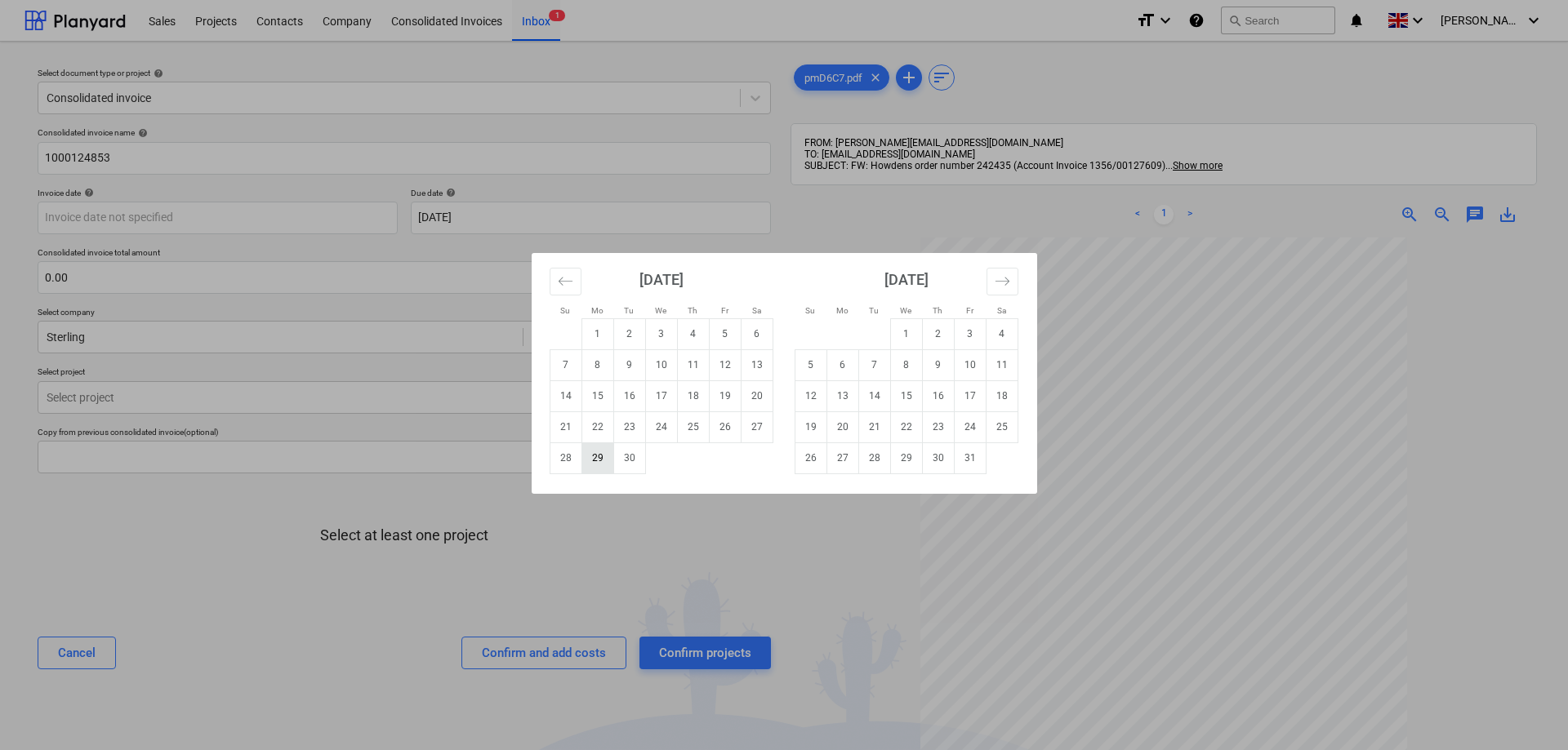
click at [597, 458] on td "29" at bounding box center [597, 458] width 32 height 31
type input "[DATE]"
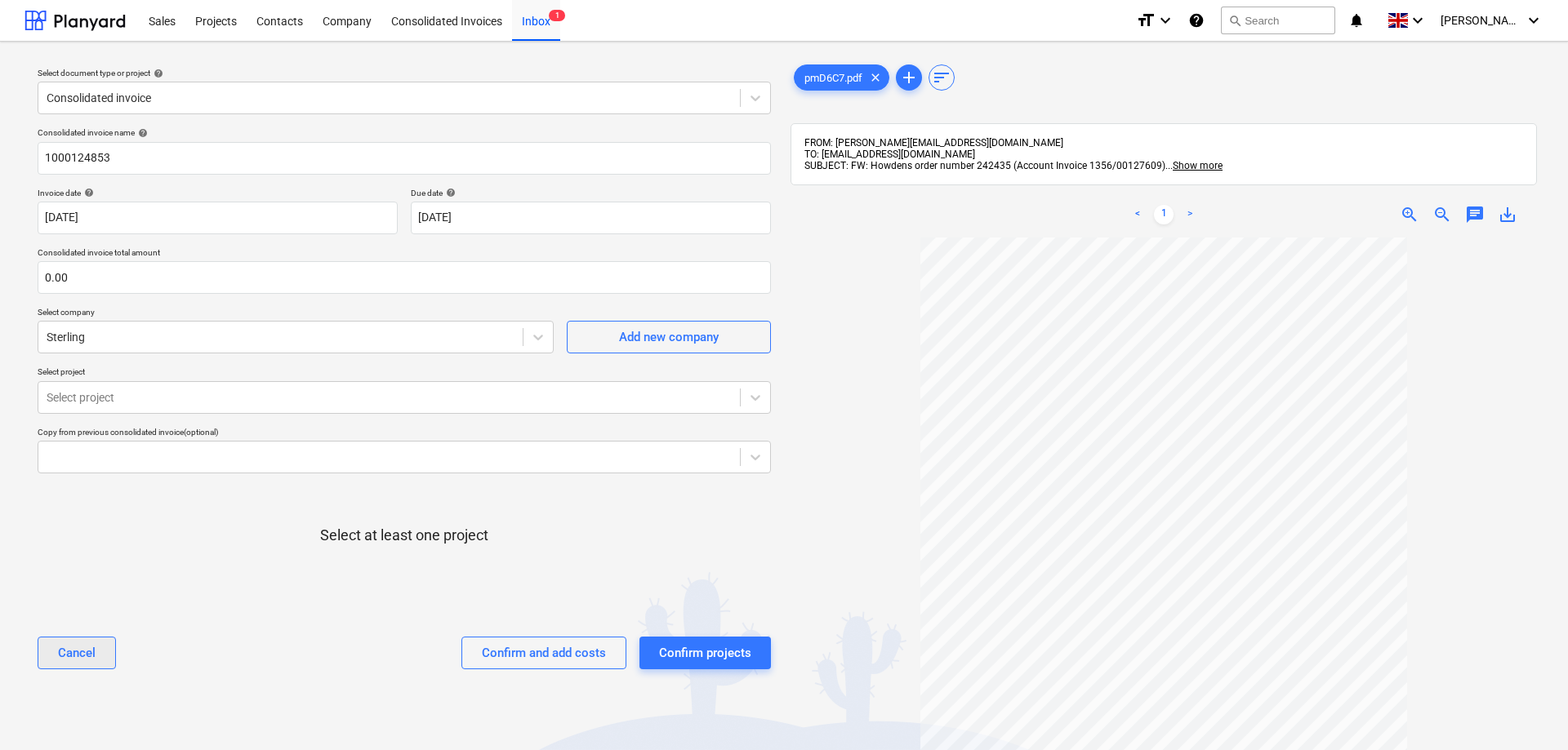
click at [59, 651] on div "Cancel" at bounding box center [77, 653] width 38 height 21
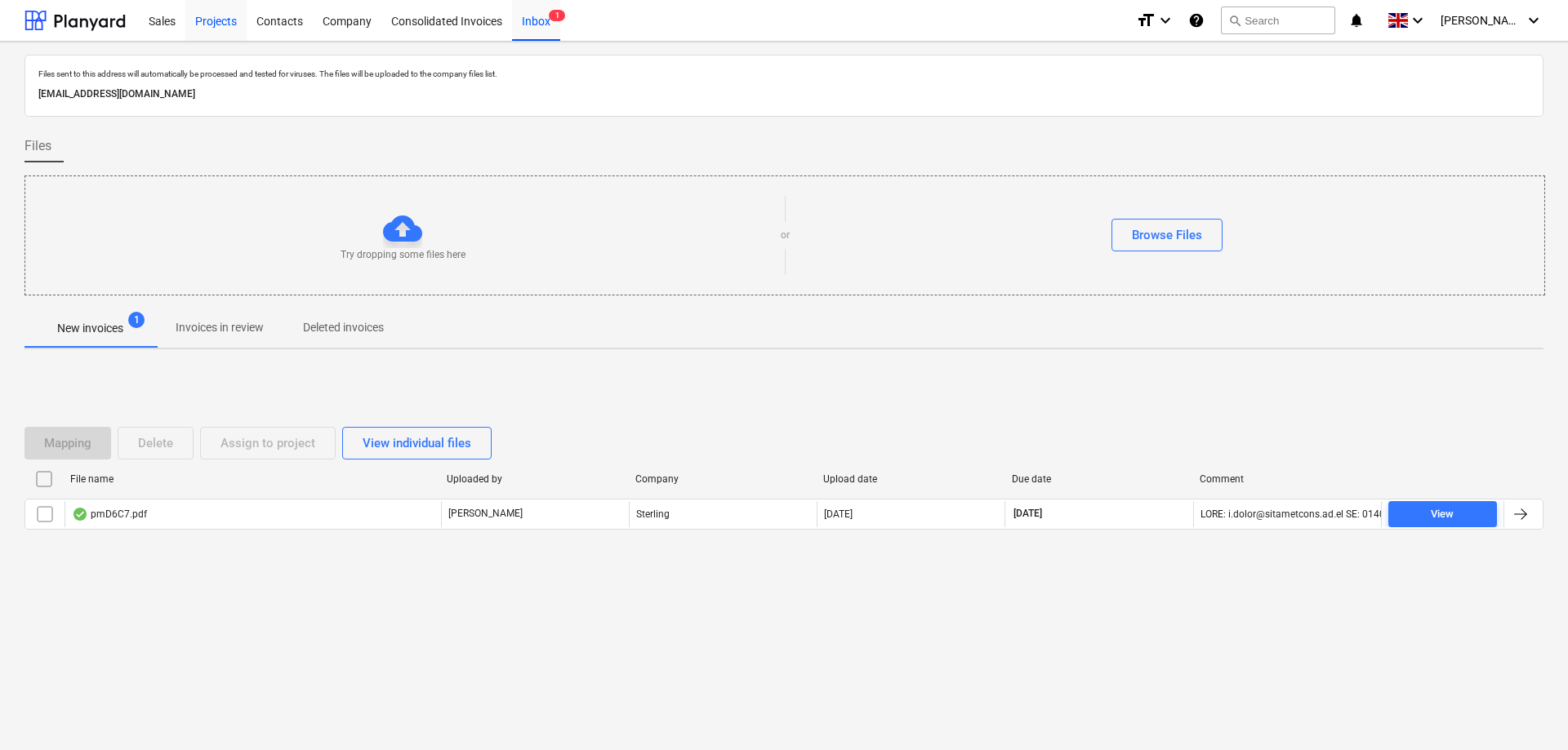
click at [211, 21] on div "Projects" at bounding box center [216, 20] width 62 height 42
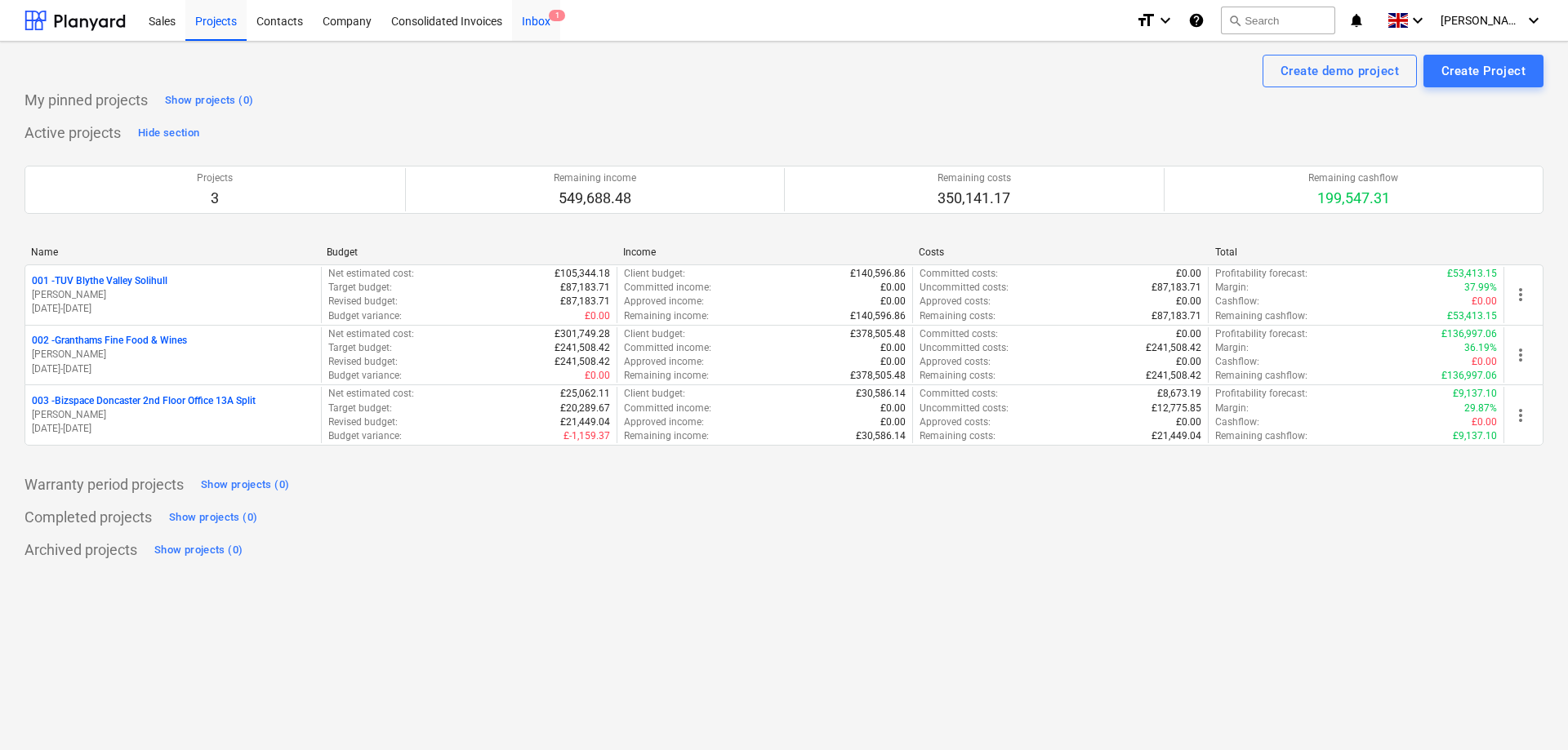
click at [540, 19] on div "Inbox 1" at bounding box center [536, 20] width 48 height 42
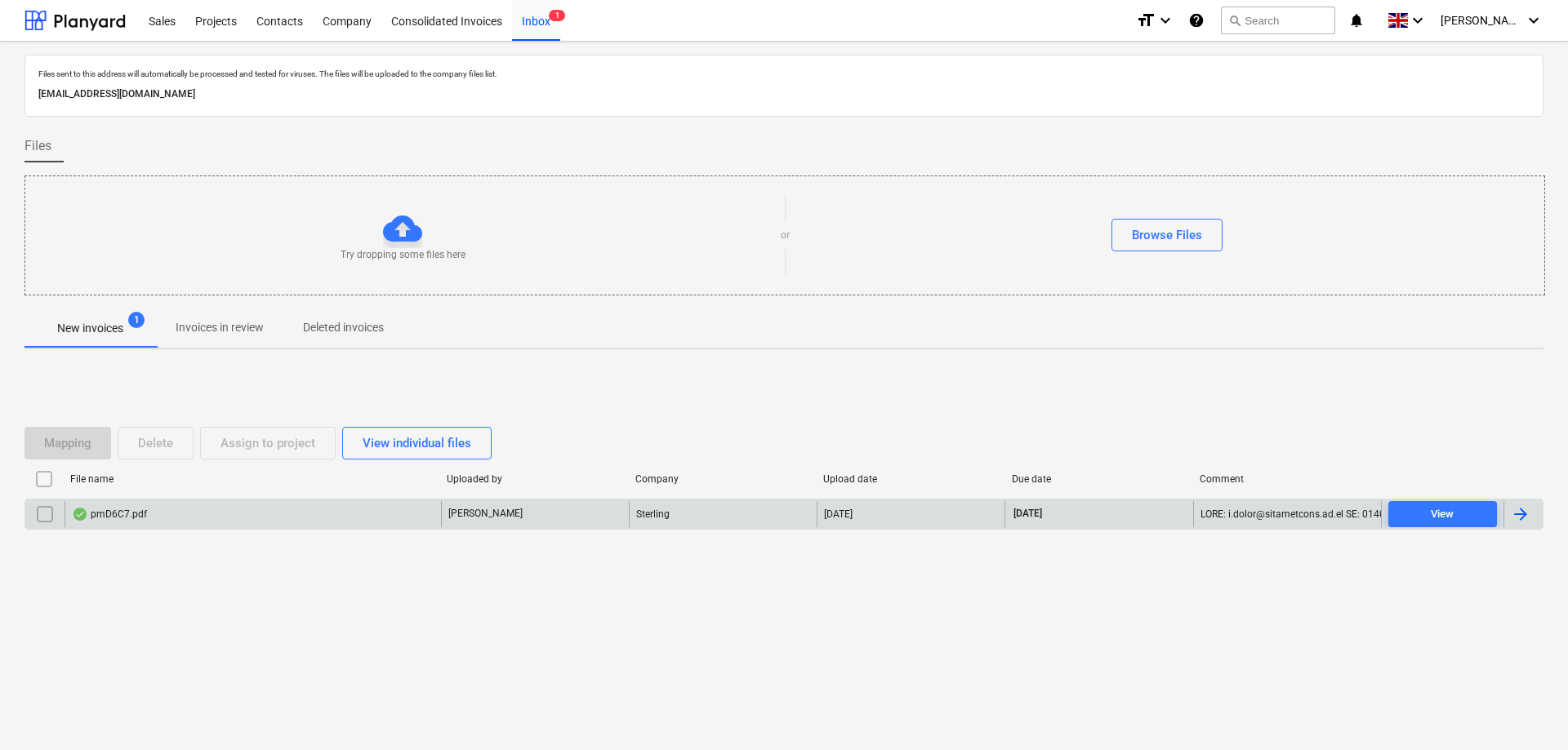
click at [127, 513] on div "pmD6C7.pdf" at bounding box center [109, 514] width 75 height 13
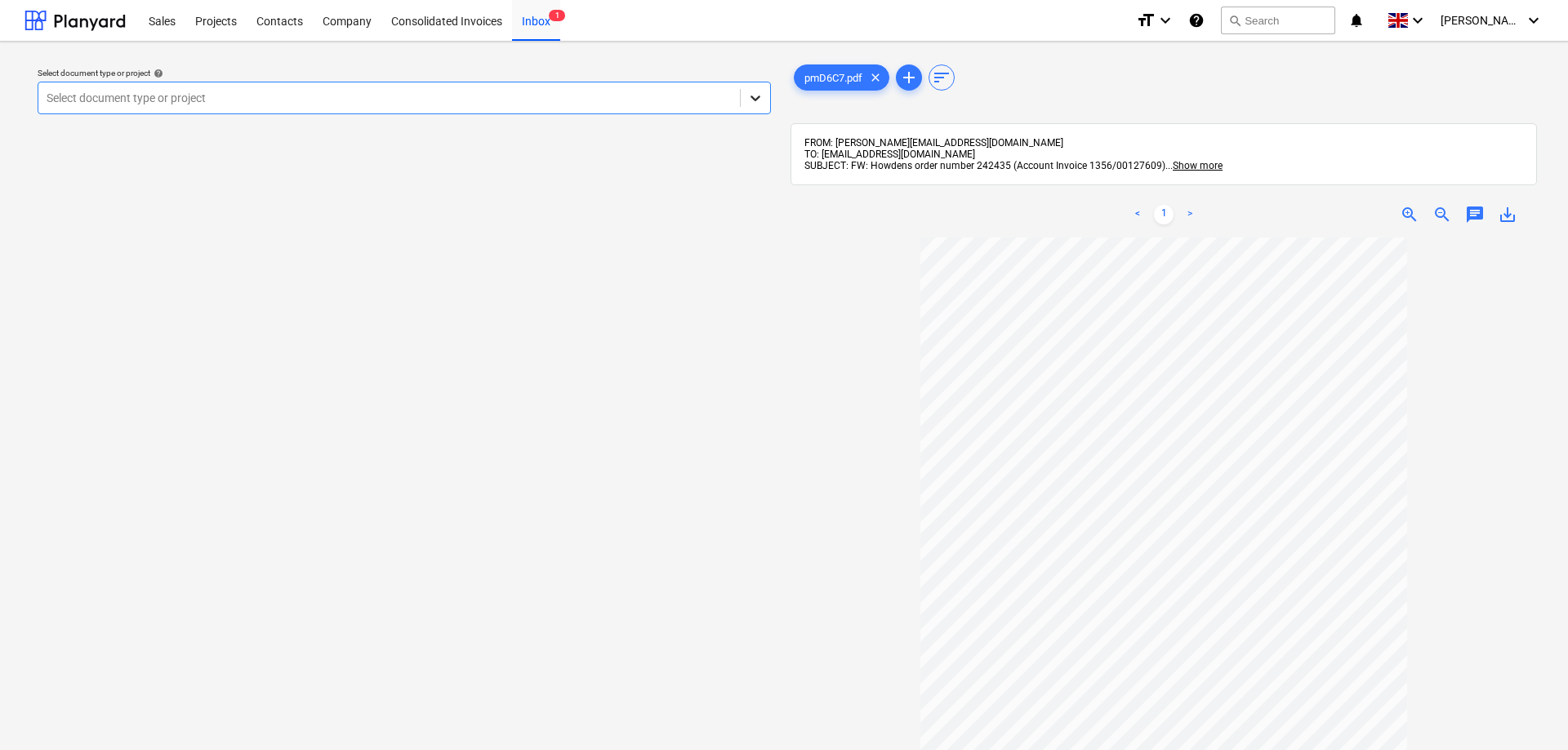
click at [759, 101] on icon at bounding box center [755, 97] width 16 height 16
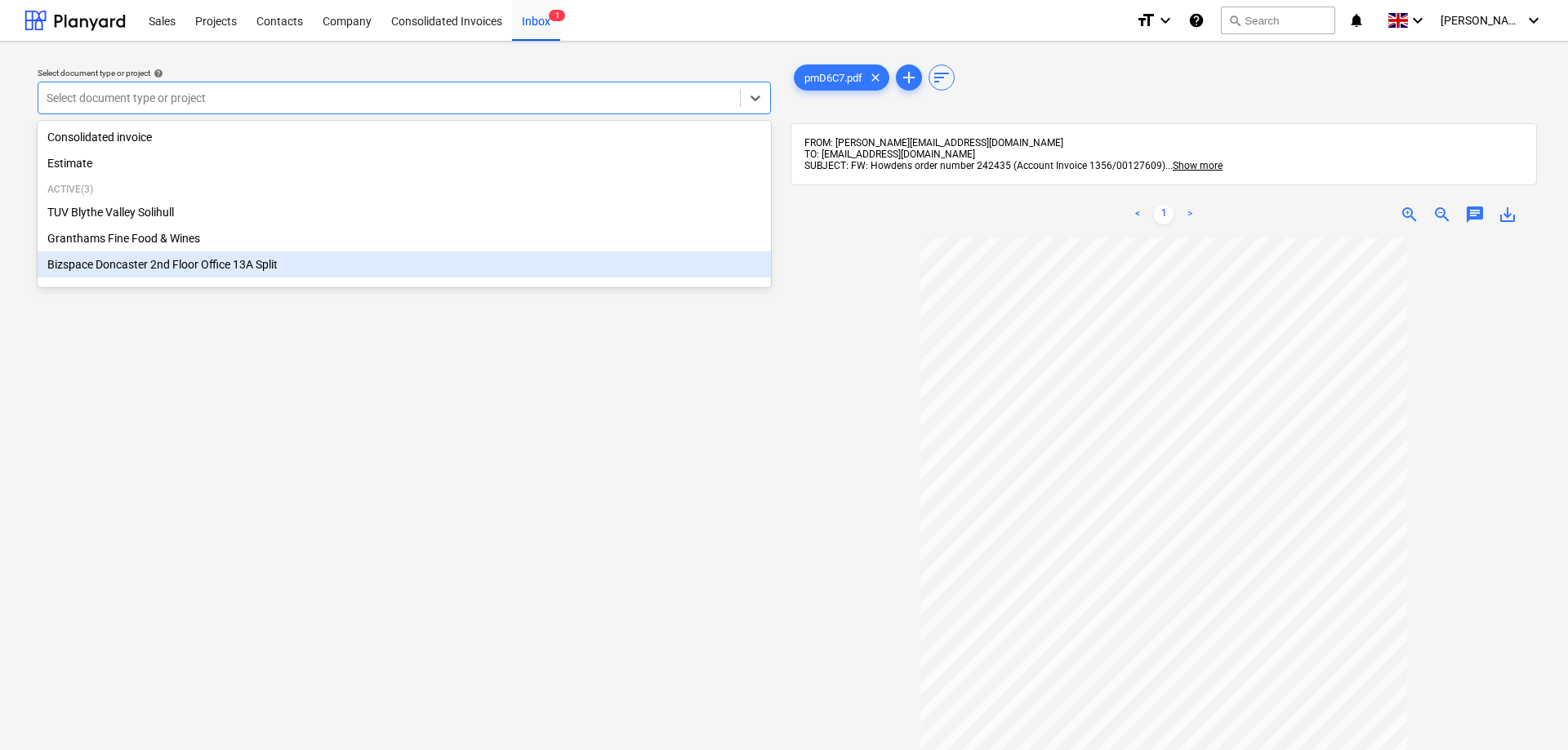
click at [248, 268] on div "Bizspace Doncaster 2nd Floor Office 13A Split" at bounding box center [404, 264] width 733 height 27
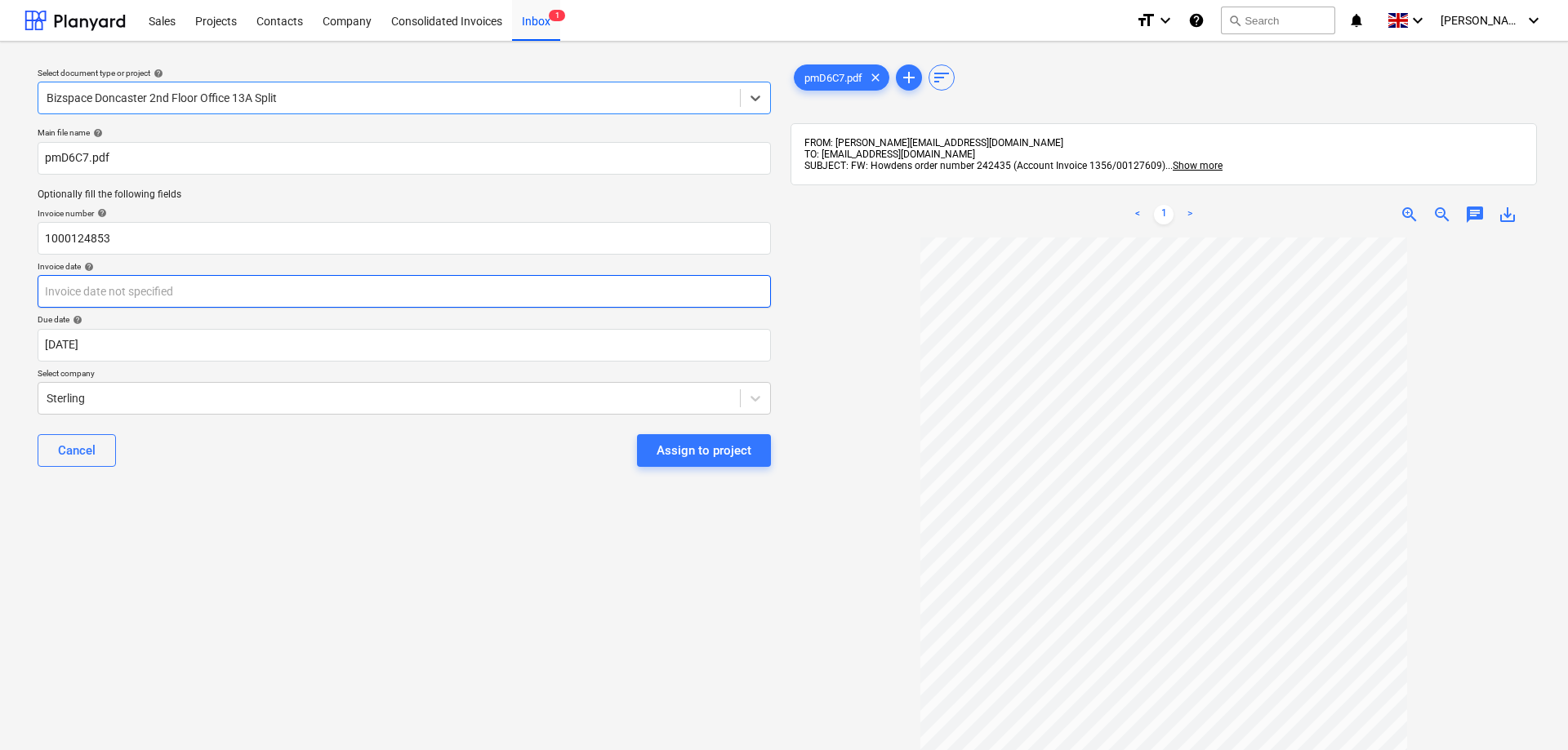
click at [661, 292] on input "text" at bounding box center [404, 292] width 733 height 32
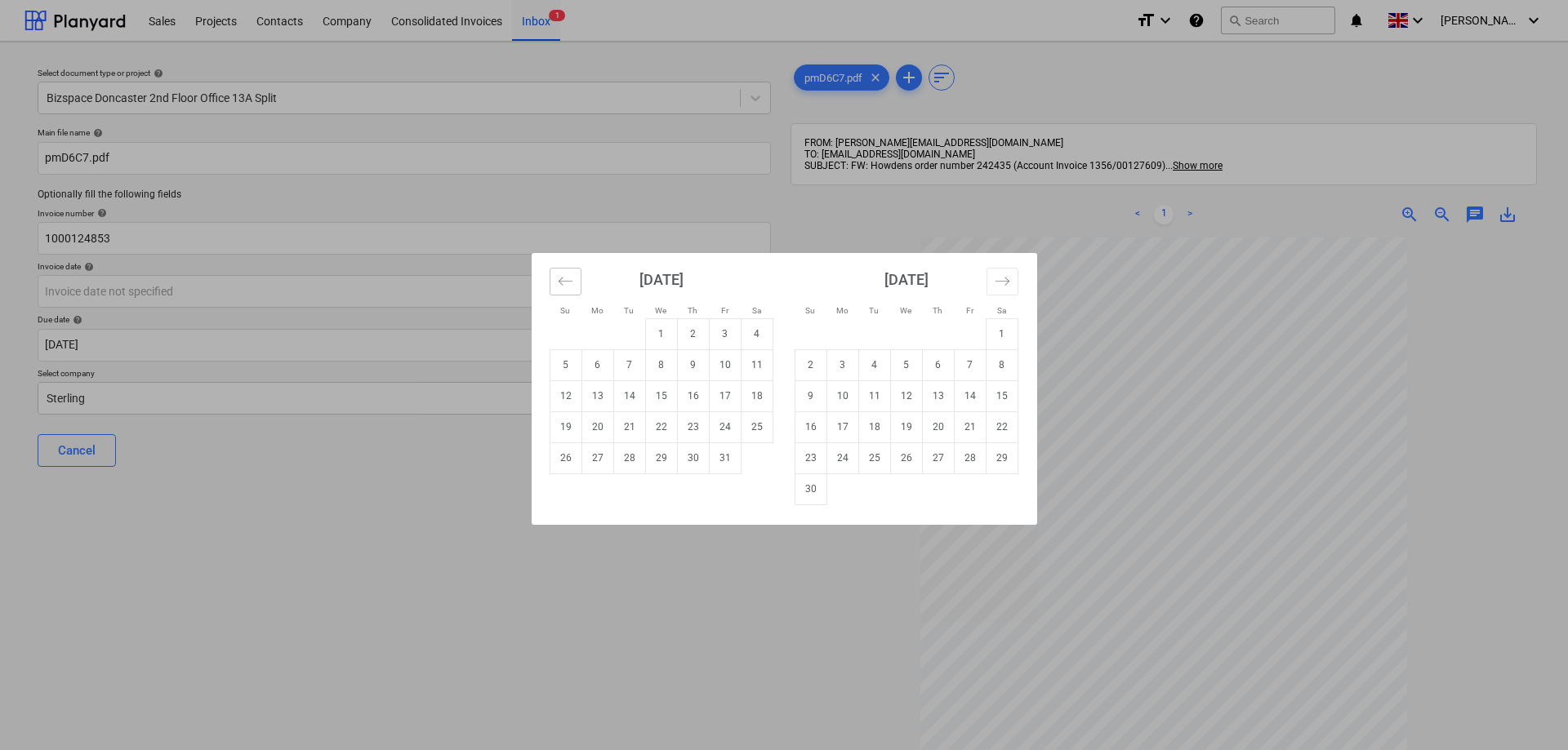
click at [559, 282] on icon "Move backward to switch to the previous month." at bounding box center [565, 281] width 15 height 15
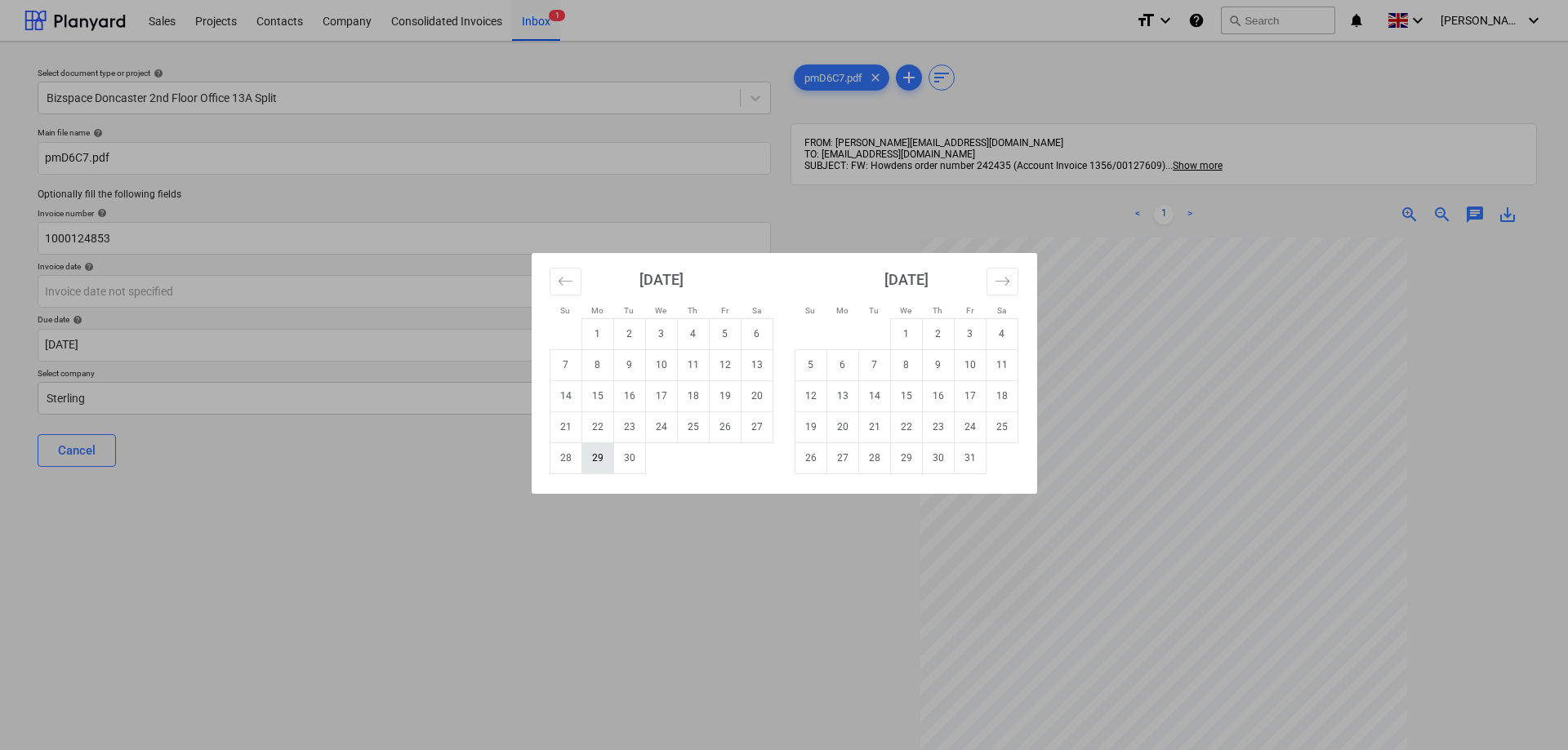
click at [603, 459] on td "29" at bounding box center [597, 458] width 32 height 31
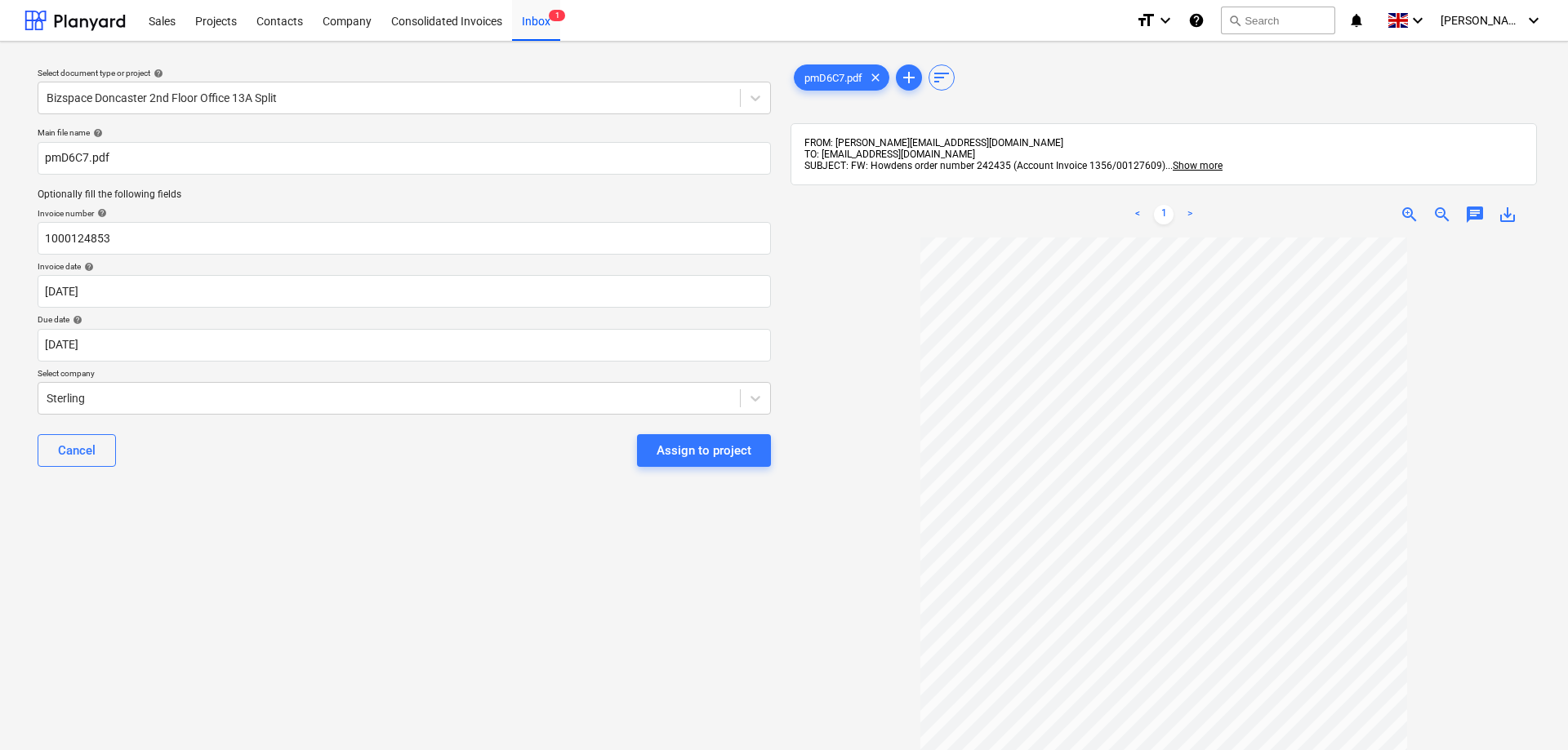
type input "[DATE]"
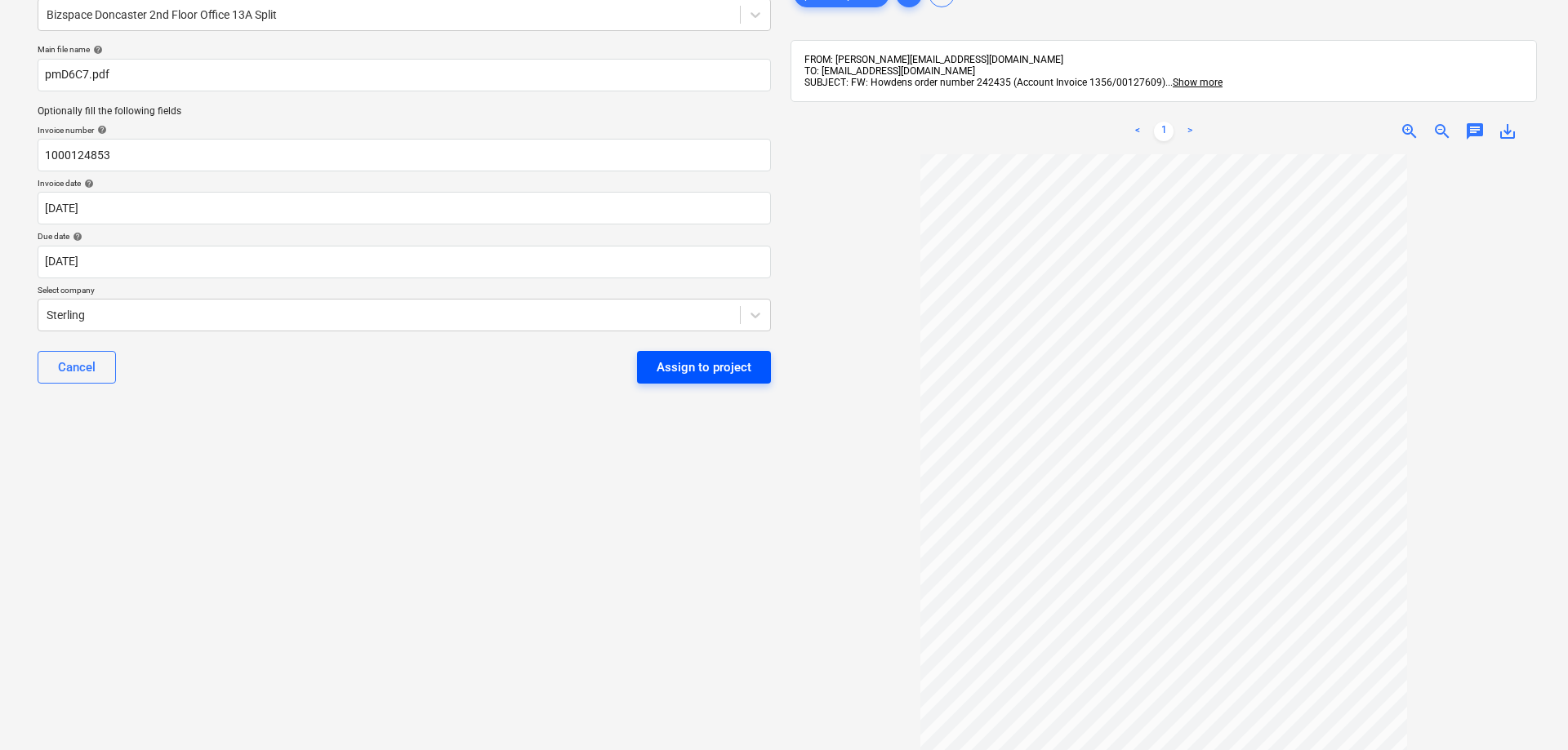
click at [707, 357] on div "Assign to project" at bounding box center [704, 367] width 95 height 21
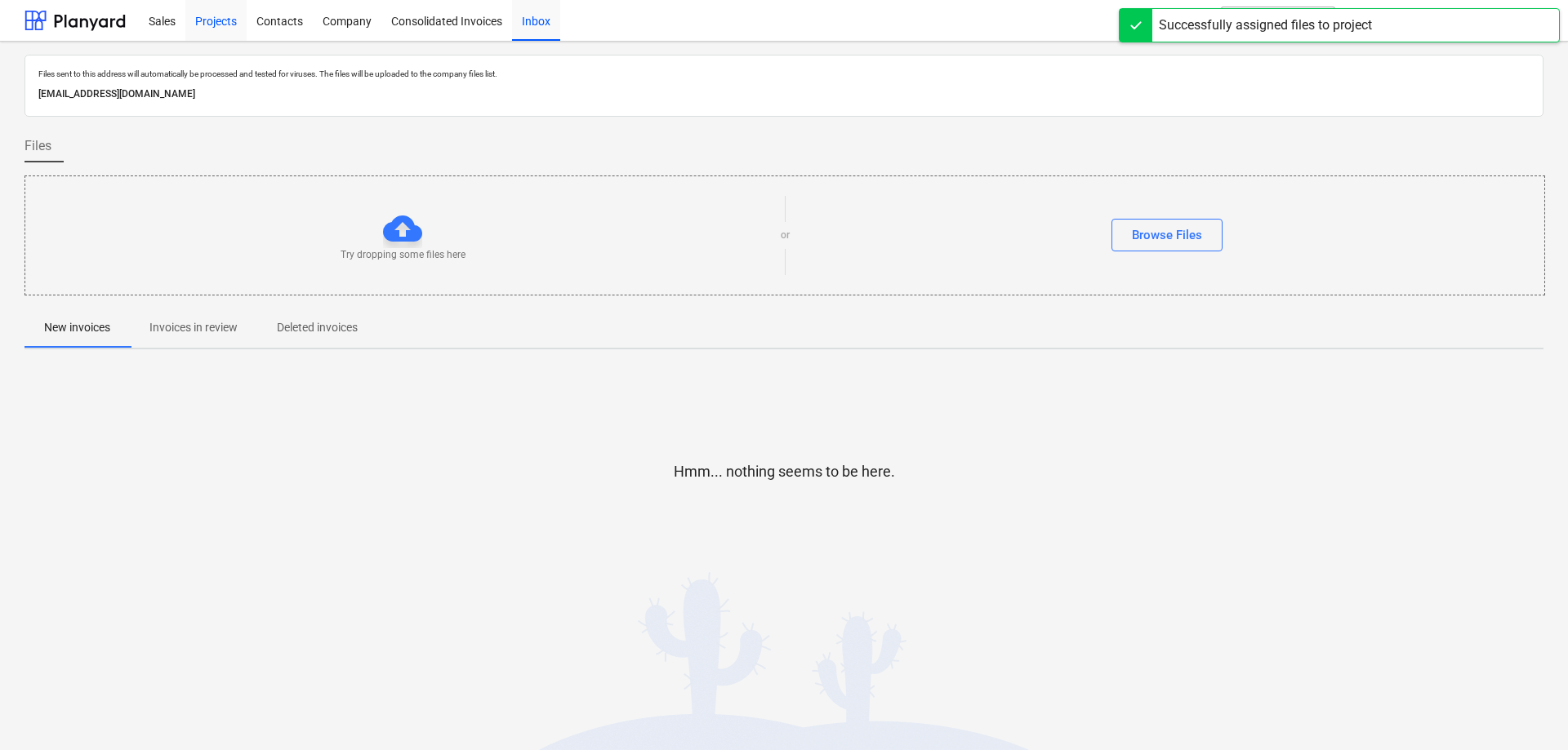
click at [204, 23] on div "Projects" at bounding box center [216, 20] width 62 height 42
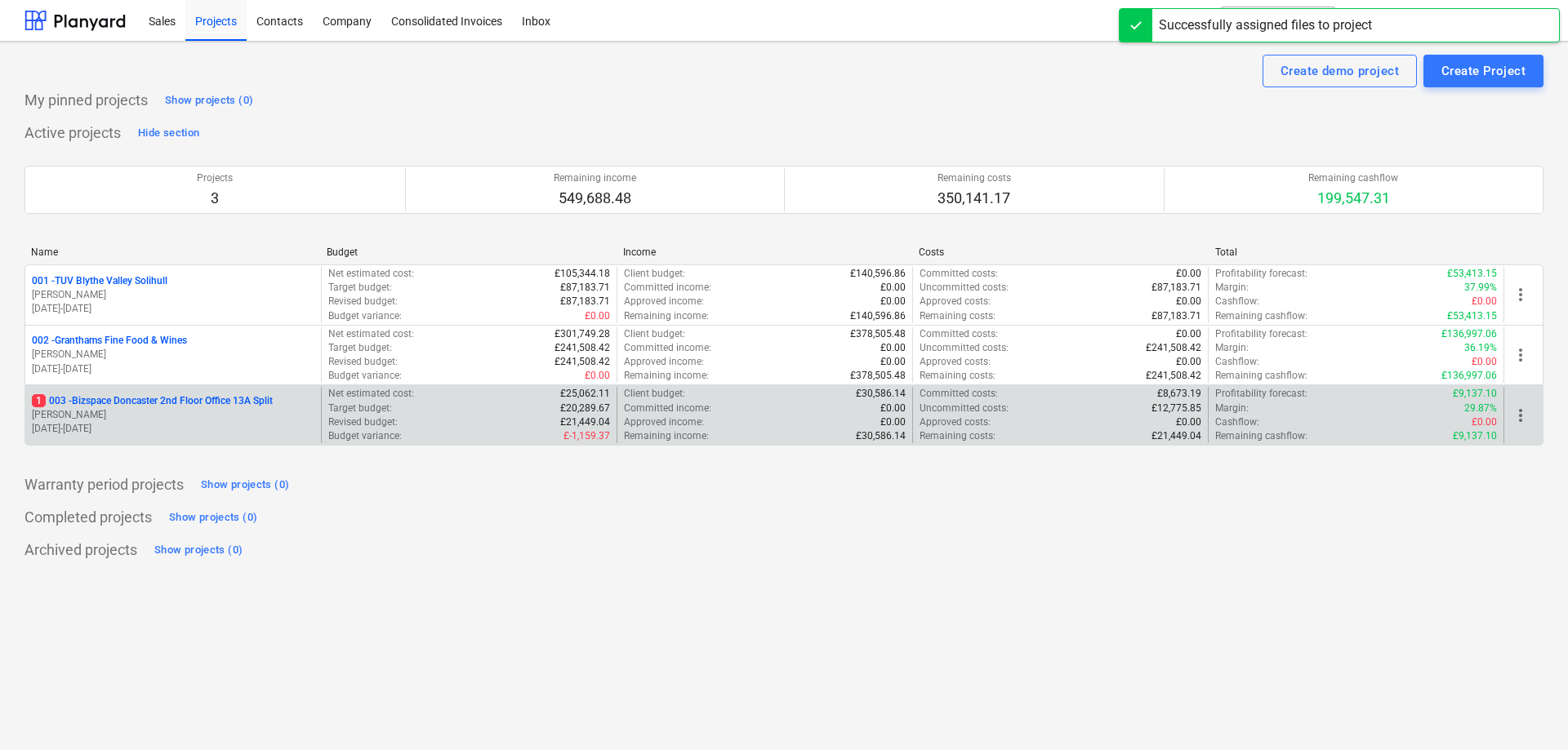
click at [105, 417] on p "[PERSON_NAME]" at bounding box center [173, 415] width 282 height 14
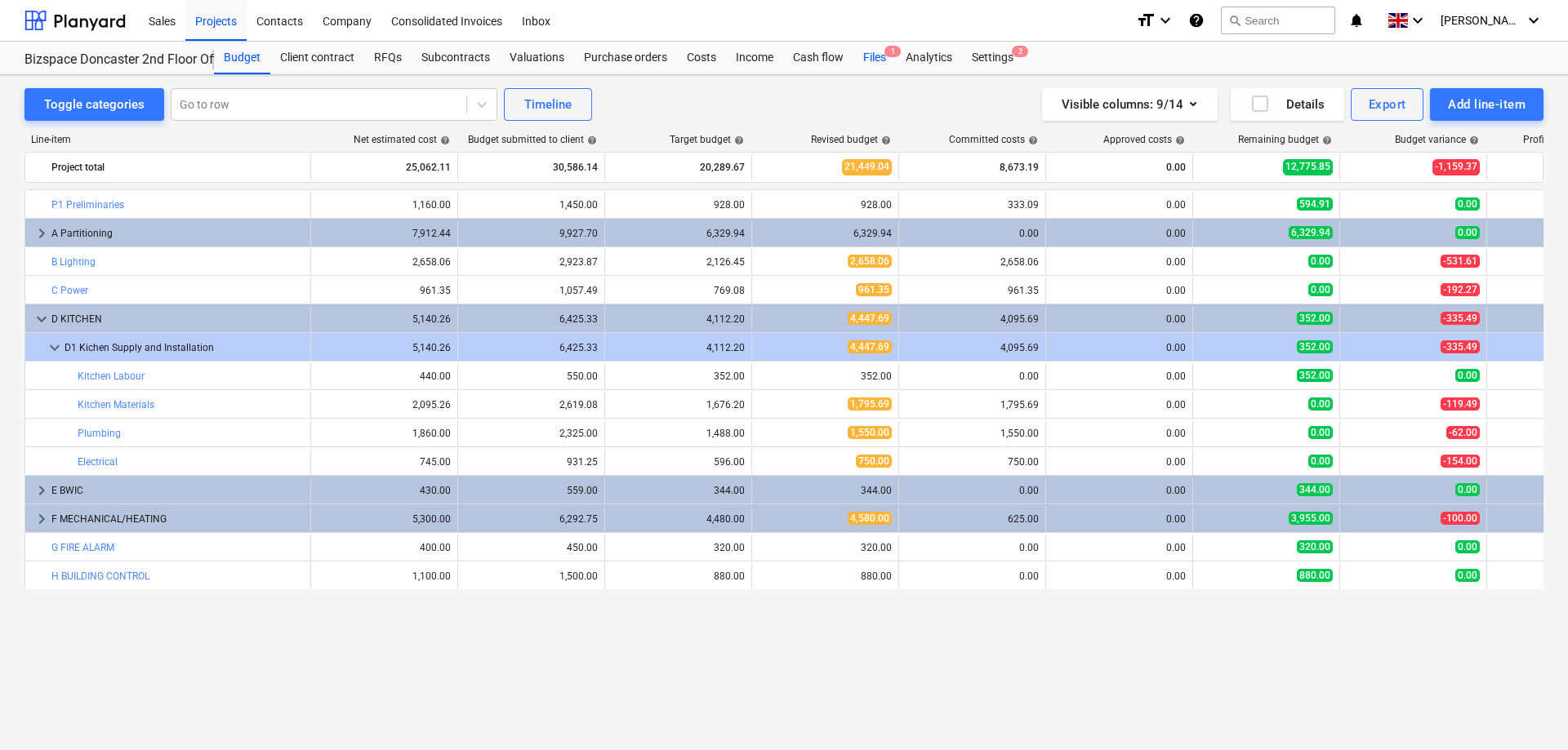
click at [873, 52] on div "Files 1" at bounding box center [875, 58] width 43 height 32
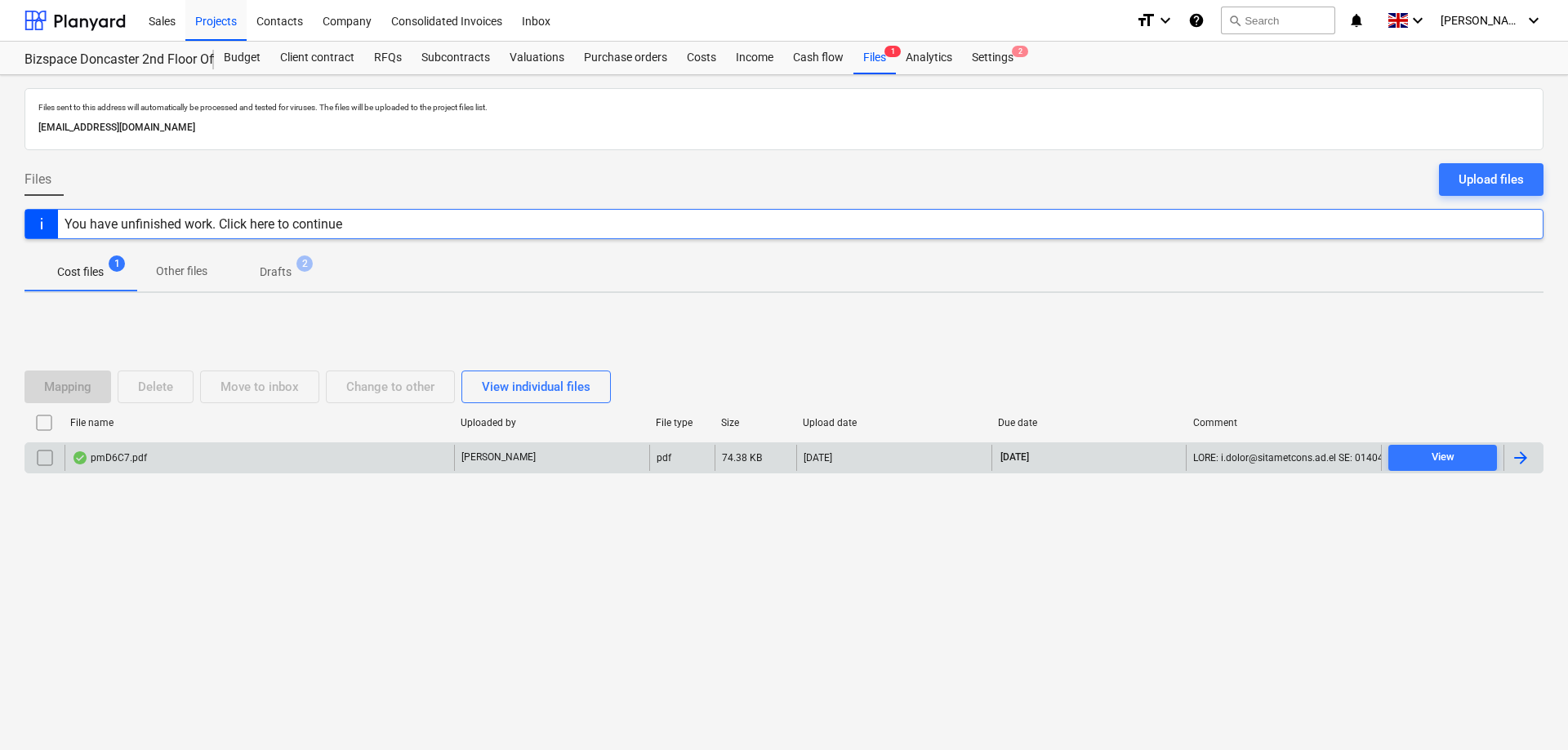
click at [147, 468] on div "pmD6C7.pdf" at bounding box center [258, 458] width 389 height 27
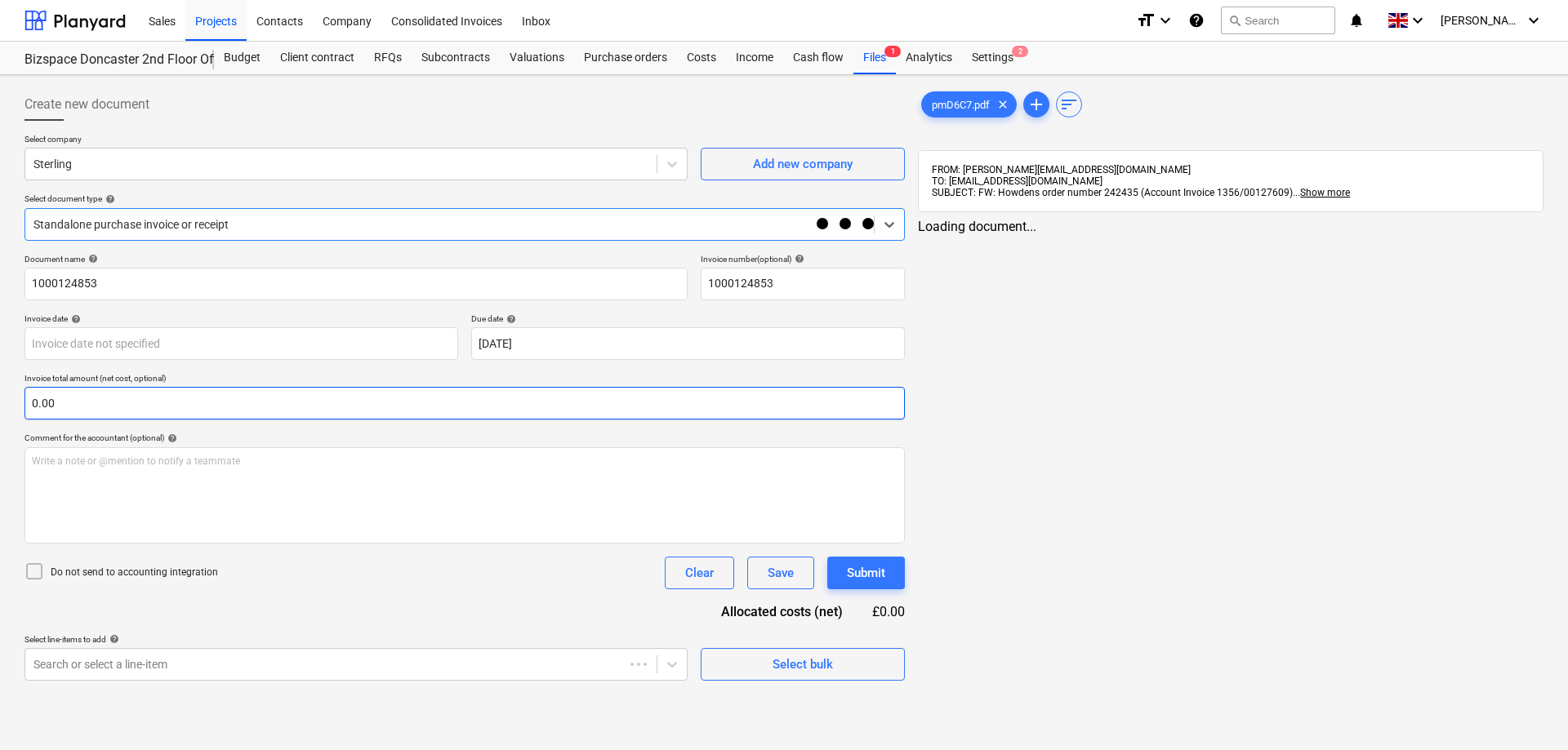
type input "[DATE]"
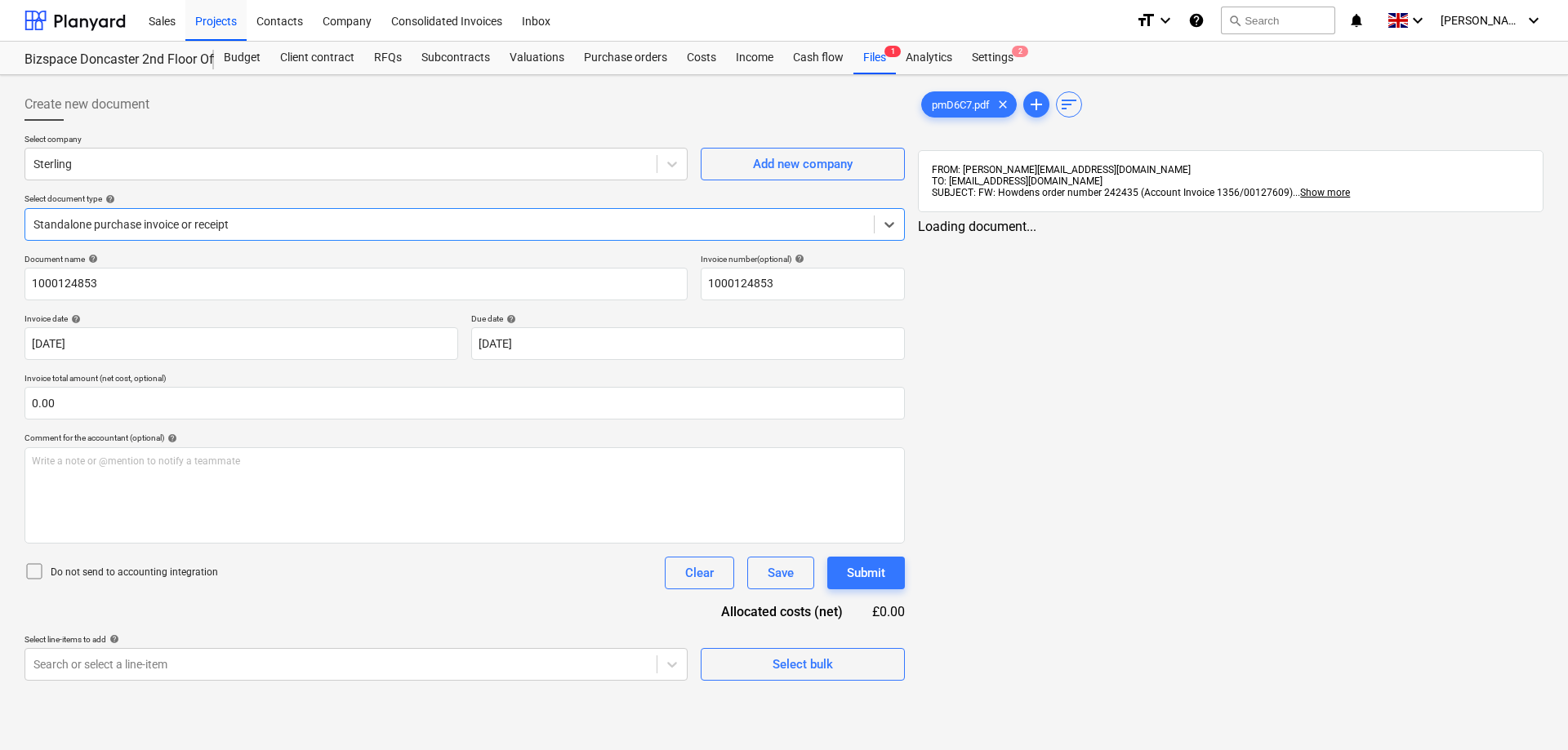
click at [730, 227] on div at bounding box center [449, 224] width 832 height 16
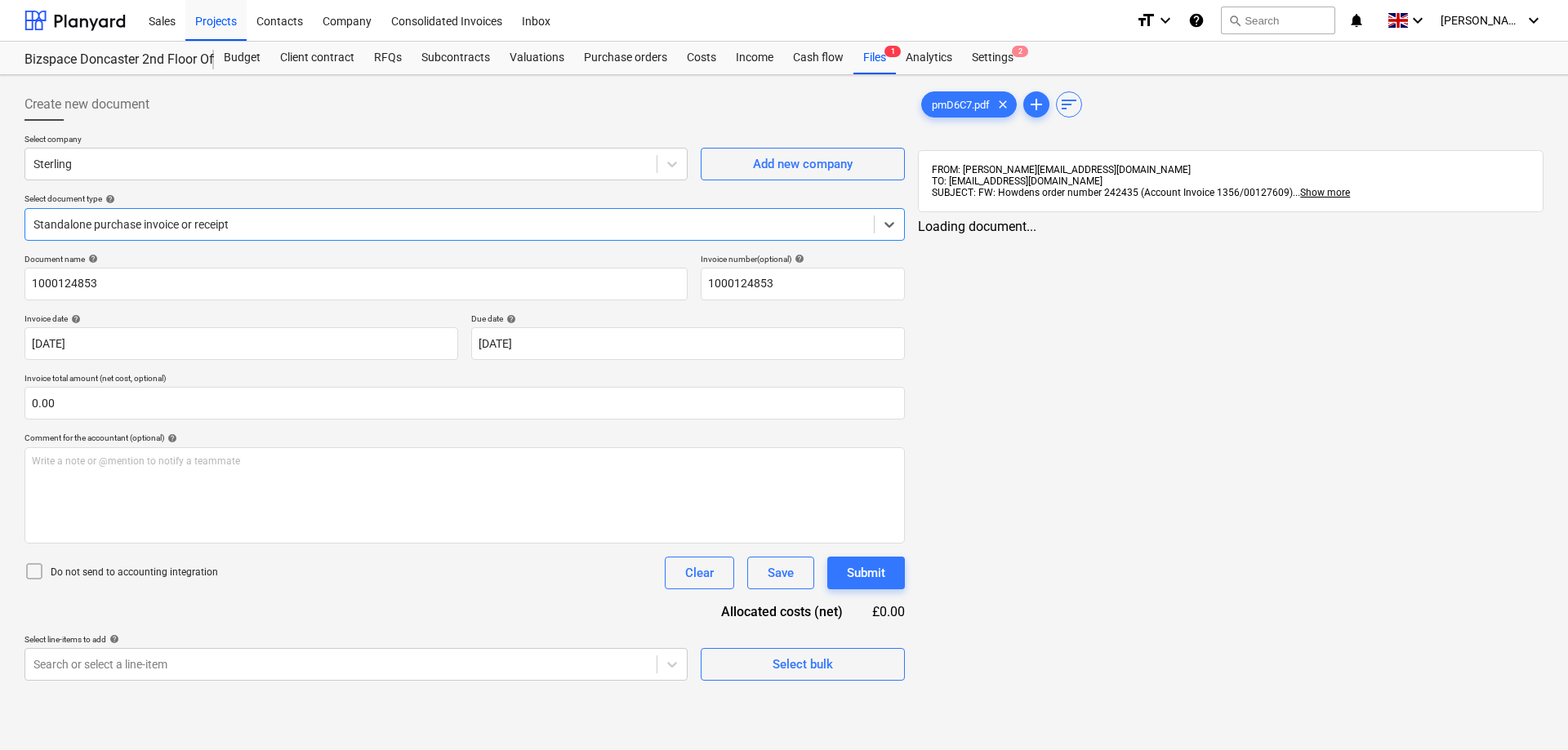
click at [1086, 428] on div "pmD6C7.pdf clear add sort FROM: [PERSON_NAME][EMAIL_ADDRESS][DOMAIN_NAME] TO: […" at bounding box center [1230, 384] width 639 height 605
click at [671, 668] on body "Sales Projects Contacts Company Consolidated Invoices Inbox format_size keyboar…" at bounding box center [784, 375] width 1568 height 750
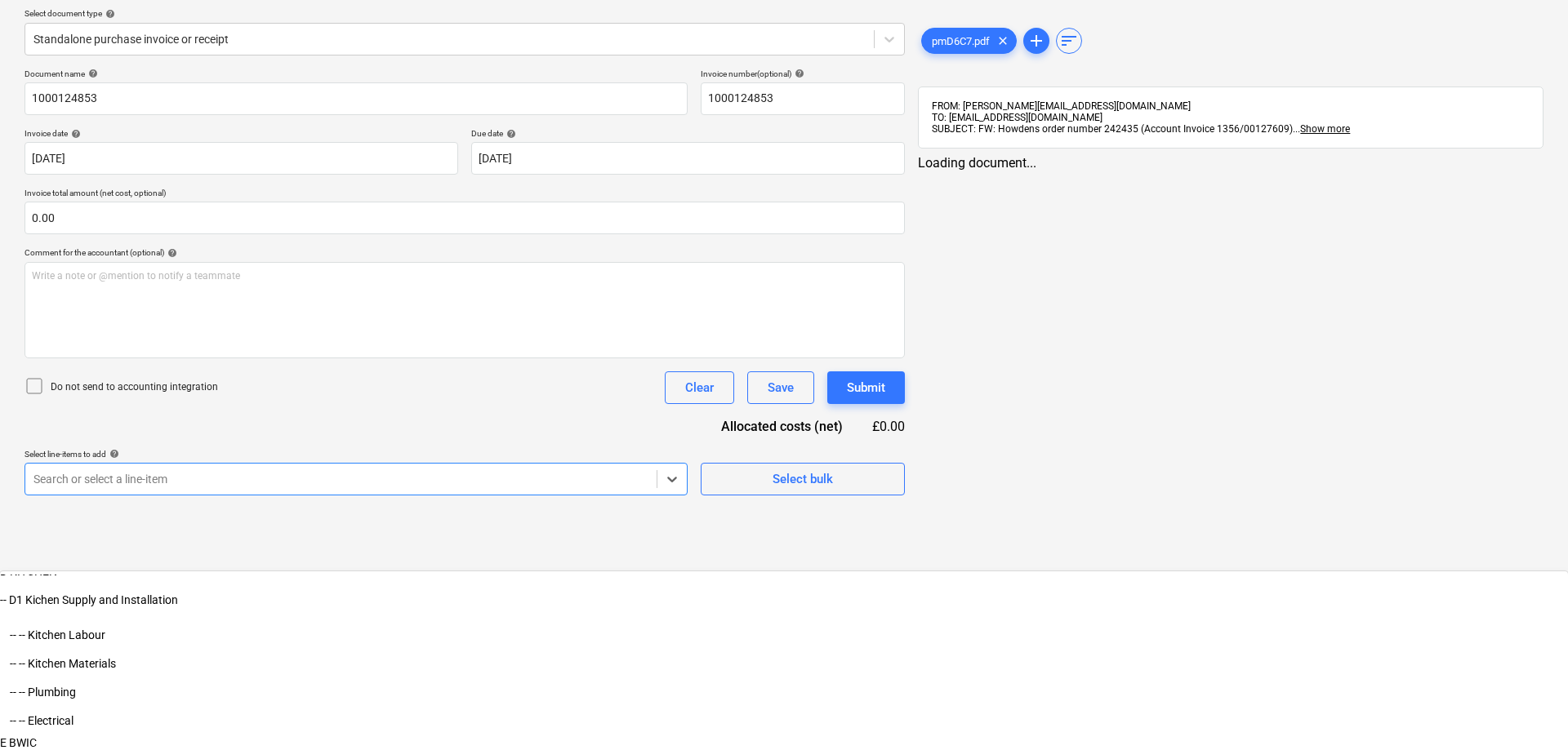
scroll to position [416, 0]
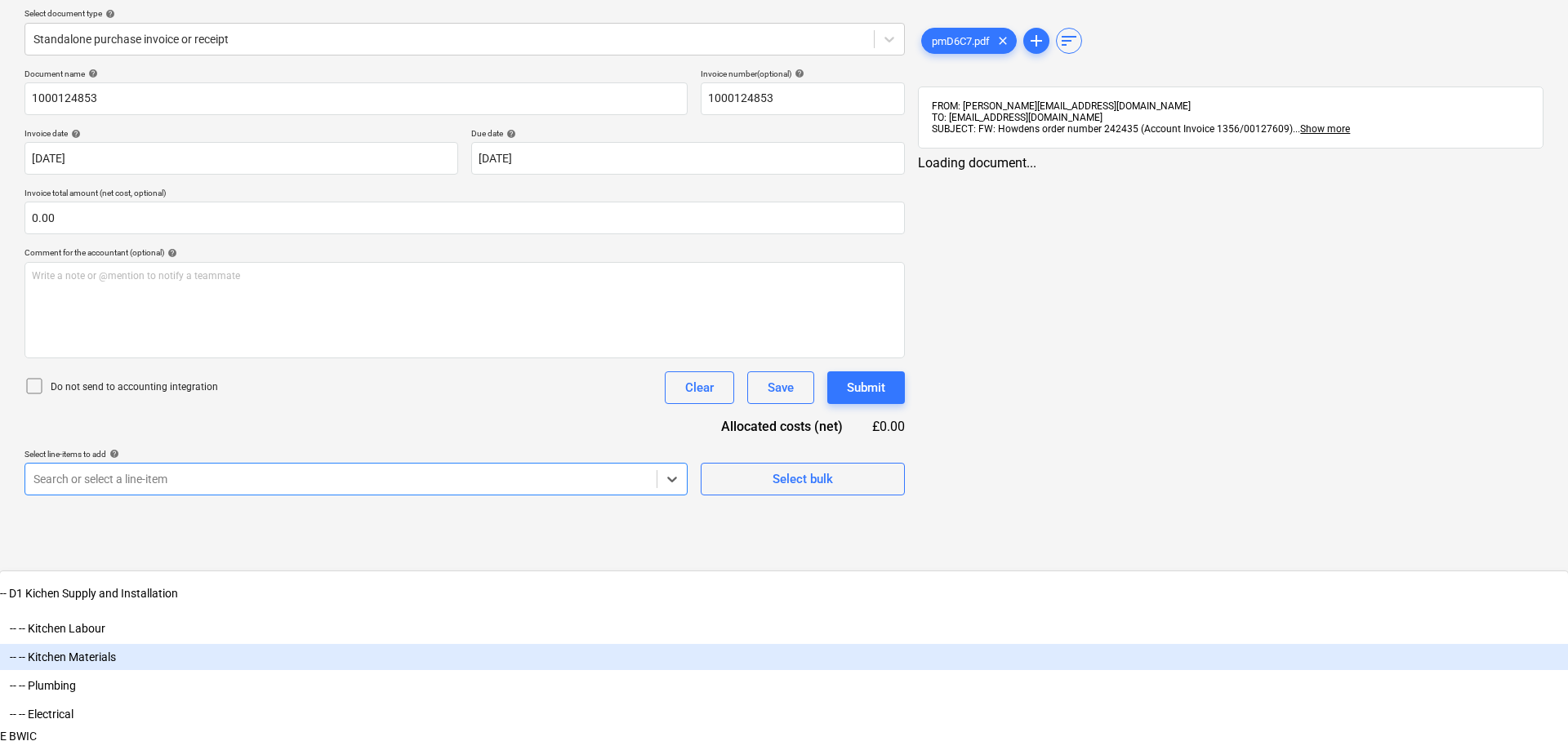
click at [123, 644] on div "-- -- Kitchen Materials" at bounding box center [784, 657] width 1568 height 27
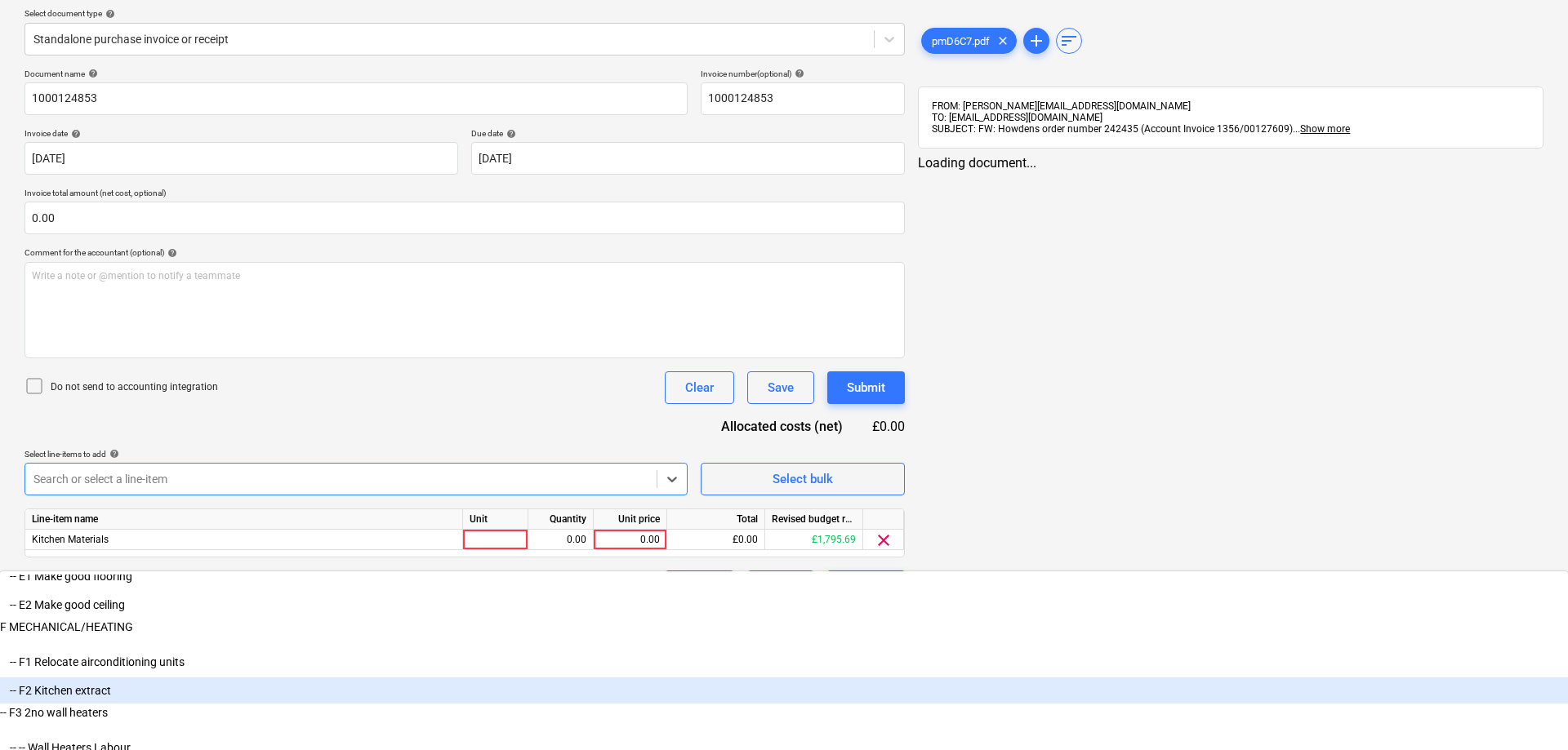
scroll to position [612, 0]
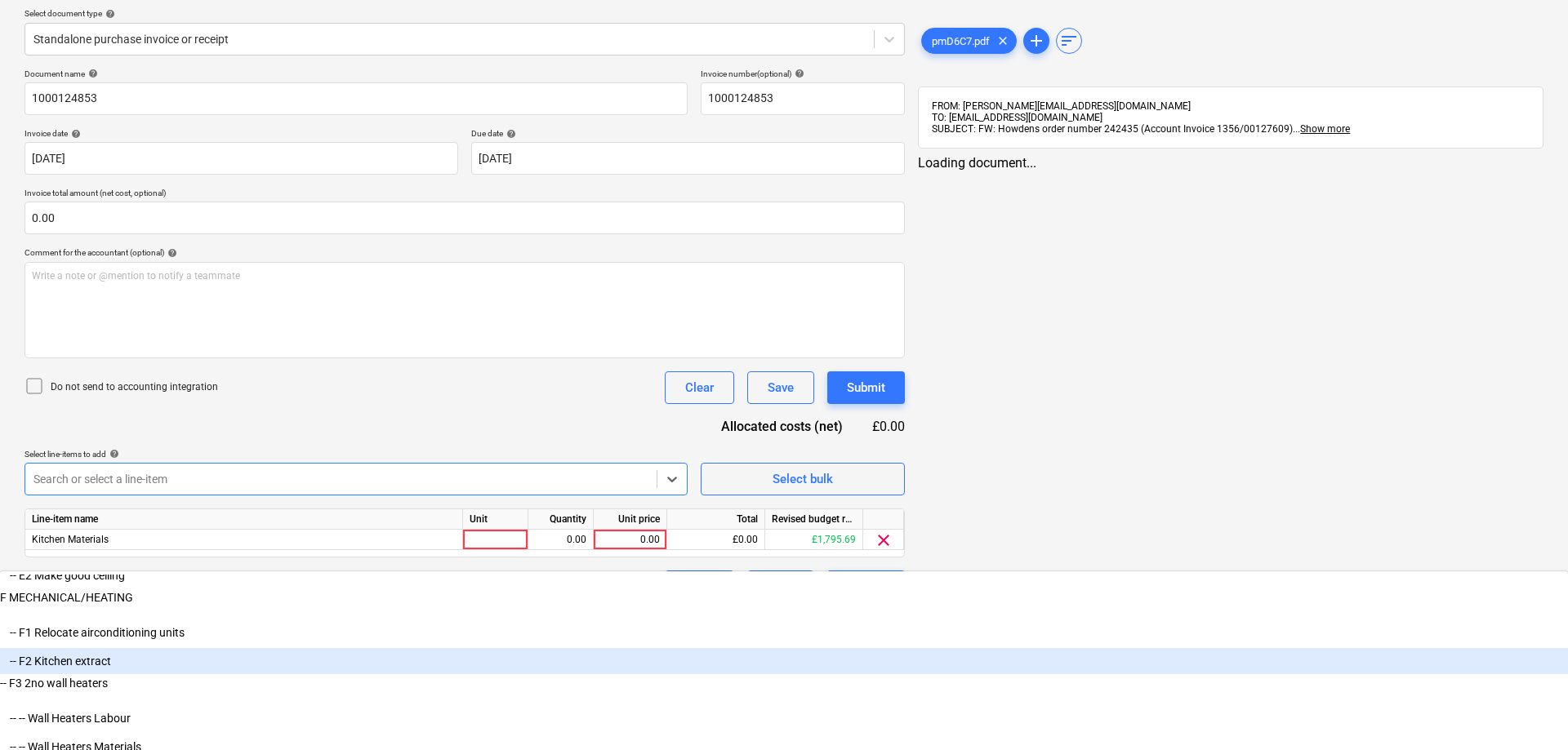
click at [1093, 576] on div "pmD6C7.pdf clear add sort FROM: [PERSON_NAME][EMAIL_ADDRESS][DOMAIN_NAME] TO: […" at bounding box center [1230, 253] width 639 height 713
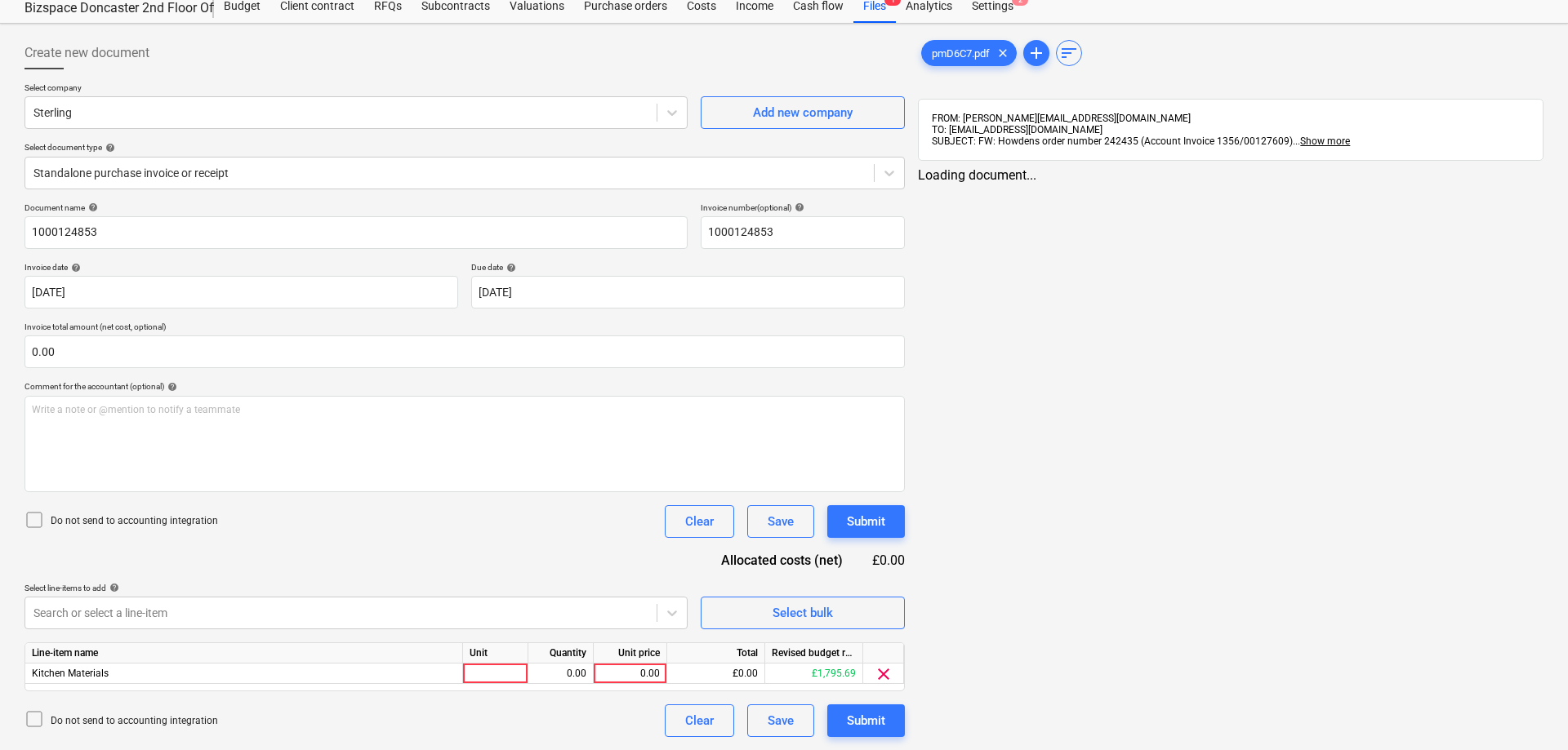
scroll to position [51, 0]
click at [495, 670] on div at bounding box center [495, 674] width 65 height 21
type input "1"
type input "1795.69"
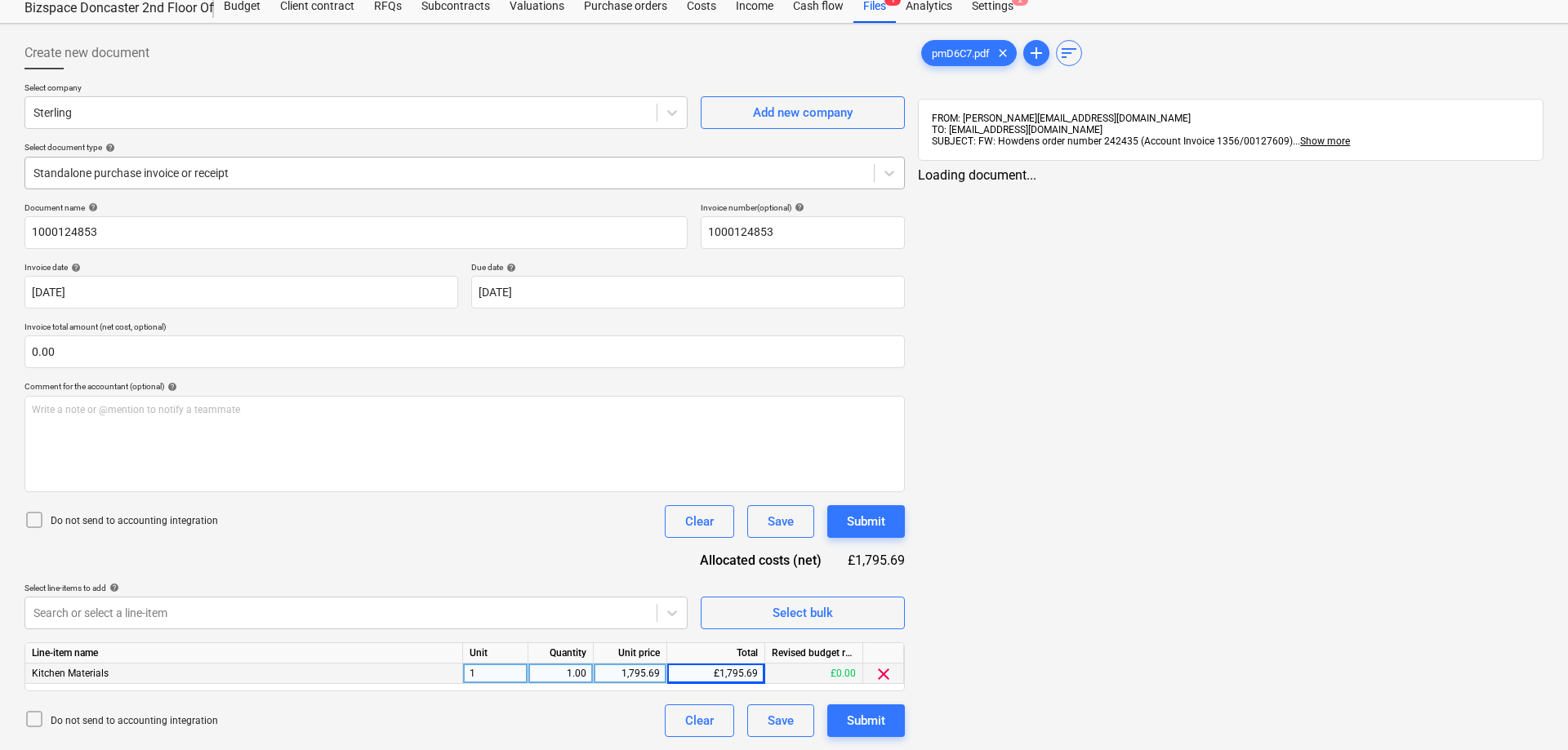
click at [326, 179] on div at bounding box center [449, 173] width 832 height 16
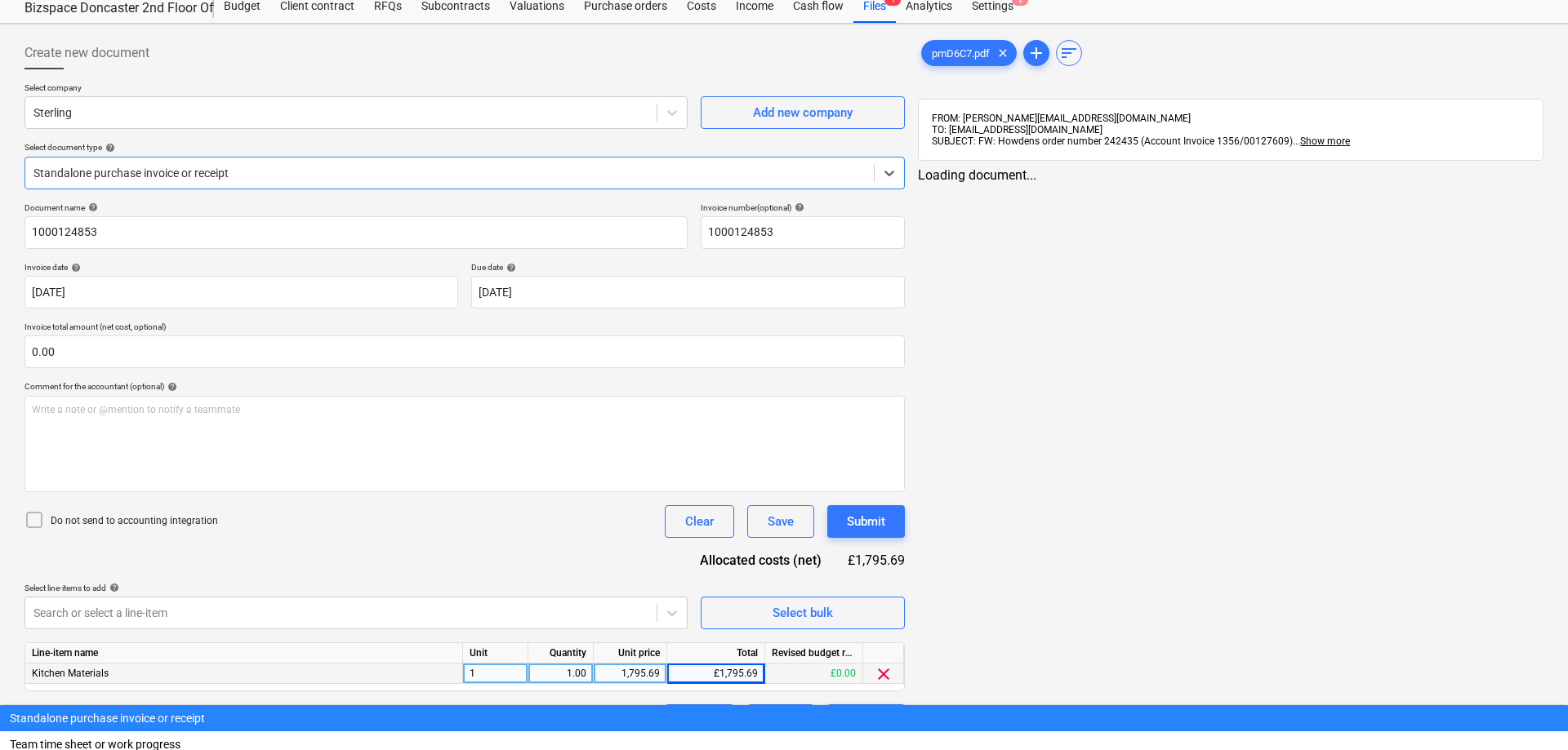
click at [1113, 405] on div "pmD6C7.pdf clear add sort FROM: [PERSON_NAME][EMAIL_ADDRESS][DOMAIN_NAME] TO: […" at bounding box center [1230, 387] width 639 height 713
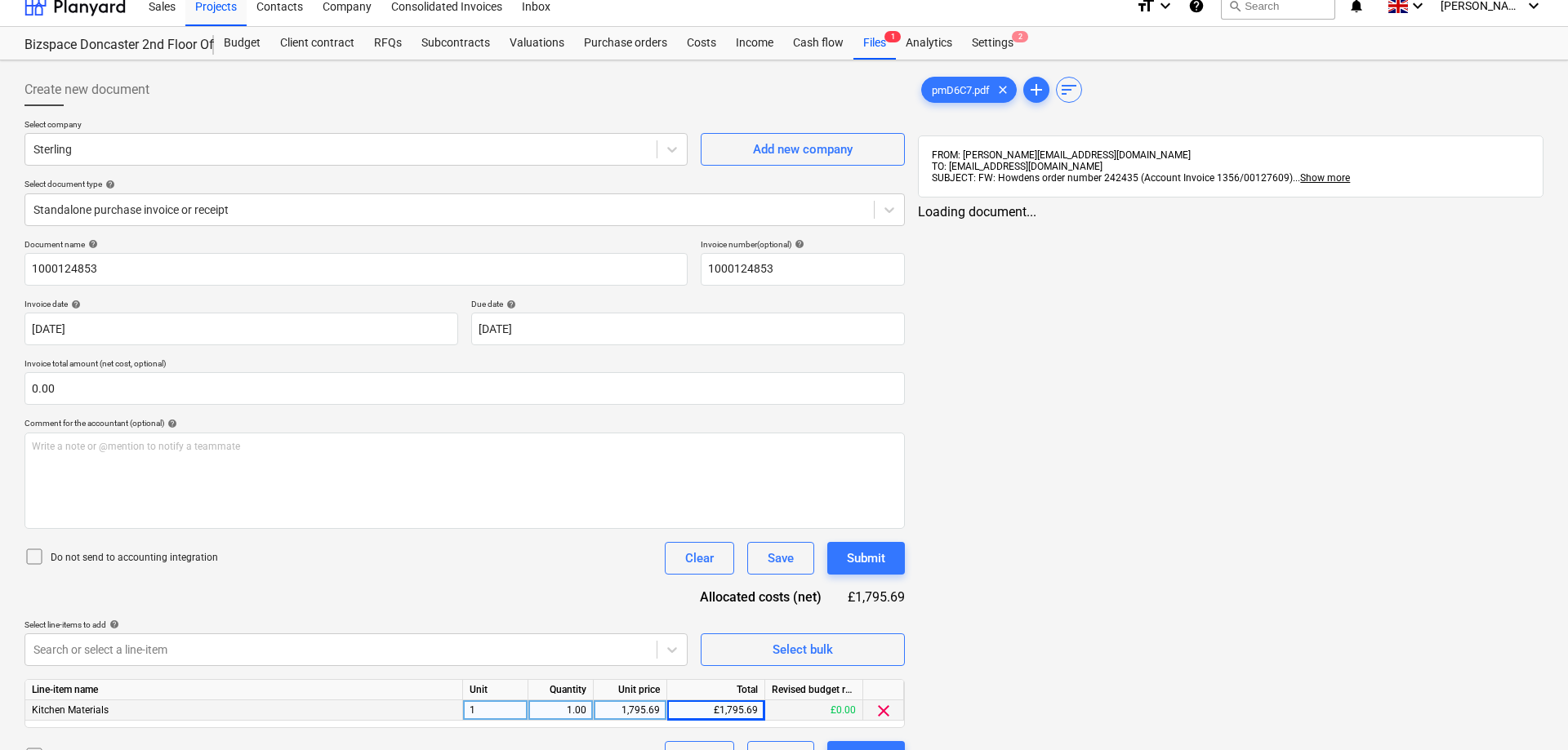
scroll to position [0, 0]
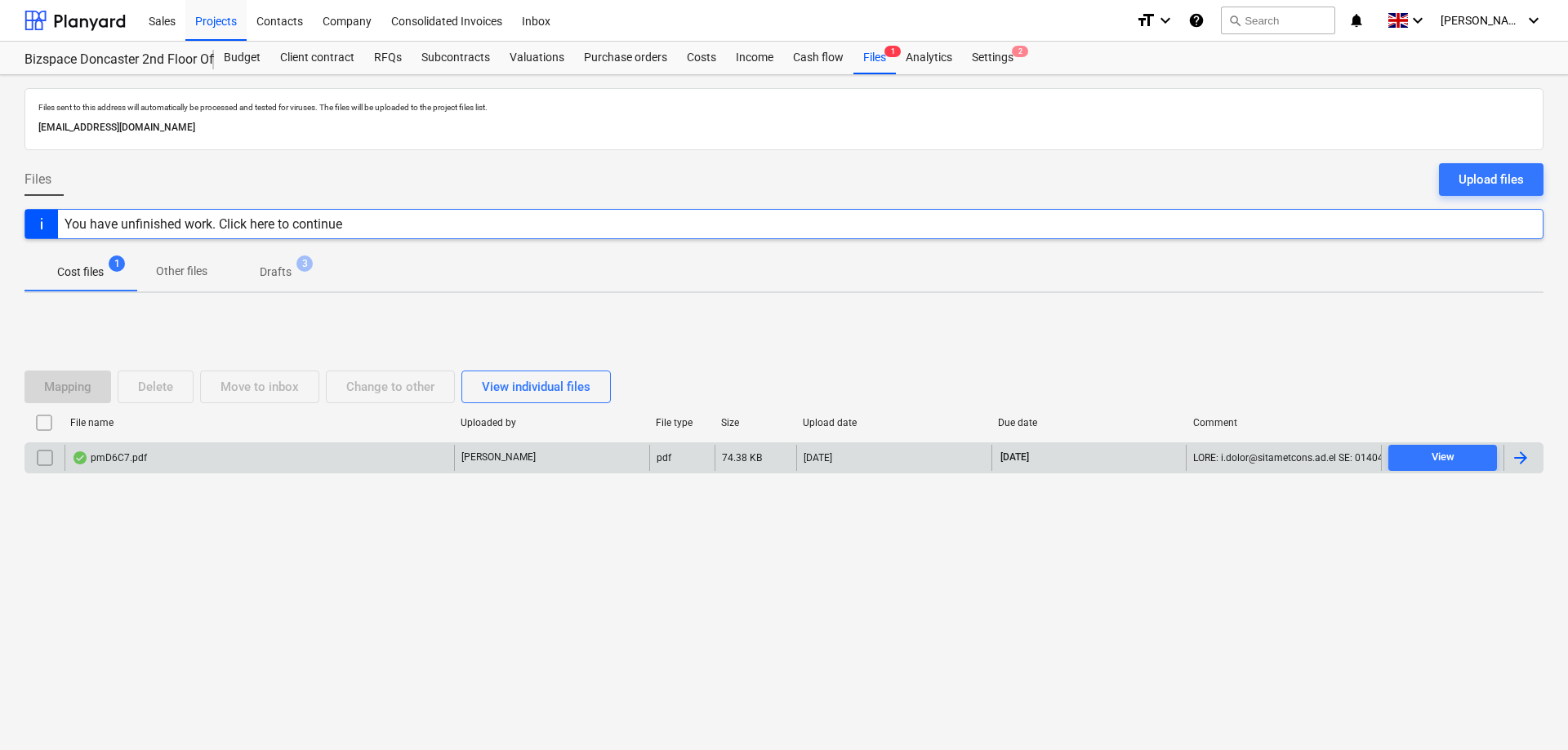
click at [46, 459] on input "checkbox" at bounding box center [44, 458] width 27 height 27
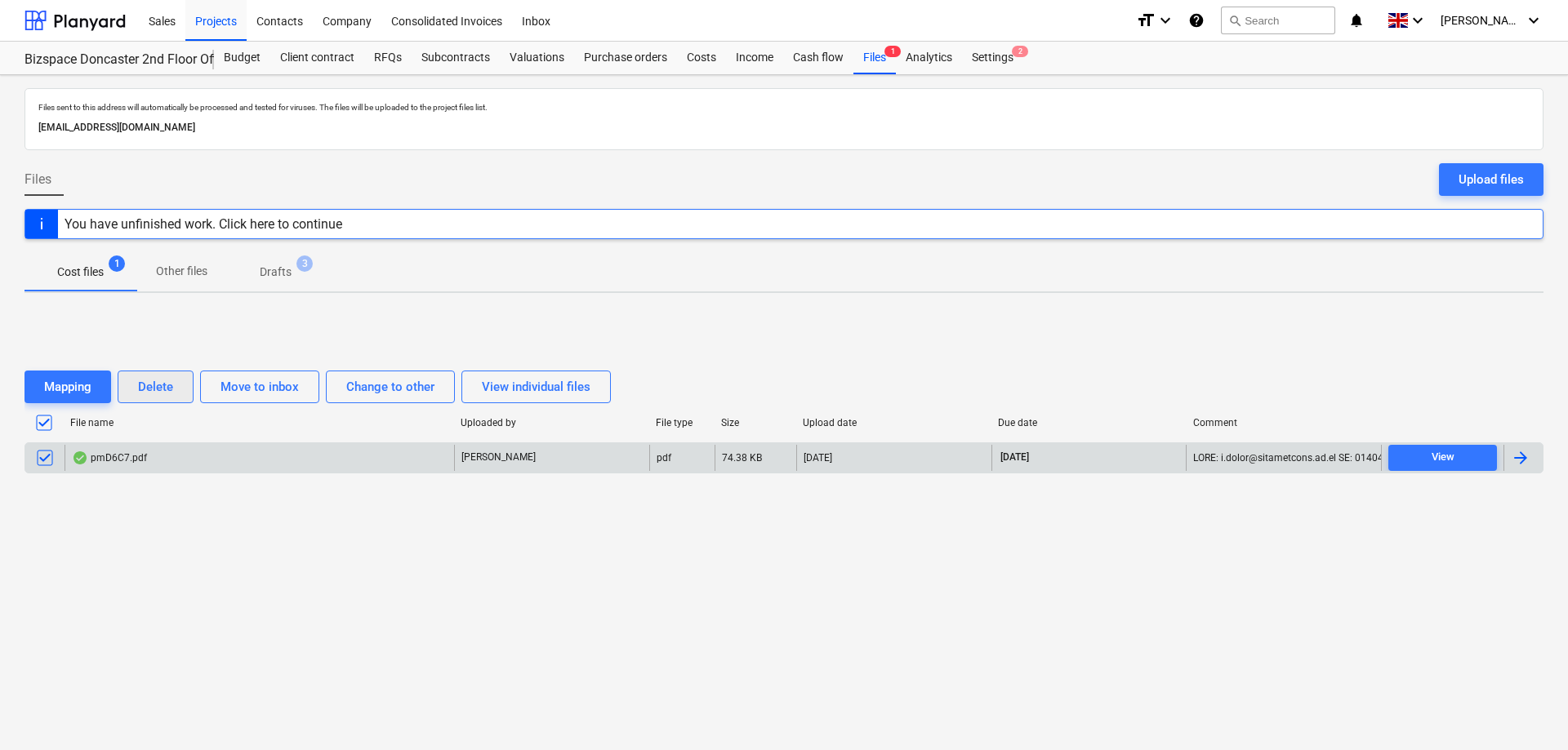
click at [162, 388] on div "Delete" at bounding box center [155, 387] width 35 height 21
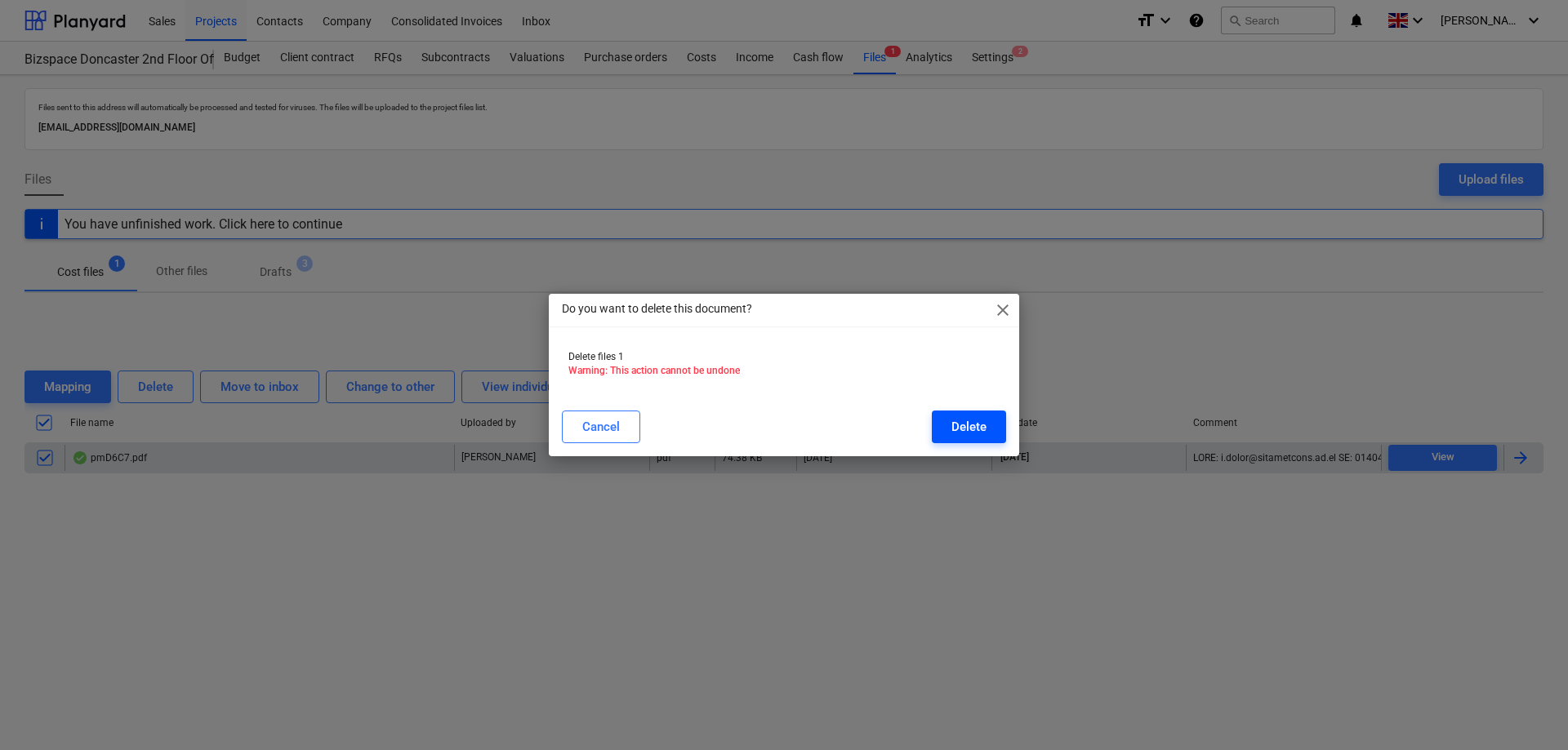
click at [950, 424] on button "Delete" at bounding box center [968, 427] width 74 height 32
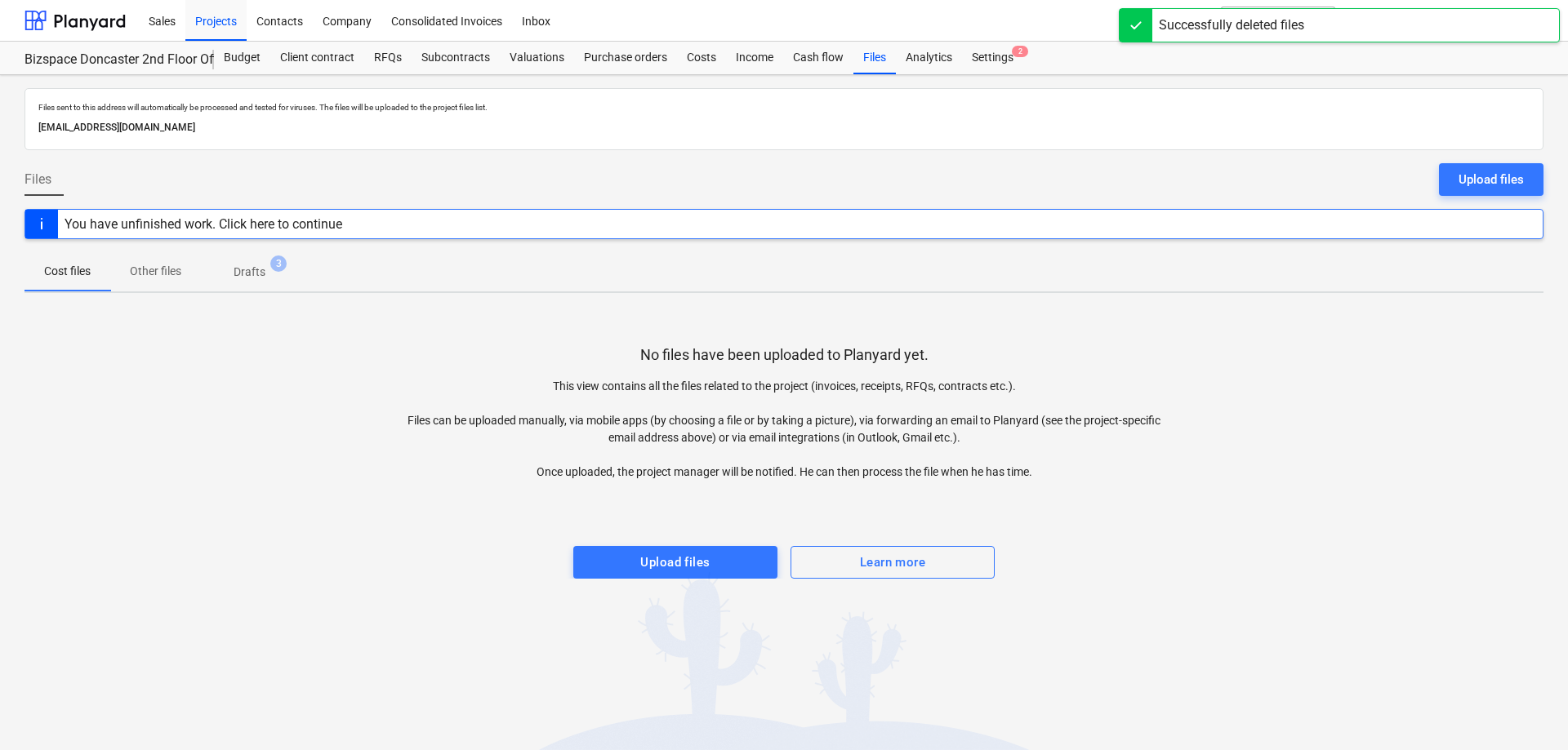
click at [1186, 329] on div "No files have been uploaded to Planyard yet. This view contains all the files r…" at bounding box center [784, 442] width 1519 height 273
click at [632, 61] on div "Purchase orders" at bounding box center [625, 58] width 103 height 32
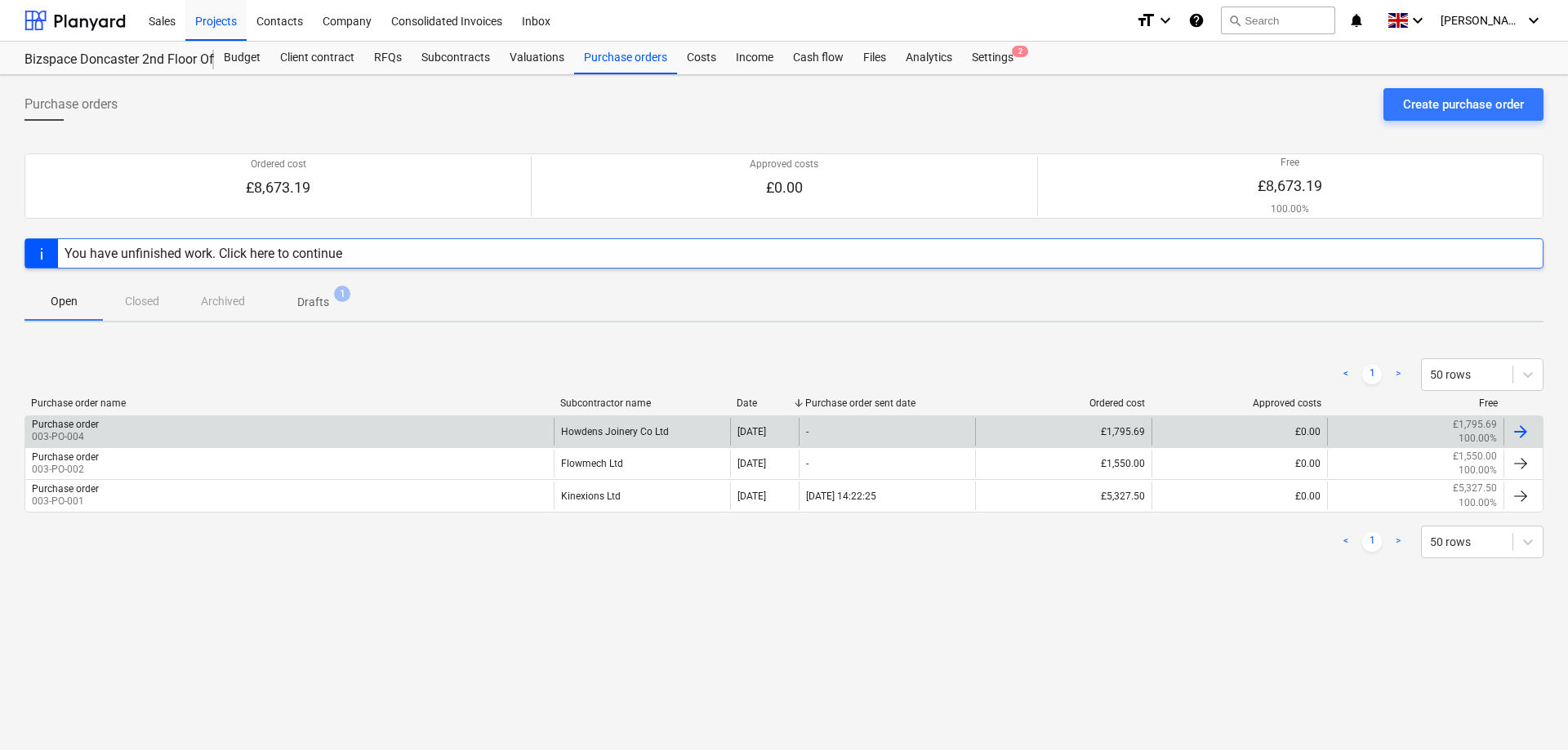
click at [164, 423] on div "Purchase order 003-PO-004" at bounding box center [290, 432] width 529 height 27
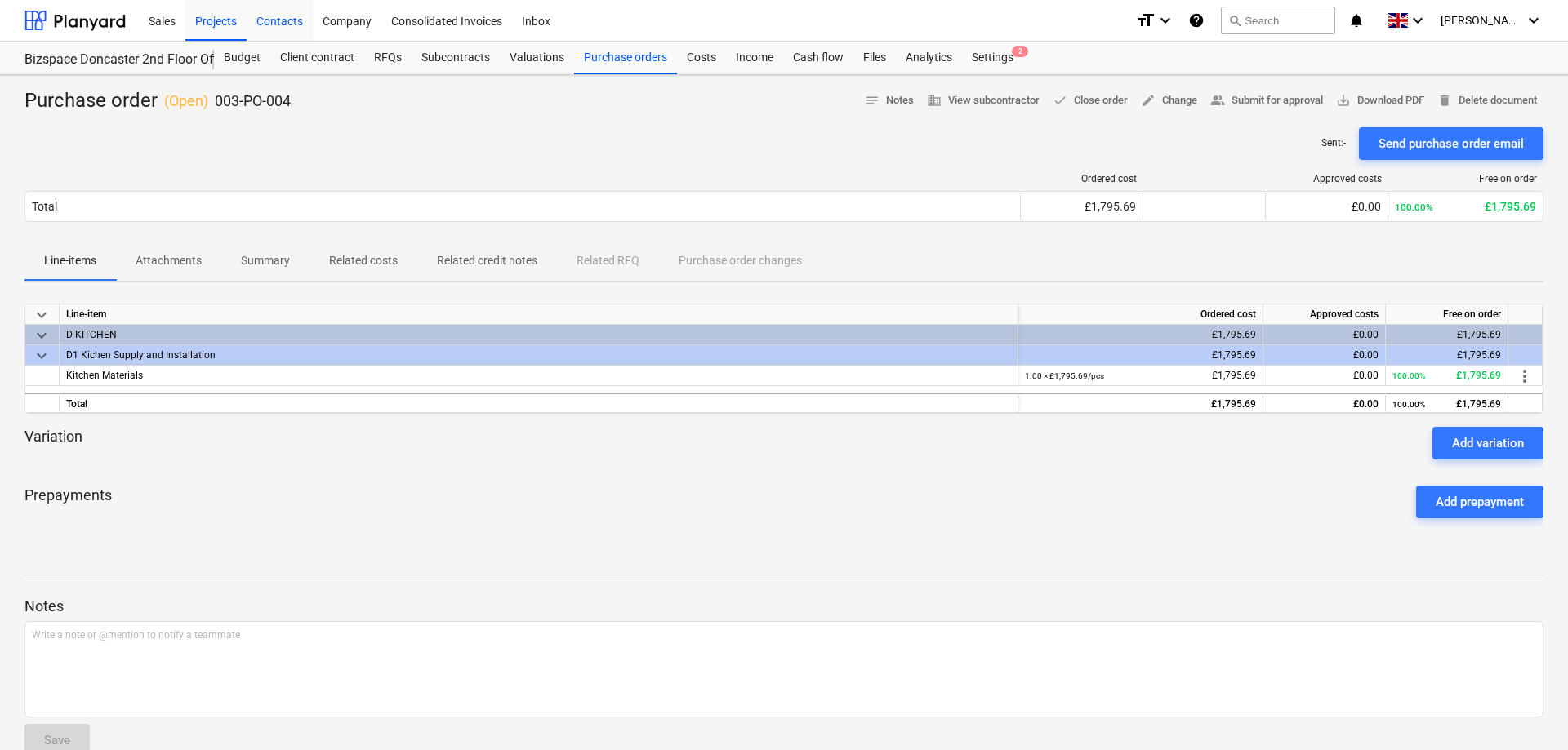
click at [285, 20] on div "Contacts" at bounding box center [279, 20] width 66 height 42
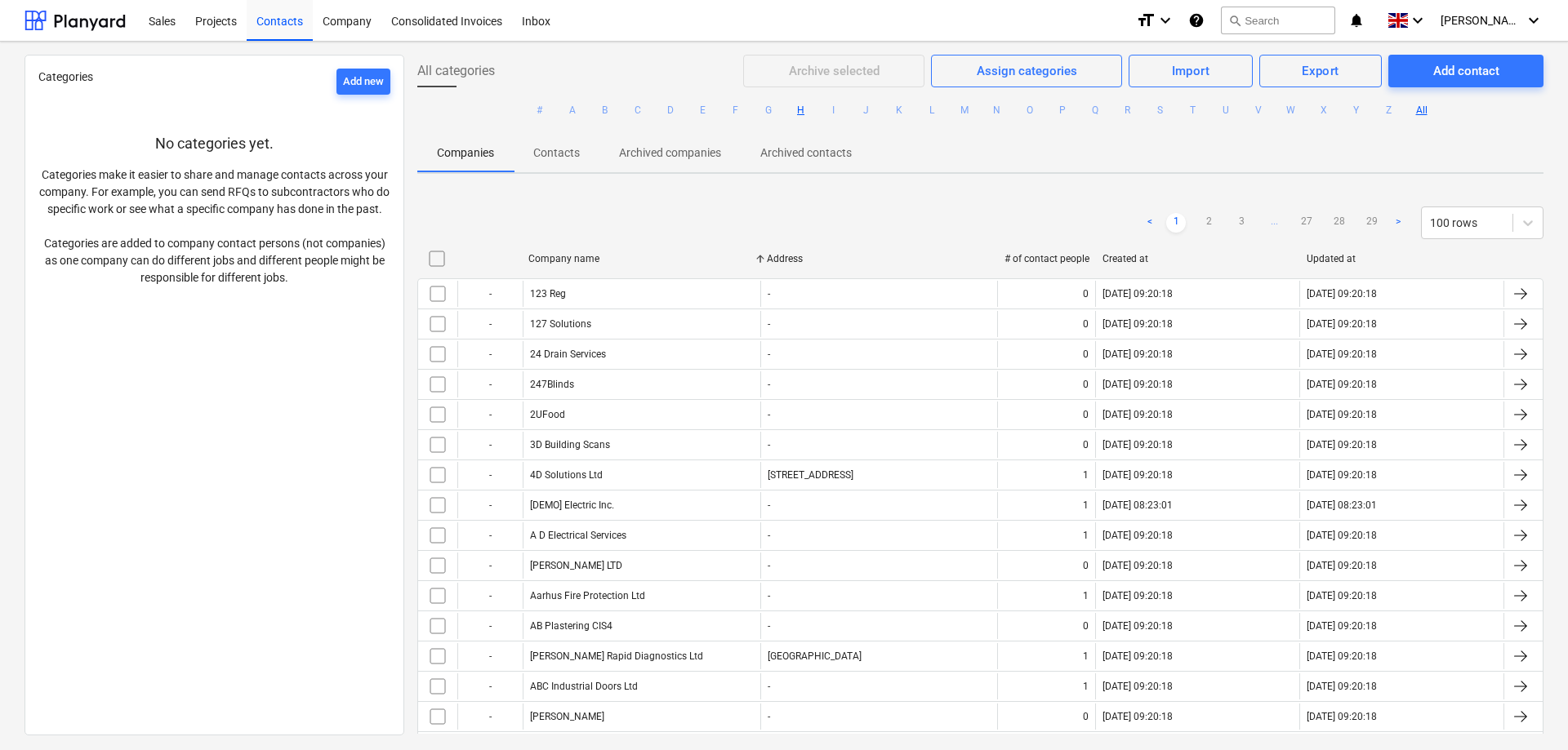
click at [800, 109] on button "H" at bounding box center [801, 109] width 20 height 20
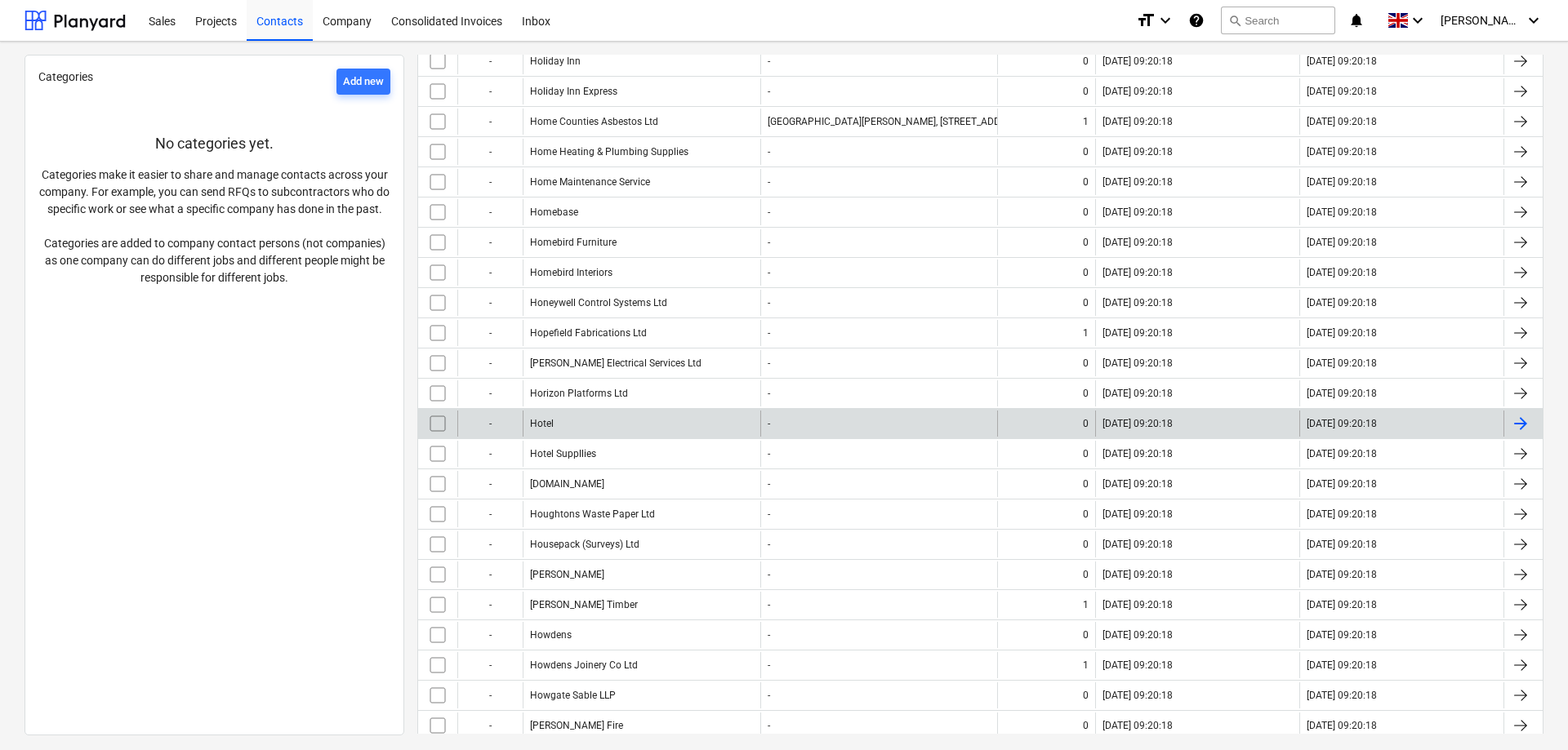
scroll to position [2327, 0]
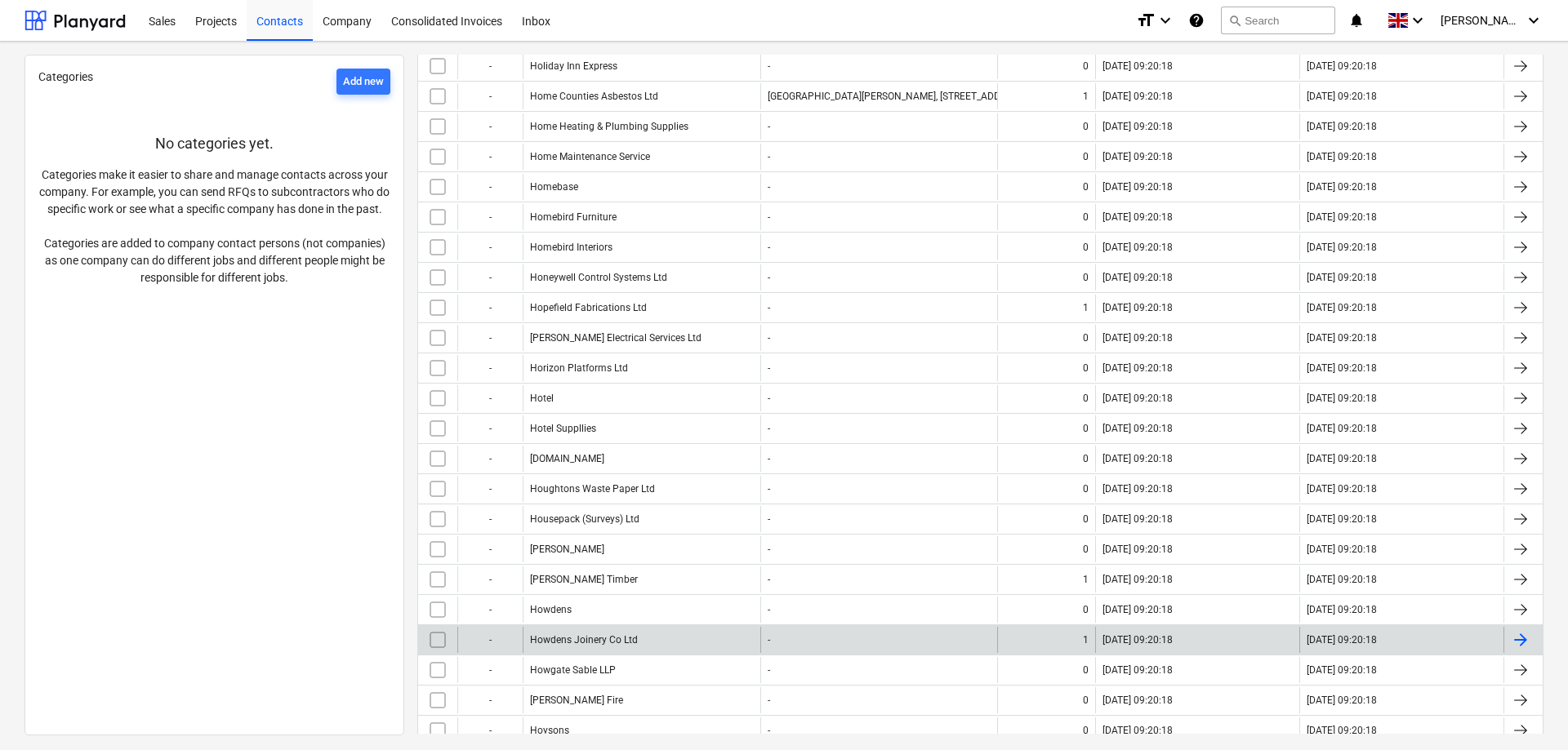
click at [616, 635] on div "Howdens Joinery Co Ltd" at bounding box center [584, 640] width 108 height 11
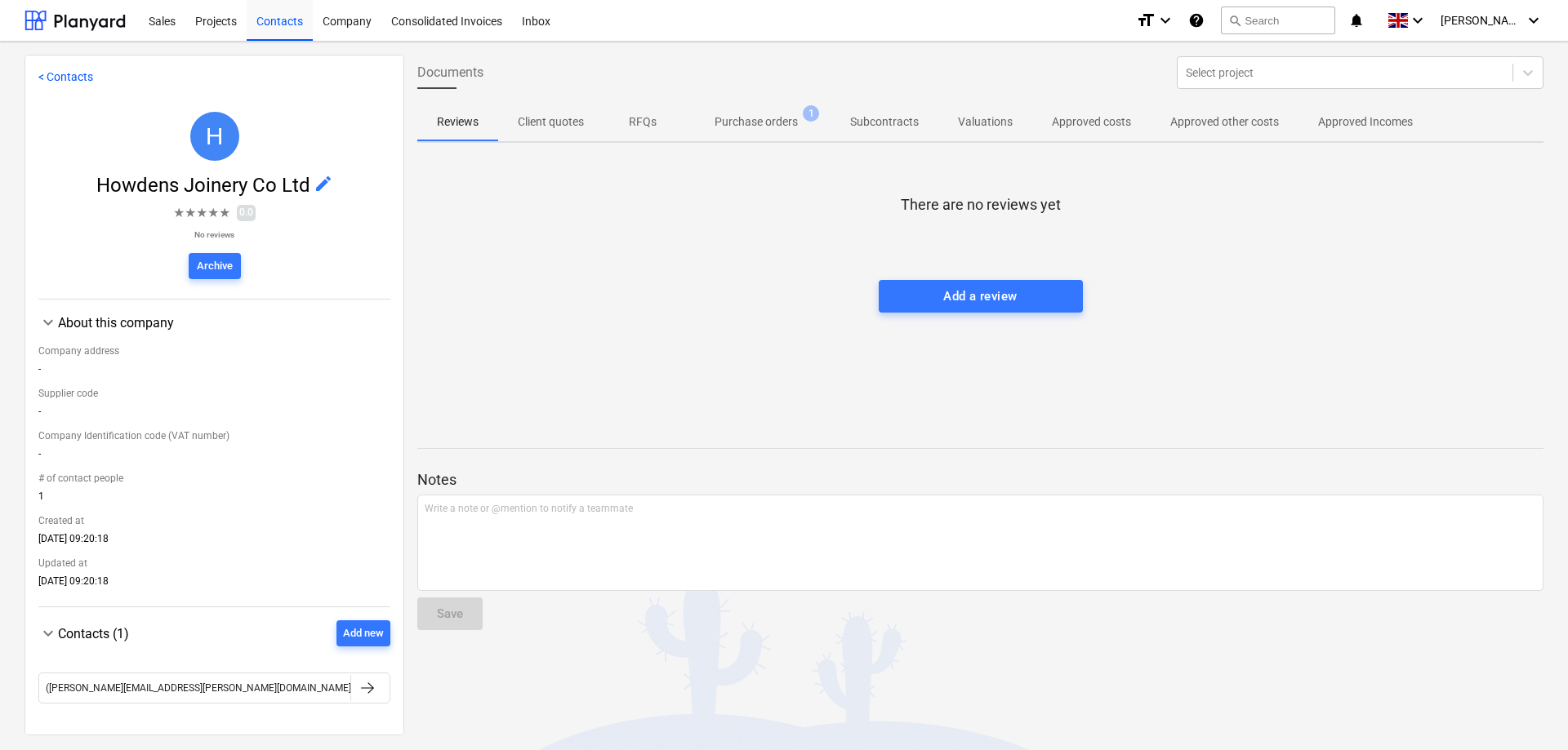
scroll to position [69, 0]
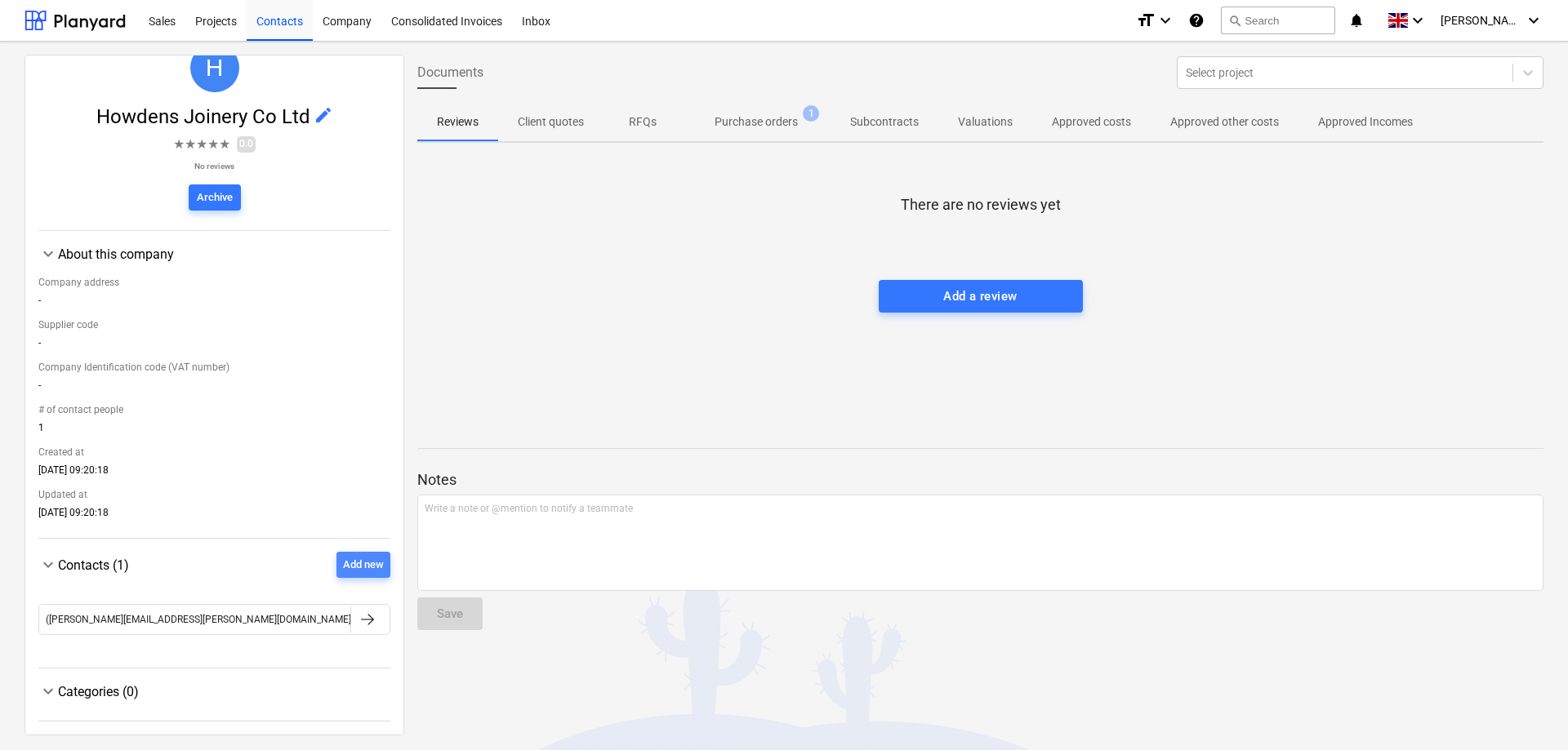
click at [358, 564] on div "Add new" at bounding box center [364, 565] width 41 height 19
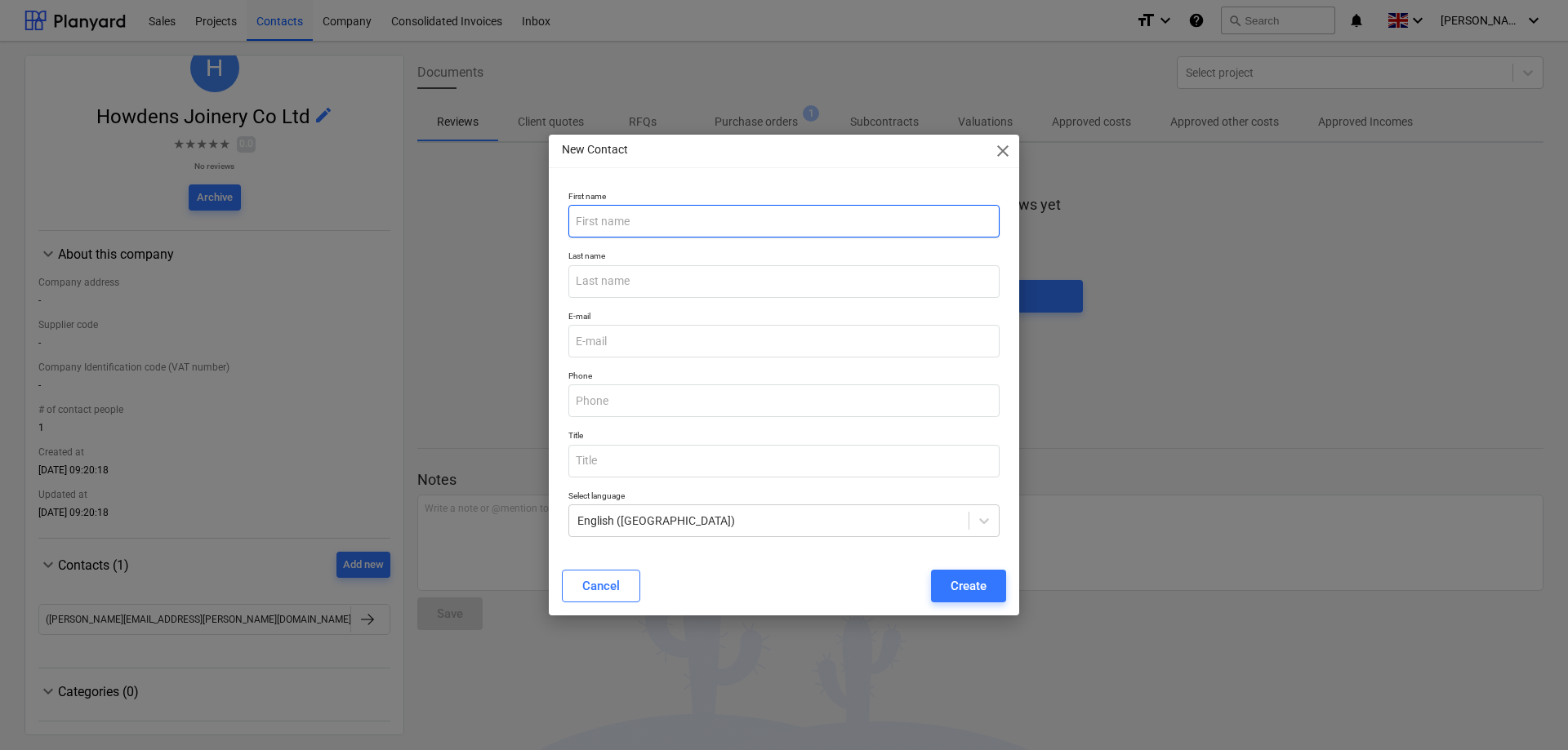
click at [638, 221] on input "text" at bounding box center [784, 221] width 431 height 32
type input "[PERSON_NAME]"
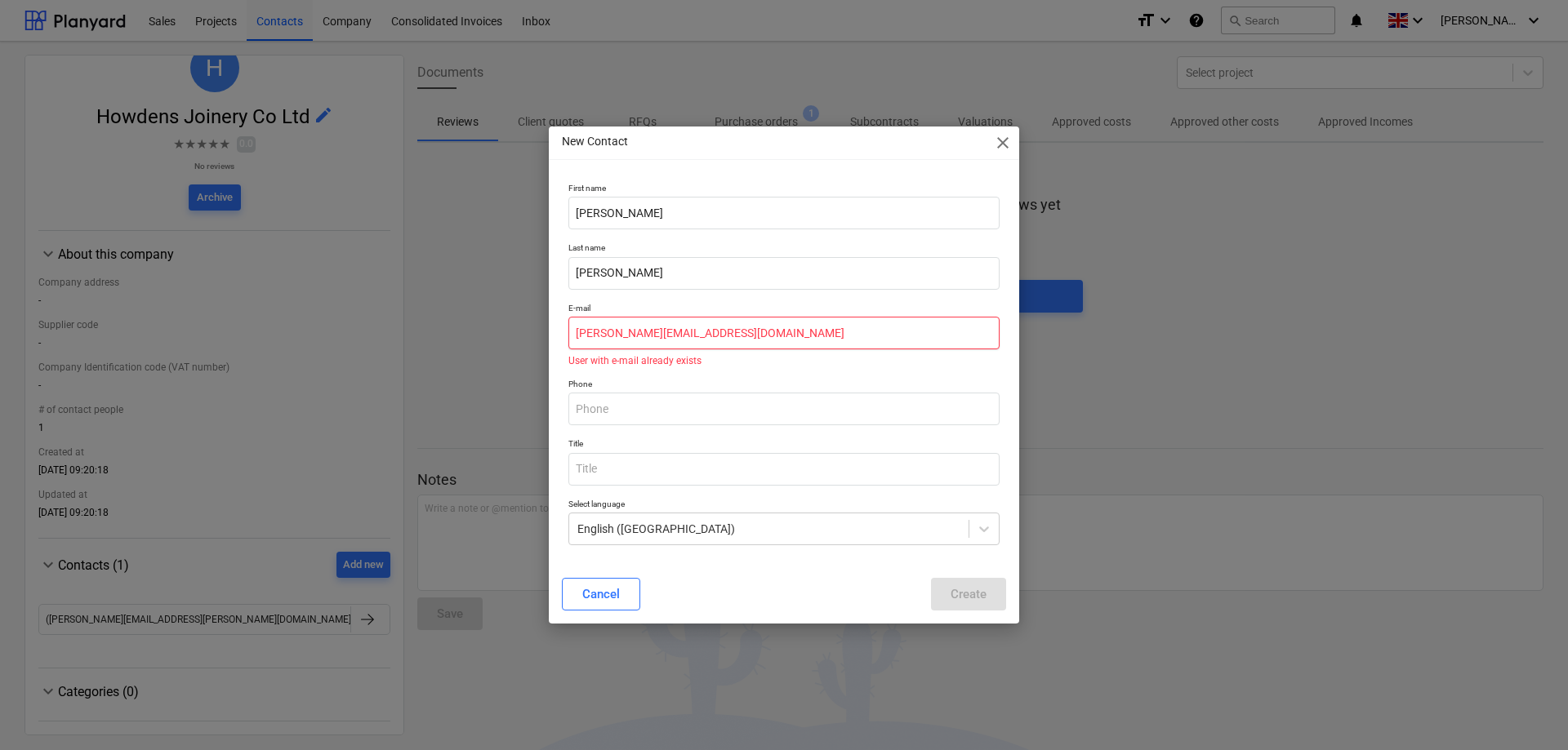
click at [758, 323] on input "[PERSON_NAME][EMAIL_ADDRESS][DOMAIN_NAME]" at bounding box center [784, 333] width 431 height 32
click at [758, 327] on input "[PERSON_NAME][EMAIL_ADDRESS][DOMAIN_NAME]" at bounding box center [784, 333] width 431 height 32
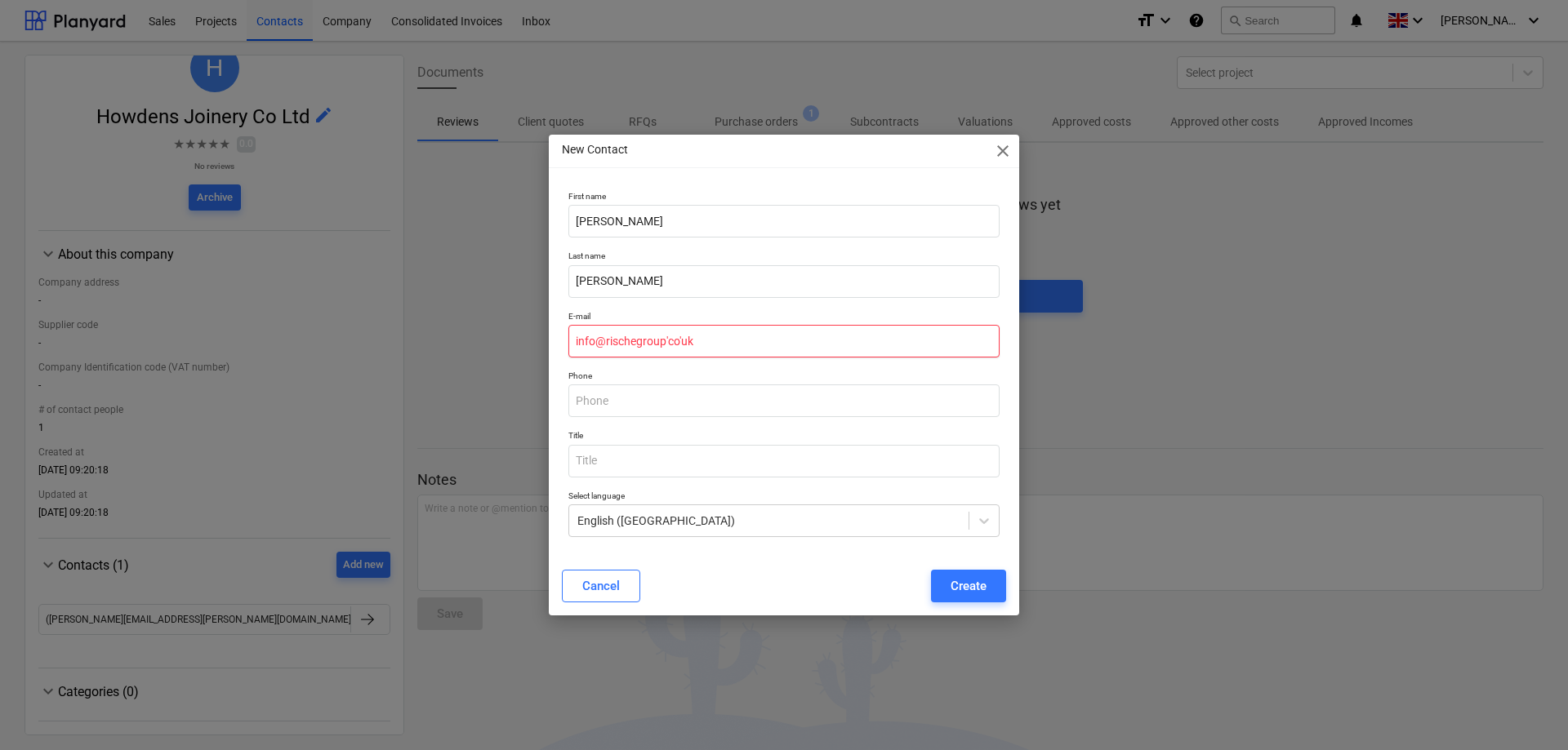
click at [707, 334] on input "info@rischegroup'co'uk" at bounding box center [784, 341] width 431 height 32
type input "[EMAIL_ADDRESS][DOMAIN_NAME]"
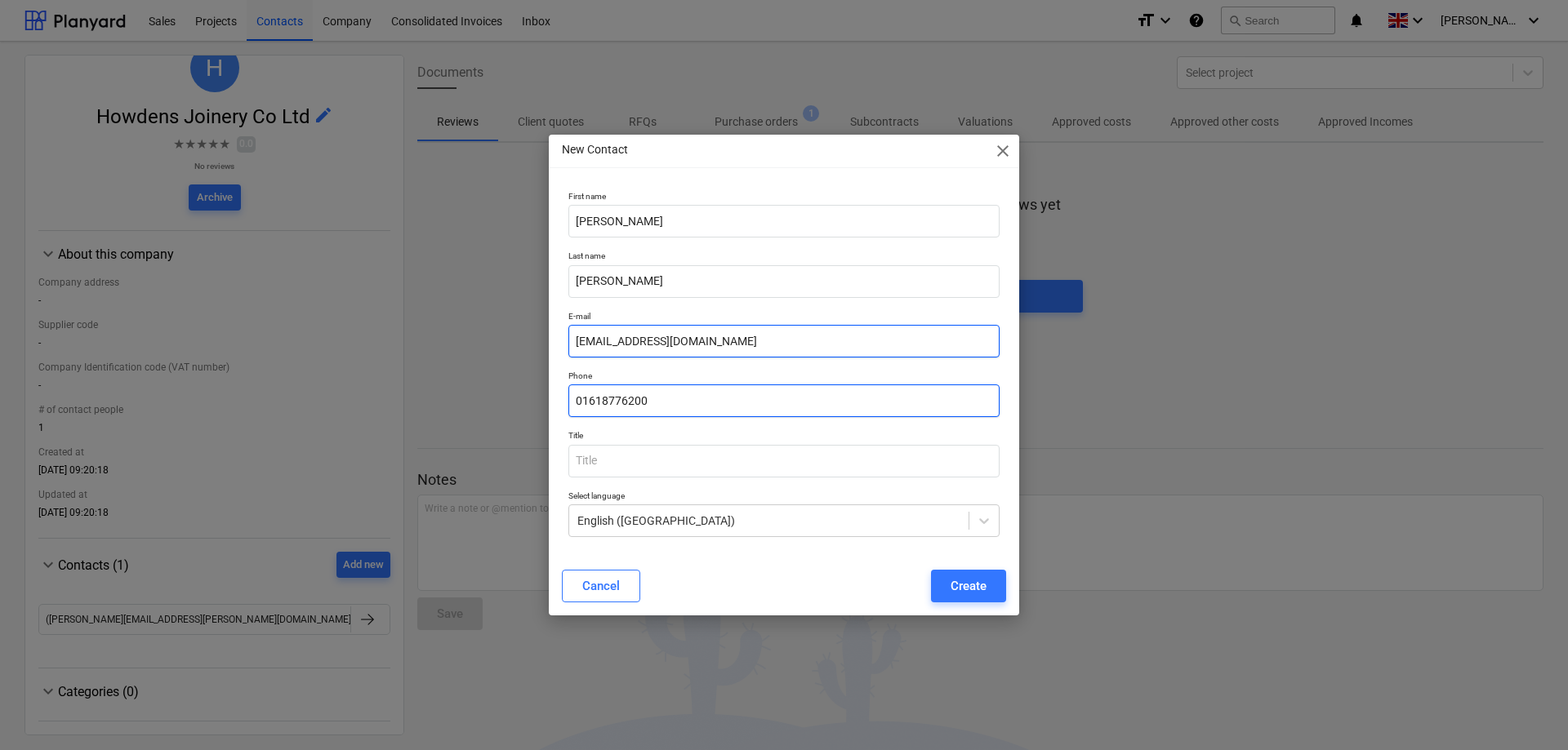
type input "01618776200"
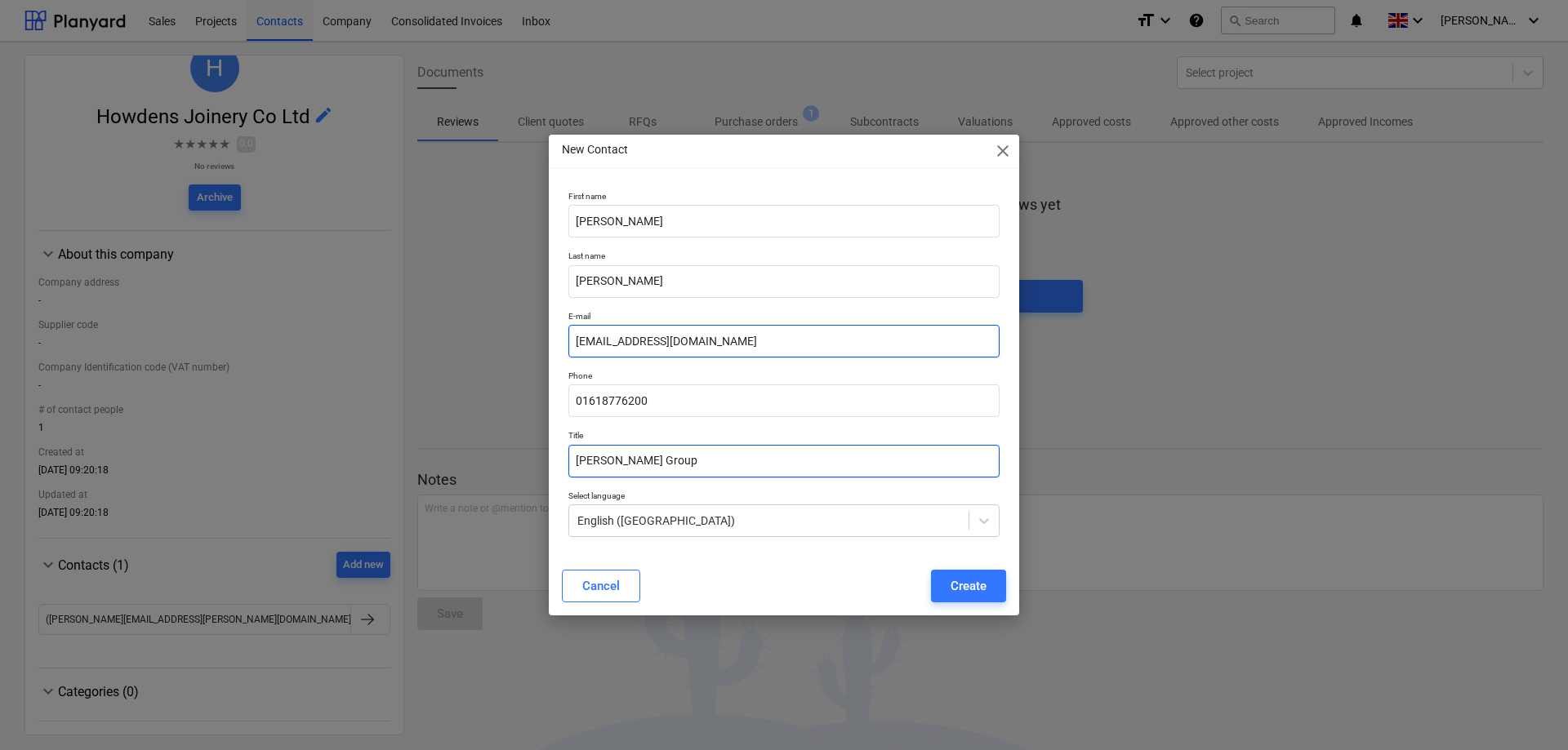
type input "[PERSON_NAME] Group"
click at [991, 586] on button "Create" at bounding box center [968, 586] width 75 height 32
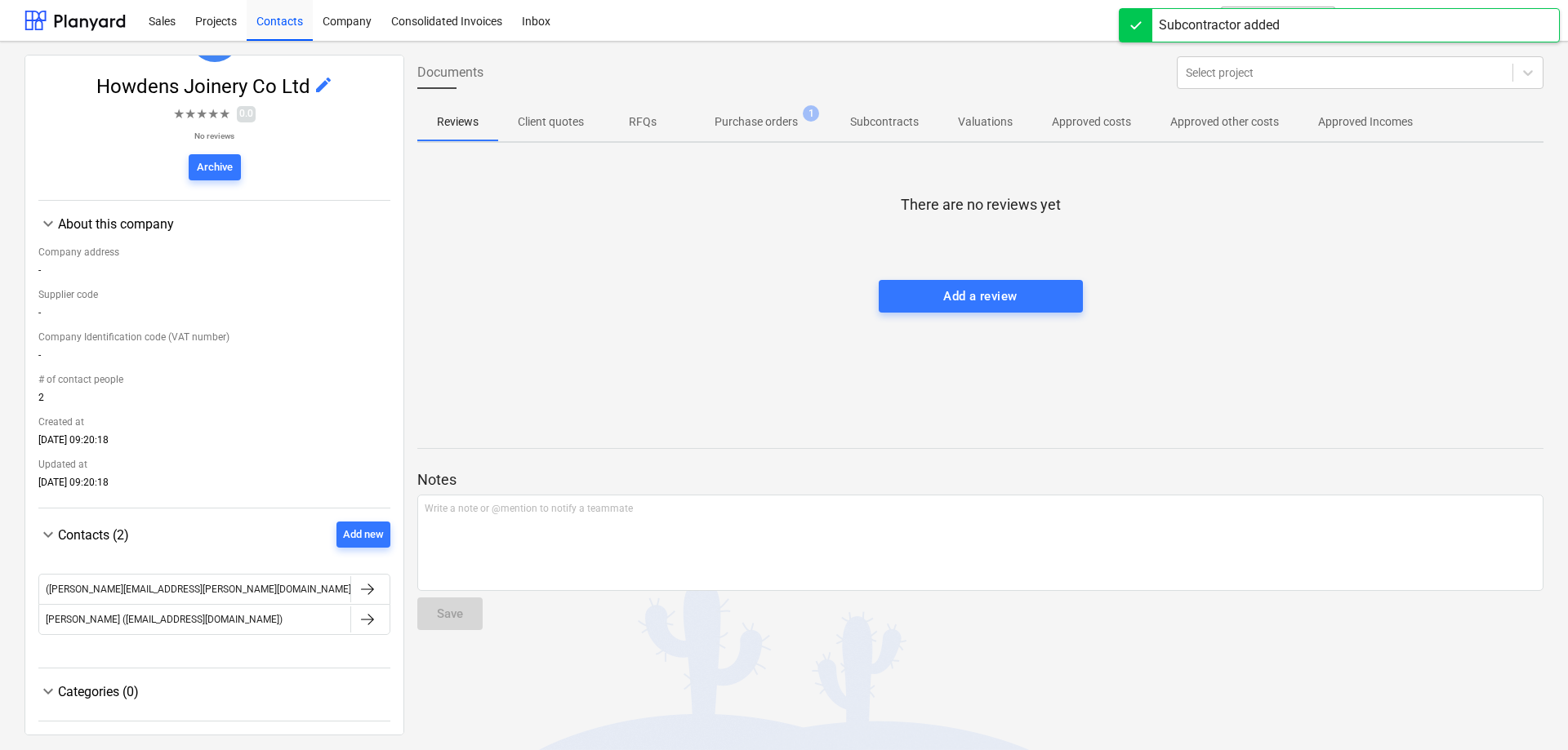
scroll to position [0, 0]
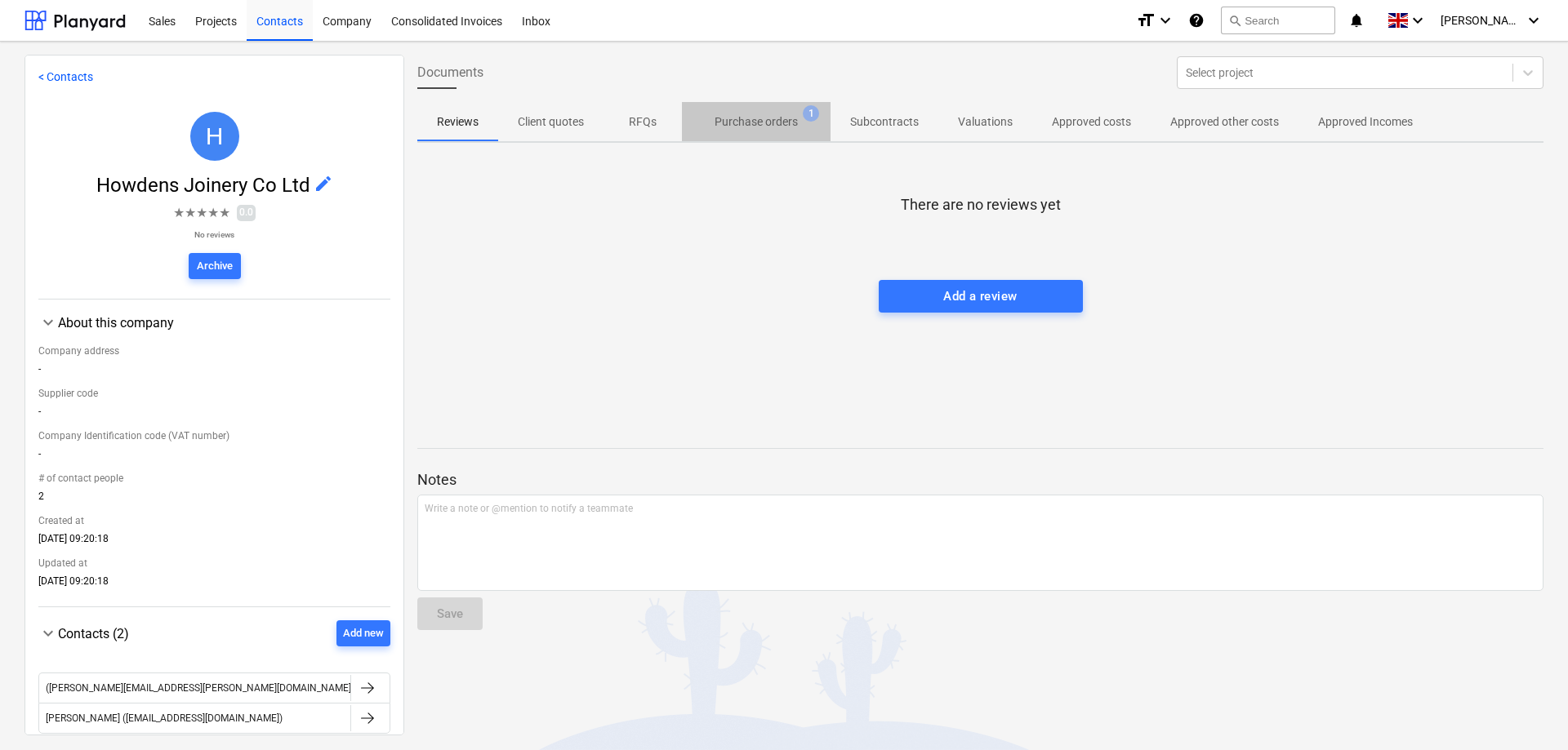
click at [790, 117] on p "Purchase orders" at bounding box center [755, 122] width 83 height 17
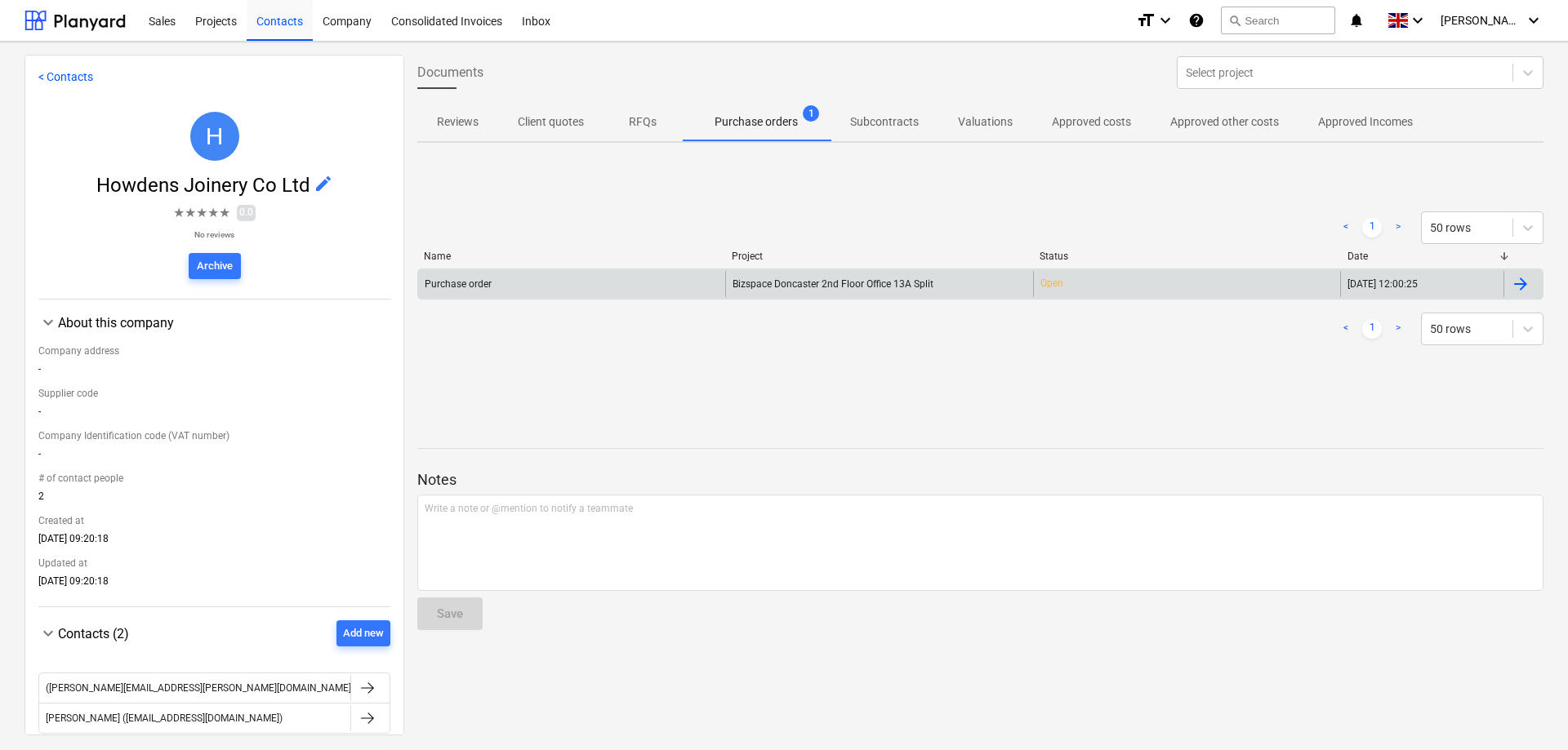
click at [475, 281] on div "Purchase order" at bounding box center [458, 284] width 67 height 11
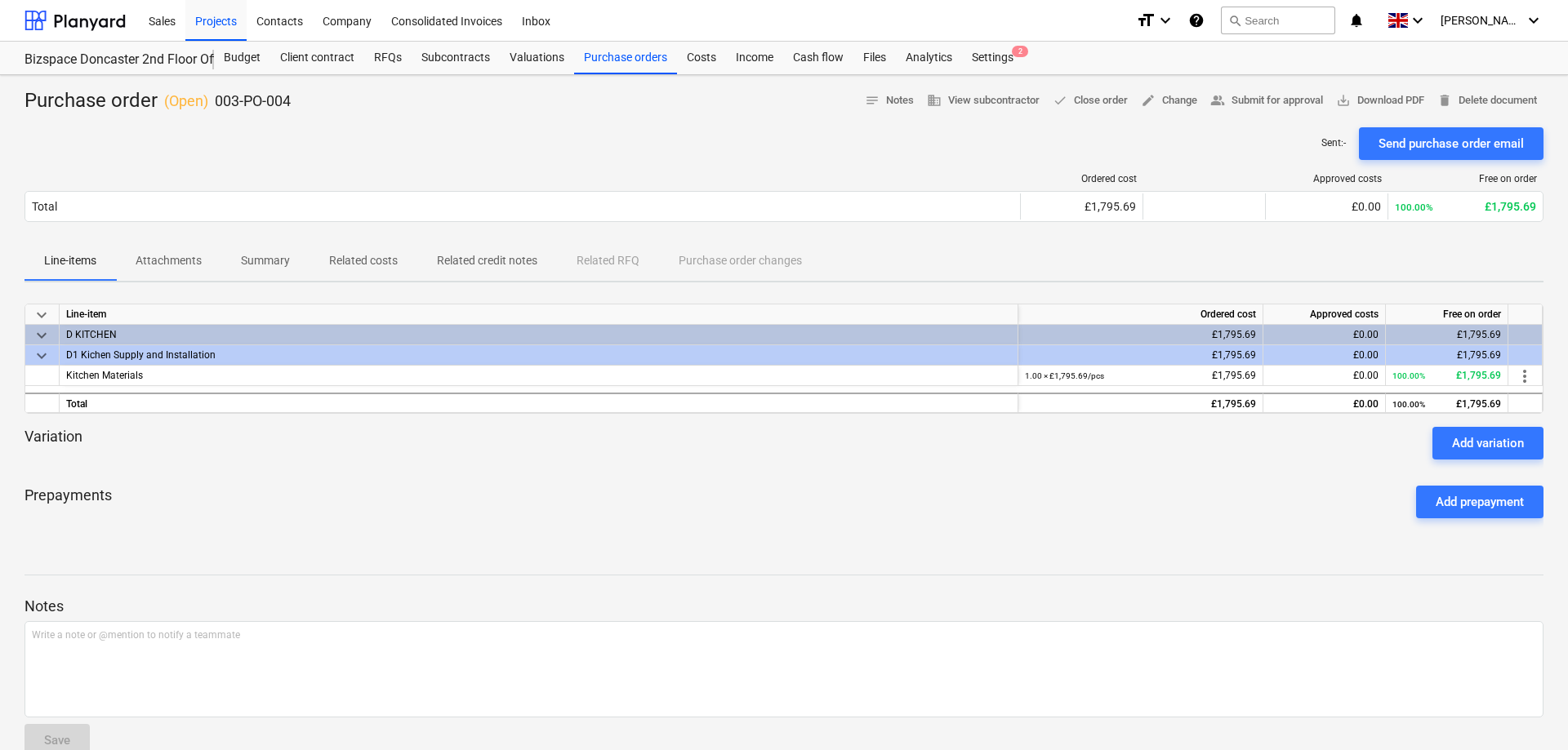
click at [151, 356] on div "D1 Kichen Supply and Installation" at bounding box center [538, 355] width 945 height 20
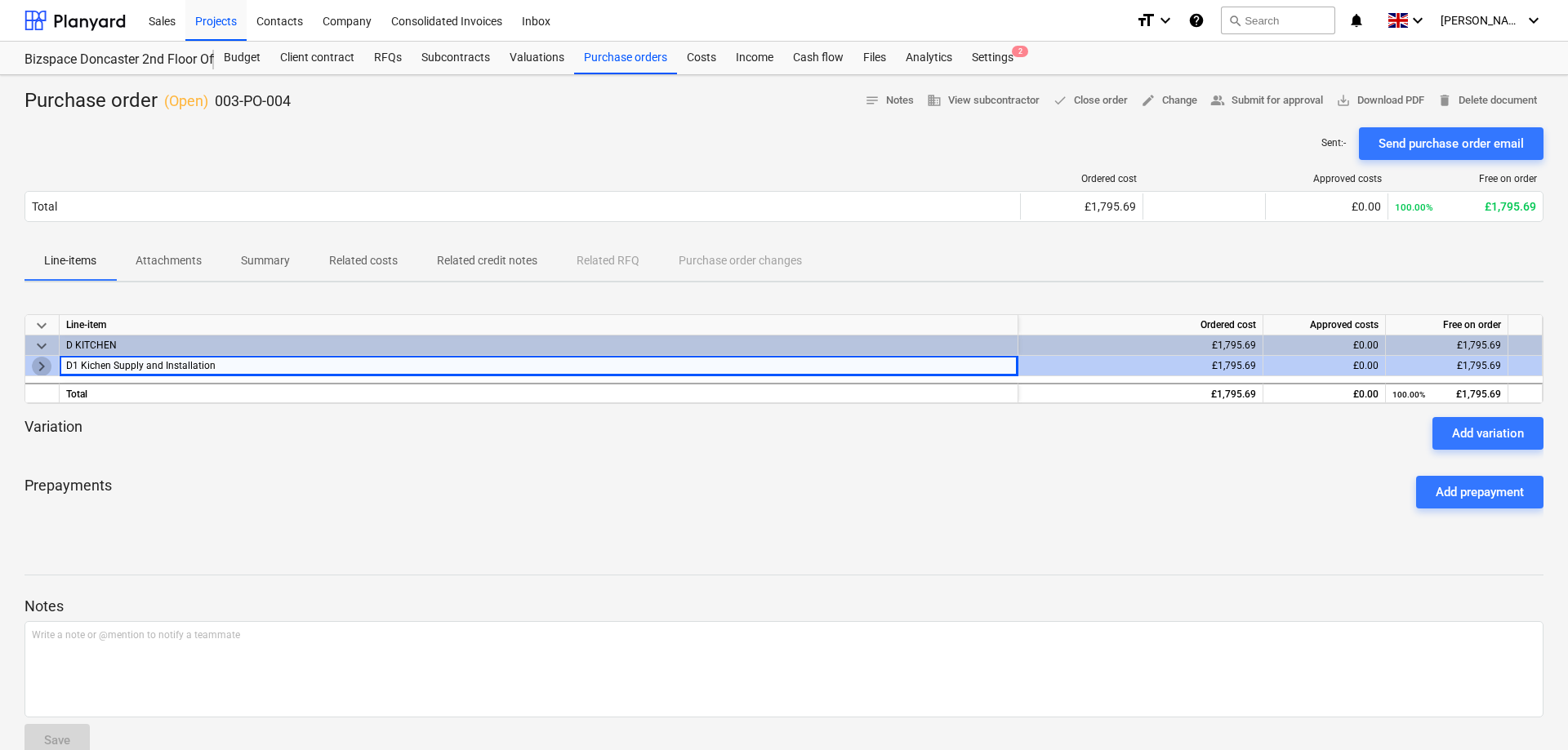
click at [43, 369] on span "keyboard_arrow_right" at bounding box center [41, 366] width 20 height 20
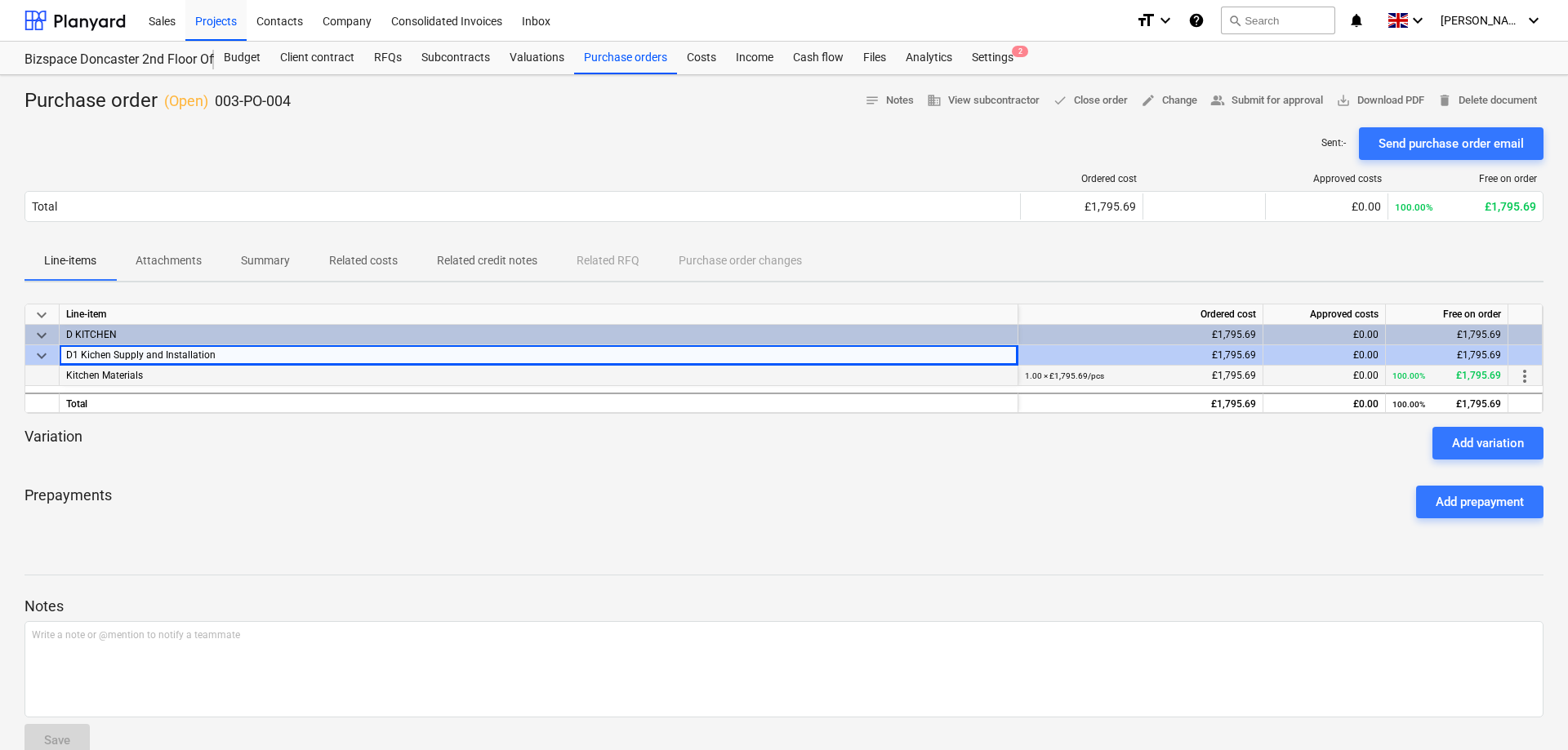
click at [135, 378] on span "Kitchen Materials" at bounding box center [104, 375] width 77 height 11
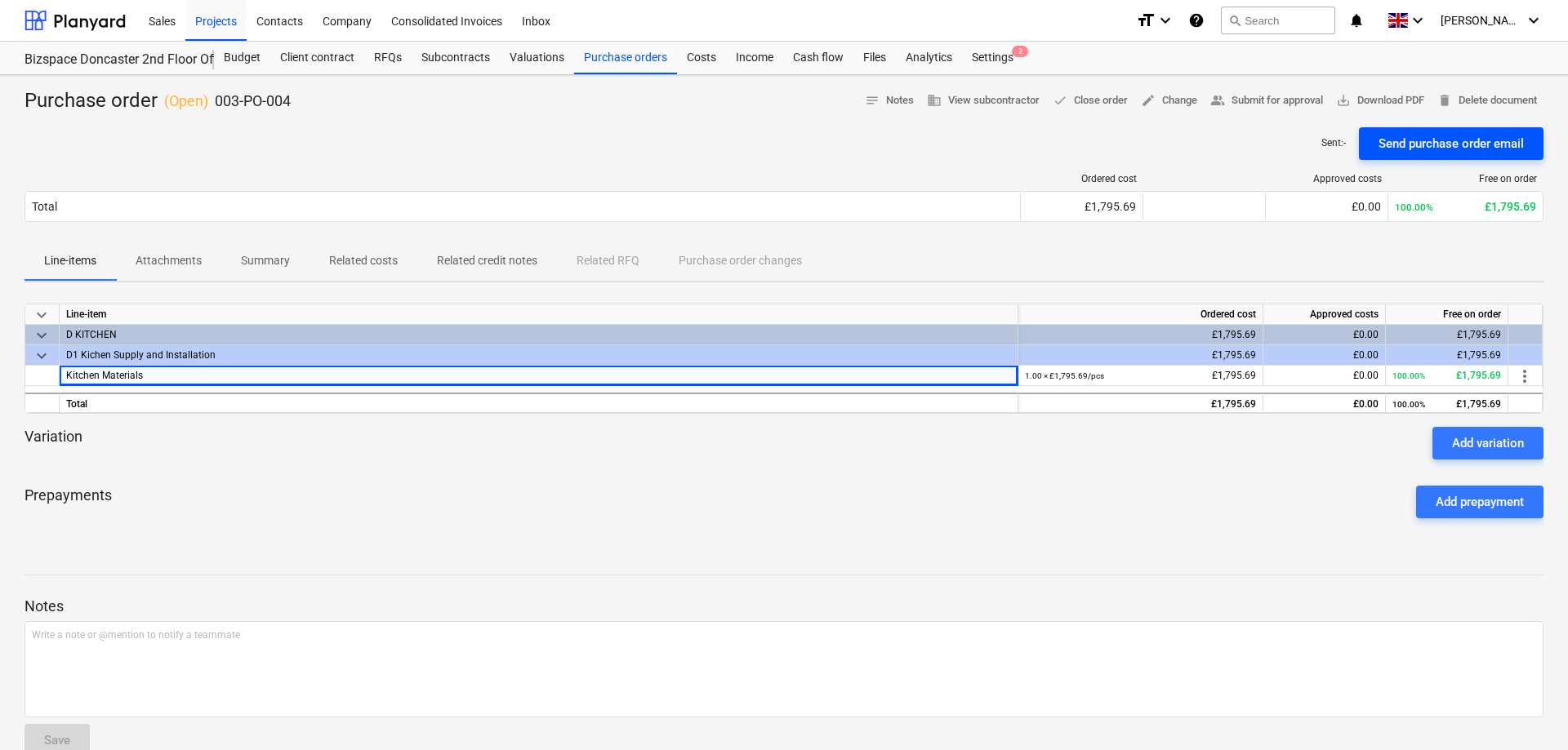
click at [1449, 135] on div "Send purchase order email" at bounding box center [1451, 144] width 145 height 21
click at [1527, 375] on span "more_vert" at bounding box center [1524, 376] width 20 height 20
click at [1530, 375] on li "Edit" at bounding box center [1530, 377] width 48 height 38
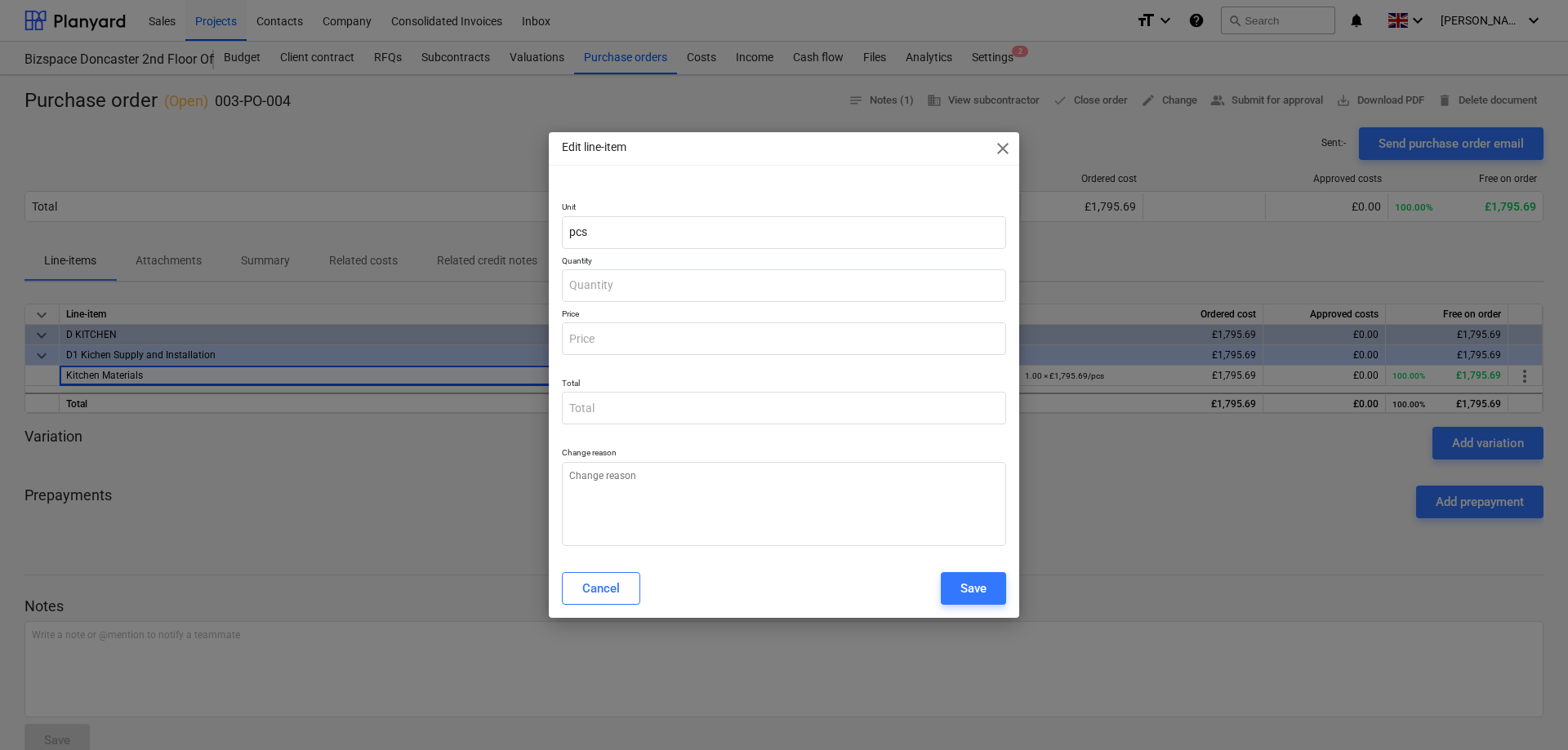
type input "1.00"
type input "1,795.69"
click at [1007, 147] on span "close" at bounding box center [1003, 148] width 20 height 20
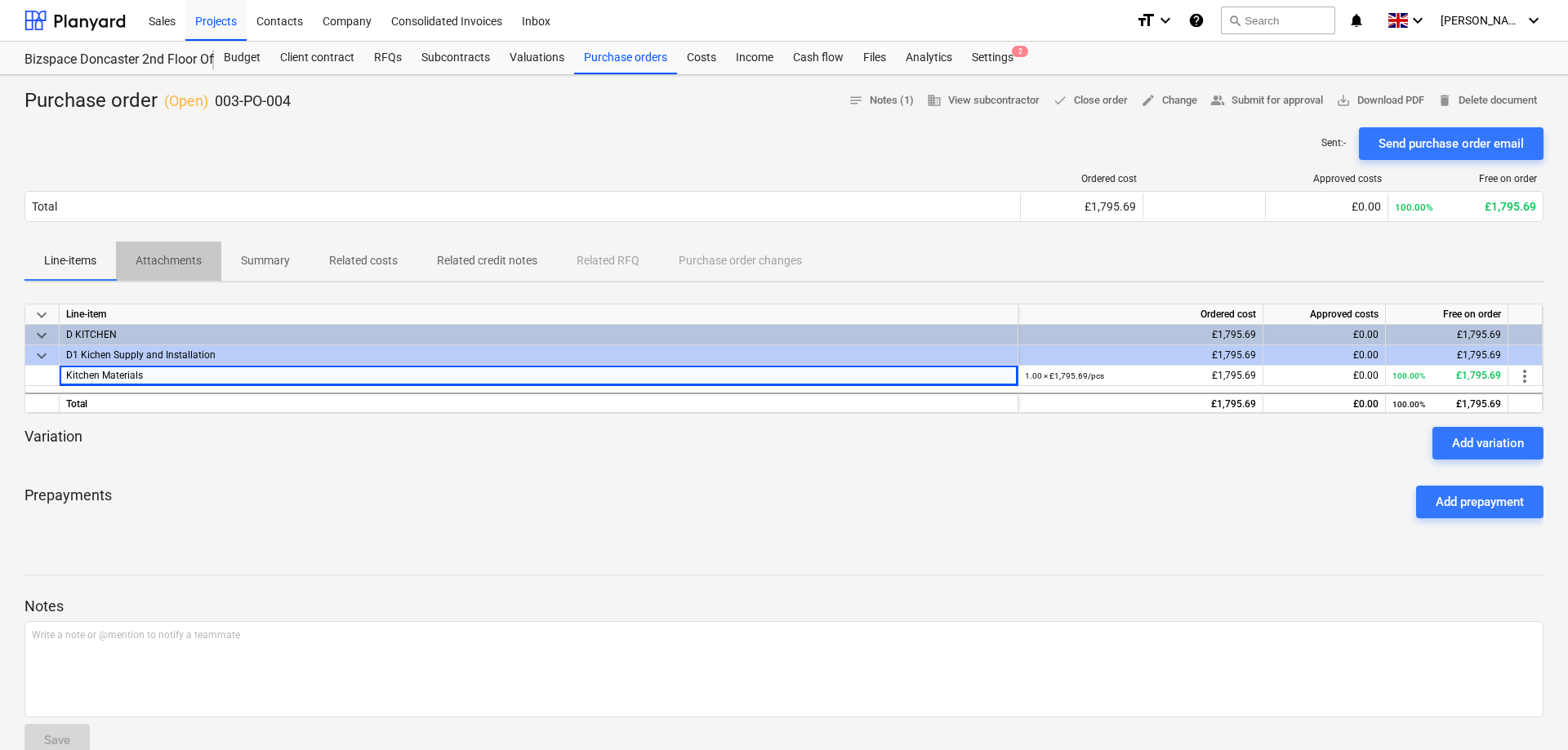
click at [159, 260] on p "Attachments" at bounding box center [168, 261] width 66 height 17
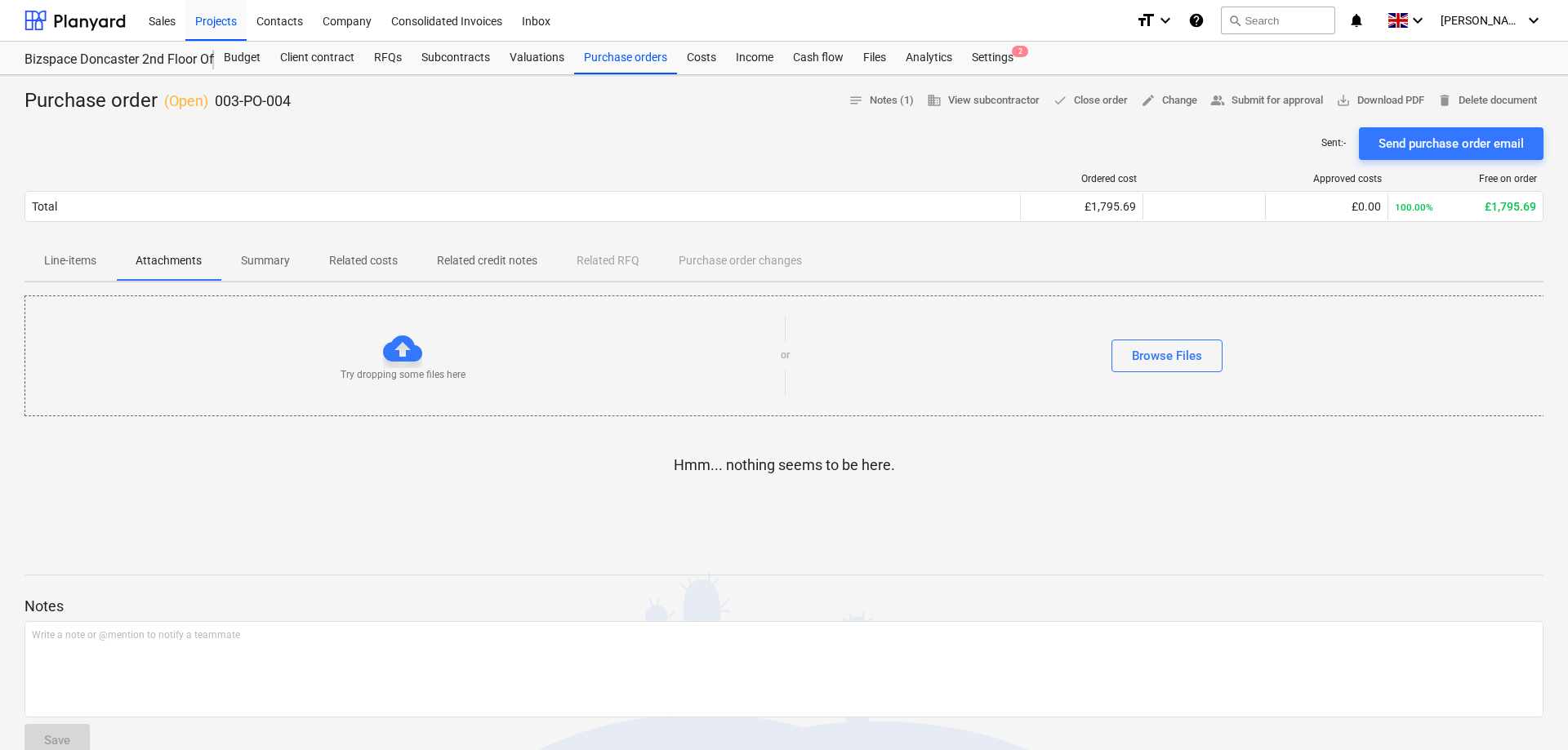
drag, startPoint x: 689, startPoint y: 153, endPoint x: 932, endPoint y: 120, distance: 245.2
click at [689, 153] on div "Sent : - Send purchase order email" at bounding box center [784, 144] width 1519 height 32
click at [250, 61] on div "Budget" at bounding box center [242, 58] width 56 height 32
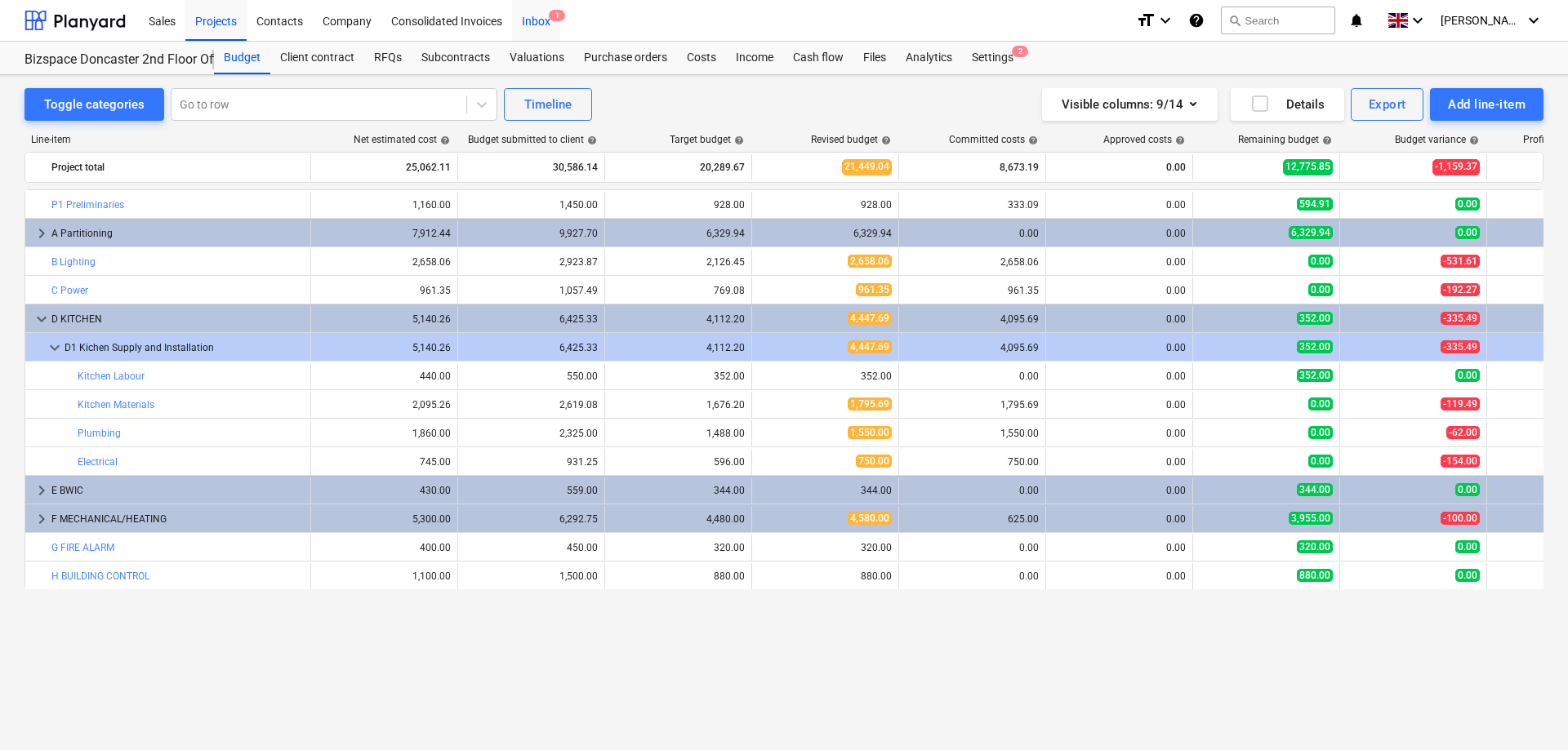
click at [545, 16] on div "Inbox 1" at bounding box center [536, 20] width 48 height 42
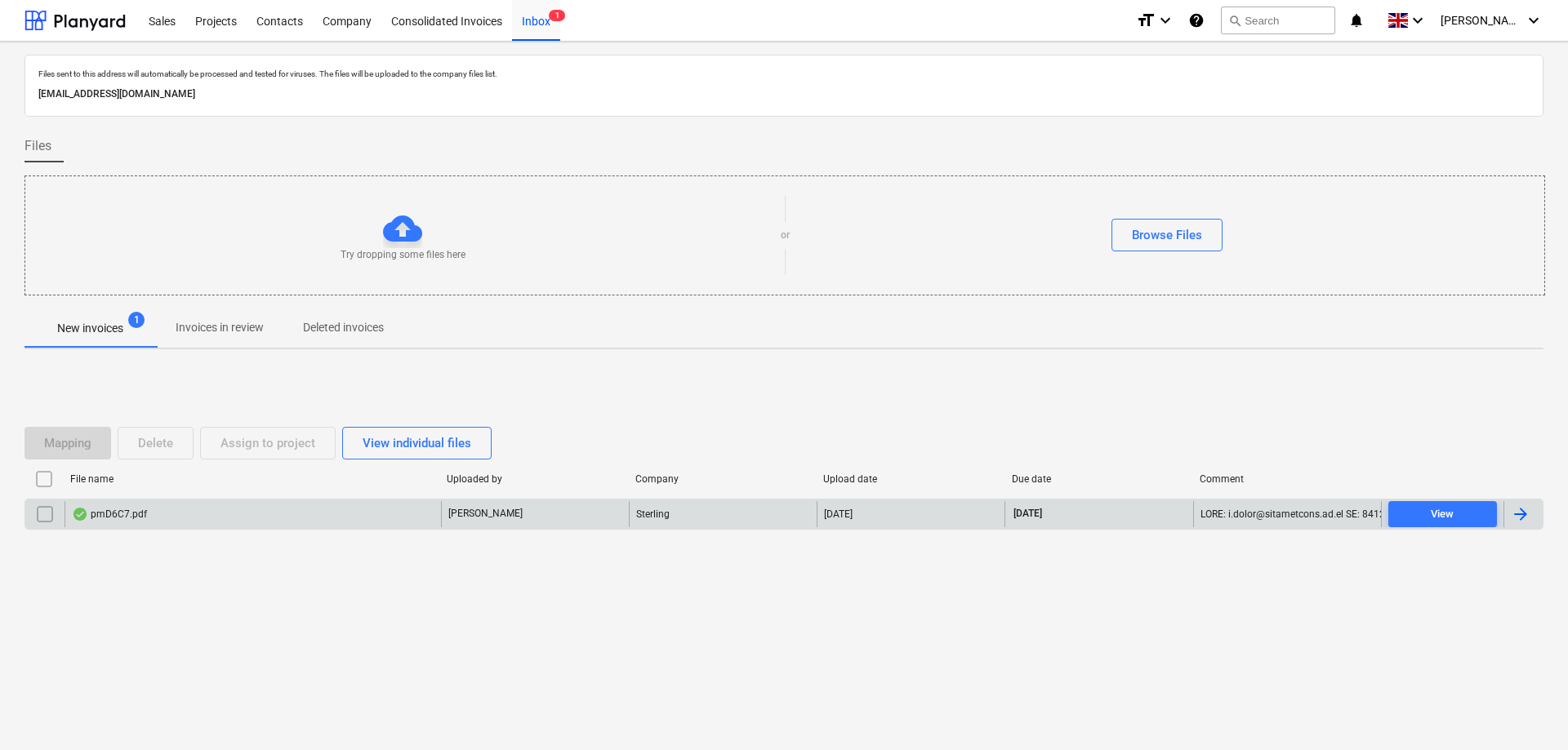
click at [120, 510] on div "pmD6C7.pdf" at bounding box center [109, 514] width 75 height 13
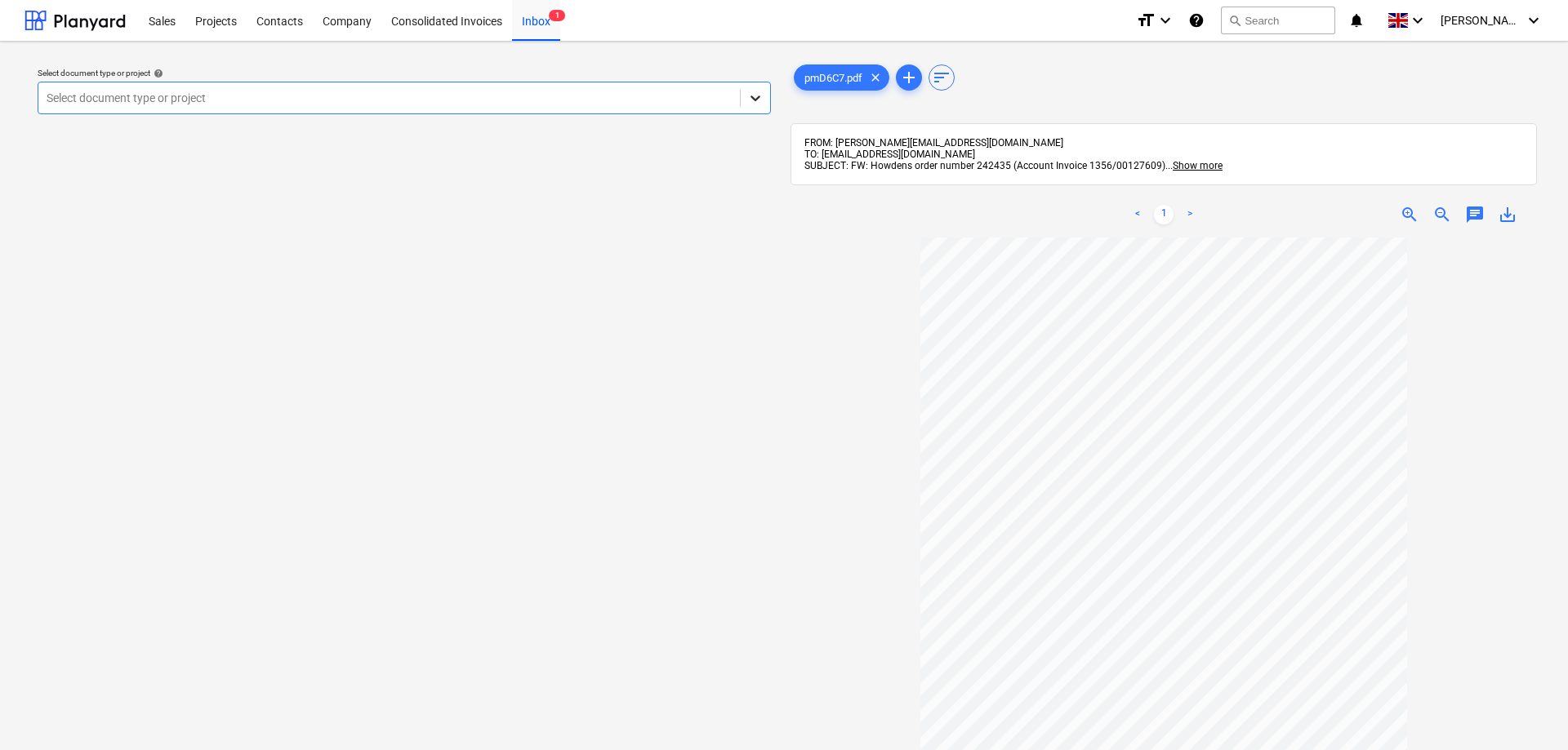
click at [759, 93] on icon at bounding box center [755, 97] width 16 height 16
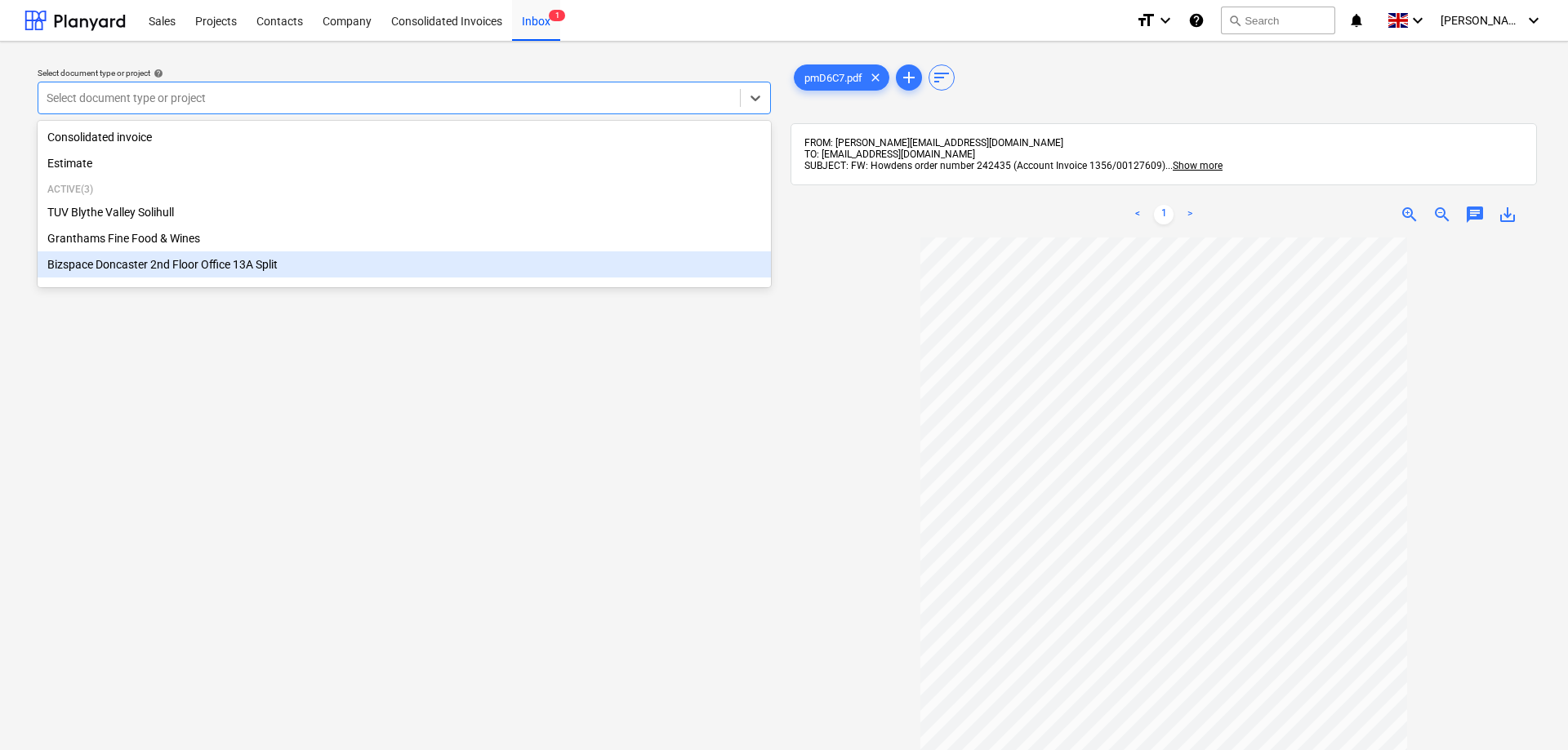
click at [214, 270] on div "Bizspace Doncaster 2nd Floor Office 13A Split" at bounding box center [404, 264] width 733 height 27
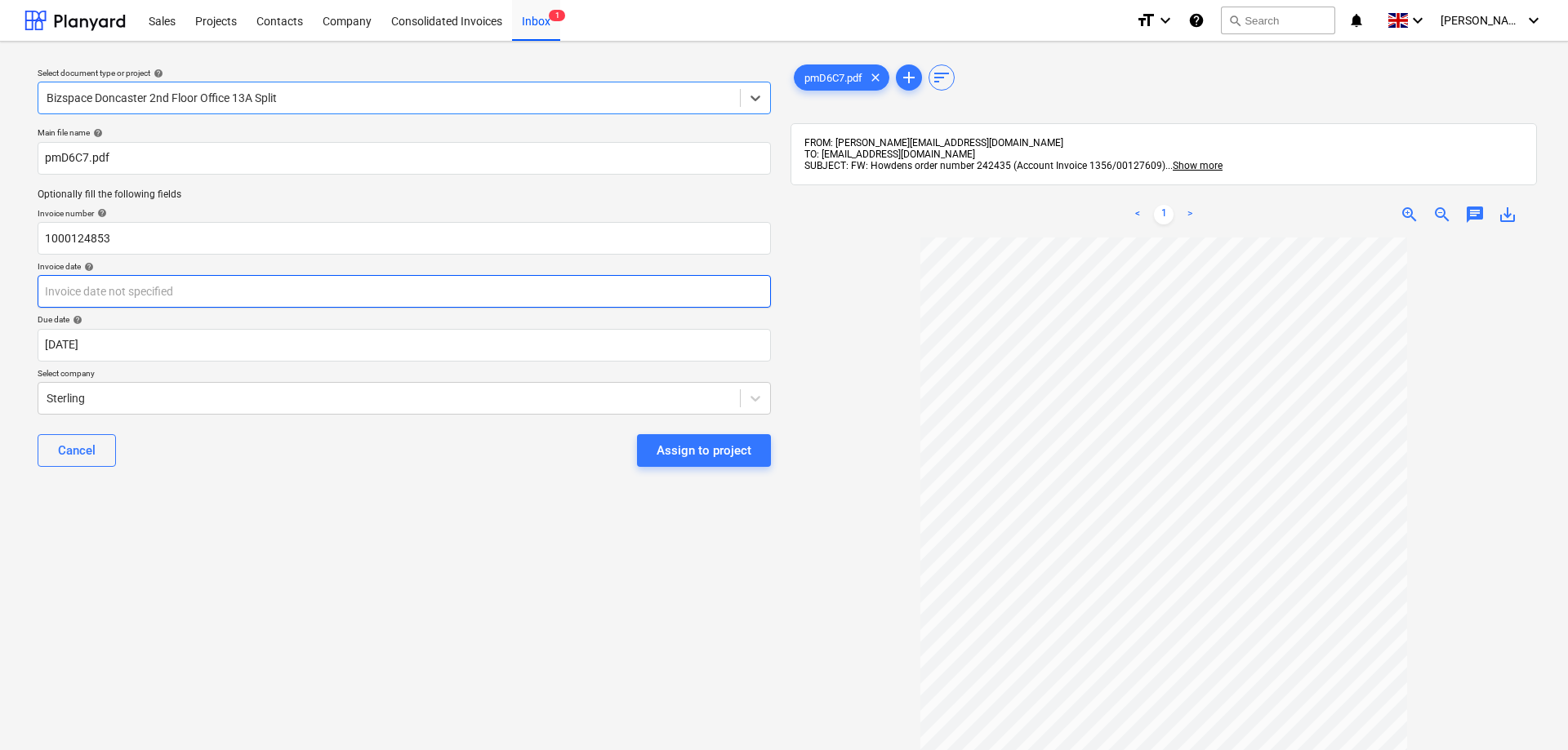
click at [248, 294] on input "text" at bounding box center [404, 292] width 733 height 32
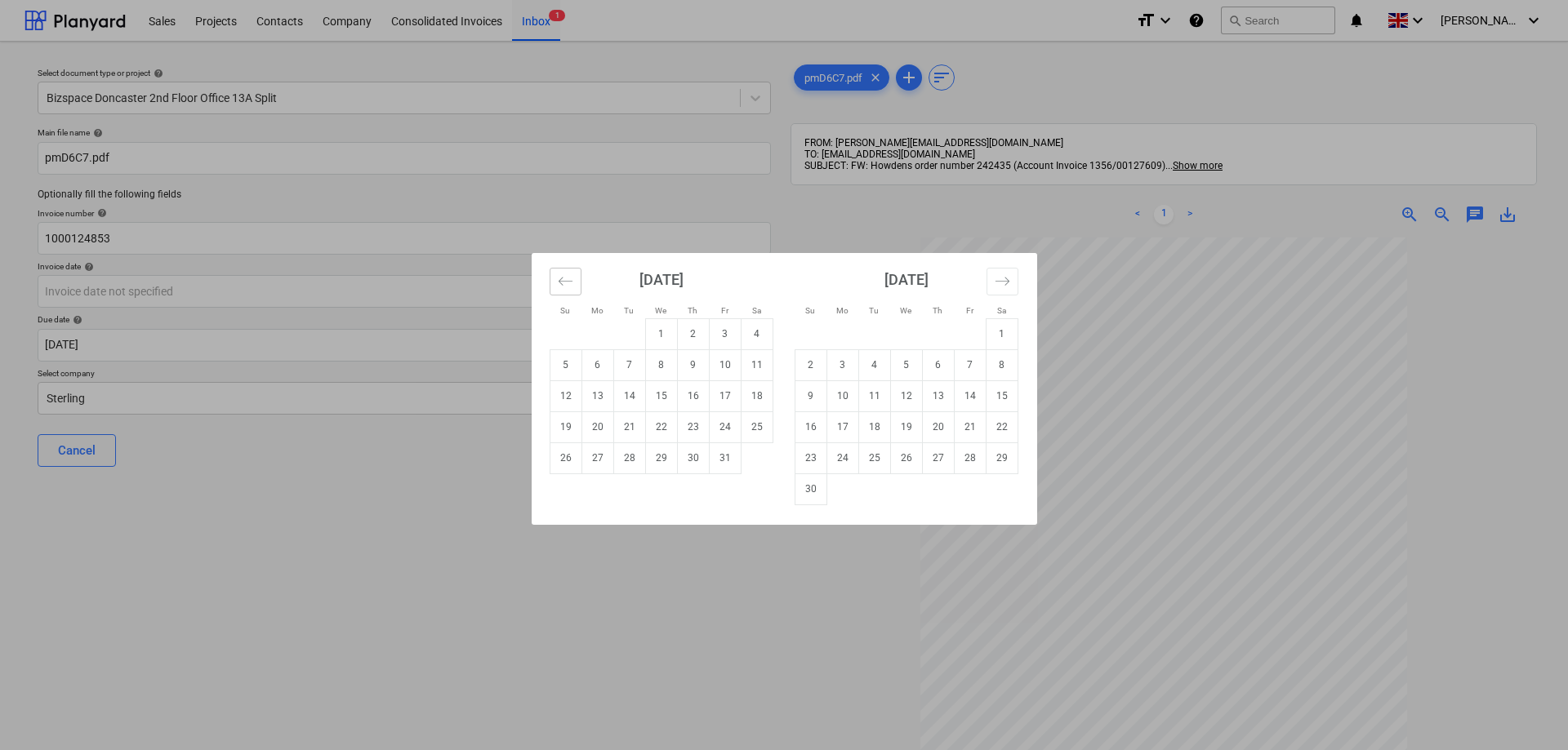
click at [567, 279] on icon "Move backward to switch to the previous month." at bounding box center [565, 281] width 15 height 15
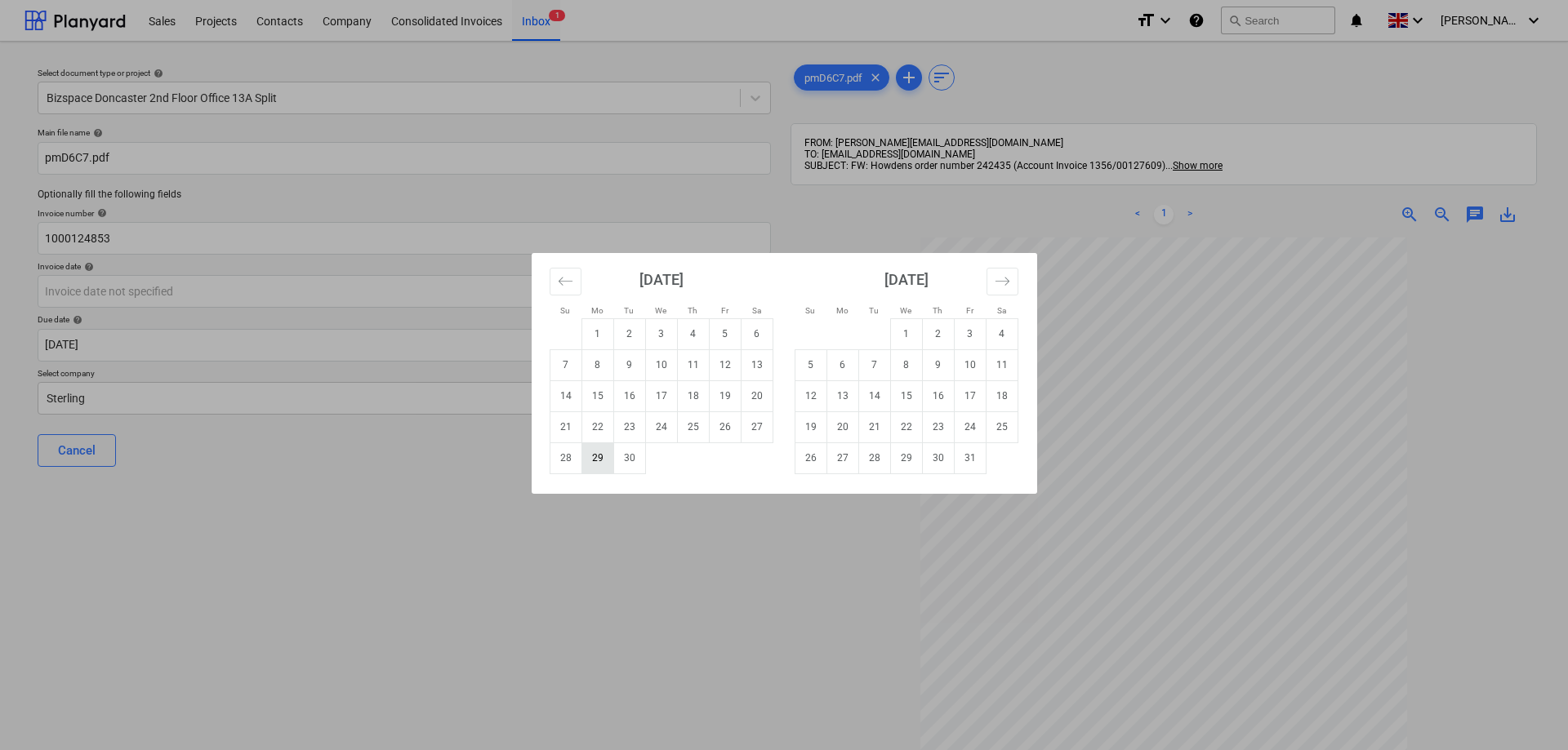
click at [596, 458] on td "29" at bounding box center [597, 458] width 32 height 31
type input "[DATE]"
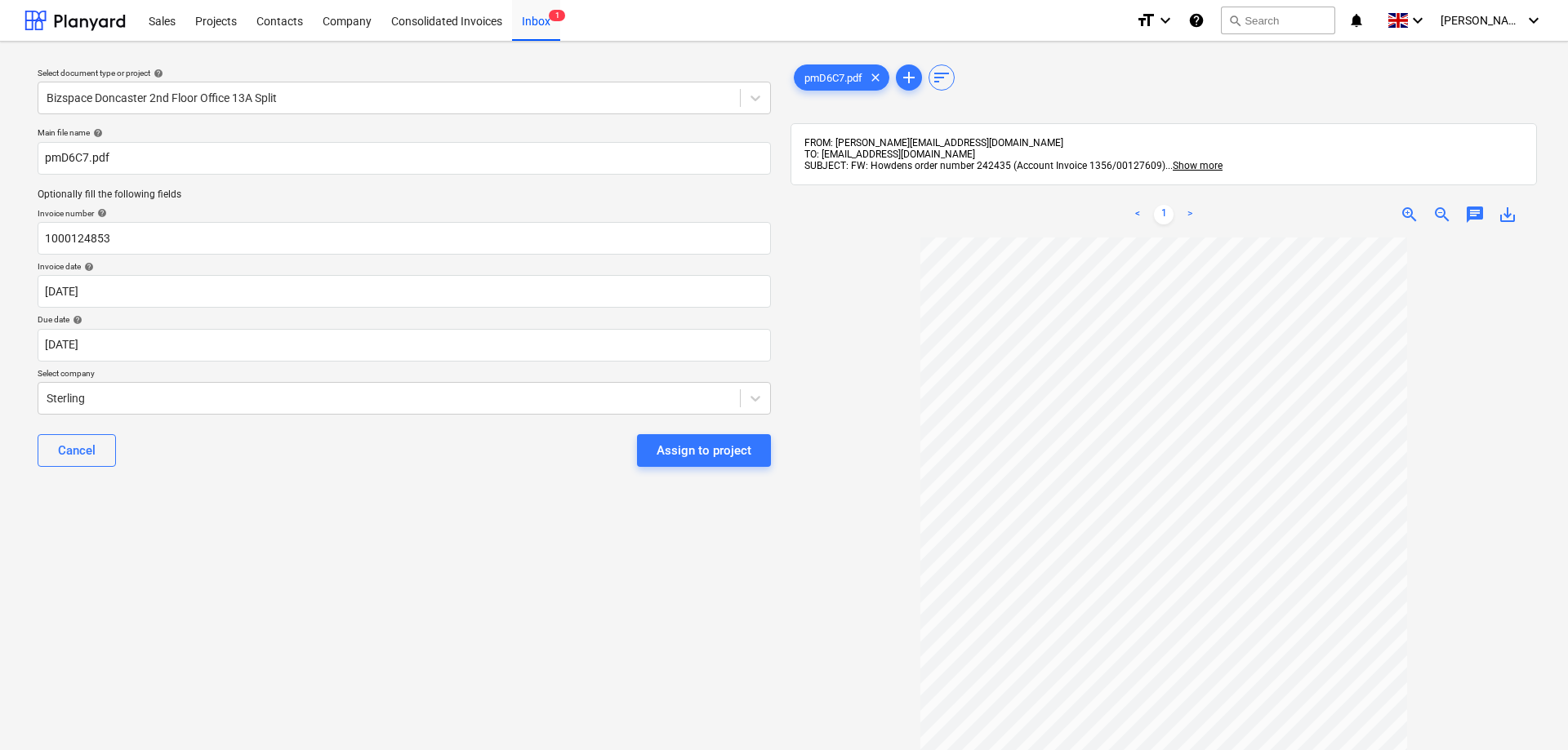
click at [359, 458] on div "Cancel Assign to project" at bounding box center [404, 451] width 733 height 59
click at [677, 453] on div "Assign to project" at bounding box center [704, 451] width 95 height 21
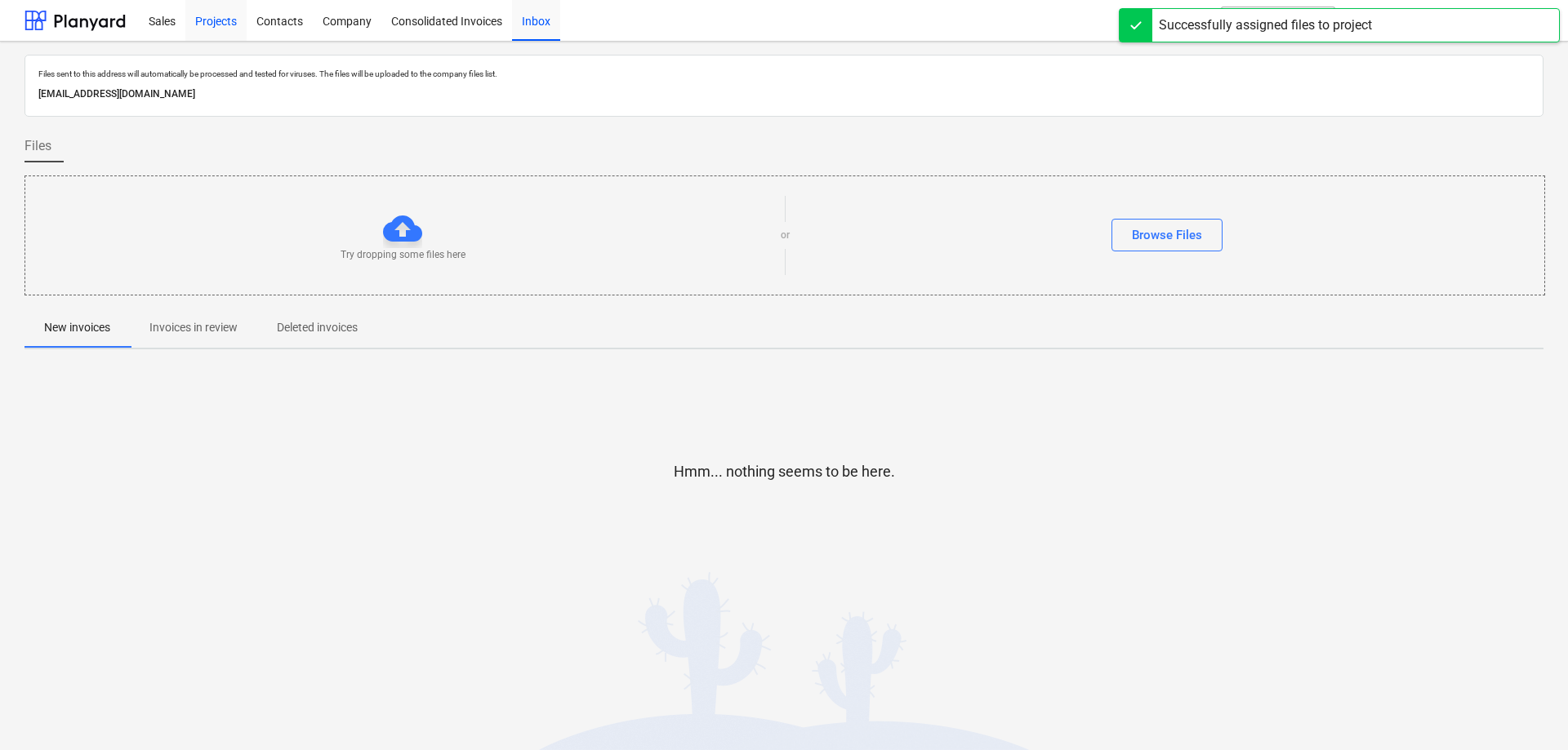
click at [206, 21] on div "Projects" at bounding box center [216, 20] width 62 height 42
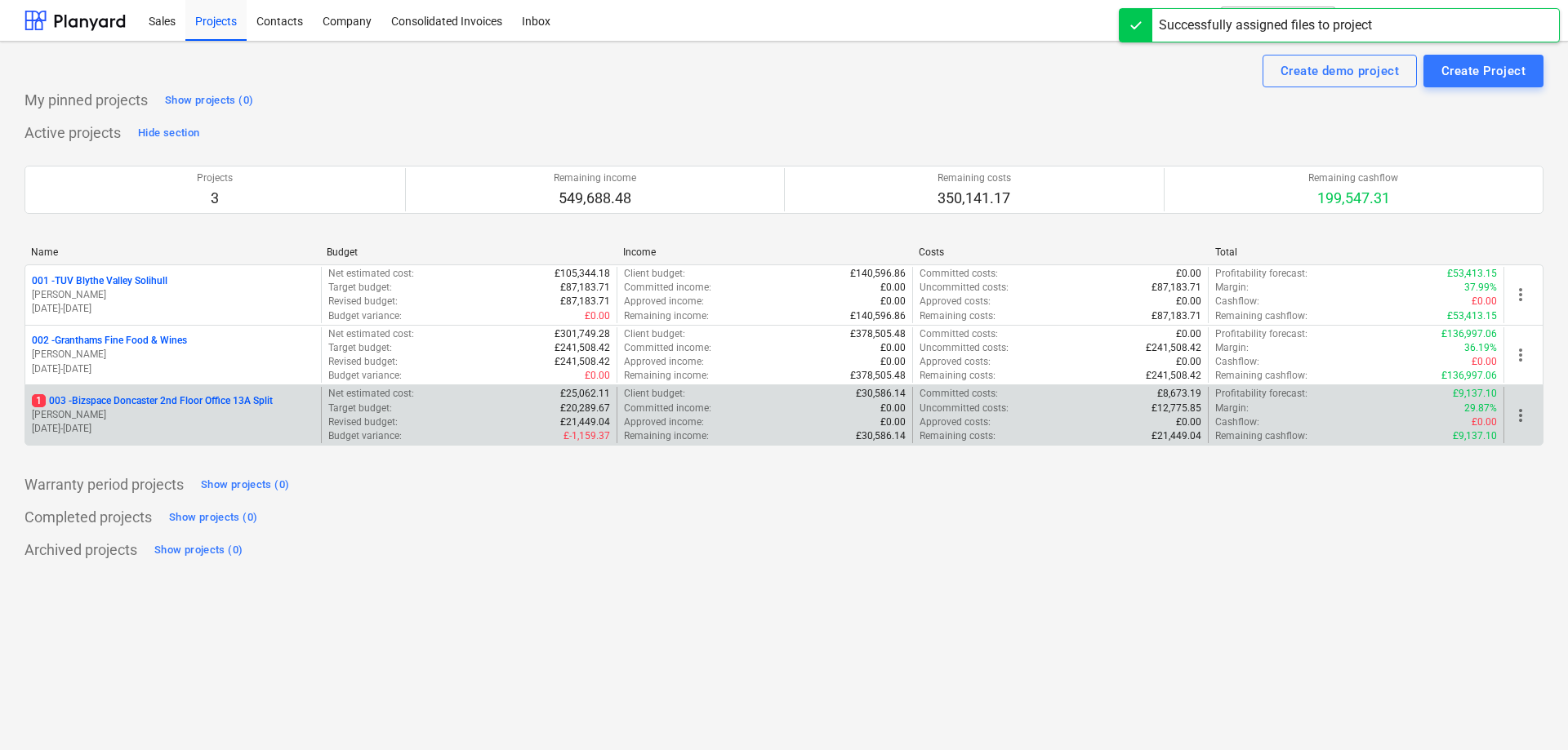
click at [92, 405] on p "1 003 - Bizspace Doncaster 2nd Floor Office 13A Split" at bounding box center [152, 401] width 241 height 14
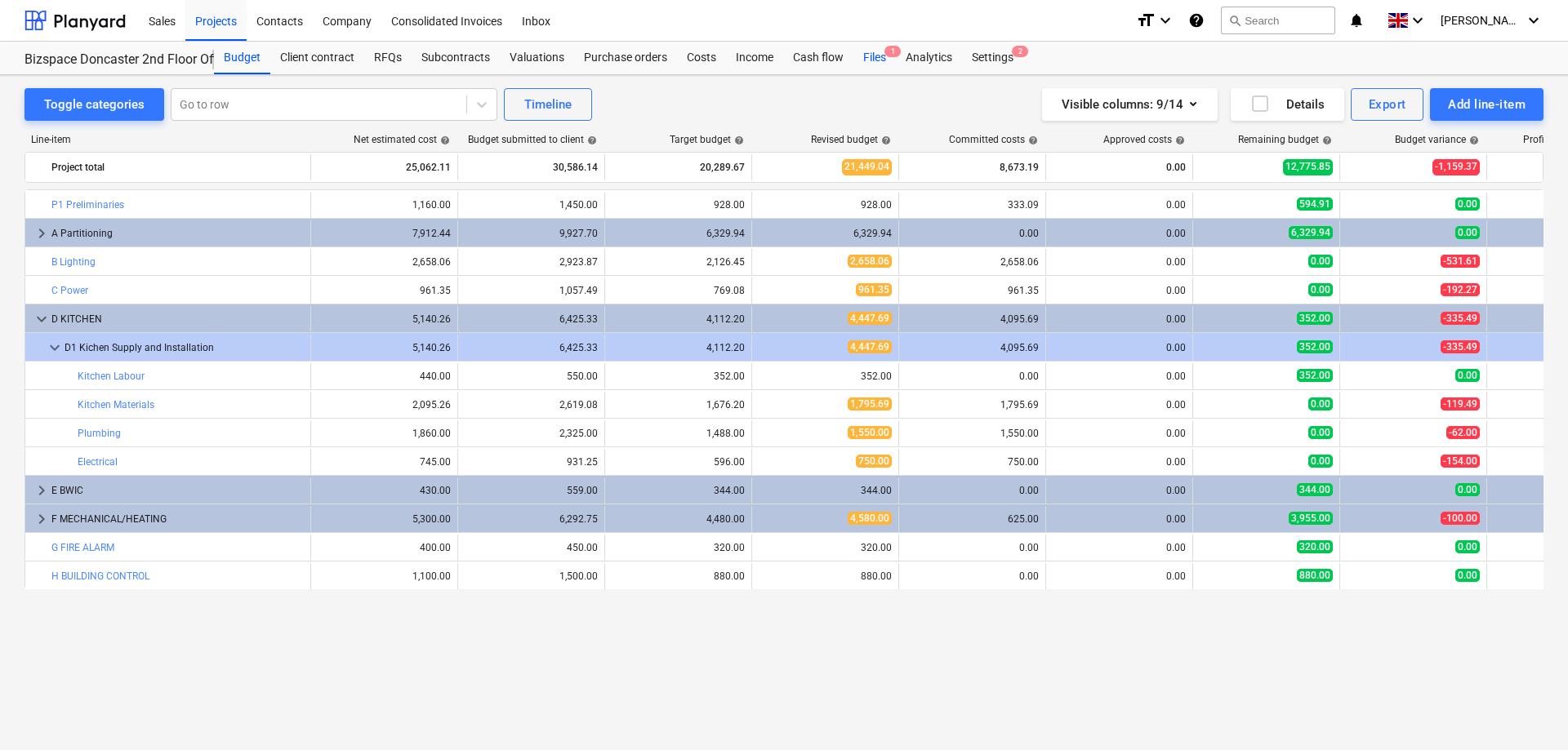
click at [873, 56] on div "Files 1" at bounding box center [875, 58] width 43 height 32
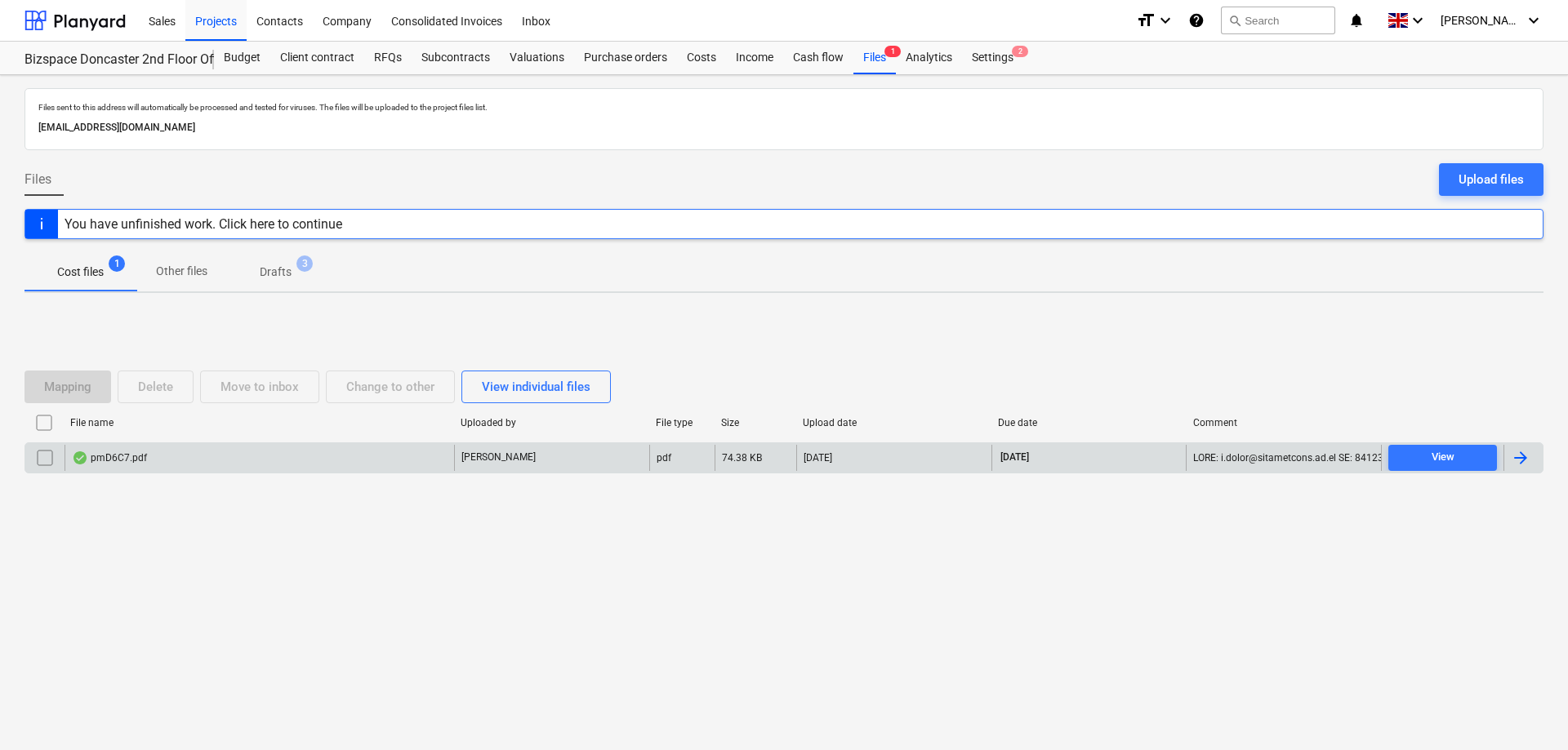
click at [121, 456] on div "pmD6C7.pdf" at bounding box center [109, 458] width 75 height 13
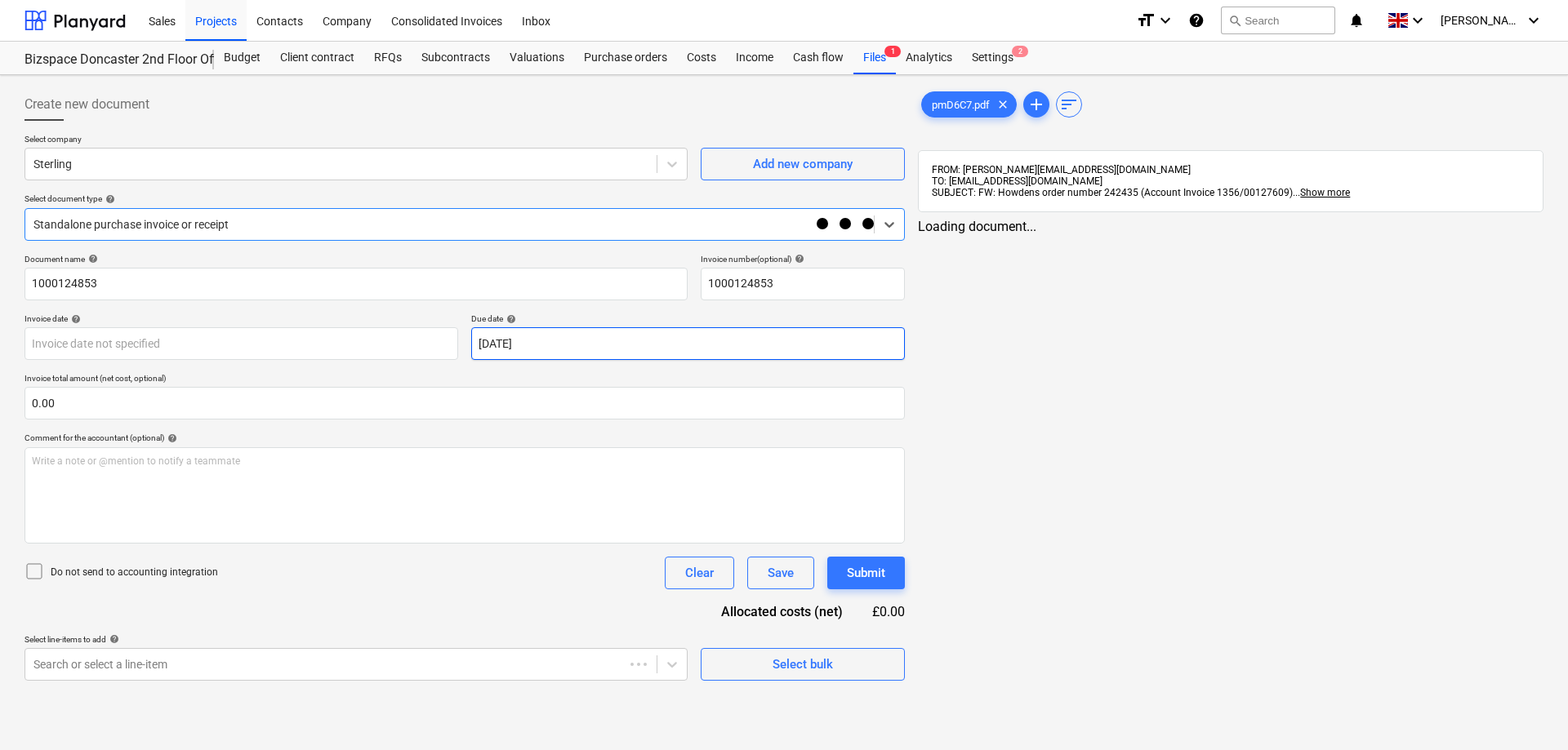
type input "[DATE]"
click at [890, 221] on icon at bounding box center [889, 224] width 16 height 16
click at [888, 221] on icon at bounding box center [889, 224] width 16 height 16
click at [1394, 415] on div "pmD6C7.pdf clear add sort FROM: [PERSON_NAME][EMAIL_ADDRESS][DOMAIN_NAME] TO: […" at bounding box center [1230, 384] width 639 height 605
click at [1204, 22] on icon "help" at bounding box center [1196, 20] width 16 height 20
